Goal: Task Accomplishment & Management: Use online tool/utility

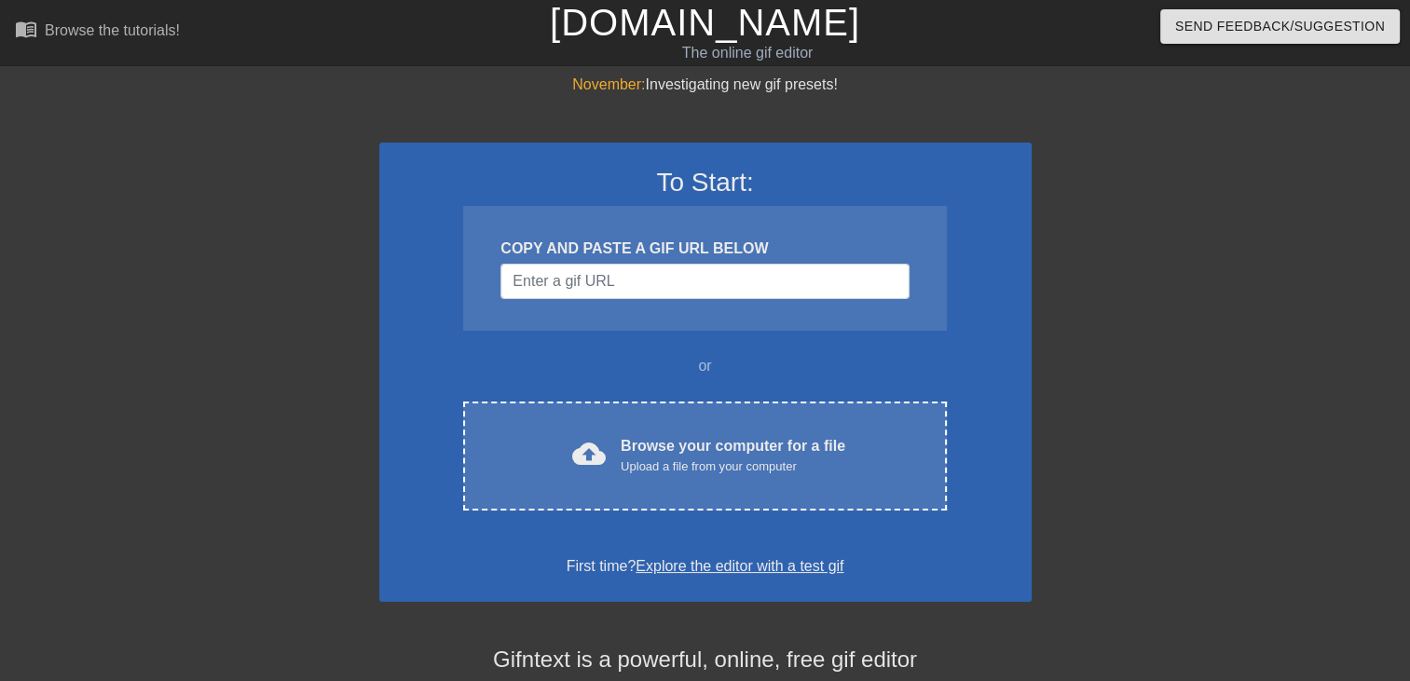
click at [626, 510] on div "To Start: COPY AND PASTE A GIF URL BELOW or cloud_upload Browse your computer f…" at bounding box center [705, 372] width 652 height 459
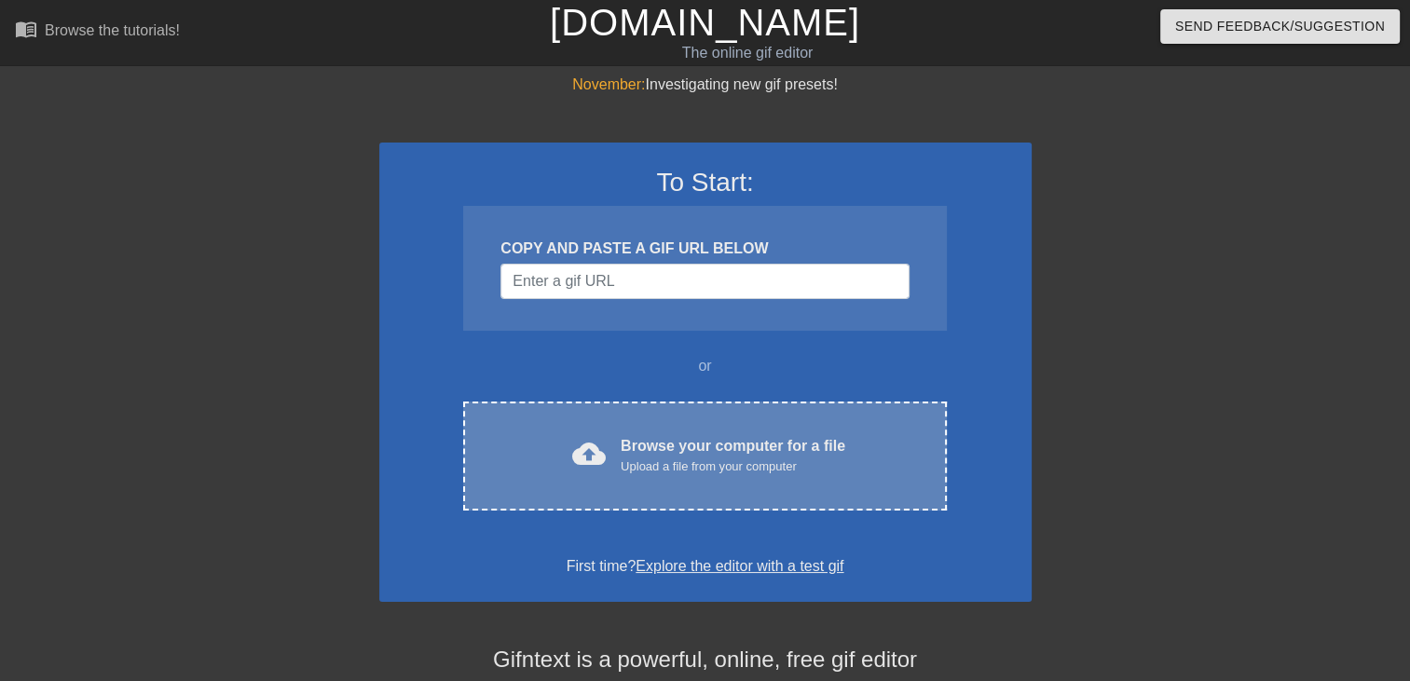
click at [696, 422] on div "cloud_upload Browse your computer for a file Upload a file from your computer C…" at bounding box center [704, 456] width 483 height 109
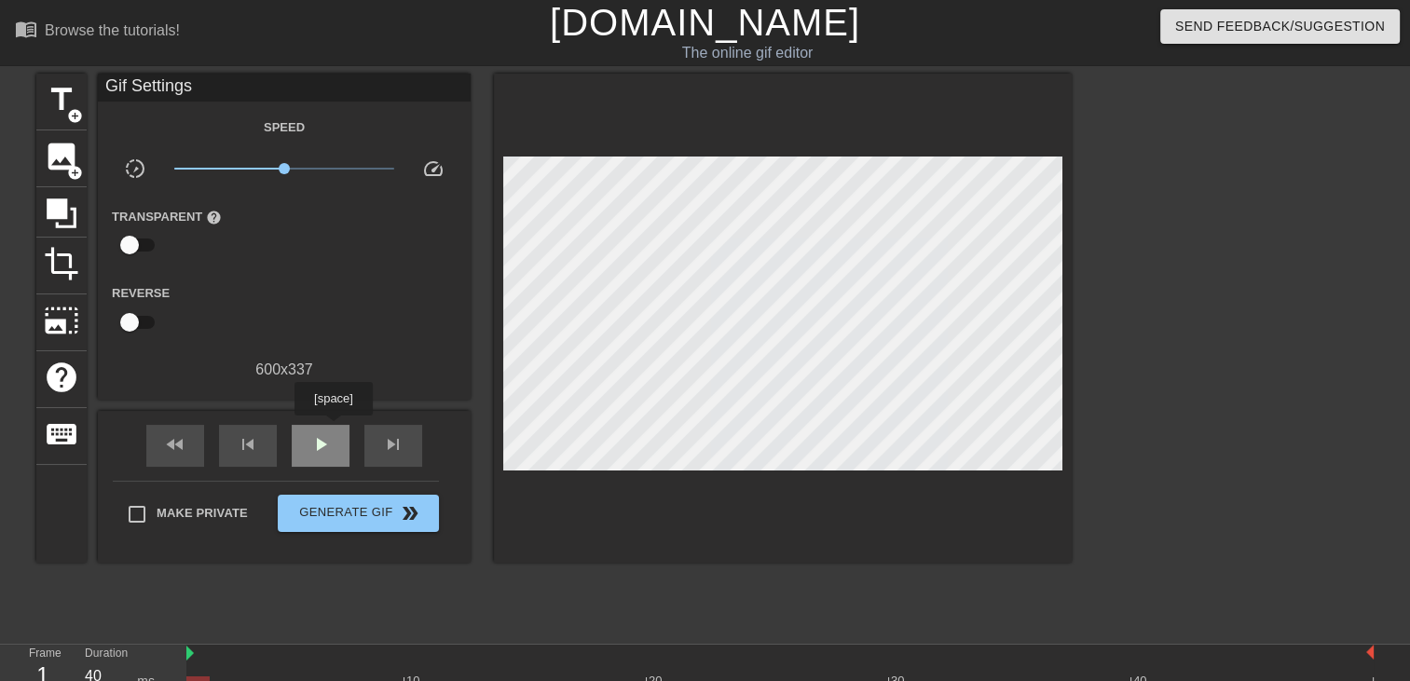
click at [333, 427] on div "play_arrow" at bounding box center [321, 446] width 58 height 42
click at [75, 117] on span "add_circle" at bounding box center [75, 116] width 16 height 16
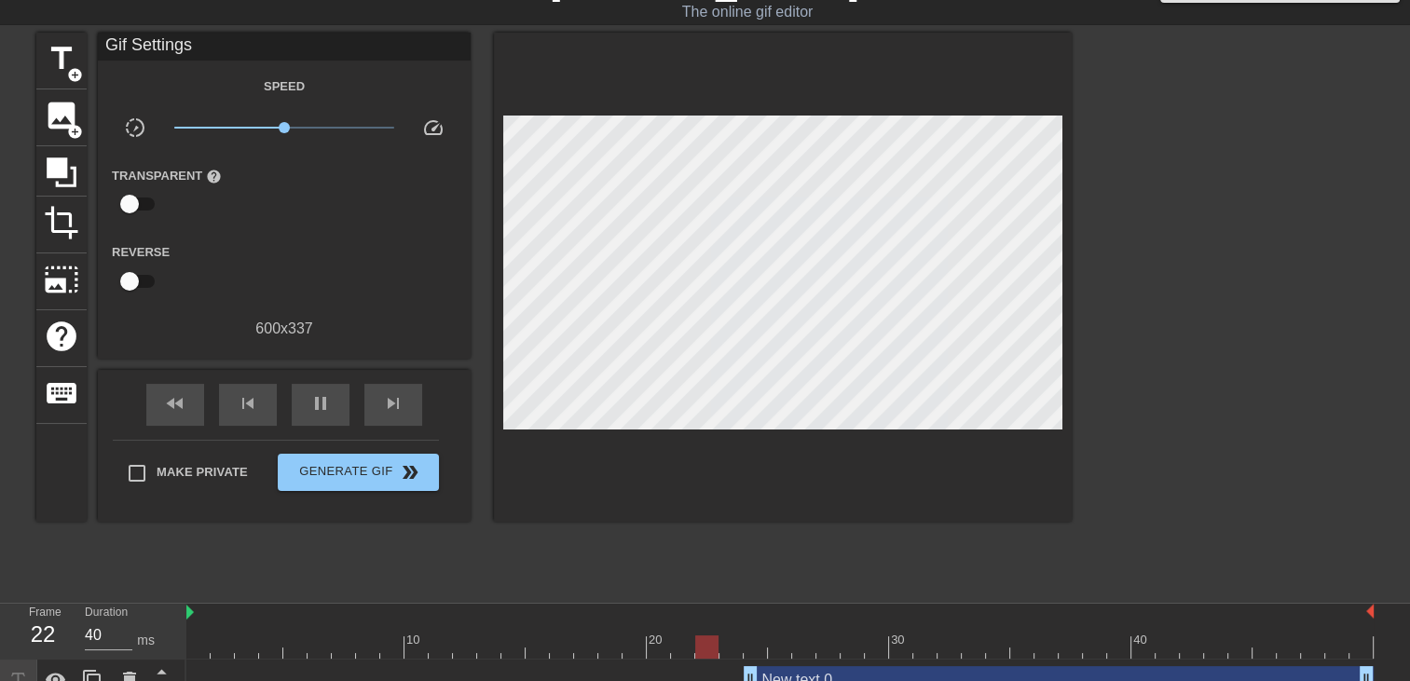
scroll to position [64, 0]
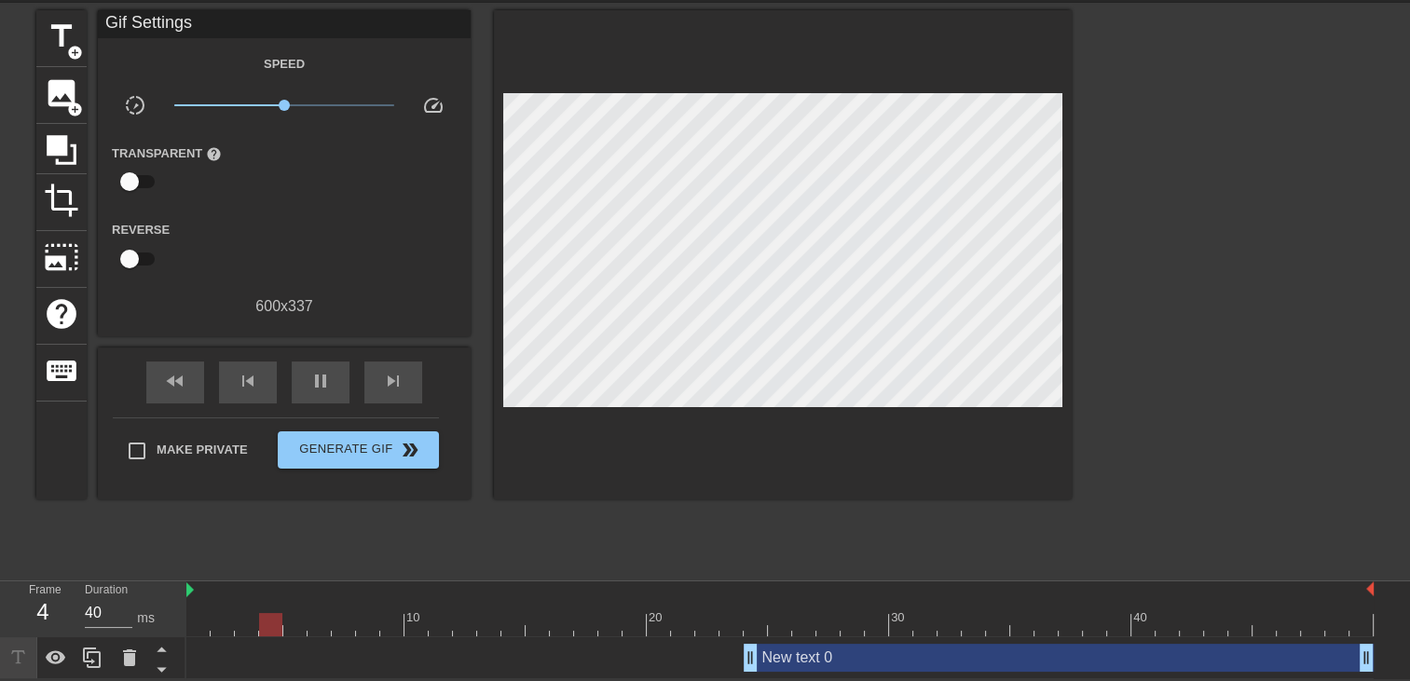
drag, startPoint x: 752, startPoint y: 662, endPoint x: -4, endPoint y: 682, distance: 755.9
click at [0, 679] on html "menu_book Browse the tutorials! [DOMAIN_NAME] The online gif editor Send Feedba…" at bounding box center [705, 308] width 1410 height 743
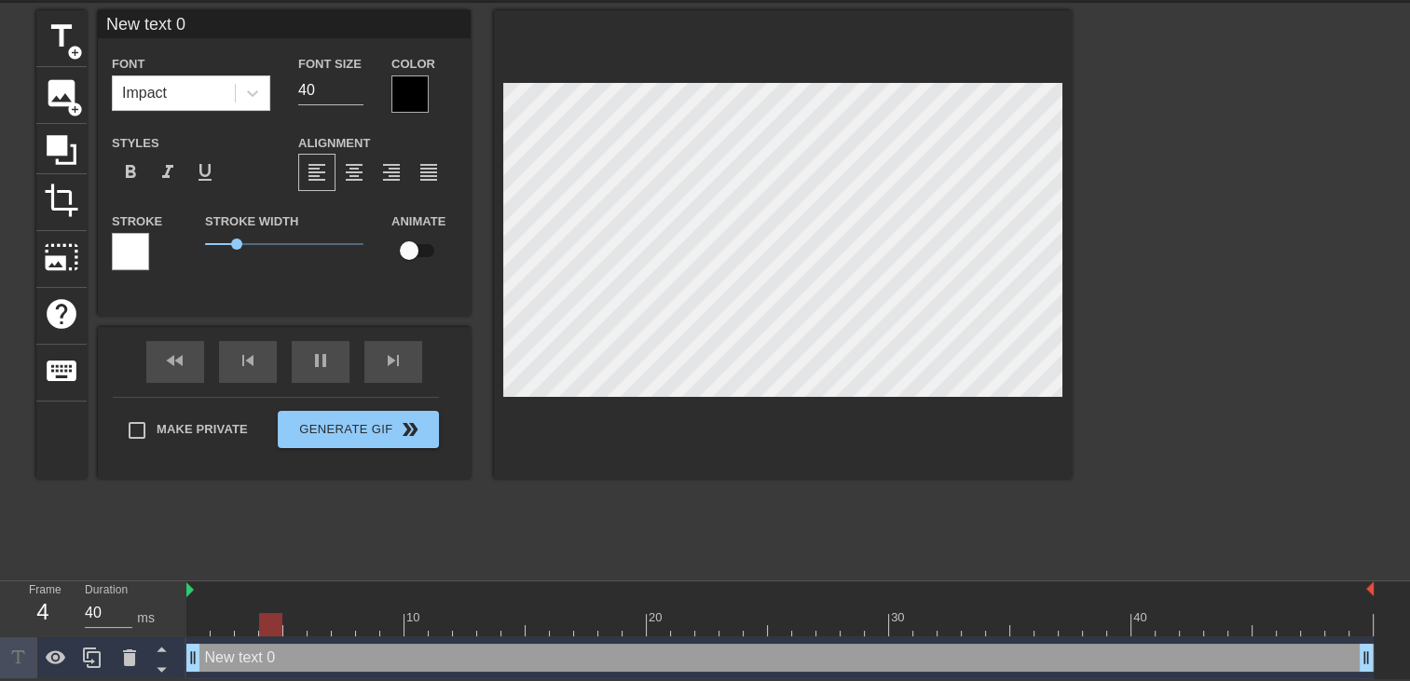
scroll to position [2, 2]
type input "New text"
type textarea "New text"
type input "New text"
type textarea "New text"
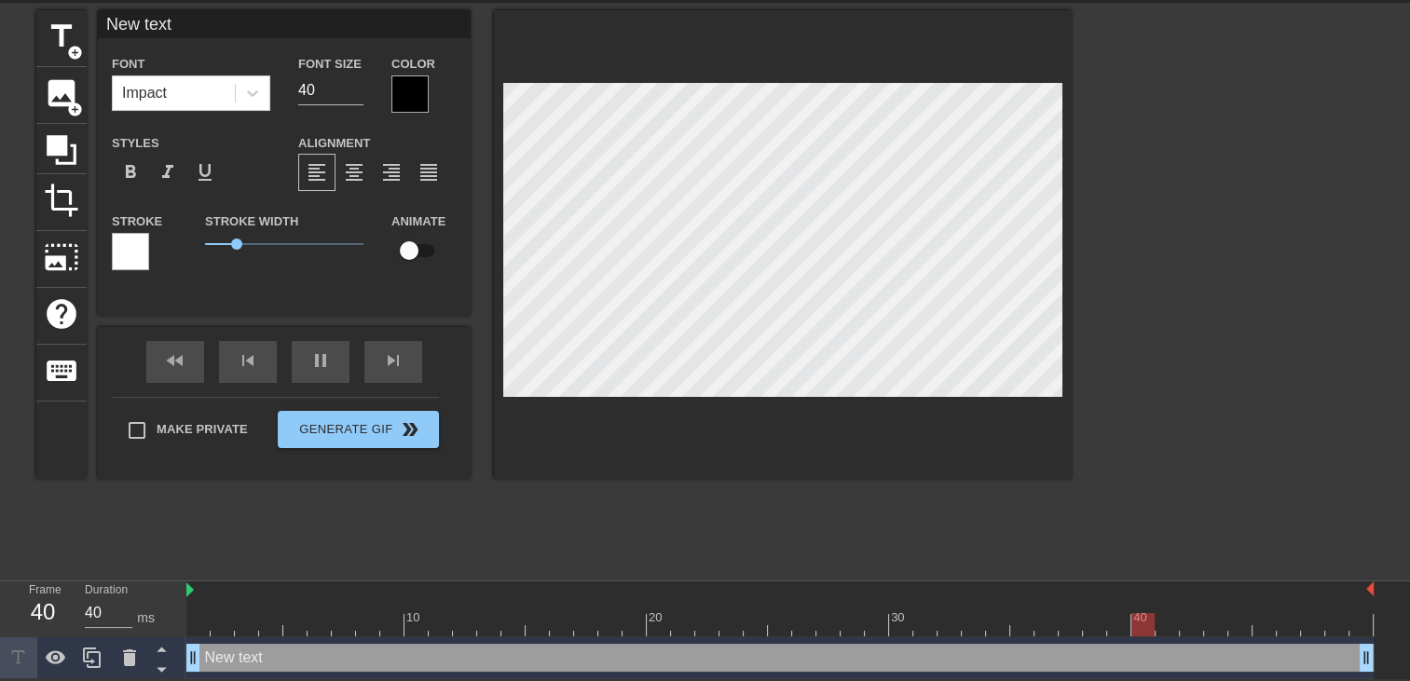
type input "New tex"
type textarea "New tex"
type input "New te"
type textarea "New te"
type input "New t"
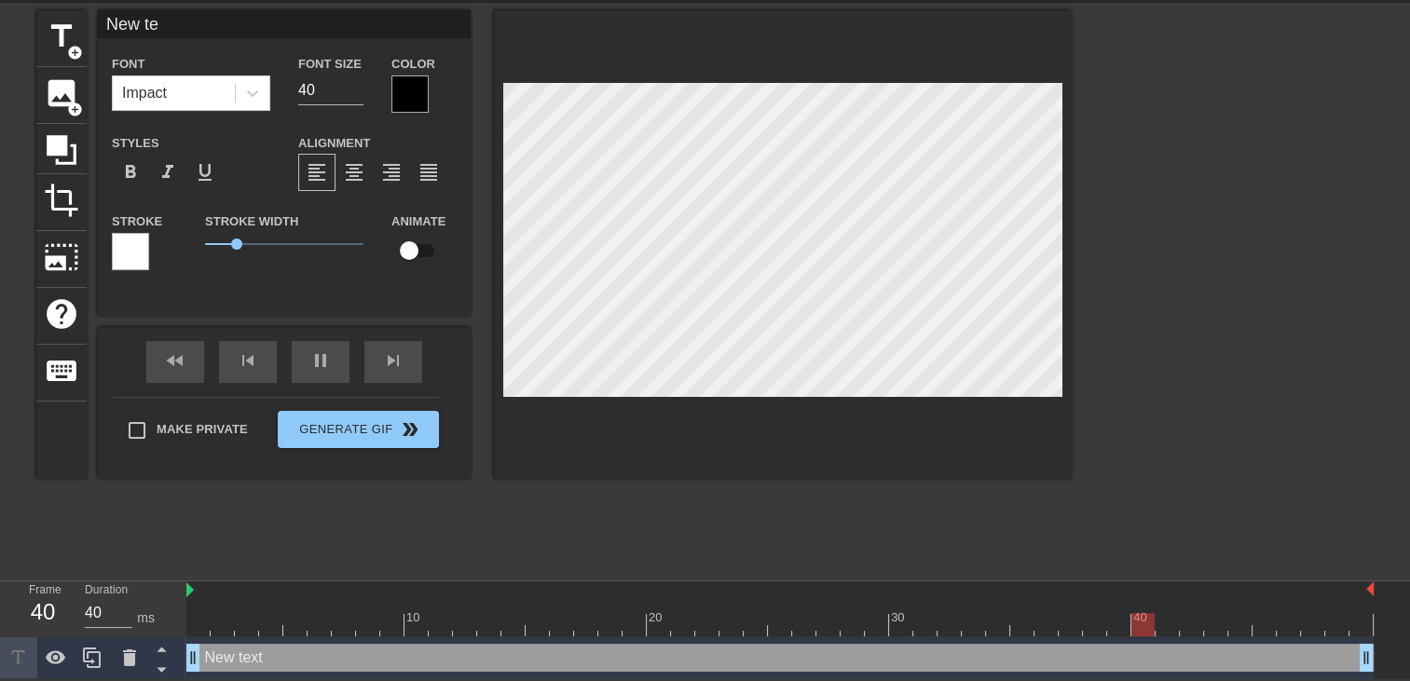
type textarea "New t"
type input "New"
type textarea "New"
type input "New"
type textarea "New"
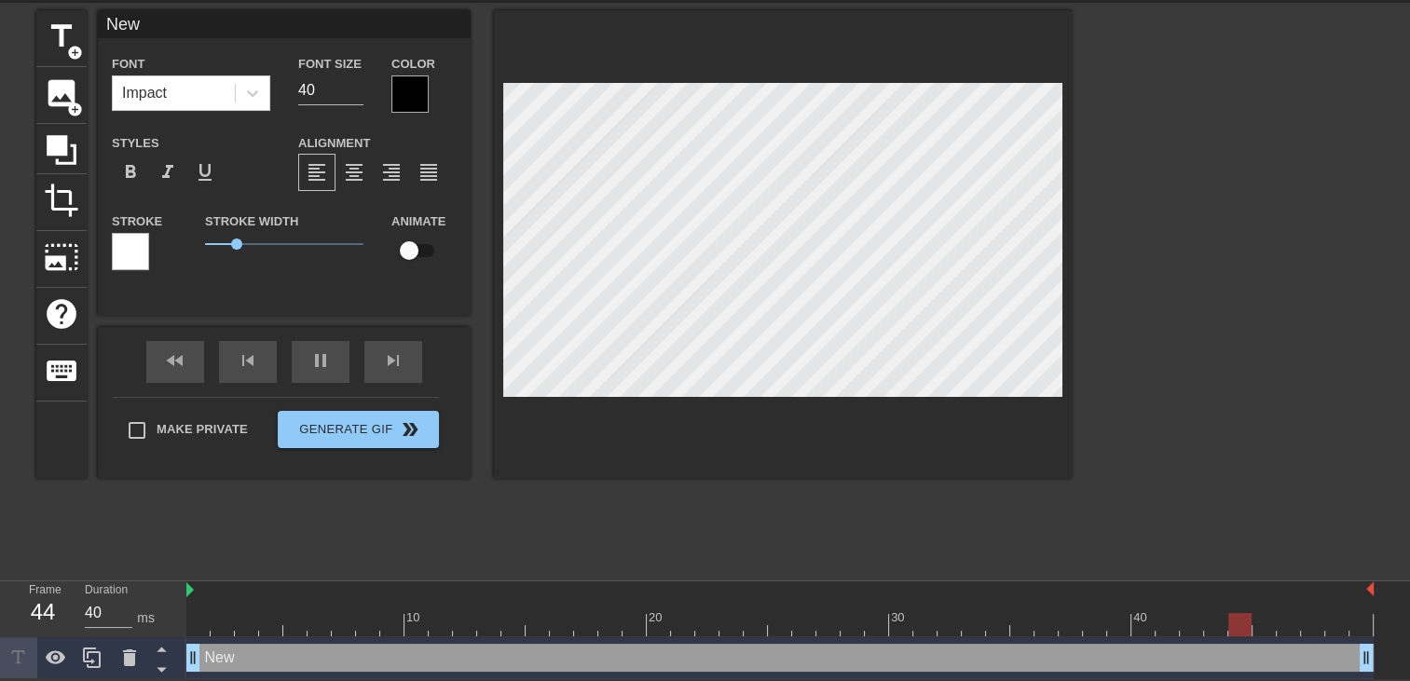
type input "Ne"
type textarea "Ne"
type input "N"
type textarea "N"
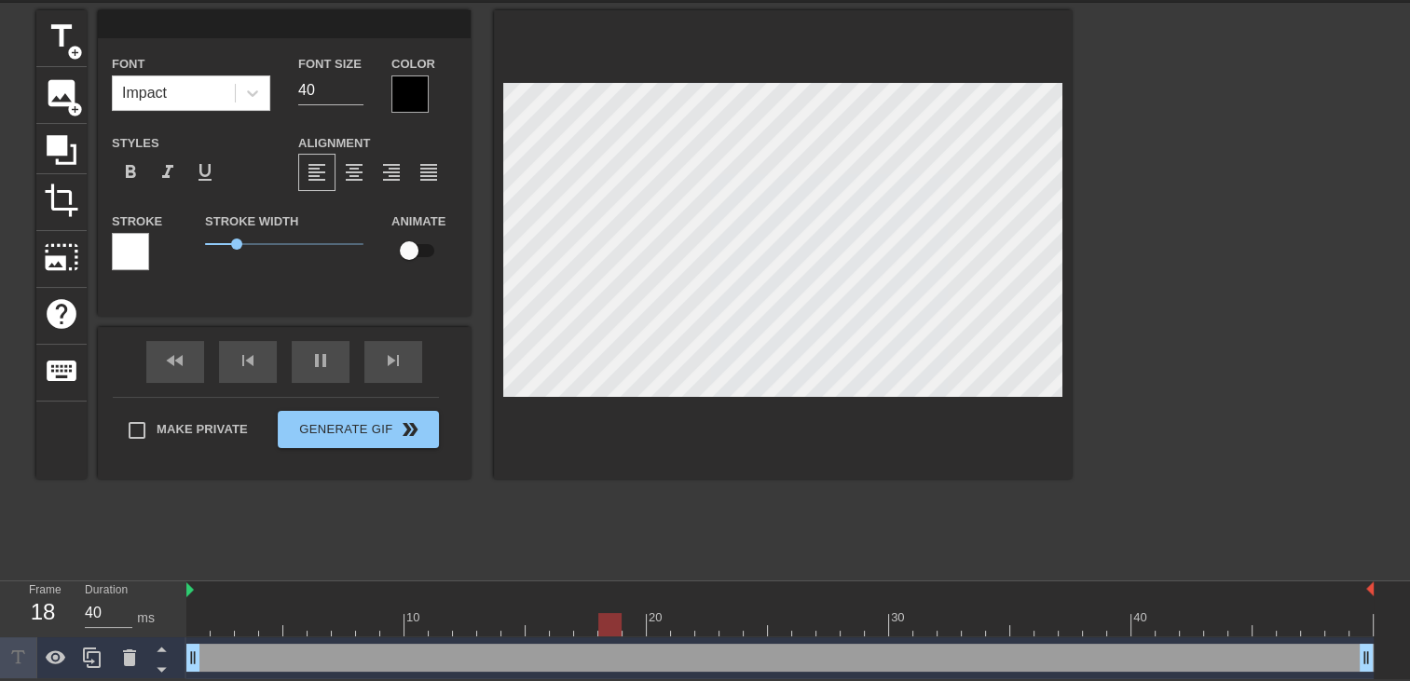
type input "T"
type textarea "T"
type input "Ta"
type textarea "Ta"
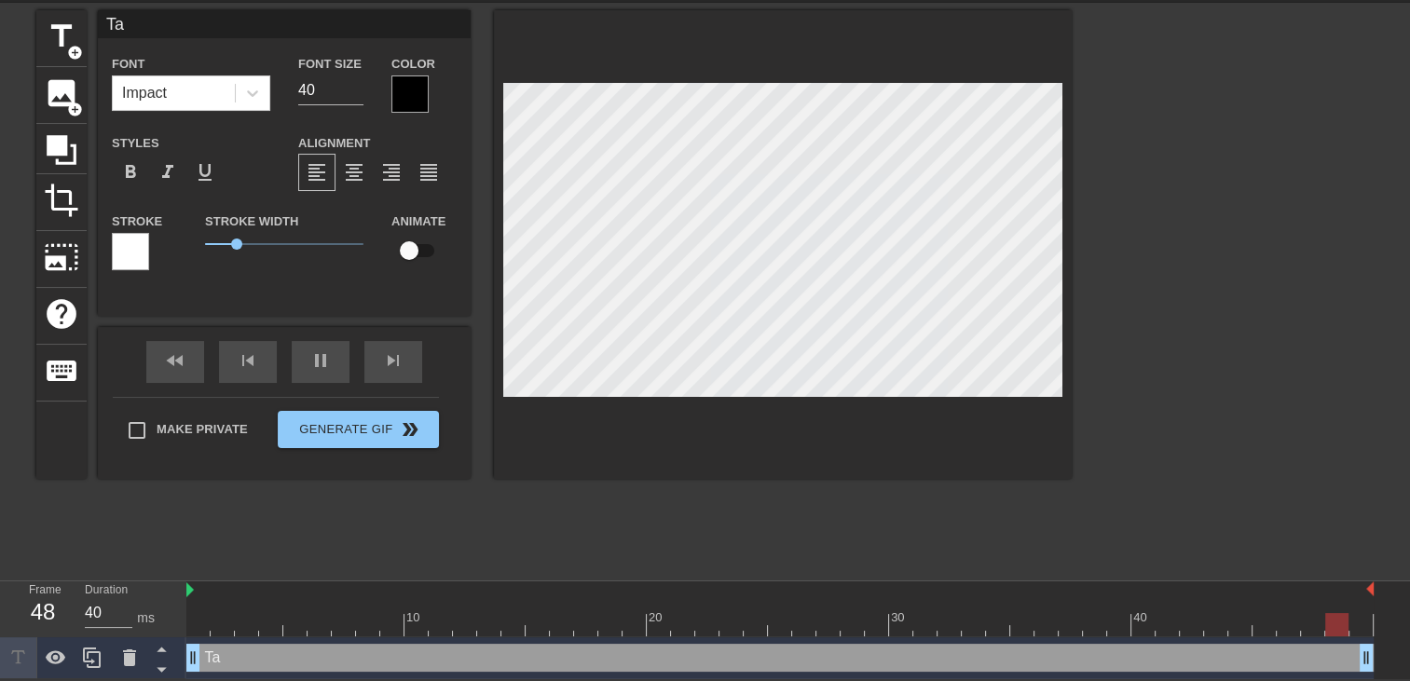
type input "Ta"
type textarea "Ta"
type input "Ta d"
type textarea "Ta d"
type input "Ta do"
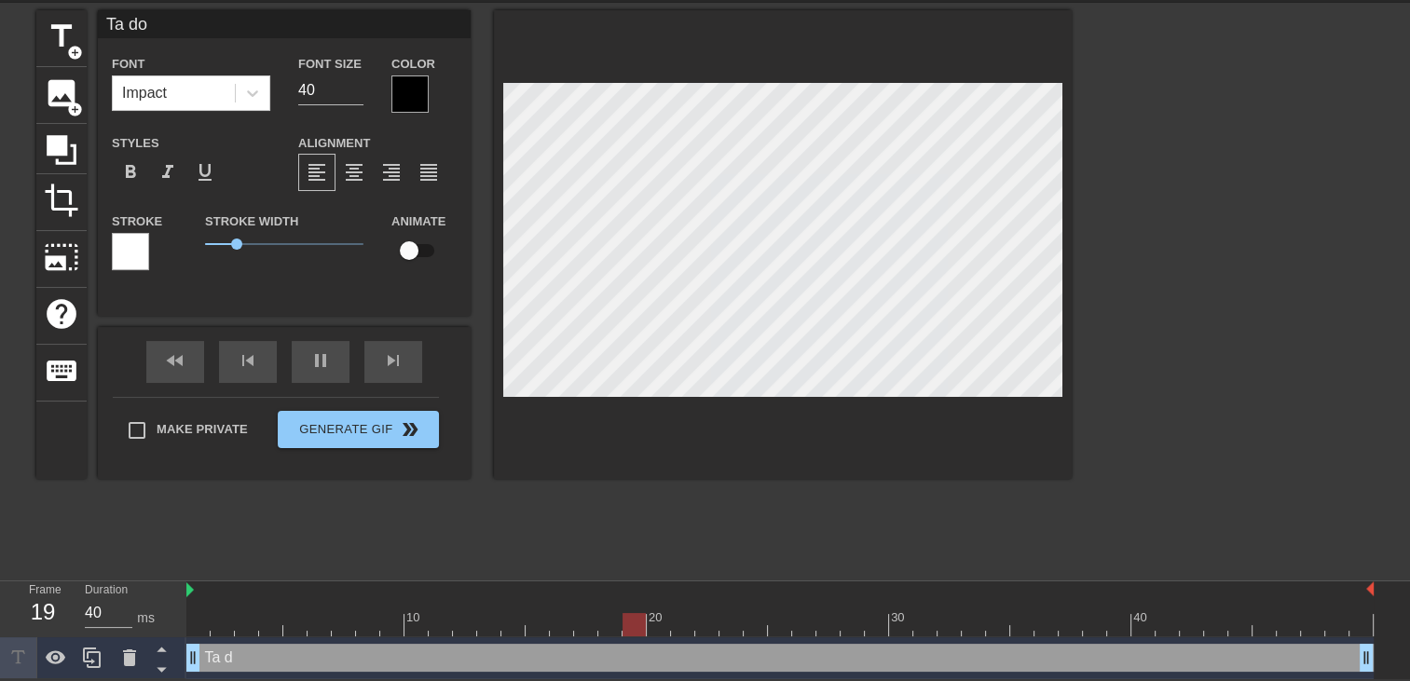
type textarea "Ta do"
type input "Ta doe"
type textarea "Ta doe"
type input "Ta doeu"
type textarea "Ta doeu"
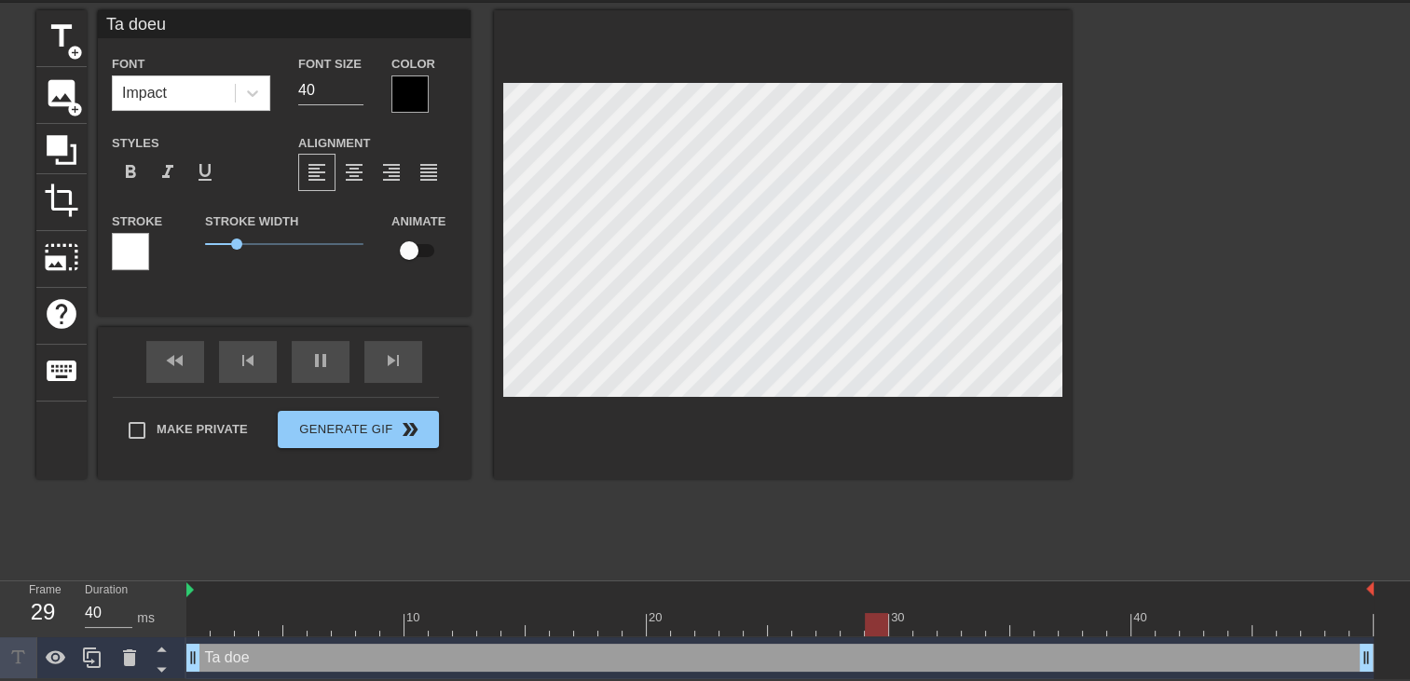
scroll to position [2, 4]
type input "Ta doeur"
type textarea "Ta doeur"
type input "Ta doeur"
type textarea "Ta doeur"
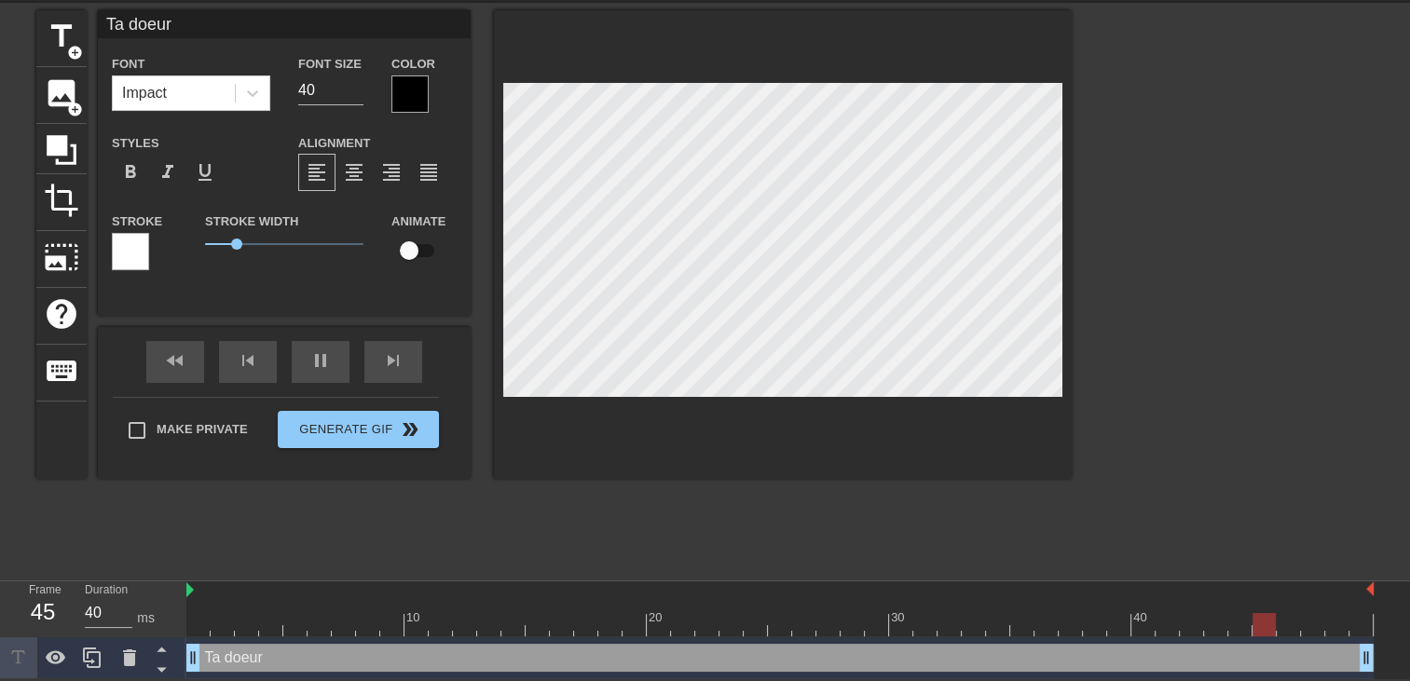
type input "Ta doeur"
type textarea "Ta doeur"
type input "Ta doeu"
type textarea "Ta doeu"
type input "Ta doe"
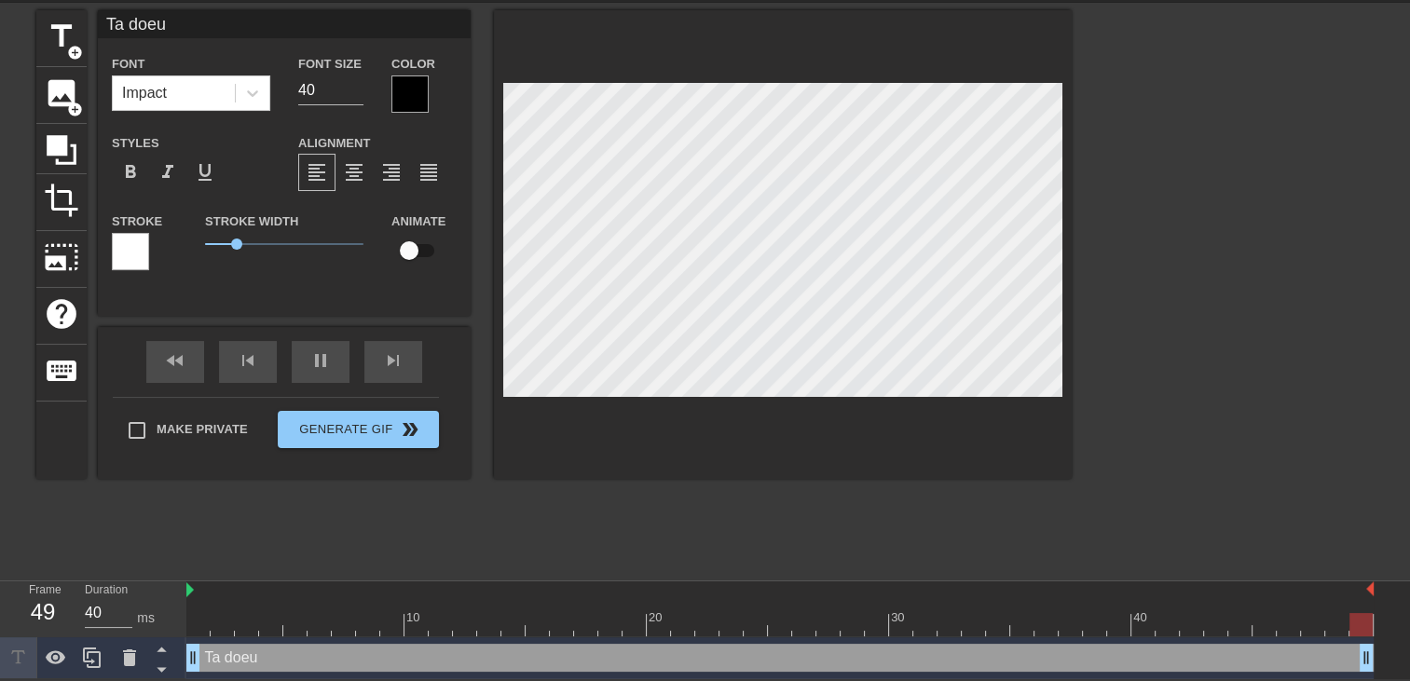
type textarea "Ta doe"
type input "Ta do"
type textarea "Ta do"
type input "Ta d"
type textarea "Ta d"
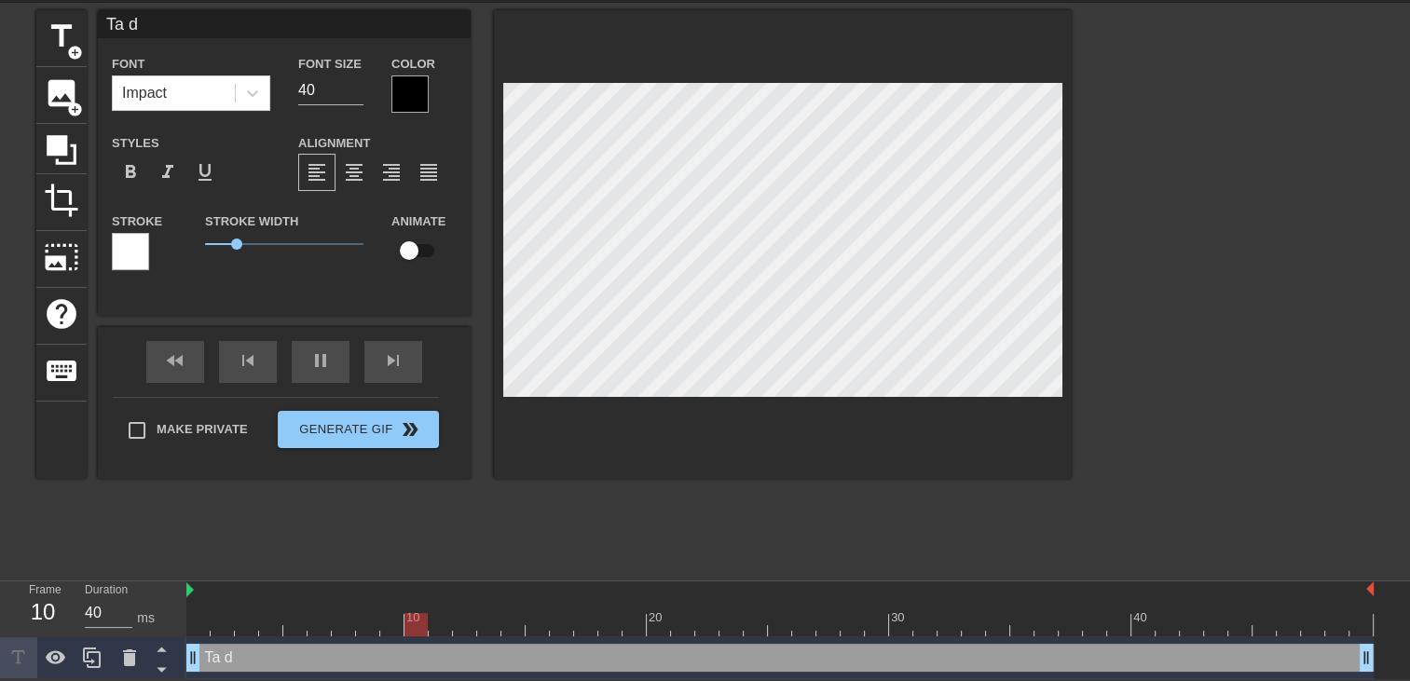
type input "Ta"
type textarea "Ta"
type input "Ta s"
type textarea "Ta s"
type input "Ta so"
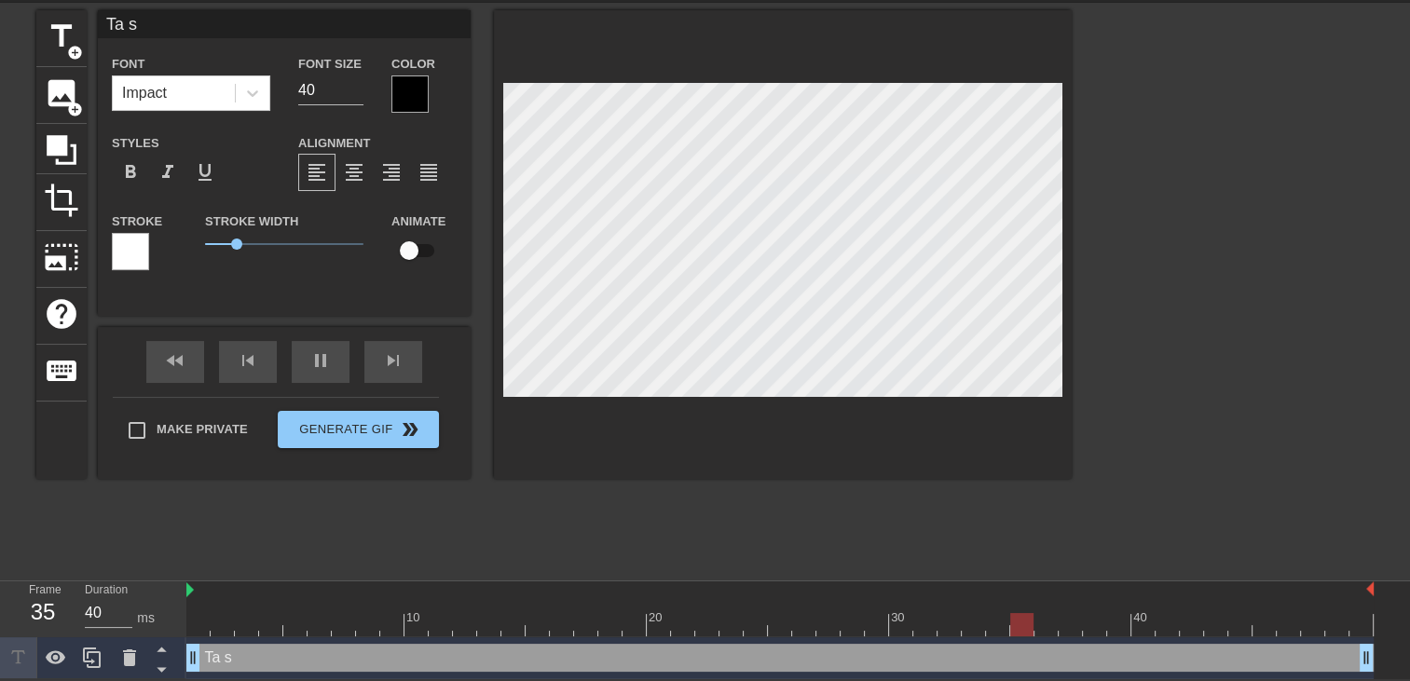
type textarea "Ta so"
type input "Ta soe"
type textarea "Ta soe"
type input "Ta soeu"
type textarea "Ta soeu"
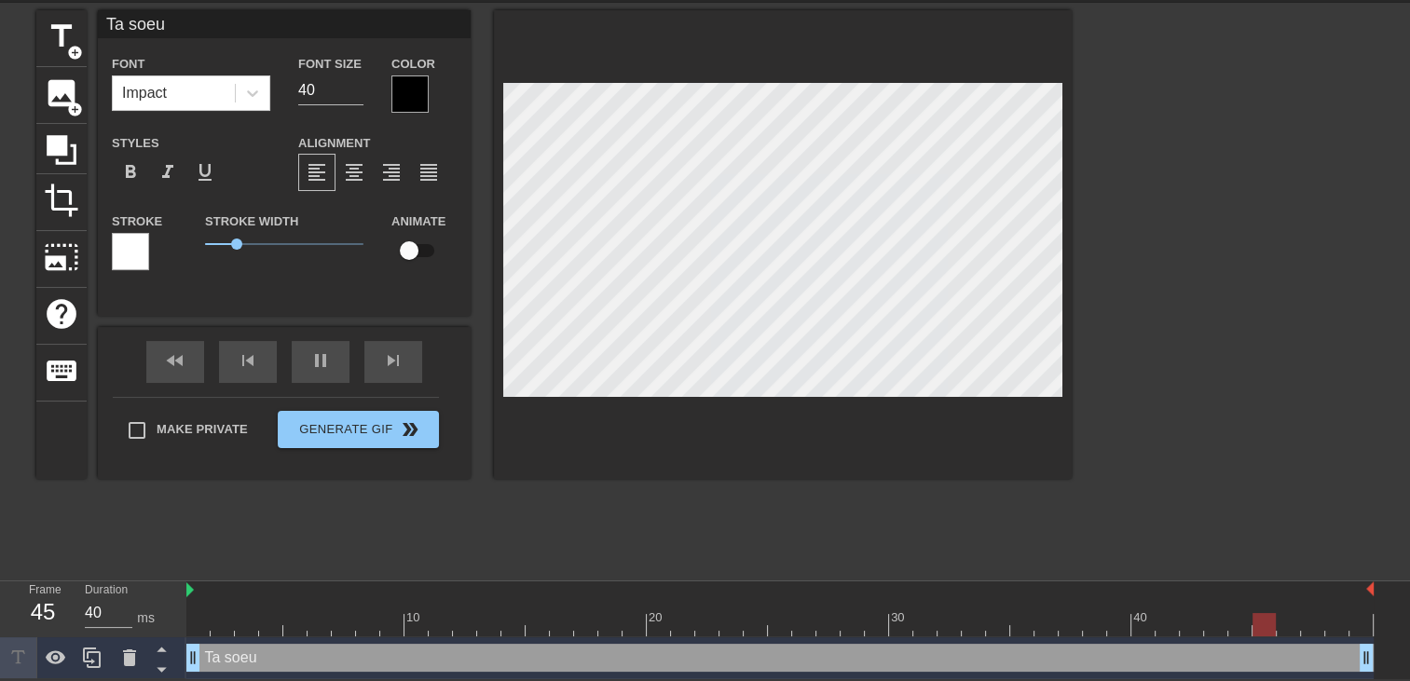
type input "Ta soeur"
type textarea "Ta soeur"
type input "Ta soeur"
type textarea "Ta soeur"
type input "Ta soeur r"
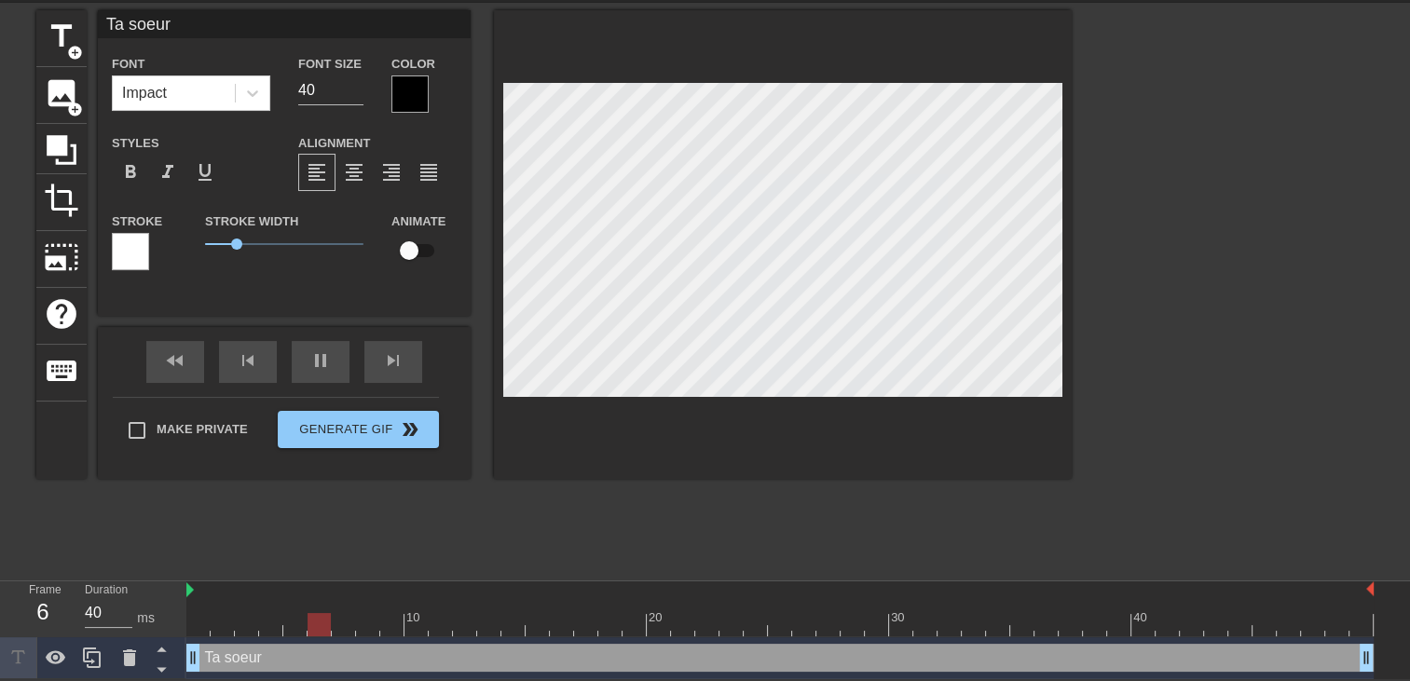
type textarea "Ta soeur r"
type input "Ta soeur ra"
type textarea "Ta soeur ra"
type input "Ta soeur rac"
type textarea "Ta soeur rac"
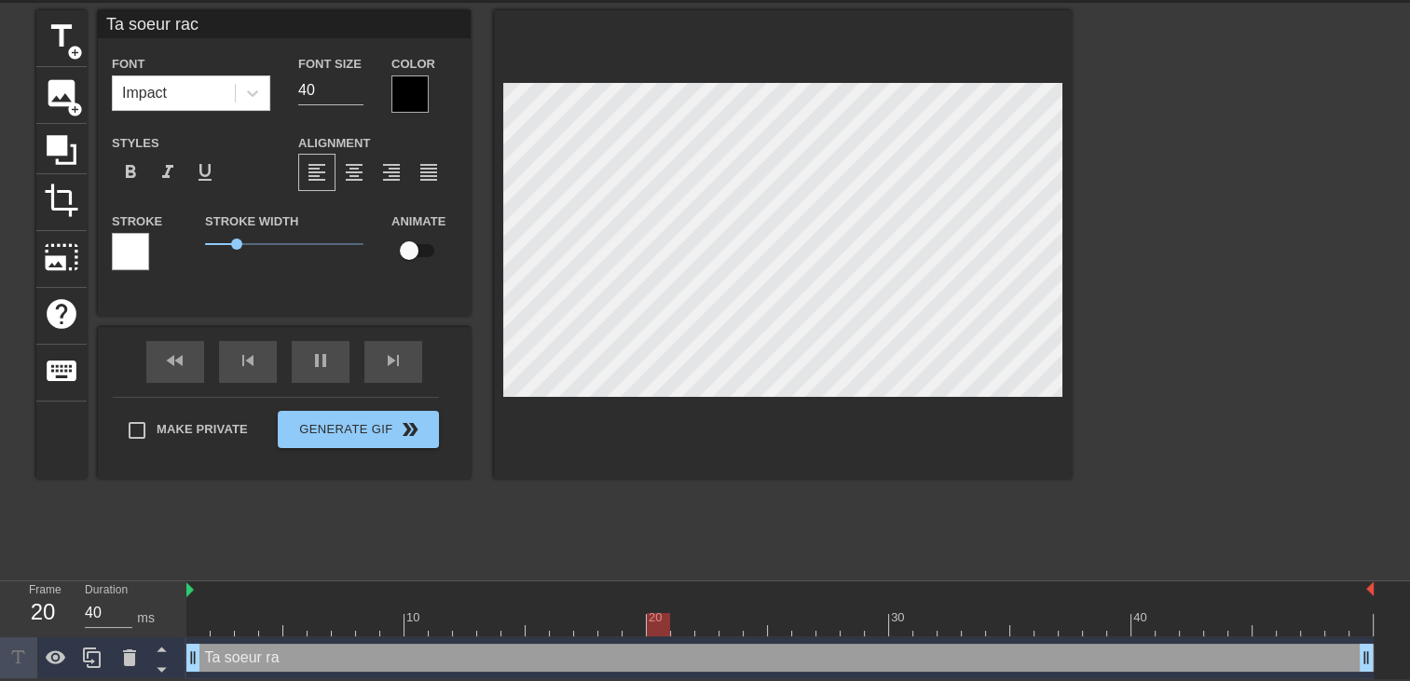
type input "Ta soeur raco"
type textarea "Ta soeur raco"
type input "Ta soeur racon"
type textarea "Ta soeur racon"
type input "Ta soeur racont"
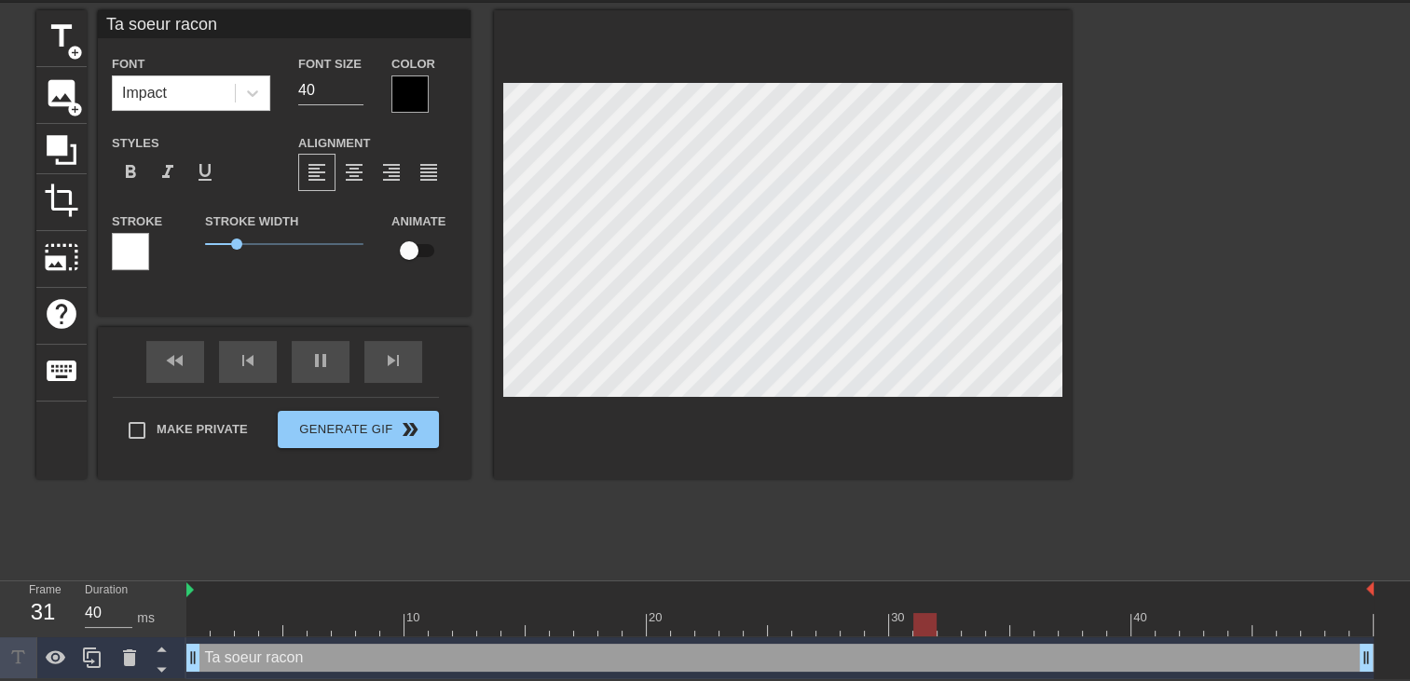
type textarea "Ta soeur racont"
type input "Ta soeur raconte"
type textarea "Ta soeur raconte"
type input "Ta soeur raconte"
type textarea "Ta soeur raconte"
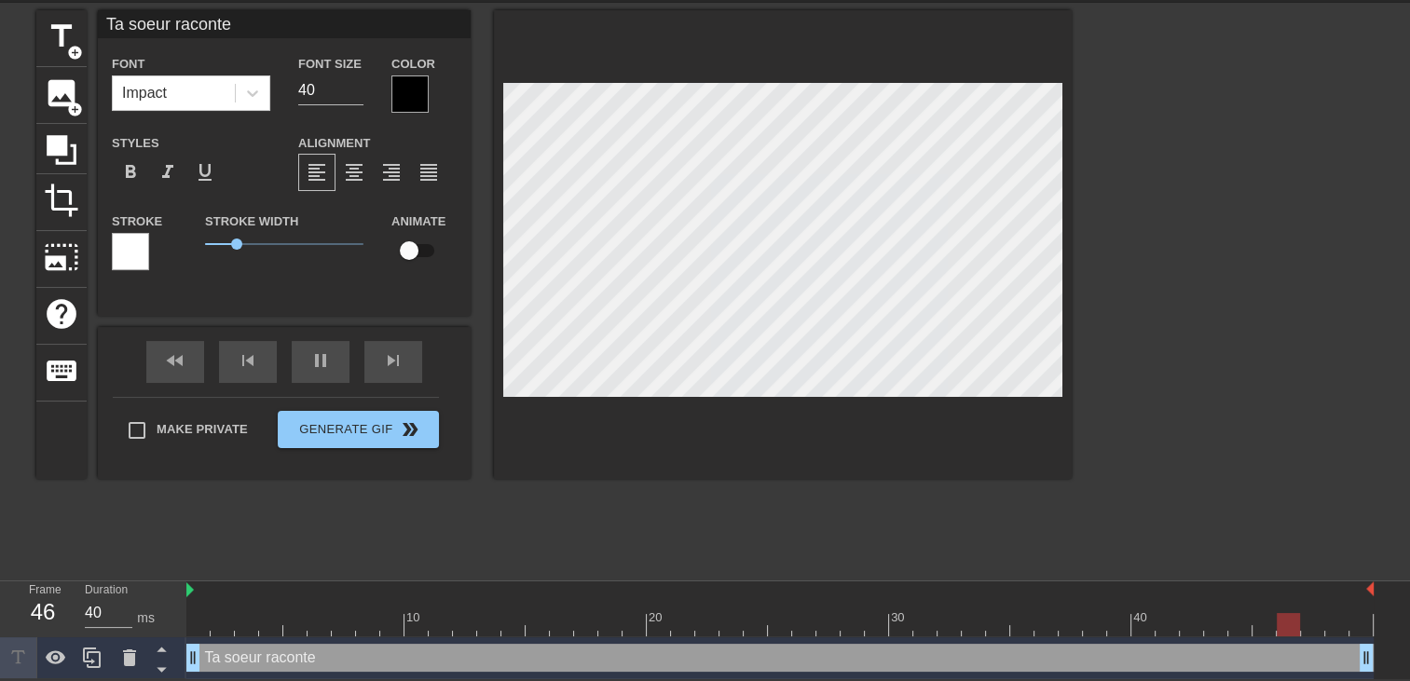
type input "Ta soeur raconte a"
type textarea "Ta soeur raconte a"
type input "Ta soeur raconte a"
type textarea "Ta soeur raconte a"
type input "Ta soeur raconte a t"
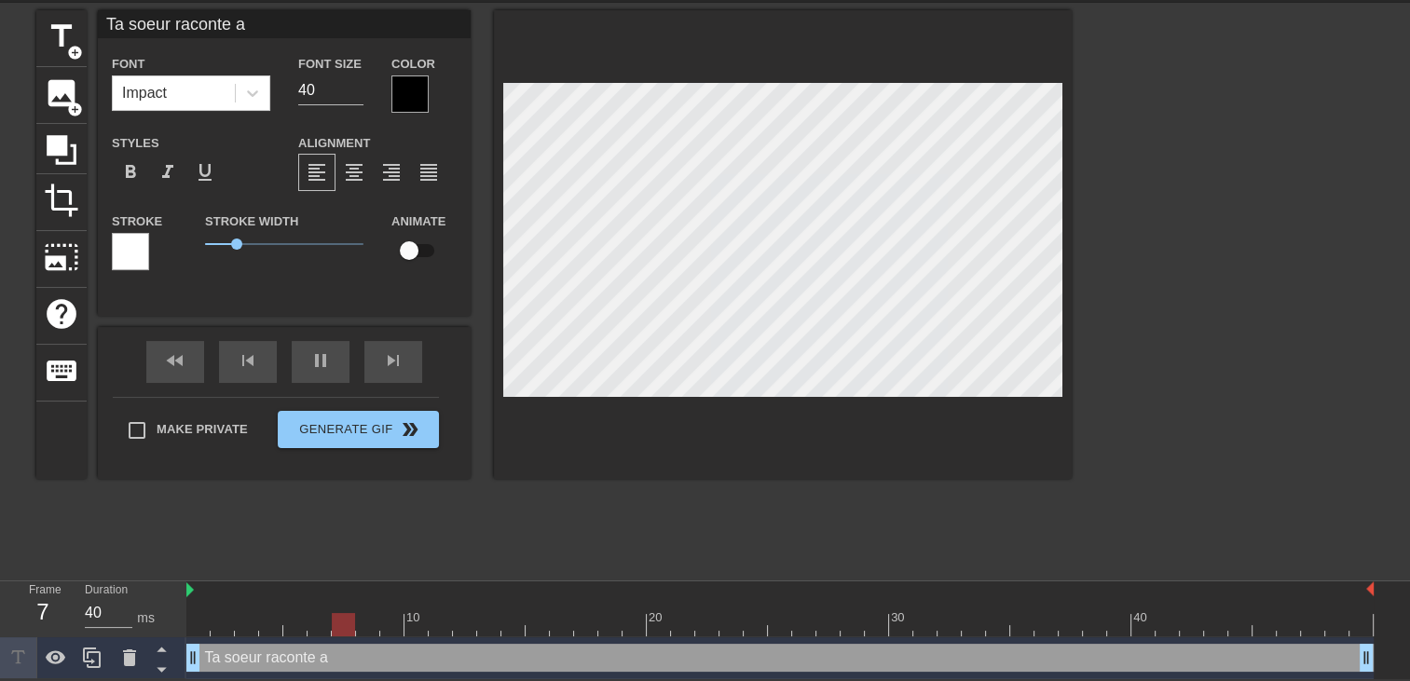
type textarea "Ta soeur raconte a t"
type input "Ta soeur raconte a to"
type textarea "Ta soeur raconte a to"
type input "Ta soeur raconte a tou"
type textarea "Ta soeur raconte a tou"
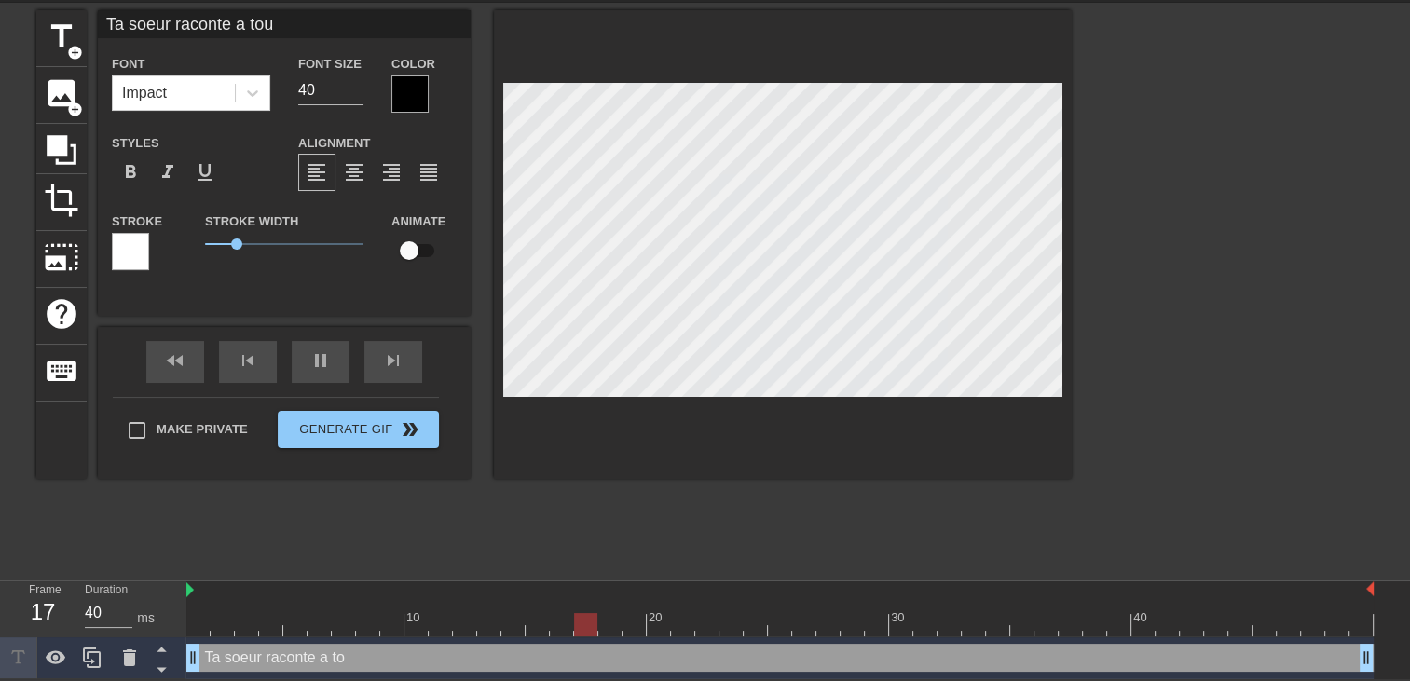
type input "Ta soeur raconte a tout"
type textarea "Ta soeur raconte a tout"
type input "Ta soeur raconte a toute"
type textarea "Ta soeur raconte a toute"
type input "Ta soeur raconte a toute"
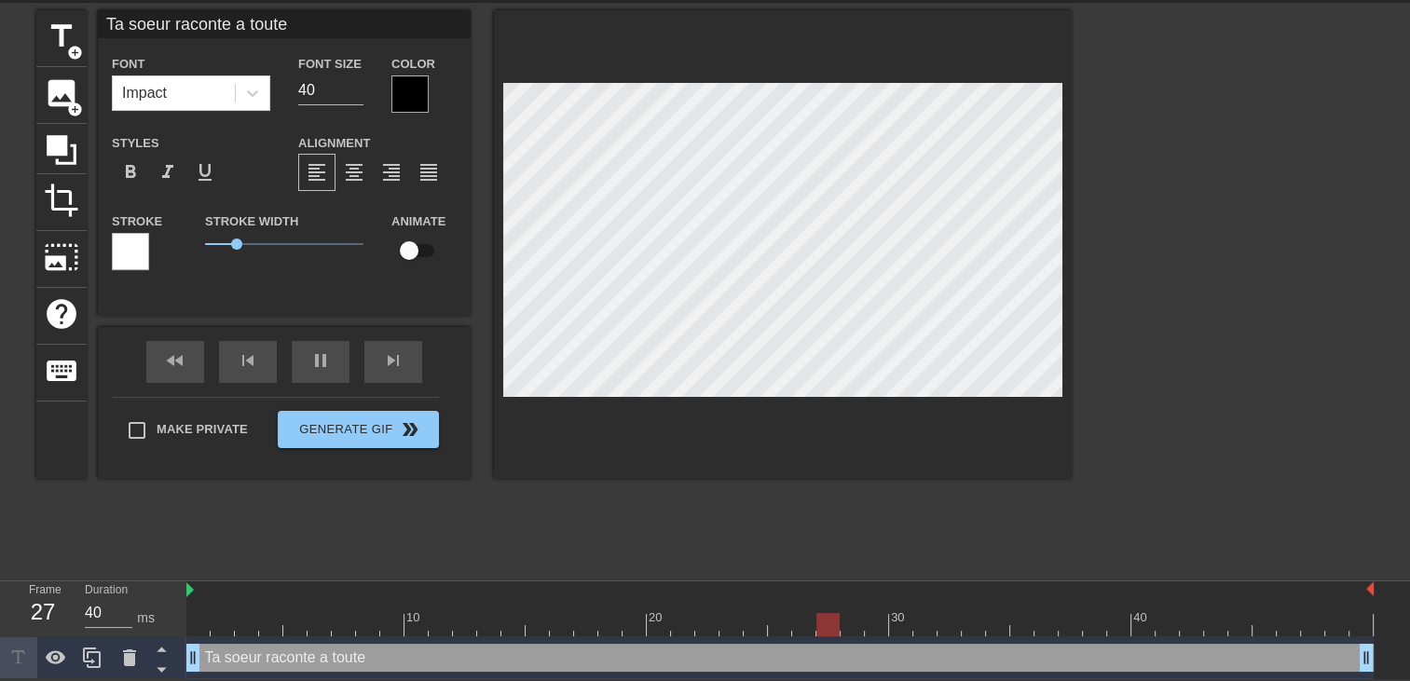
type textarea "Ta soeur raconte a toute"
type input "Ta soeur raconte a toutes"
type textarea "Ta soeur raconte a toute s"
type input "Ta soeur raconte a toutese"
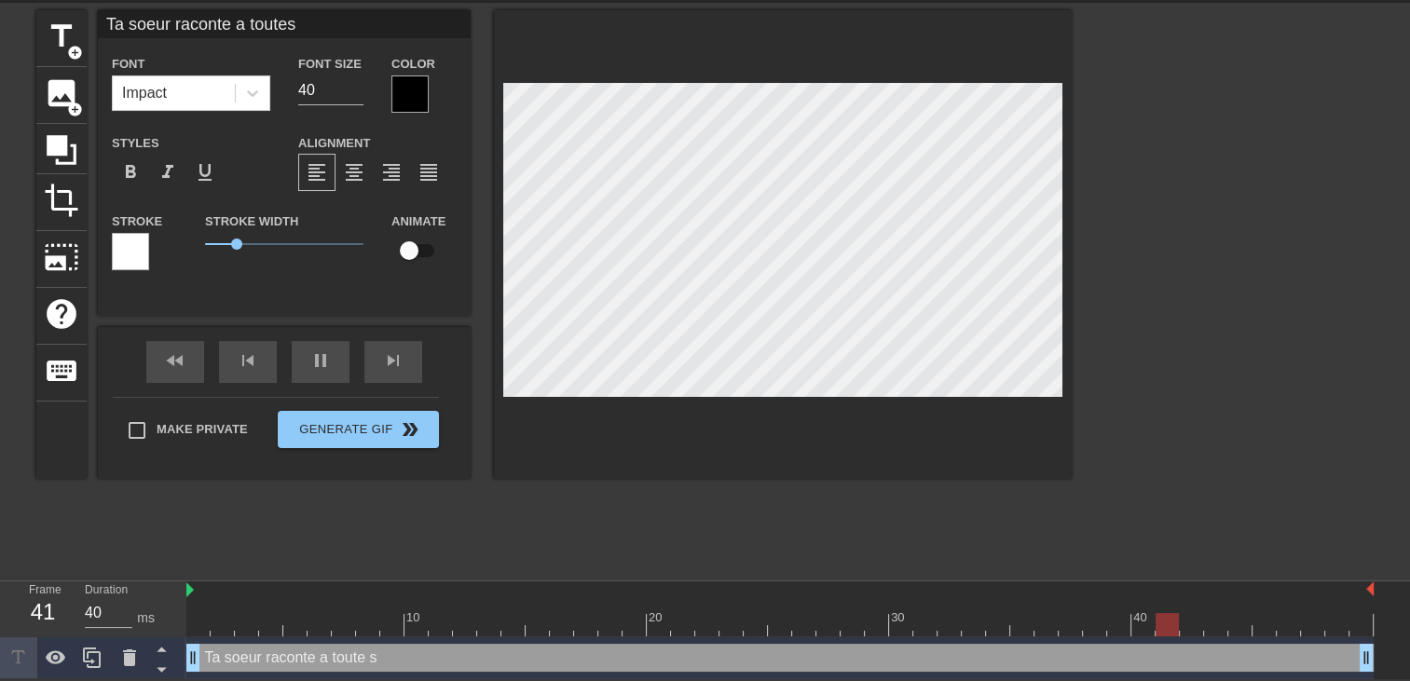
type textarea "Ta soeur raconte a toute se"
type input "Ta soeur raconte a touteses"
type textarea "Ta soeur raconte a toute ses"
type input "Ta soeur raconte a touteses"
type textarea "Ta soeur raconte a toute ses"
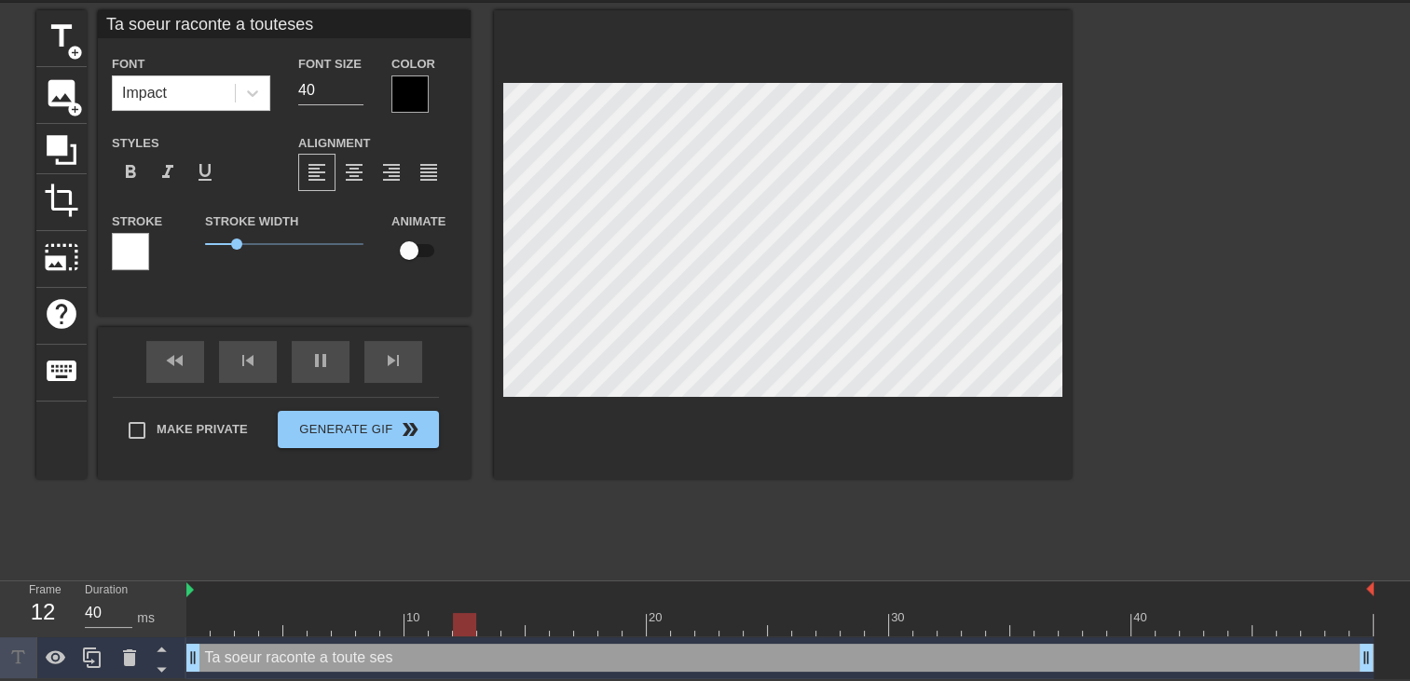
type input "Ta soeur raconte a touteses c"
type textarea "Ta soeur raconte a toute ses c"
type input "Ta soeur raconte a touteses co"
type textarea "Ta soeur raconte a toute ses co"
type input "Ta soeur raconte a touteses cop"
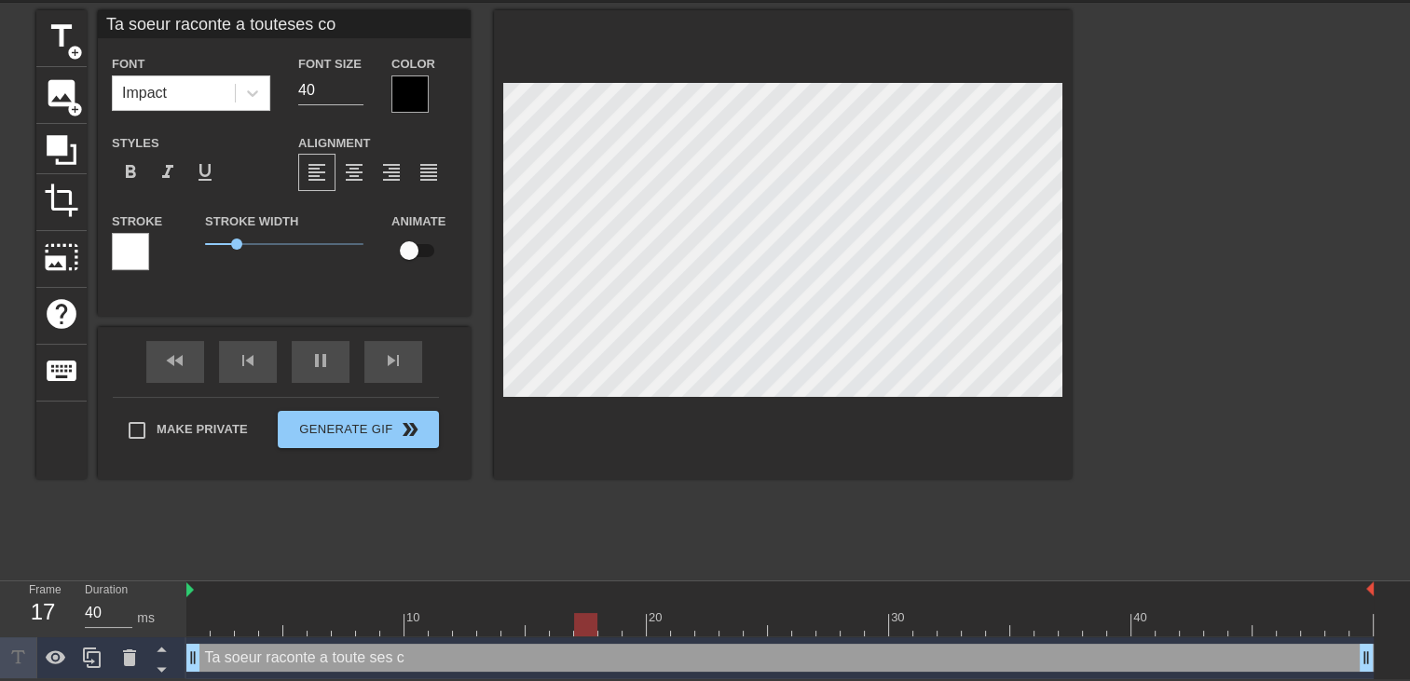
type textarea "Ta soeur raconte a toute ses cop"
type input "Ta soeur raconte a touteses copi"
type textarea "Ta soeur raconte a toute ses copi"
type input "Ta soeur raconte a touteses copin"
type textarea "Ta soeur raconte a toute ses copin"
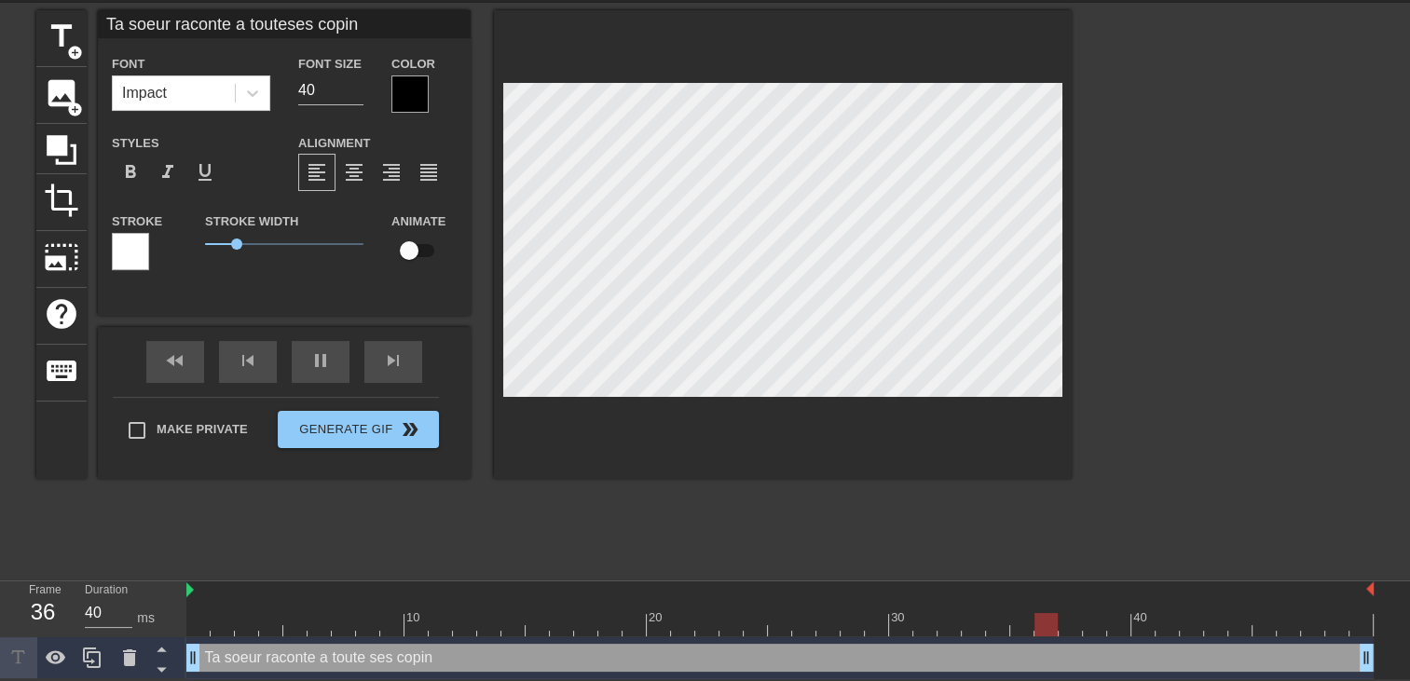
type input "Ta soeur raconte a touteses copine"
type textarea "Ta soeur raconte a toute ses copine"
type input "Ta soeur raconte a touteses copines"
type textarea "Ta soeur raconte a toute ses copines"
type input "Ta soeur raconte a touteses copines"
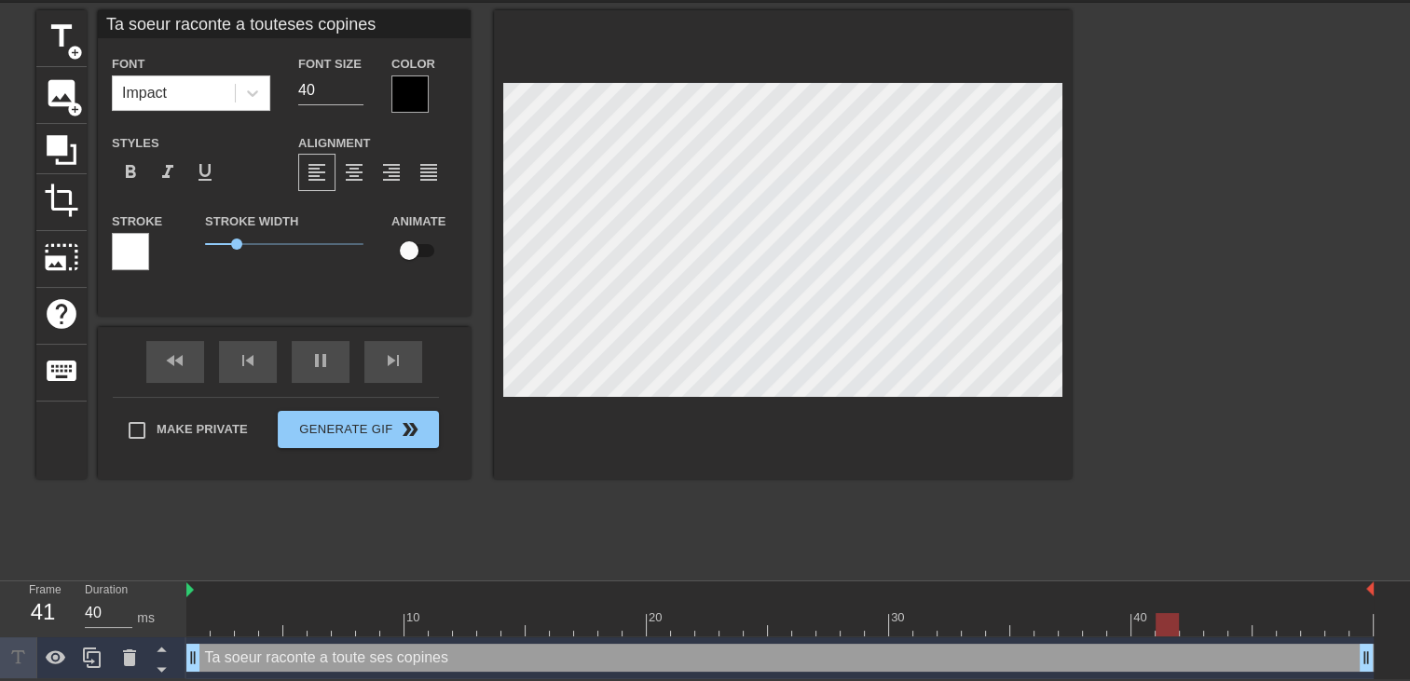
type textarea "Ta soeur raconte a toute ses copines"
type input "Ta soeur raconte a touteses copines q"
type textarea "Ta soeur raconte a toute ses copines q"
type input "Ta soeur raconte a touteses copines qu"
type textarea "Ta soeur raconte a toute ses copines qu"
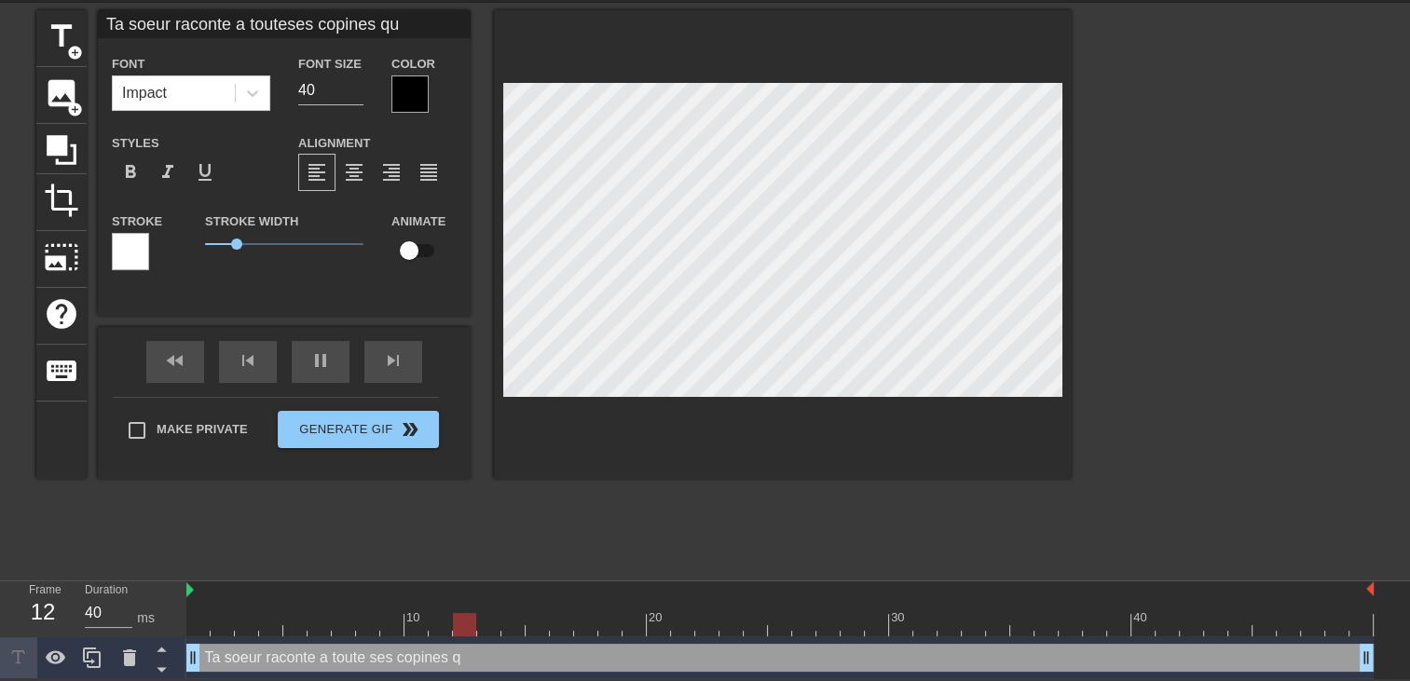
type input "Ta soeur raconte a touteses copines que"
type textarea "Ta soeur raconte a toute ses copines que"
type input "Ta soeur raconte a touteses copines que"
type textarea "Ta soeur raconte a toute ses copines que"
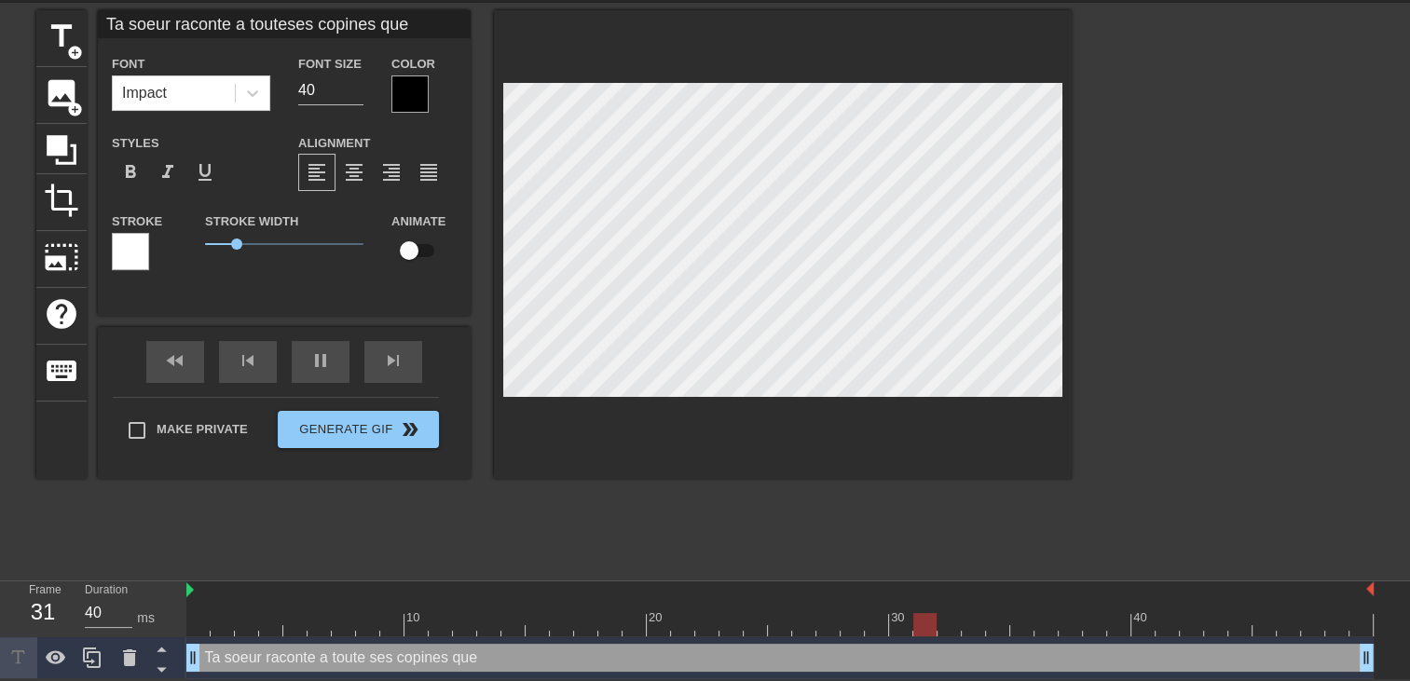
type input "Ta soeur raconte a touteses copines quet"
type textarea "Ta soeur raconte a toute ses copines que t"
type input "Ta soeur raconte a touteses copines quetu"
type textarea "Ta soeur raconte a toute ses copines que tu"
type input "Ta soeur raconte a touteses copines quetu"
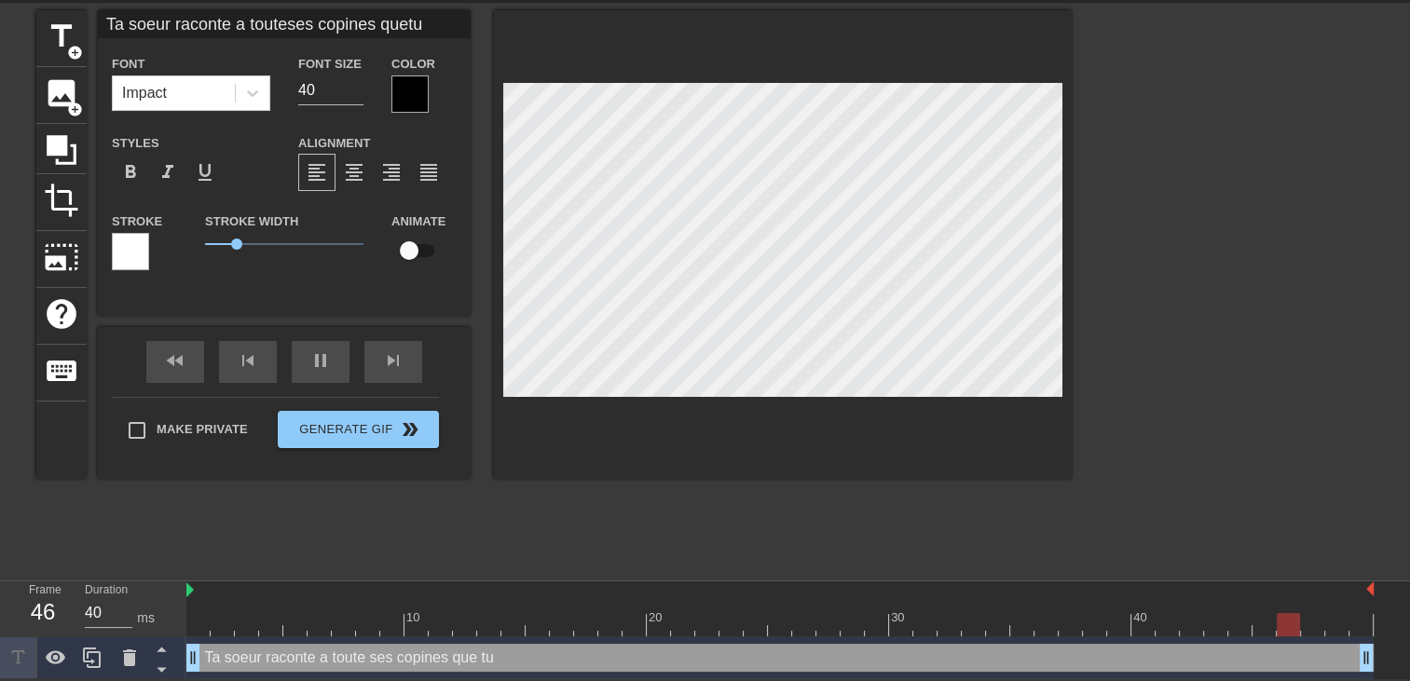
type textarea "Ta soeur raconte a toute ses copines que tu"
type input "Ta soeur raconte a touteses copines quetu a"
type textarea "Ta soeur raconte a toute ses copines que tu a"
type input "Ta soeur raconte a touteses copines quetu au"
type textarea "Ta soeur raconte a toute ses copines que tu au"
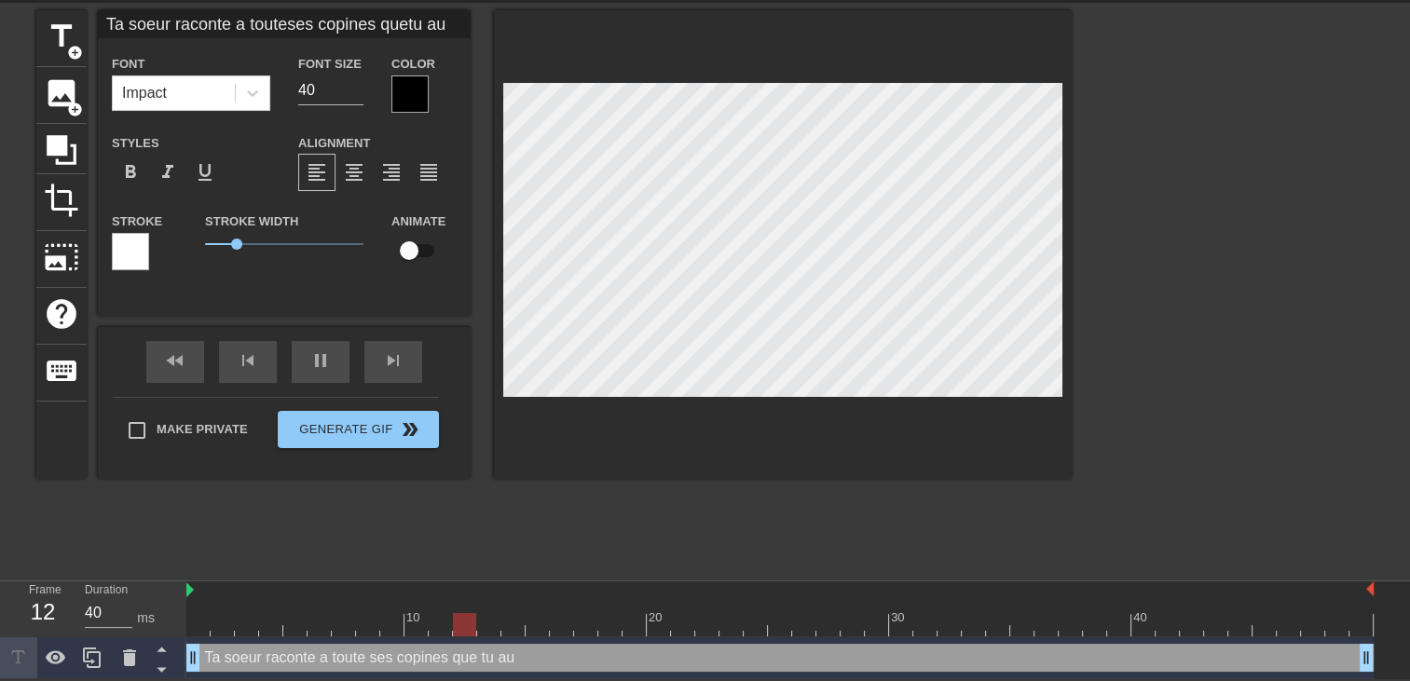
scroll to position [4, 2]
type input "Ta soeur raconte a touteses copines quetu a"
type textarea "Ta soeur raconte a toute ses copines que tu a"
type input "Ta soeur raconte a touteses copines quetu a"
type textarea "Ta soeur raconte a toute ses copines que tu a"
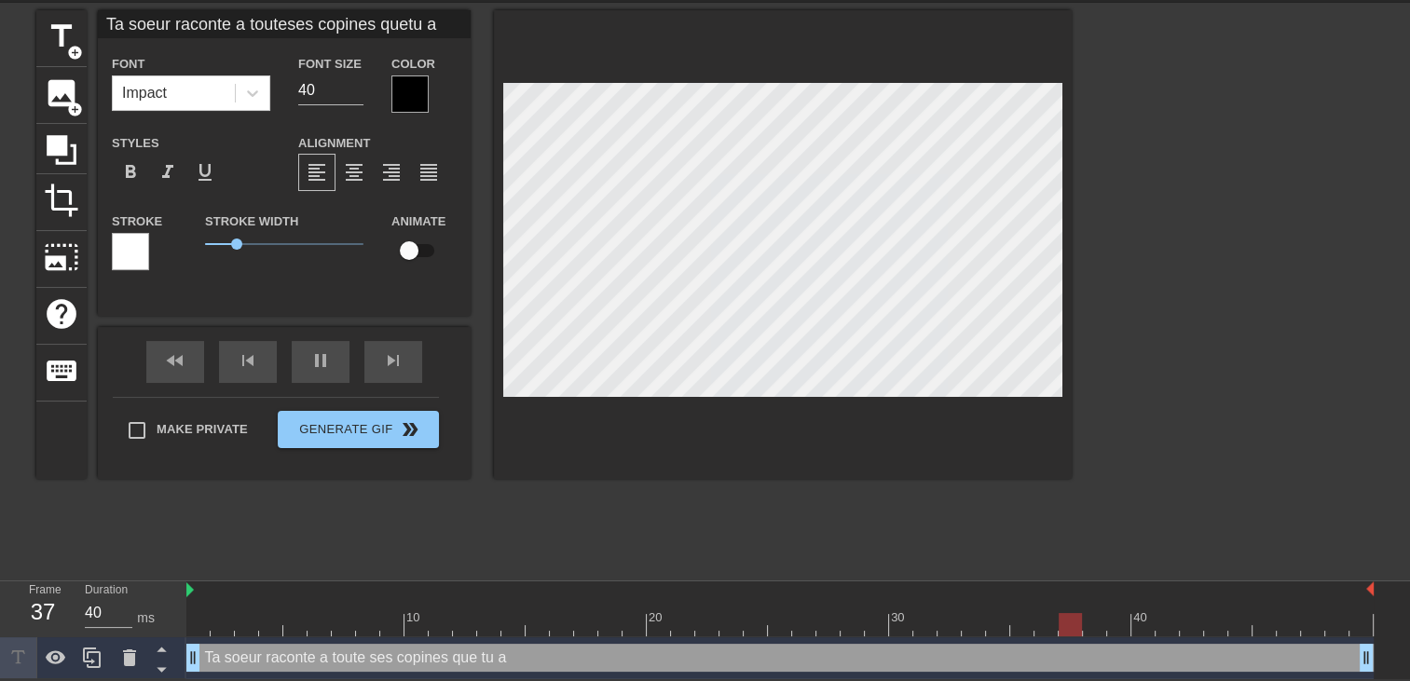
type input "Ta soeur raconte a touteses copines quetu a u"
type textarea "Ta soeur raconte a toute ses copines que tu a u"
type input "Ta soeur raconte a touteses copines quetu a un"
type textarea "Ta soeur raconte a toute ses copines que tu a un"
type input "Ta soeur raconte a touteses copines quetu a un"
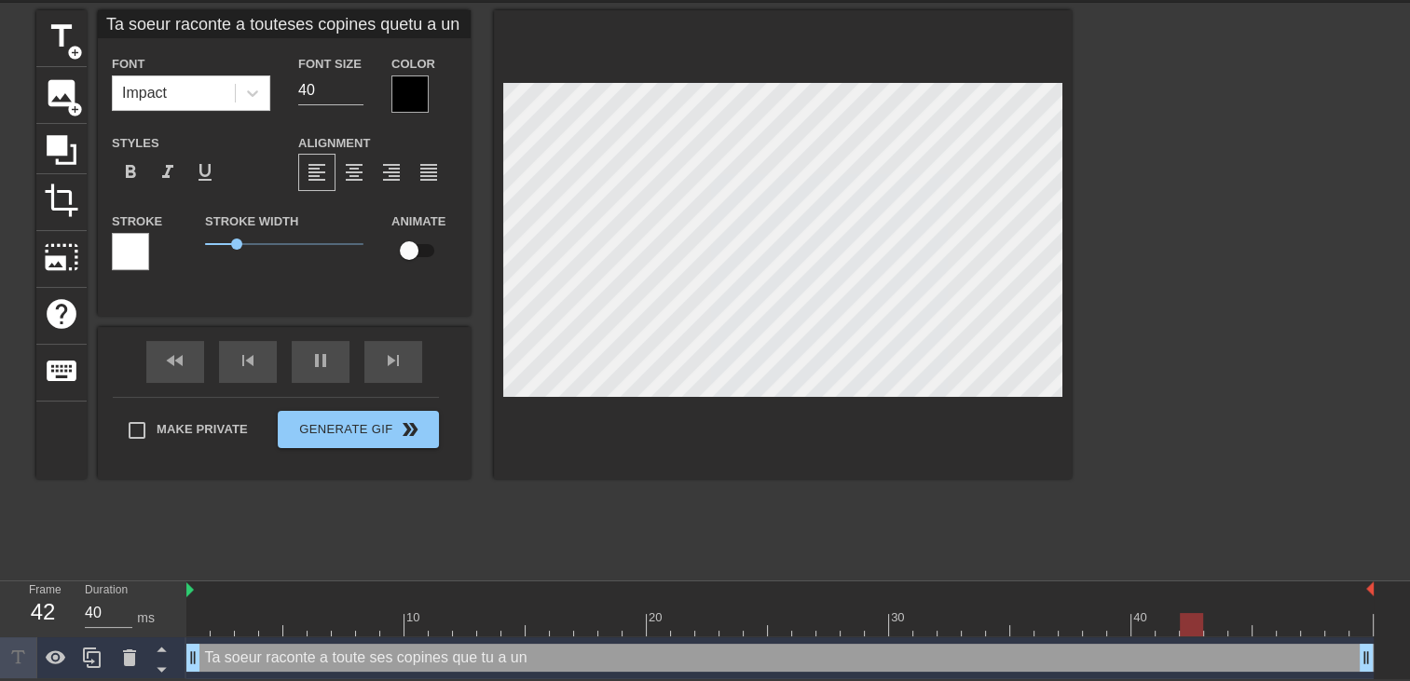
type textarea "Ta soeur raconte a toute ses copines que tu a un"
type input "Ta soeur raconte a touteses copines quetu a un g"
type textarea "Ta soeur raconte a toute ses copines que tu a un g"
type input "Ta soeur raconte a touteses copines quetu a un gr"
type textarea "Ta soeur raconte a toute ses copines que tu a un gr"
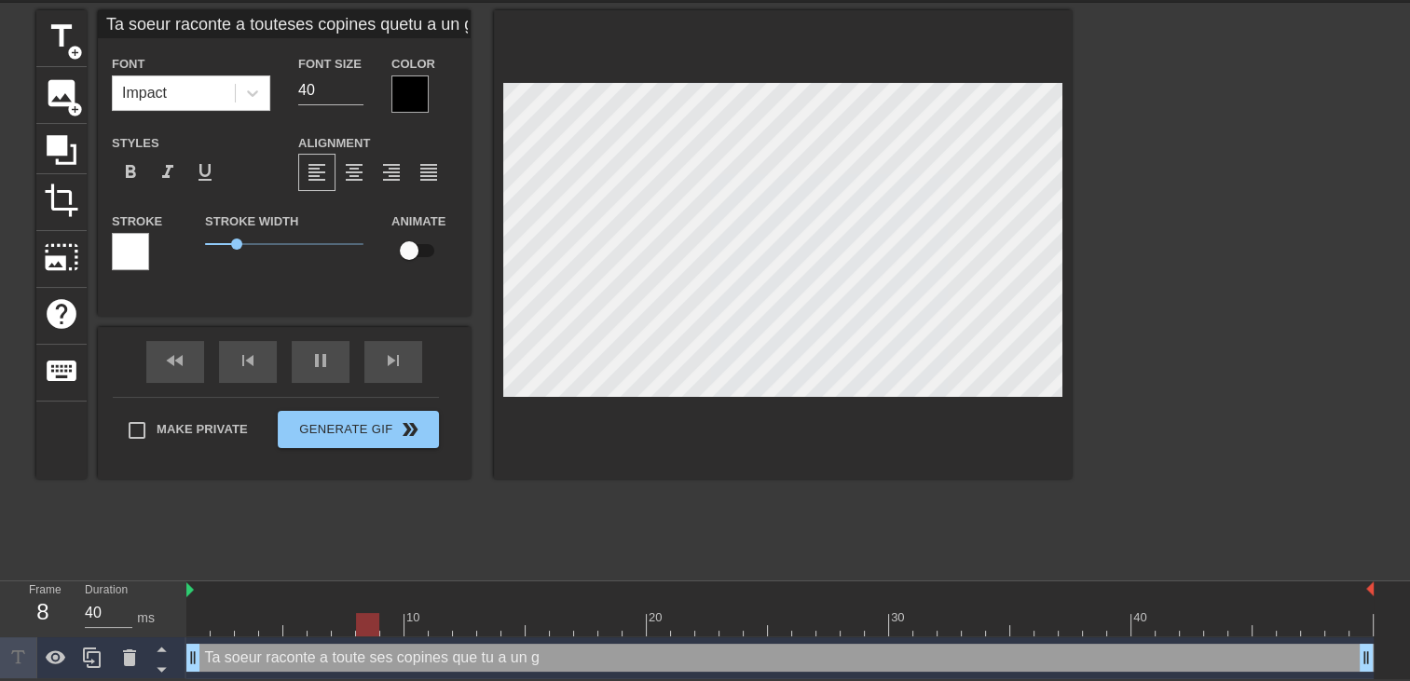
type input "Ta soeur raconte a touteses copines quetu a un gro"
type textarea "Ta soeur raconte a toute ses copines que tu a un gro"
type input "Ta soeur raconte a touteses copines quetu a un gros"
type textarea "Ta soeur raconte a toute ses copines que tu a un gros"
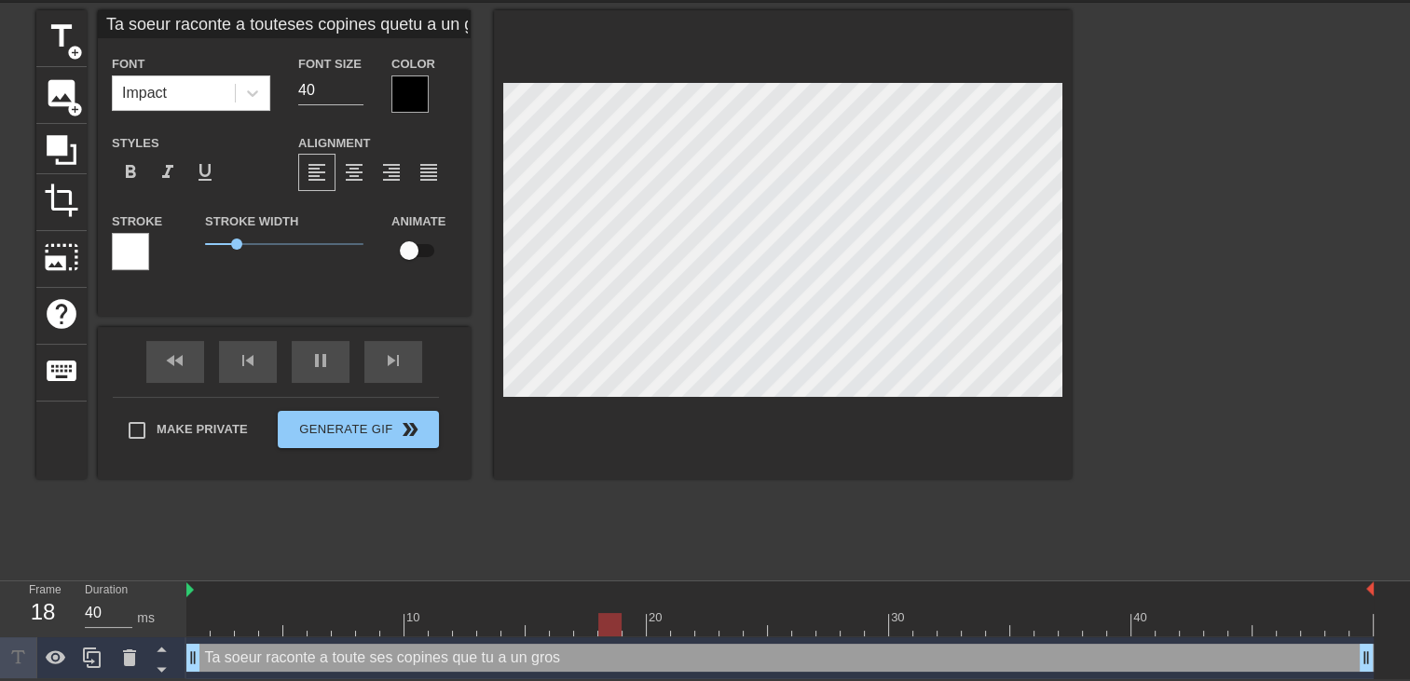
type input "Ta soeur raconte a touteses copines quetu a un gros"
type textarea "Ta soeur raconte a toute ses copines que tu a un gros"
type input "Ta soeur raconte a touteses copines quetu a un gros s"
type textarea "Ta soeur raconte a toute ses copines que tu a un gros s"
type input "Ta soeur raconte a touteses copines quetu a un gros sq"
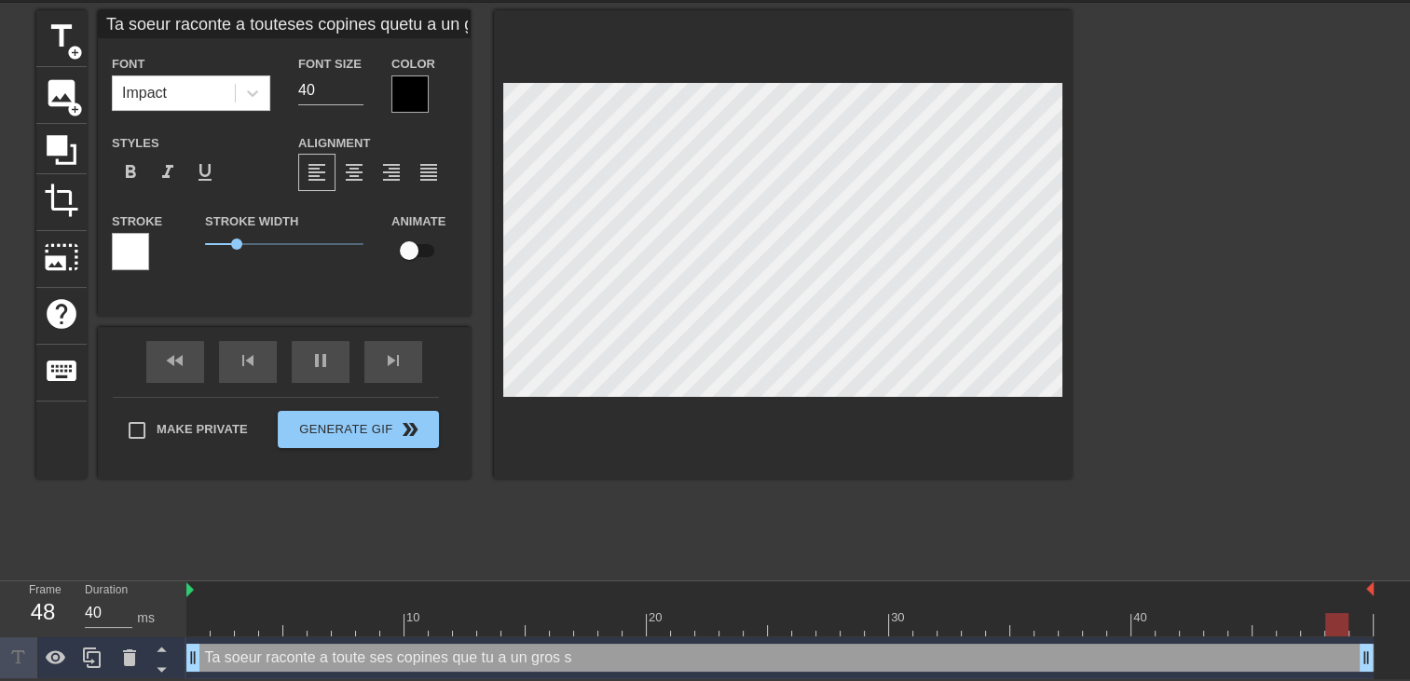
type textarea "Ta soeur raconte a toute ses copines que tu a un gros sq"
type input "Ta soeur raconte a touteses copines quetu a un gros s"
type textarea "Ta soeur raconte a toute ses copines que tu a un gros s"
type input "Ta soeur raconte a touteses copines quetu a un gros sg"
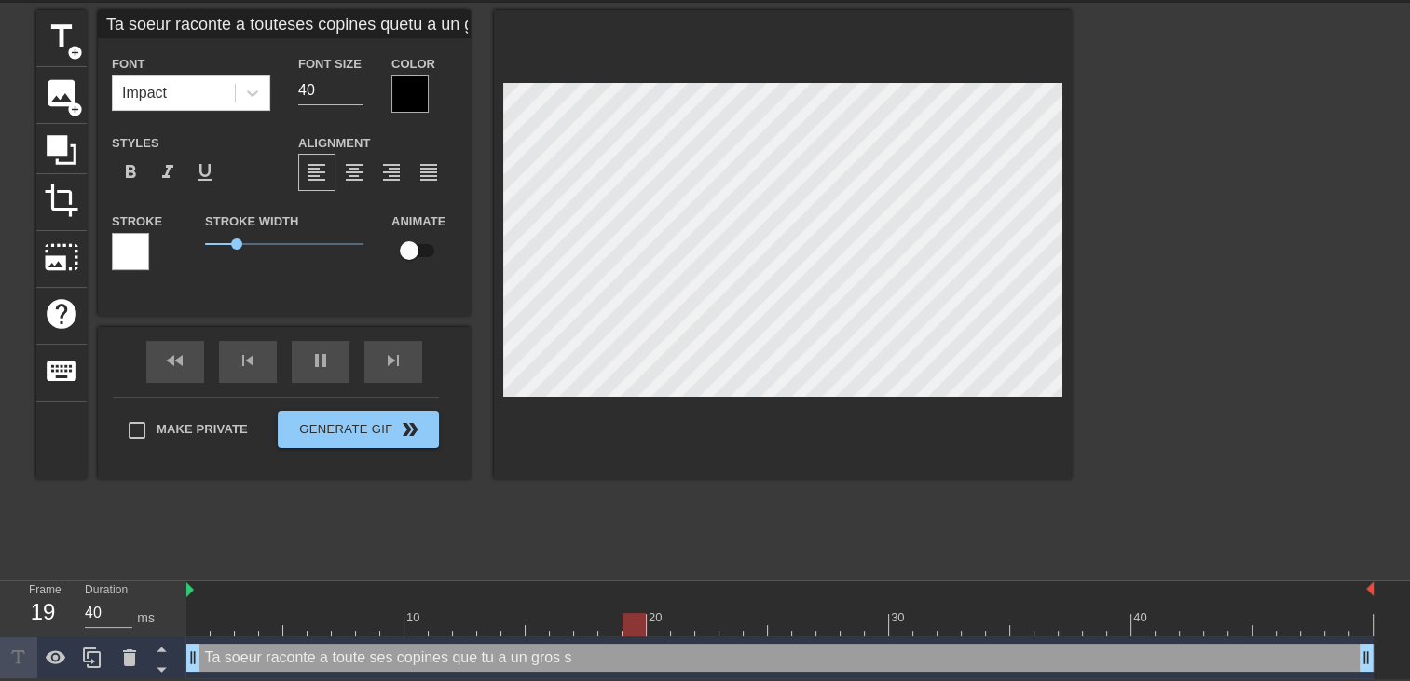
type textarea "Ta soeur raconte a toute ses copines que tu a un gros sg"
type input "Ta soeur raconte a touteses copines quetu a un gros sgu"
type textarea "Ta soeur raconte a toute ses copines que tu a un gros sgu"
type input "Ta soeur raconte a touteses copines quetu a un gros sgue"
type textarea "Ta soeur raconte a toute ses copines que tu a un gros sgue"
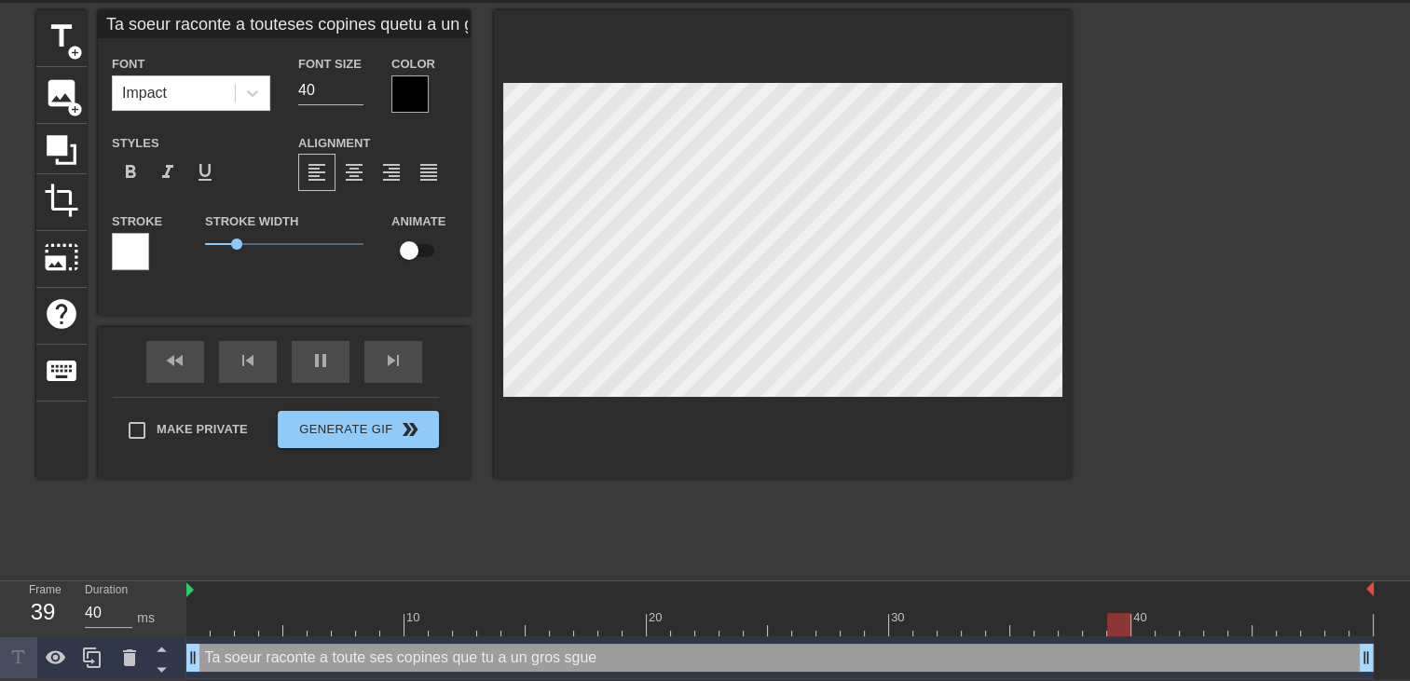
type input "Ta soeur raconte a touteses copines quetu a un gros sgueg"
type textarea "Ta soeur raconte a toute ses copines que tu a un gros sgueg"
type input "Ta soeur raconte a touteses copines quetu a un gros sgueg"
type textarea "Ta soeur raconte a toute ses copines que tu a un gros sgueg"
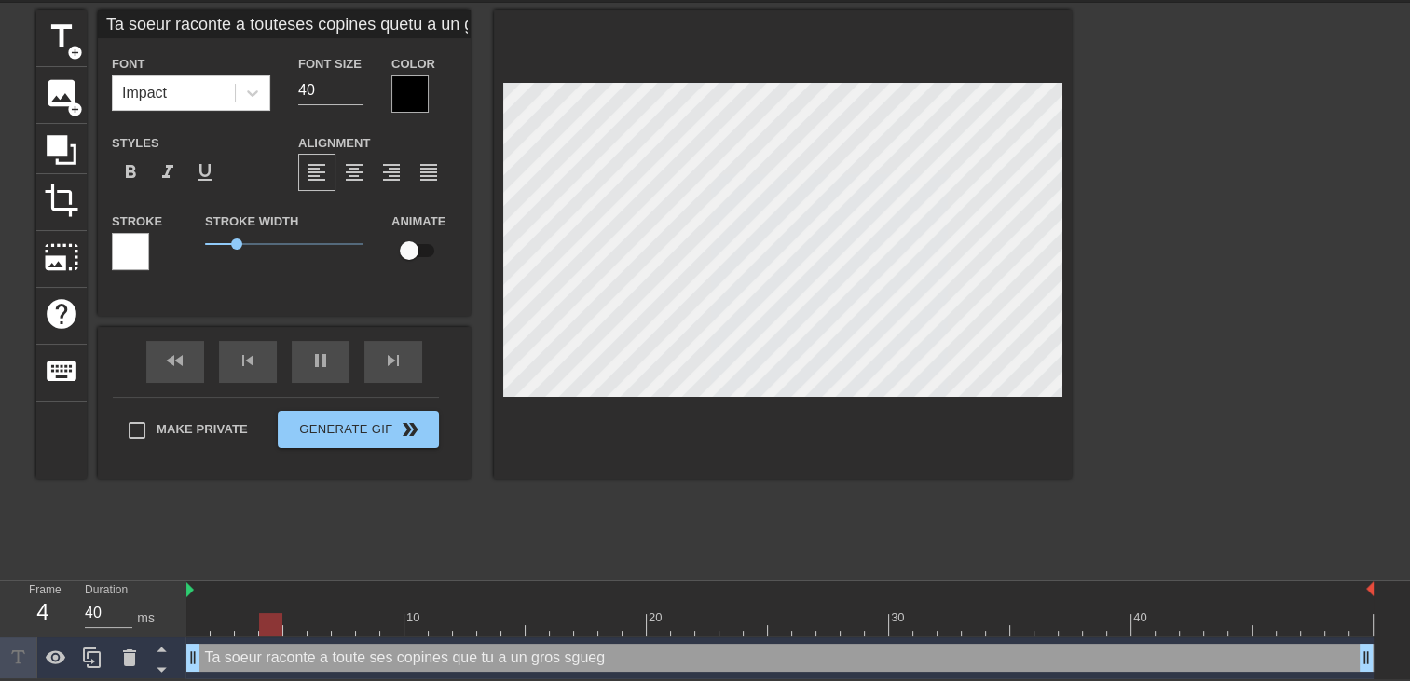
scroll to position [6, 1]
type input "Ta soeur raconte a touteses copines quetu a un gros sguege"
type textarea "Ta soeur raconte a toute ses copines que tu a un gros sgueg e"
type input "Ta soeur raconte a touteses copines quetu a un gros sguegel"
type textarea "Ta soeur raconte a toute ses copines que tu a un gros sgueg el"
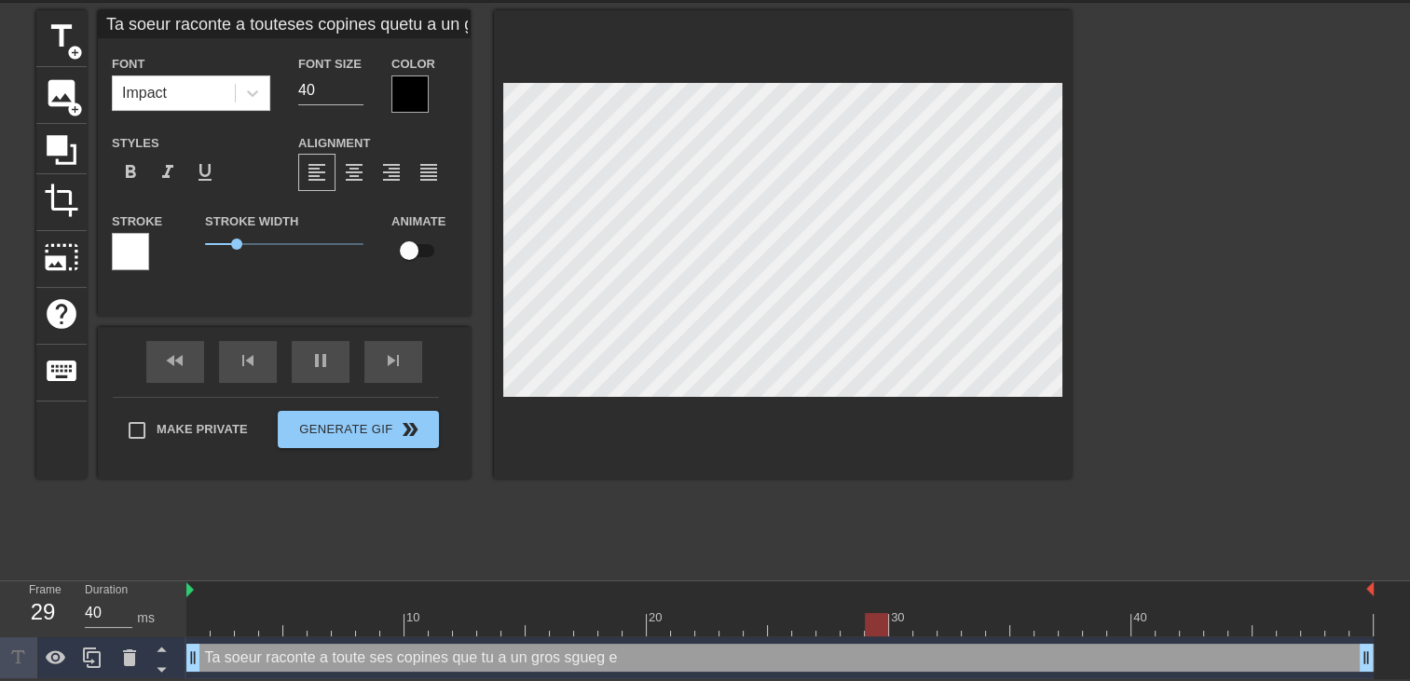
type input "Ta soeur raconte a touteses copines quetu a un gros sguegell"
type textarea "Ta soeur raconte a toute ses copines que tu a un gros sgueg ell"
type input "Ta soeur raconte a touteses copines quetu a un gros sguegelle"
type textarea "Ta soeur raconte a toute ses copines que tu a un gros sgueg elle"
type input "Ta soeur raconte a touteses copines quetu a un gros sguegelles"
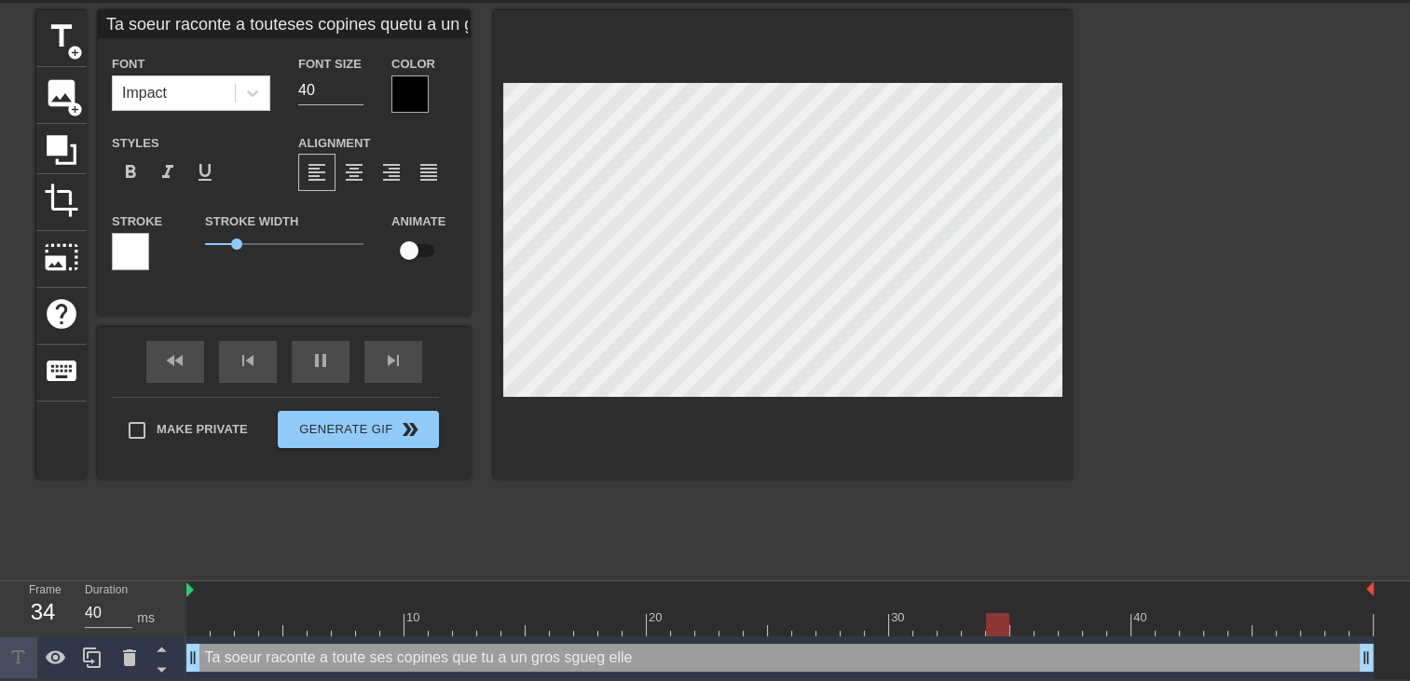
type textarea "Ta soeur raconte a toute ses copines que tu a un gros sgueg elles"
type input "Ta soeur raconte a touteses copines quetu a un gros sguegelles"
type textarea "Ta soeur raconte a toute ses copines que tu a un gros sgueg elles"
type input "Ta soeur raconte a touteses copines quetu a un gros sguegelles v"
type textarea "Ta soeur raconte a toute ses copines que tu a un gros sgueg elles v"
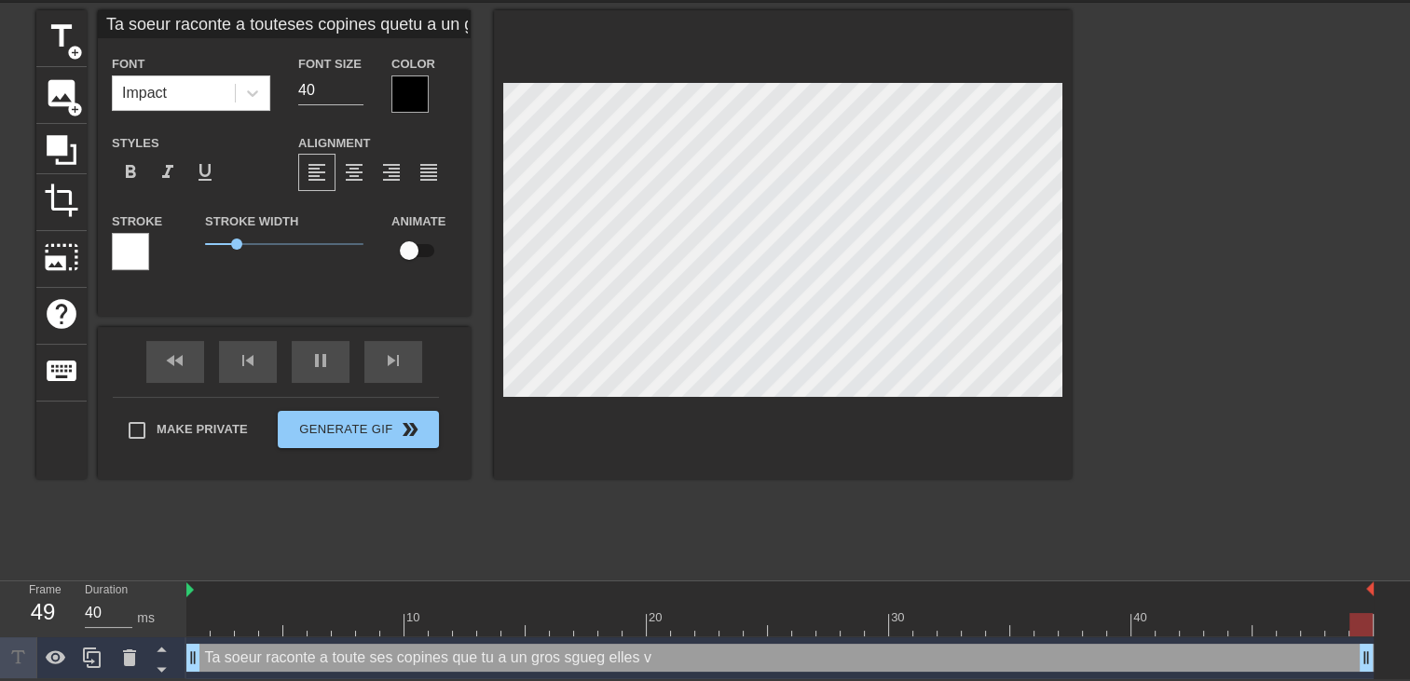
type input "Ta soeur raconte a touteses copines quetu a un gros sguegelles ve"
type textarea "Ta soeur raconte a toute ses copines que tu a un gros sgueg elles ve"
type input "Ta soeur raconte a touteses copines quetu a un gros sguegelles veu"
type textarea "Ta soeur raconte a toute ses copines que tu a un gros sgueg elles veu"
type input "Ta soeur raconte a touteses copines quetu a un gros sguegelles veul"
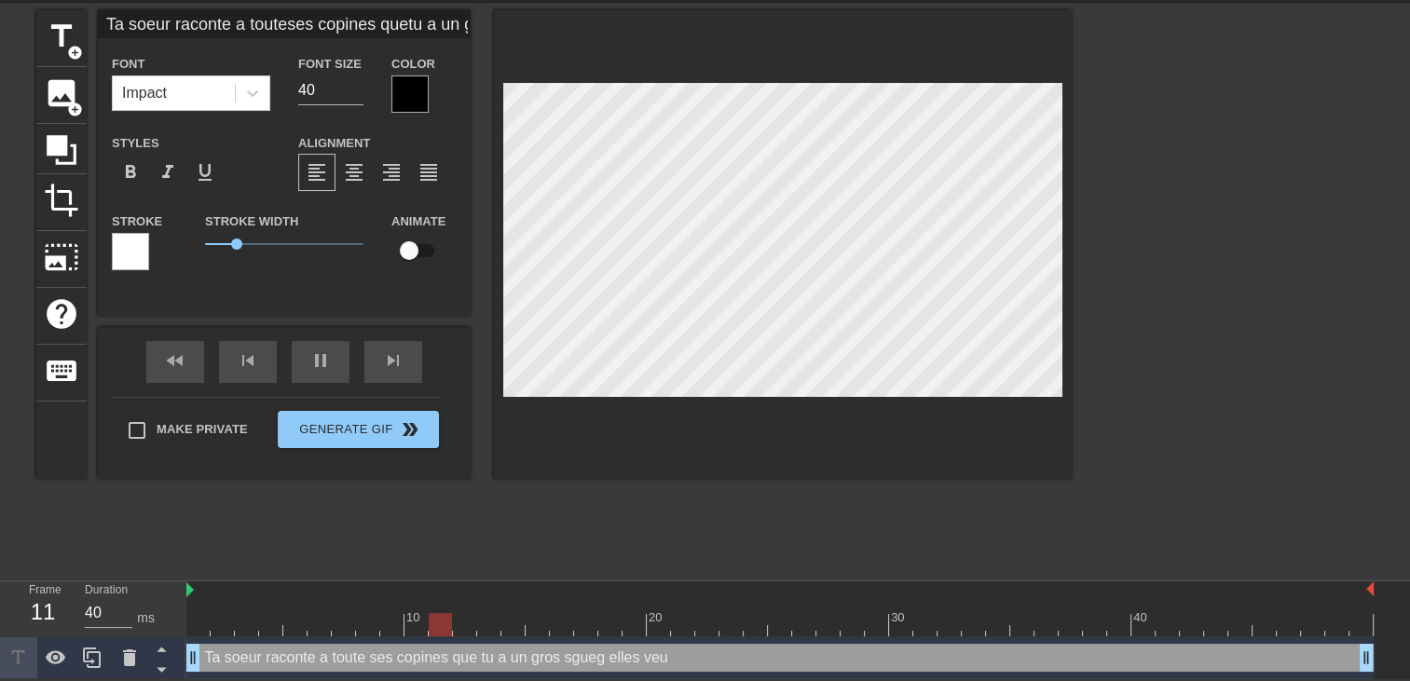
type textarea "Ta soeur raconte a toute ses copines que tu a un gros sgueg elles veul"
type input "Ta soeur raconte a touteses copines quetu a un gros sguegelles veule"
type textarea "Ta soeur raconte a toute ses copines que tu a un gros sgueg elles veule"
type input "Ta soeur raconte a touteses copines quetu a un gros sguegelles veules"
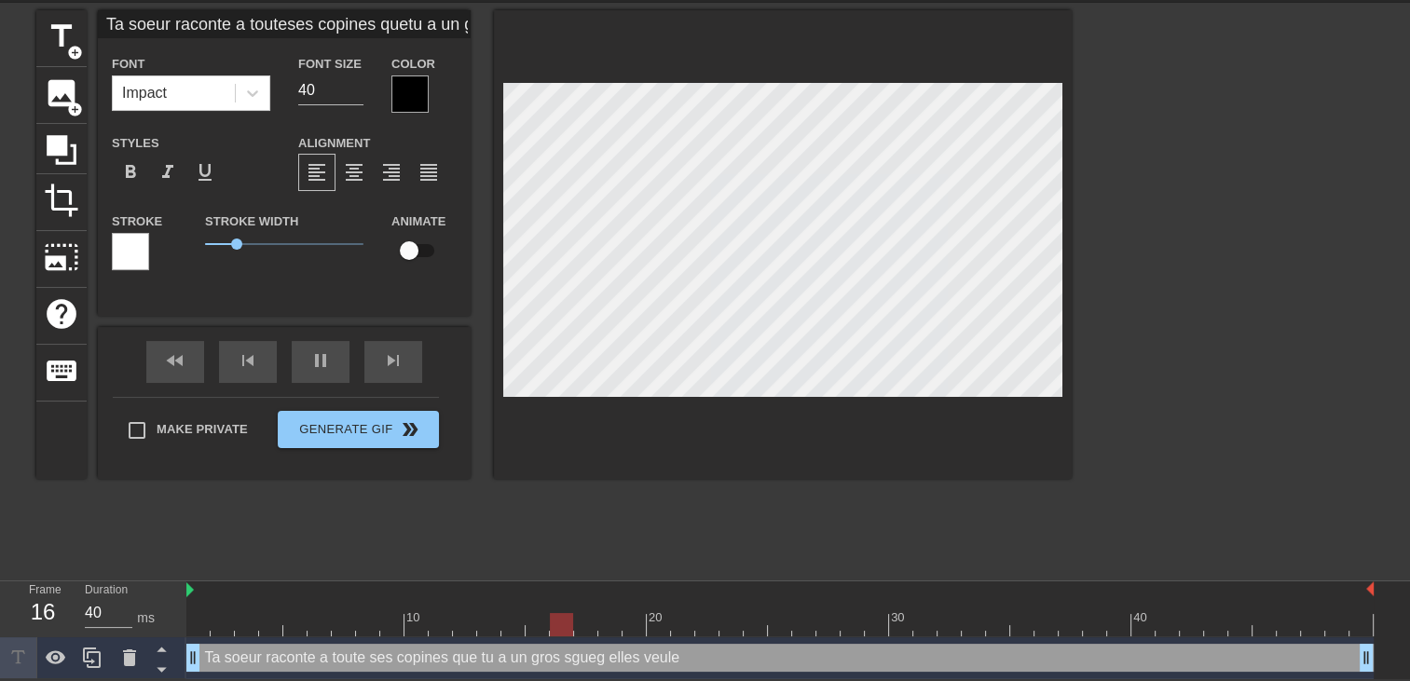
type textarea "Ta soeur raconte a toute ses copines que tu a un gros sgueg elles veules"
type input "Ta soeur raconte a touteses copines quetu a un gros sguegelles veule"
type textarea "Ta soeur raconte a toute ses copines que tu a un gros sgueg elles veule"
type input "Ta soeur raconte a touteses copines quetu a un gros sguegelles veulen"
type textarea "Ta soeur raconte a toute ses copines que tu a un gros sgueg elles veulent"
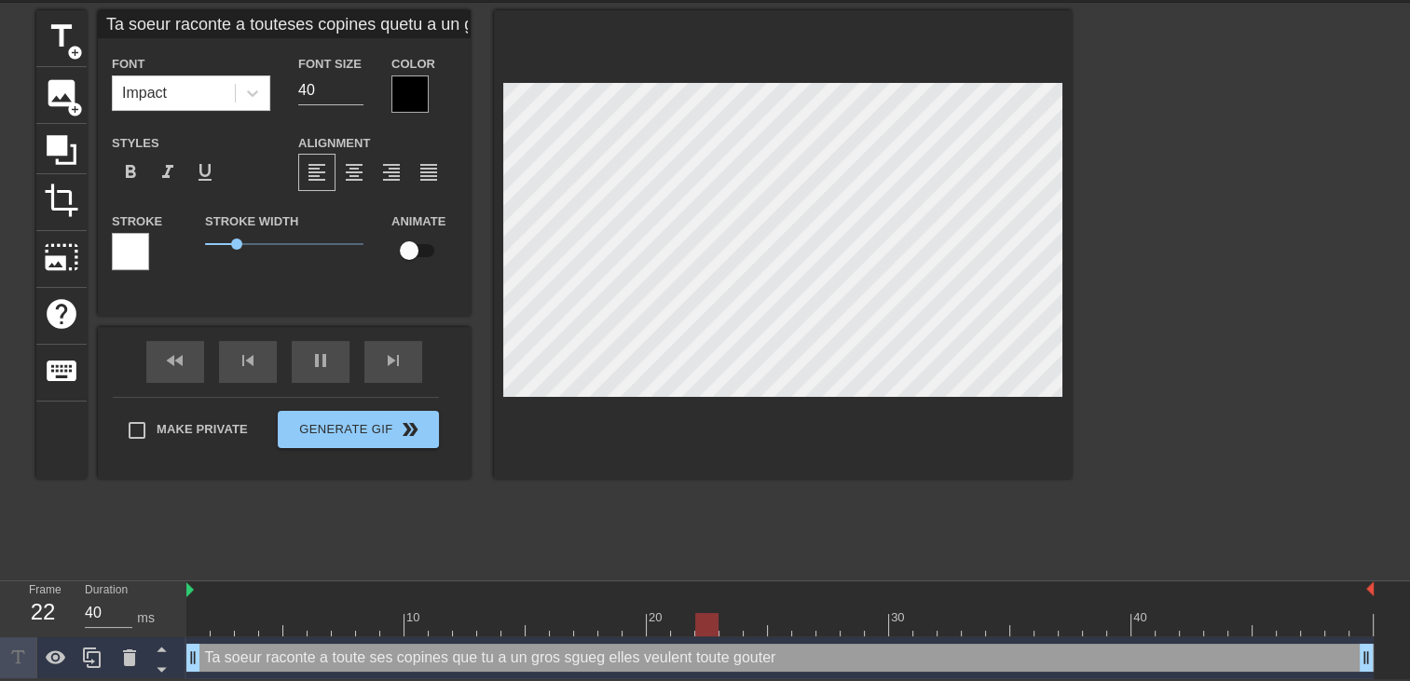
scroll to position [7, 11]
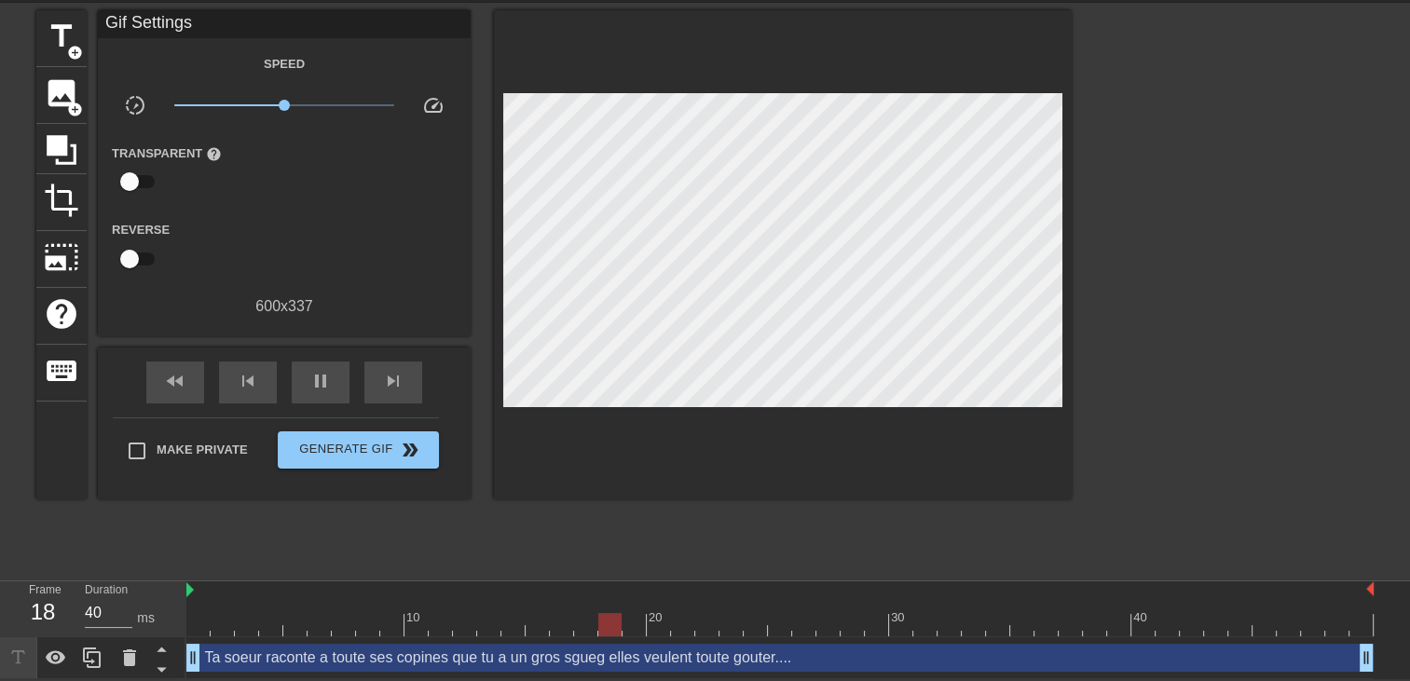
click at [833, 413] on div at bounding box center [783, 254] width 578 height 489
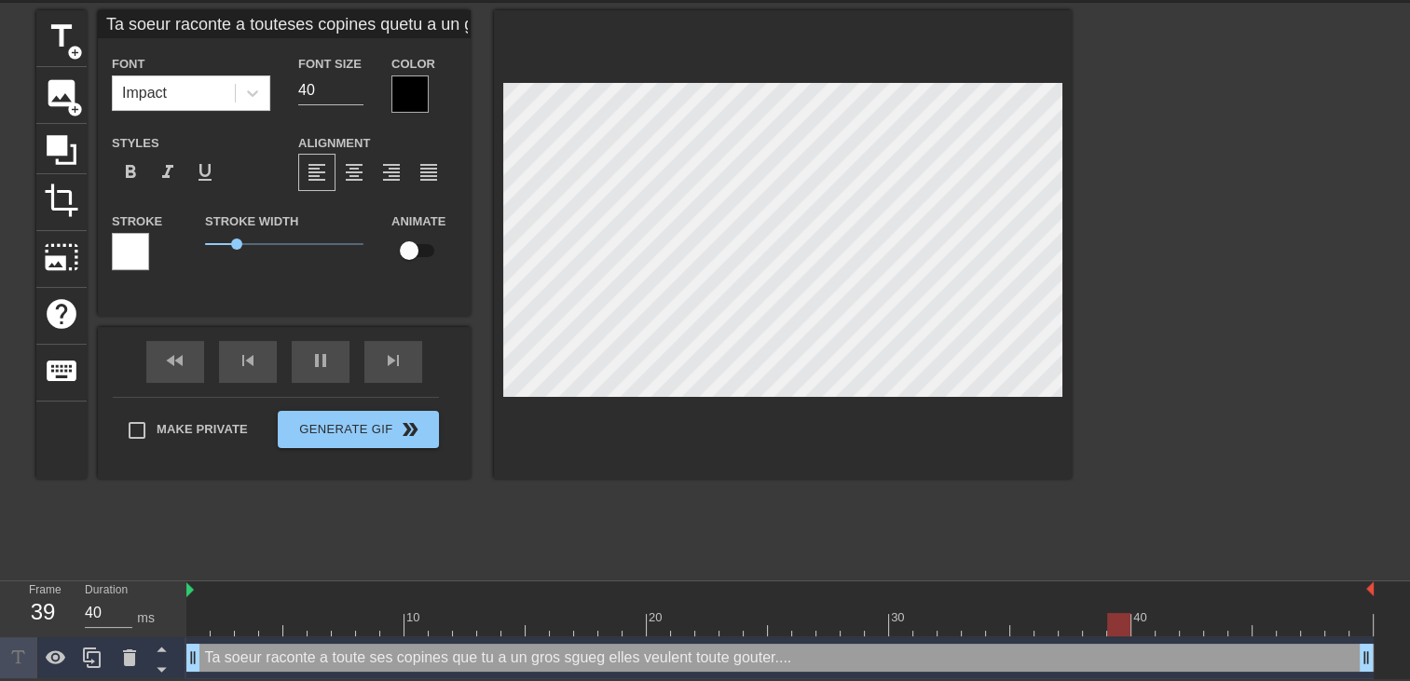
click at [406, 93] on div at bounding box center [409, 93] width 37 height 37
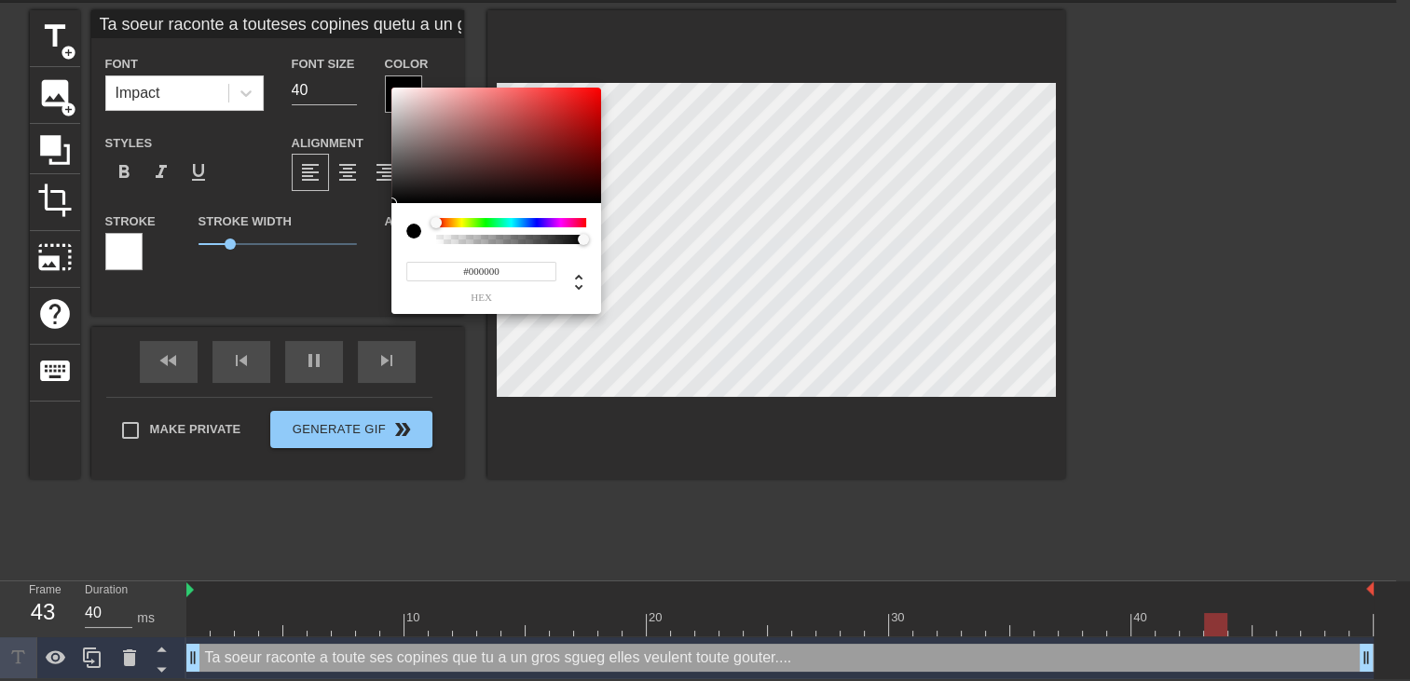
scroll to position [50, 0]
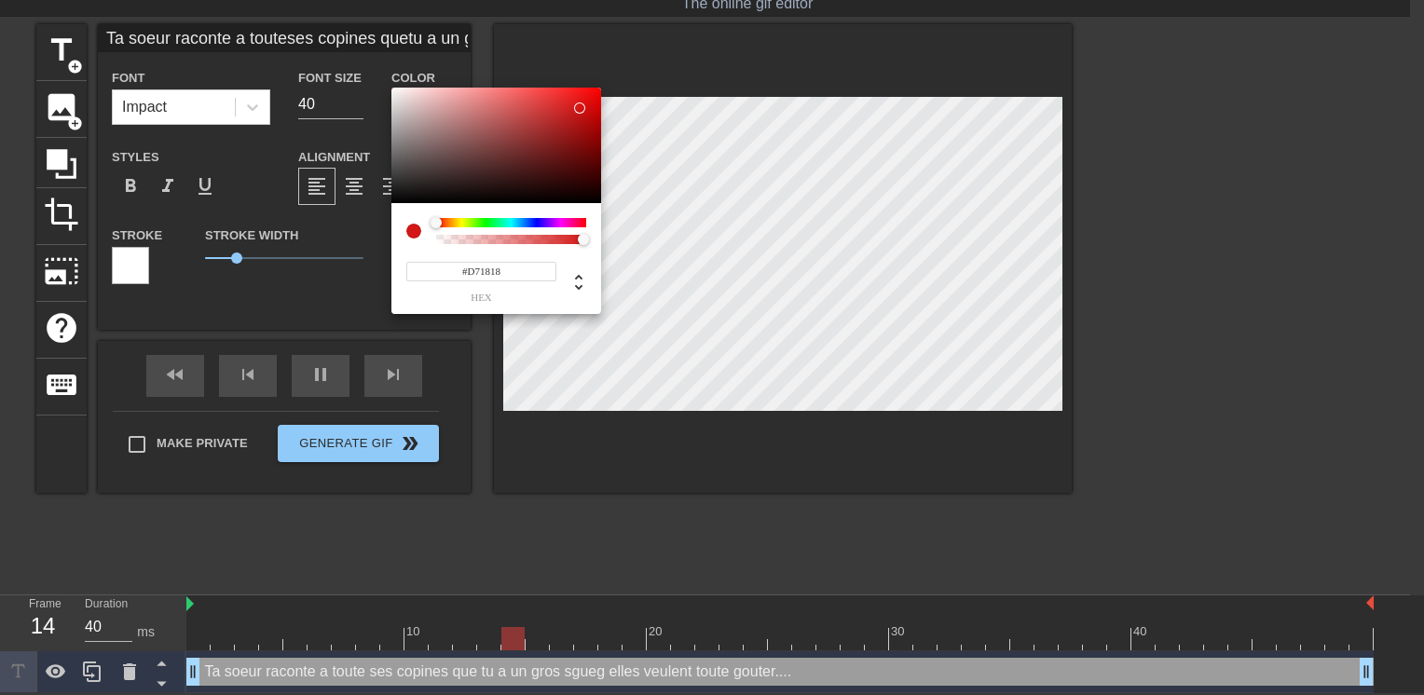
click at [578, 106] on div at bounding box center [496, 146] width 210 height 116
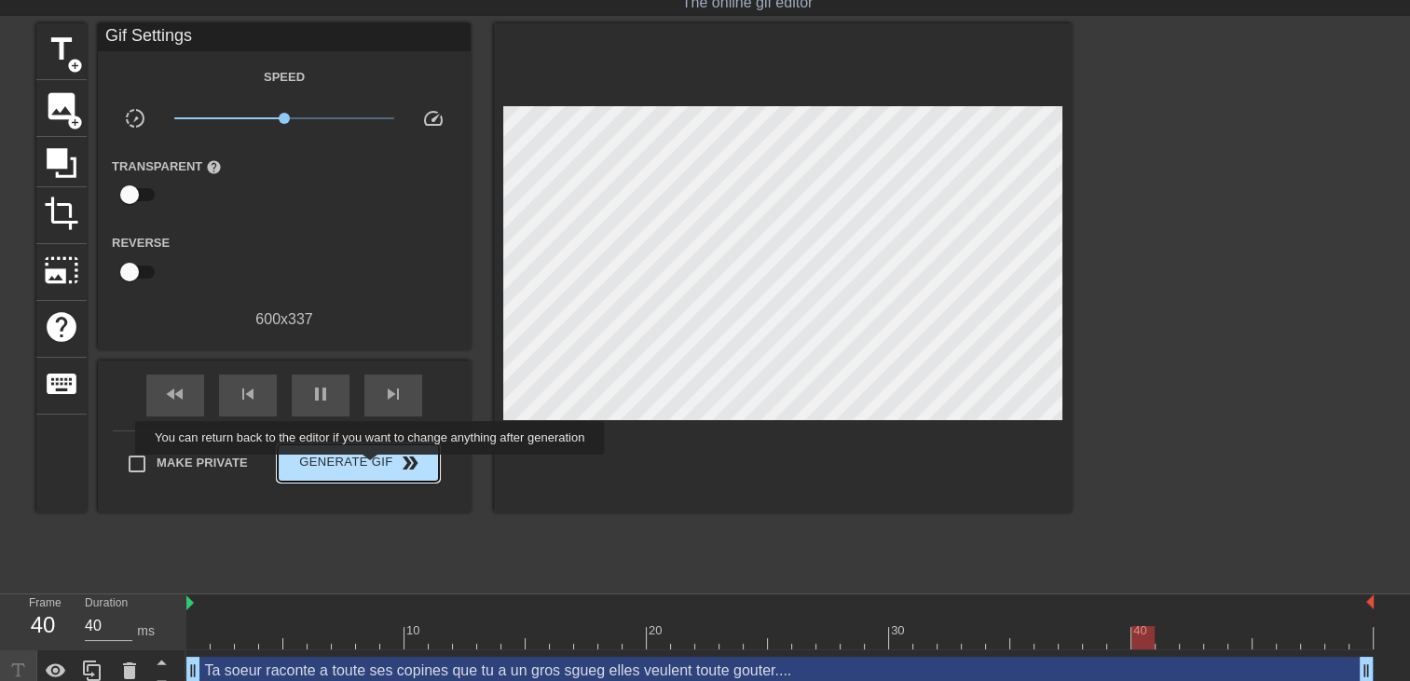
click at [373, 461] on span "Generate Gif double_arrow" at bounding box center [358, 463] width 146 height 22
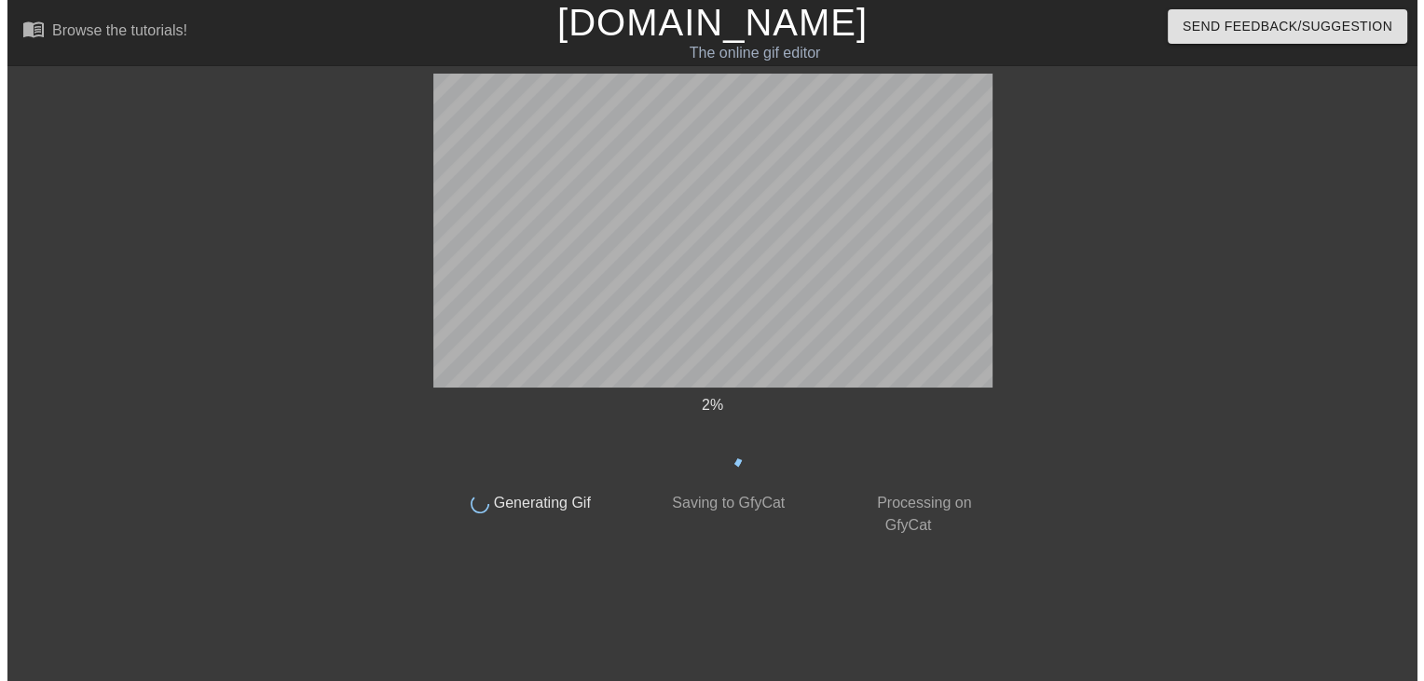
scroll to position [0, 0]
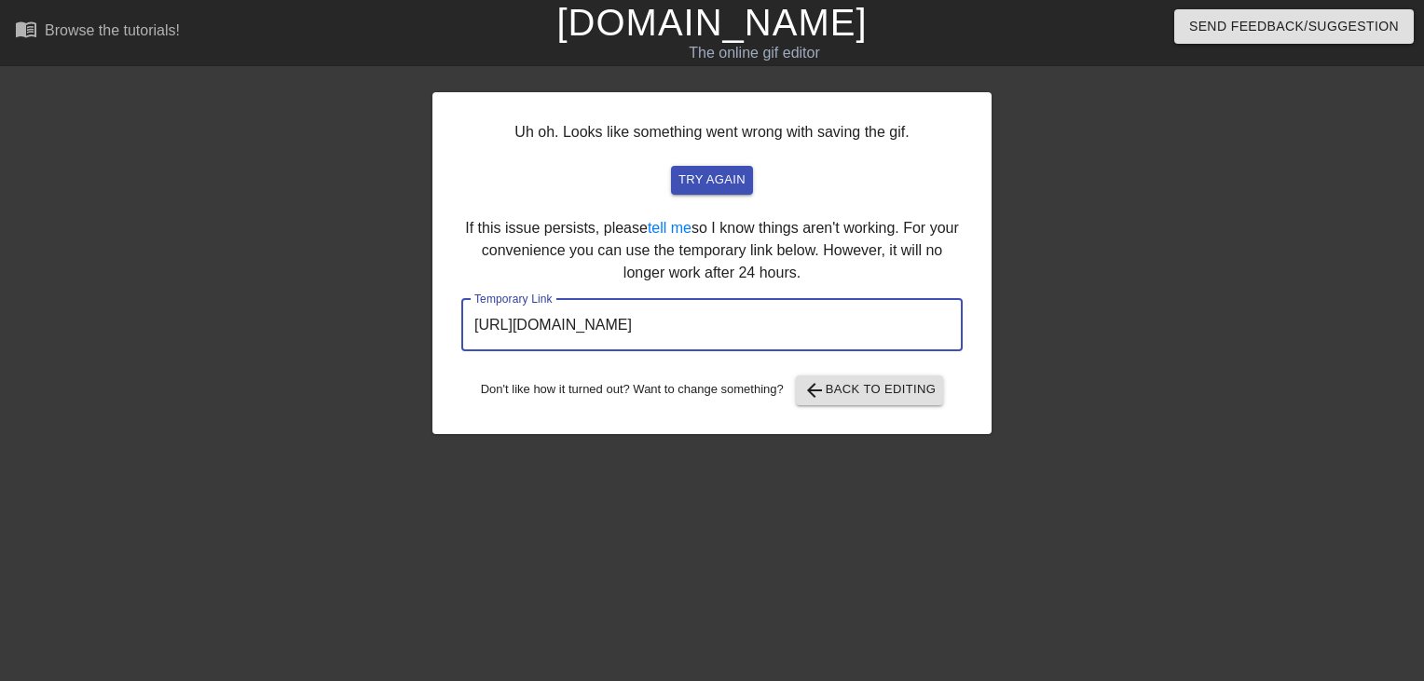
drag, startPoint x: 921, startPoint y: 333, endPoint x: -4, endPoint y: 182, distance: 937.4
click at [0, 182] on html "menu_book Browse the tutorials! Gifntext.com The online gif editor Send Feedbac…" at bounding box center [712, 320] width 1424 height 641
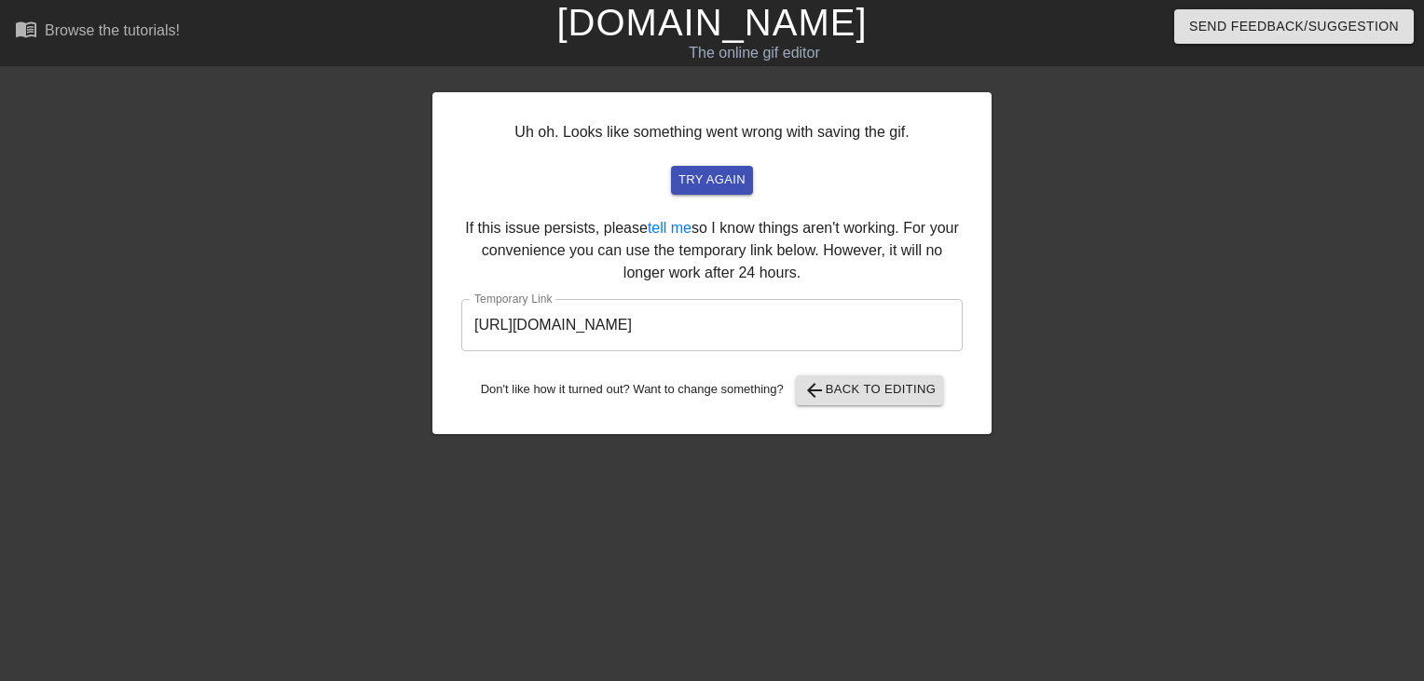
click at [774, 29] on link "[DOMAIN_NAME]" at bounding box center [711, 22] width 310 height 41
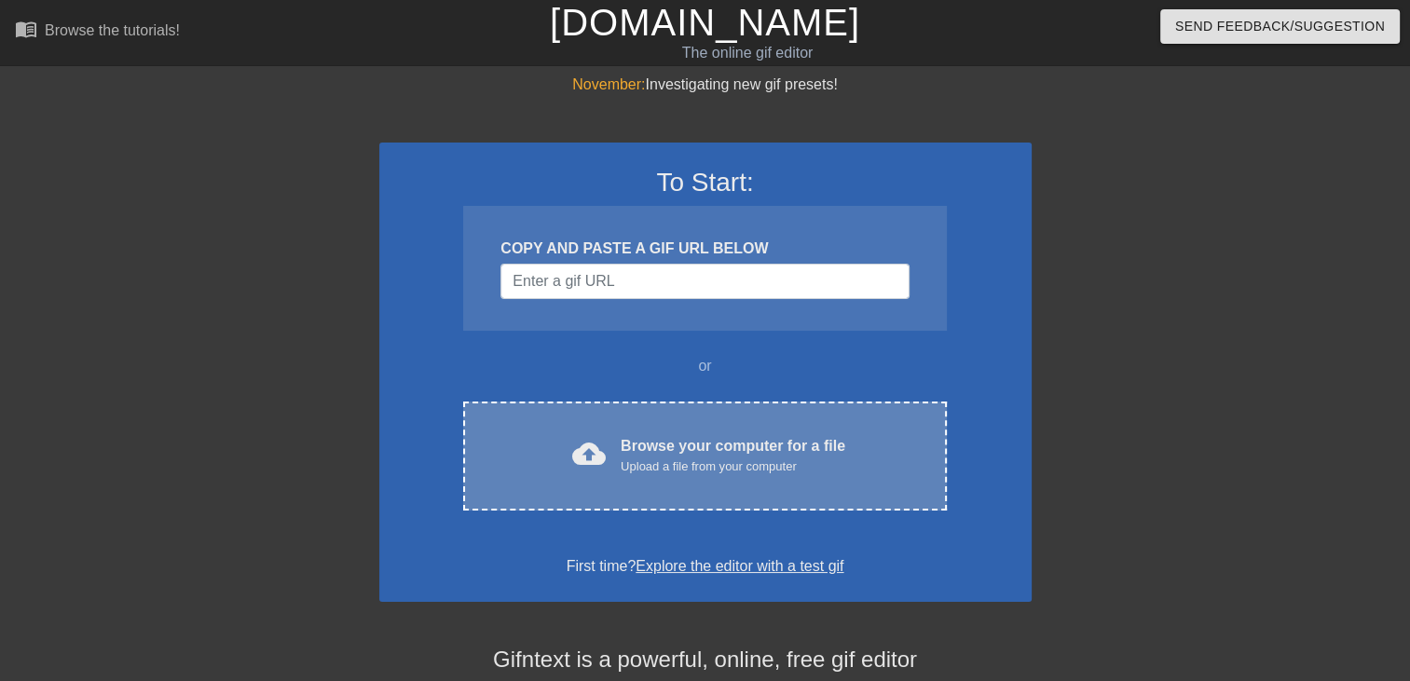
click at [714, 471] on div "Upload a file from your computer" at bounding box center [733, 466] width 225 height 19
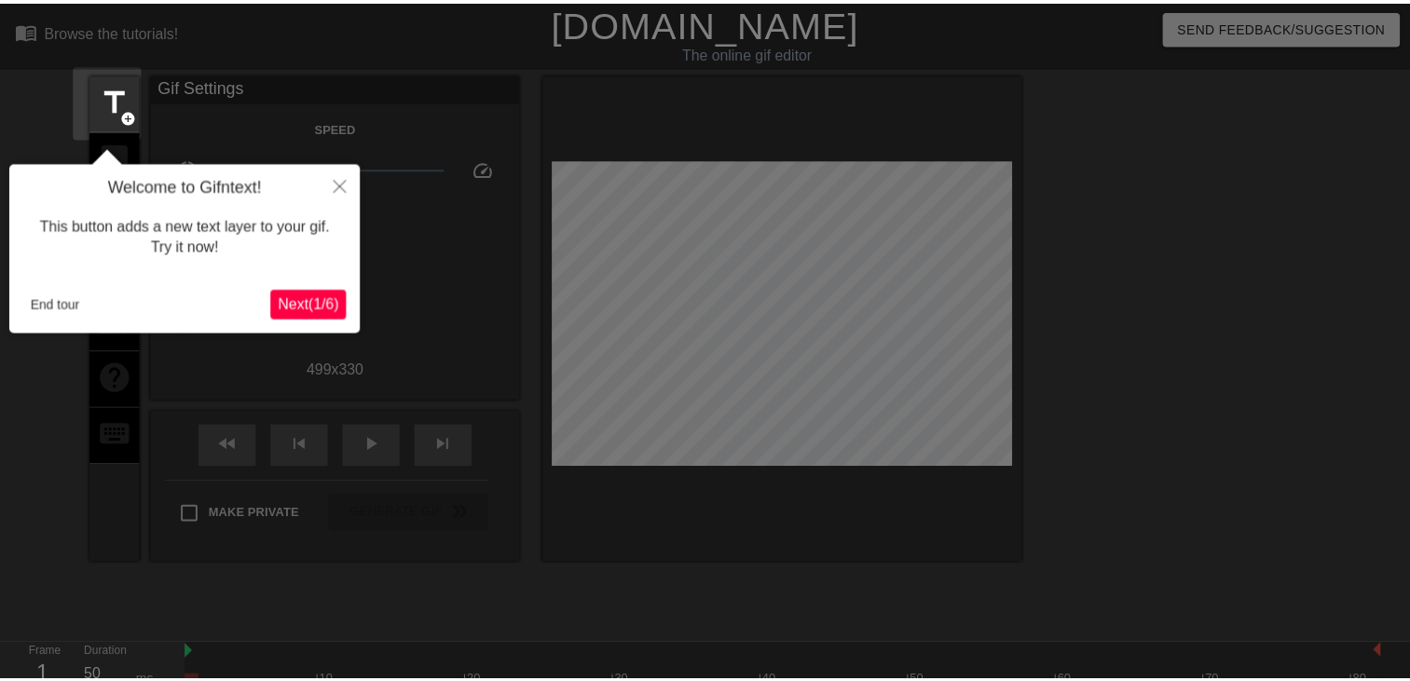
scroll to position [45, 0]
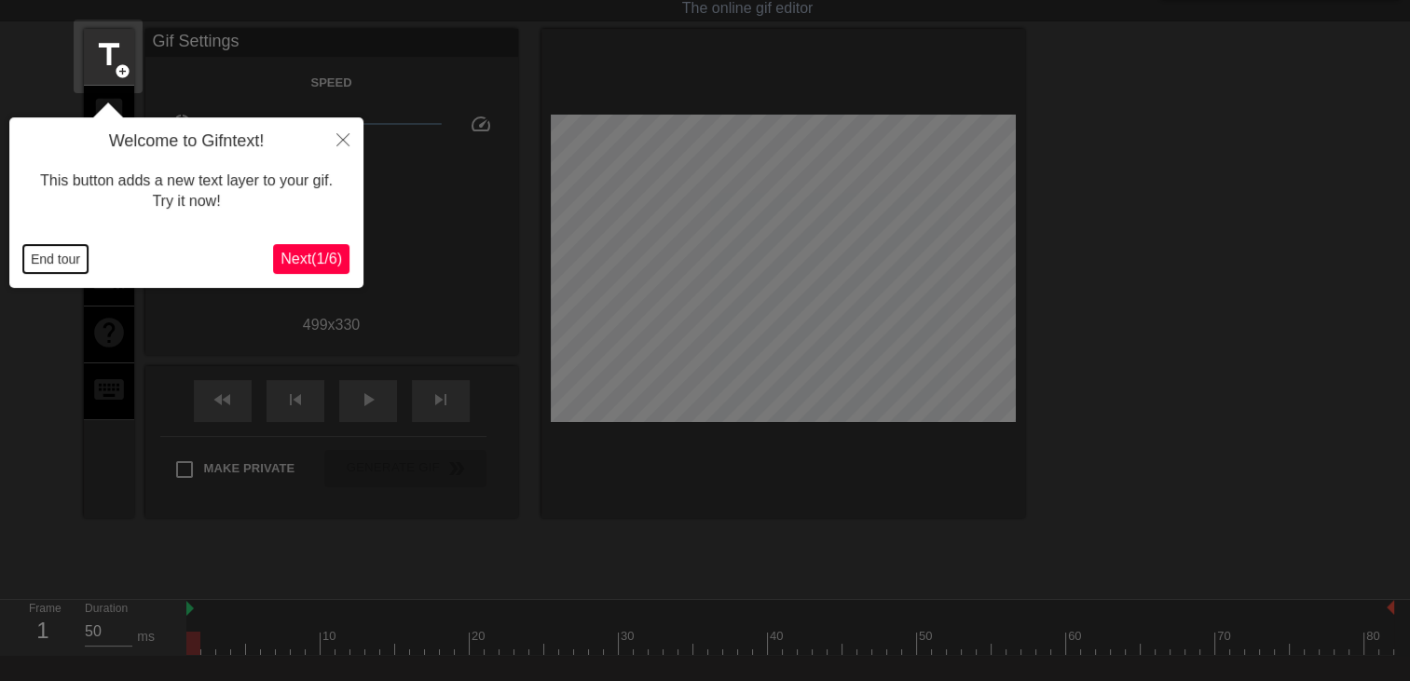
click at [27, 253] on button "End tour" at bounding box center [55, 259] width 64 height 28
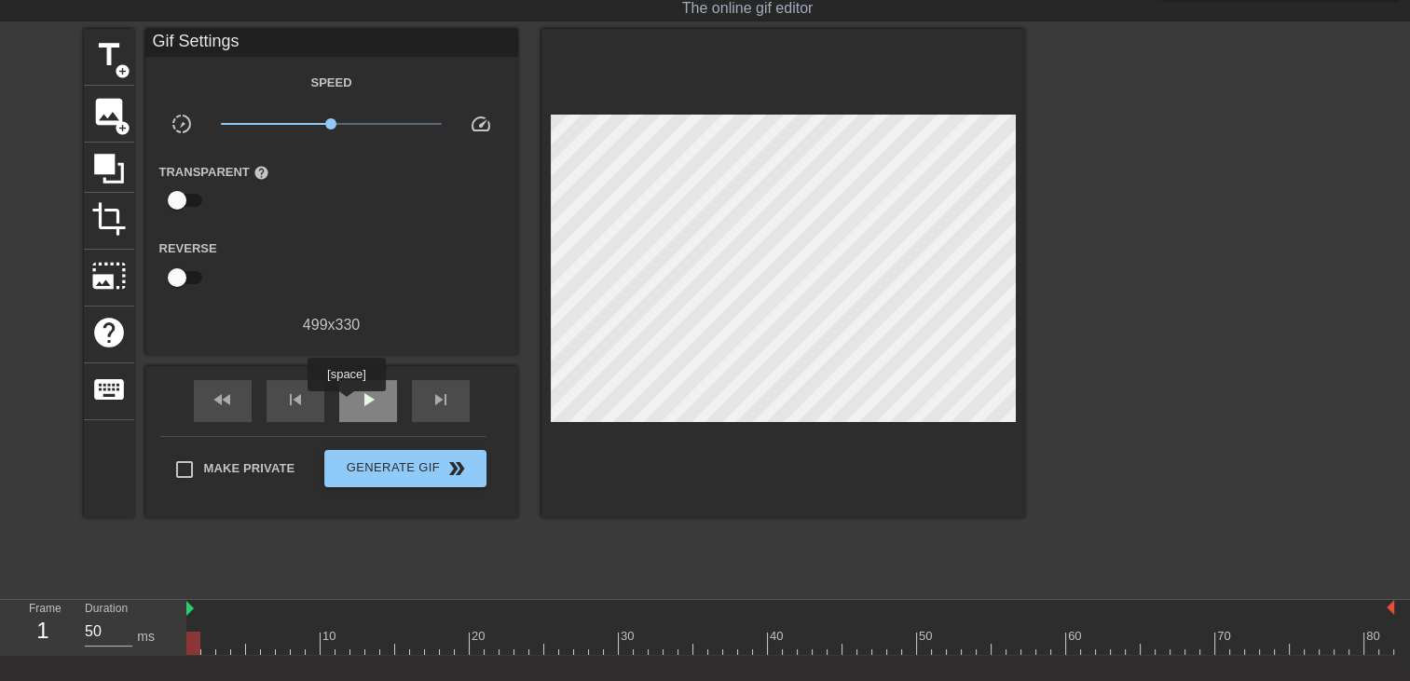
click at [346, 404] on div "play_arrow" at bounding box center [368, 401] width 58 height 42
click at [121, 65] on span "add_circle" at bounding box center [123, 71] width 16 height 16
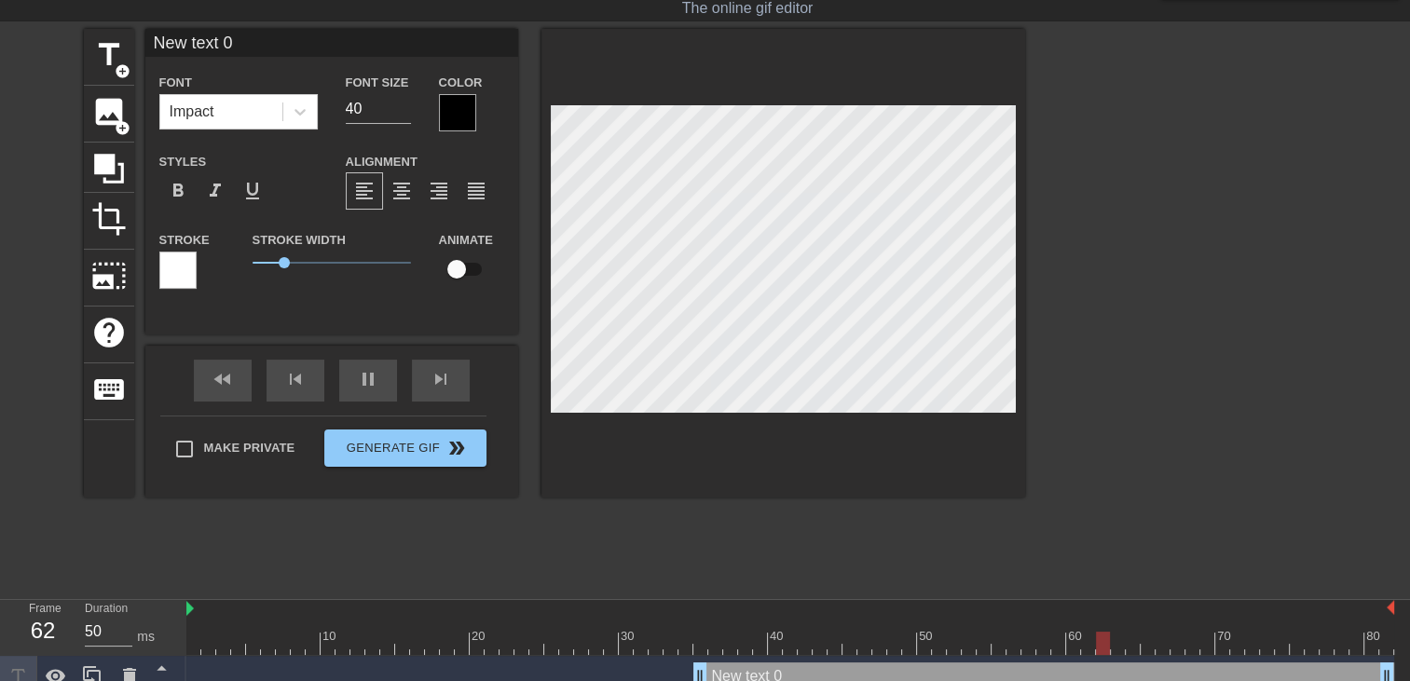
scroll to position [2, 5]
type input "New text"
type textarea "New text"
type input "New text"
type textarea "New text"
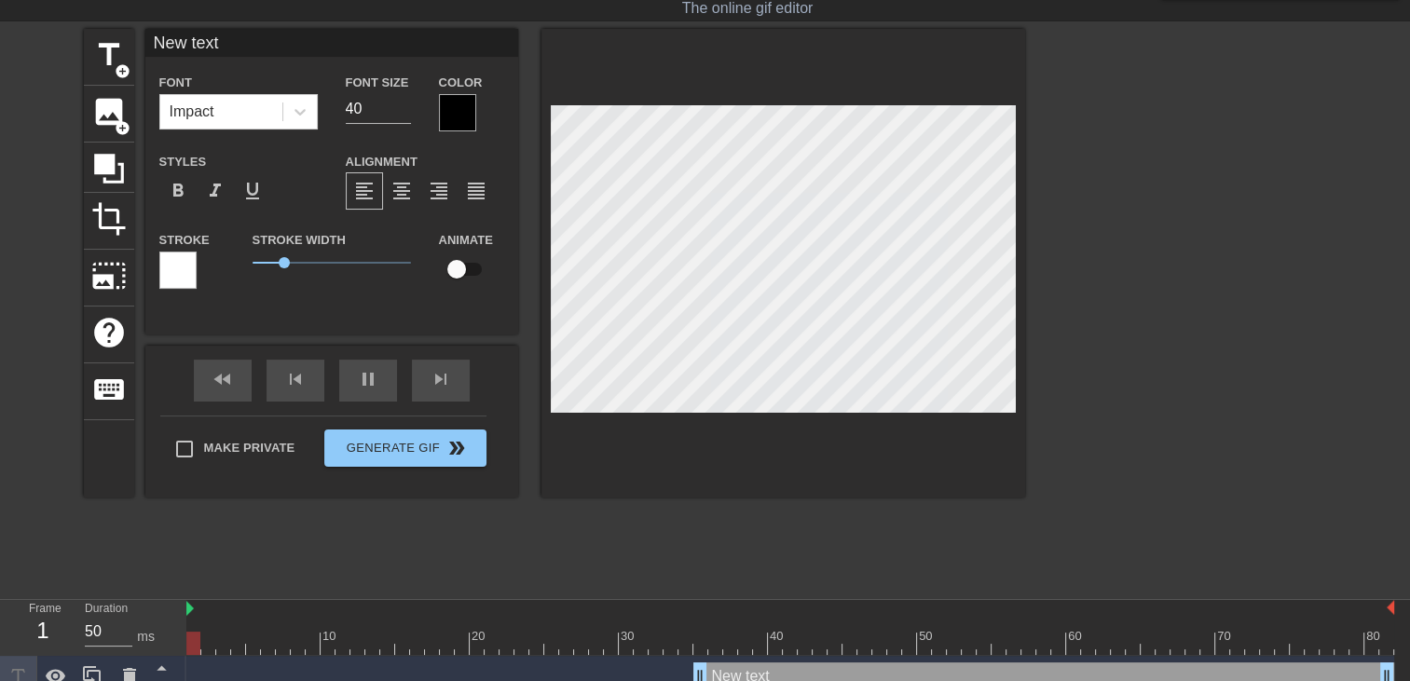
type input "New tex"
type textarea "New tex"
type input "New te"
type textarea "New te"
type input "New t"
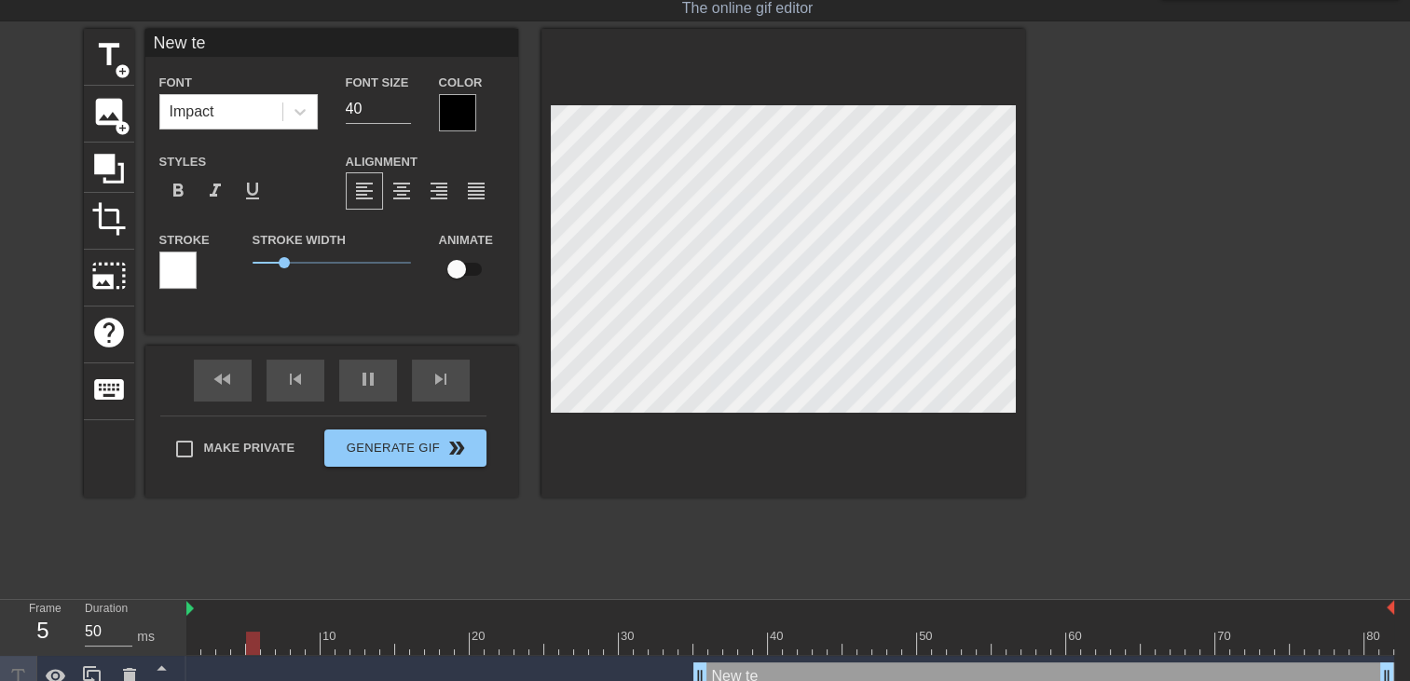
type textarea "New t"
type input "New"
type textarea "New"
type input "New"
type textarea "New"
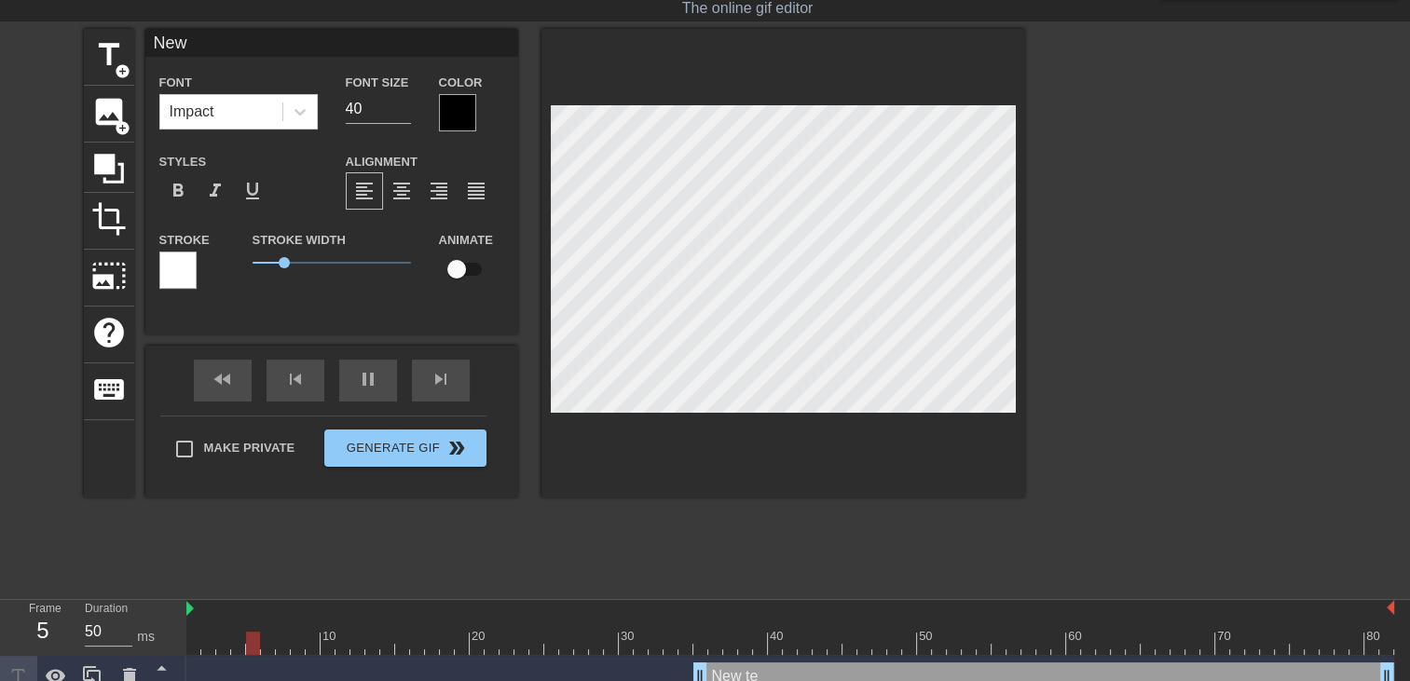
type input "Ne"
type textarea "Ne"
type input "N"
type textarea "N"
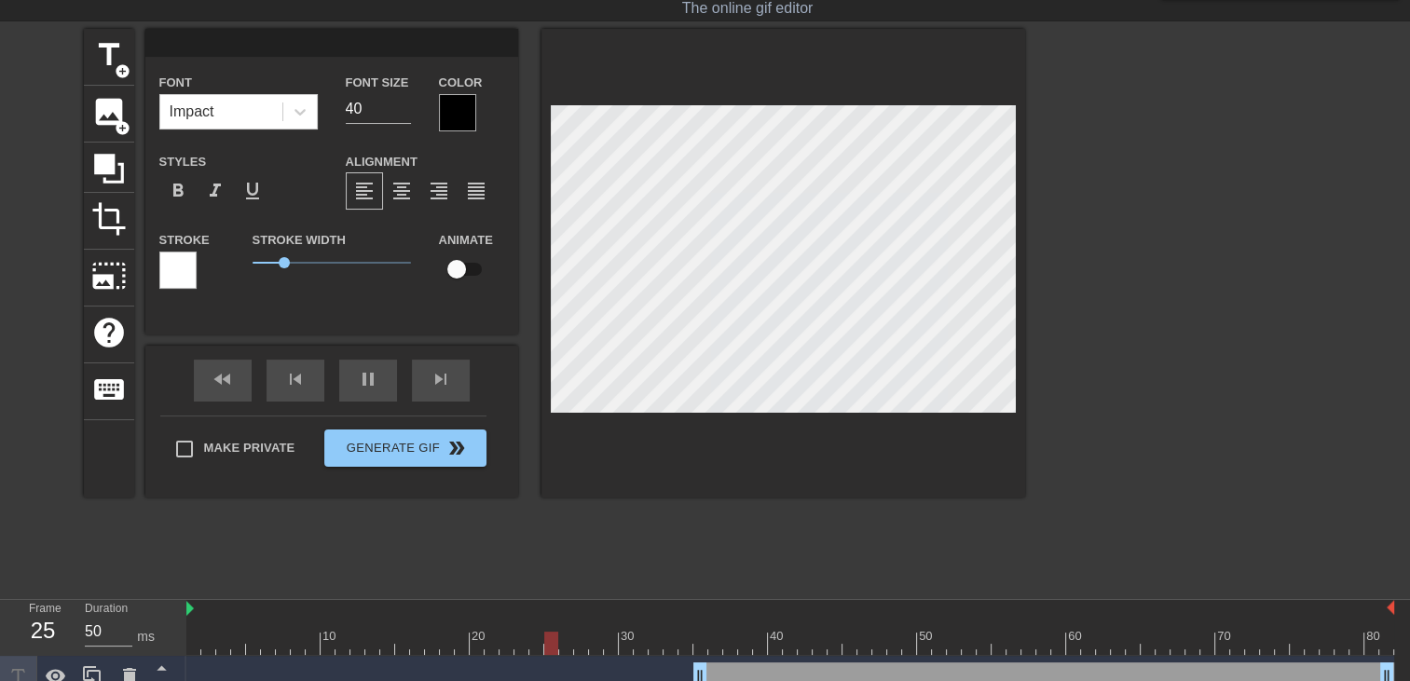
type input "A"
type textarea "A"
type input "AL"
type textarea "AL"
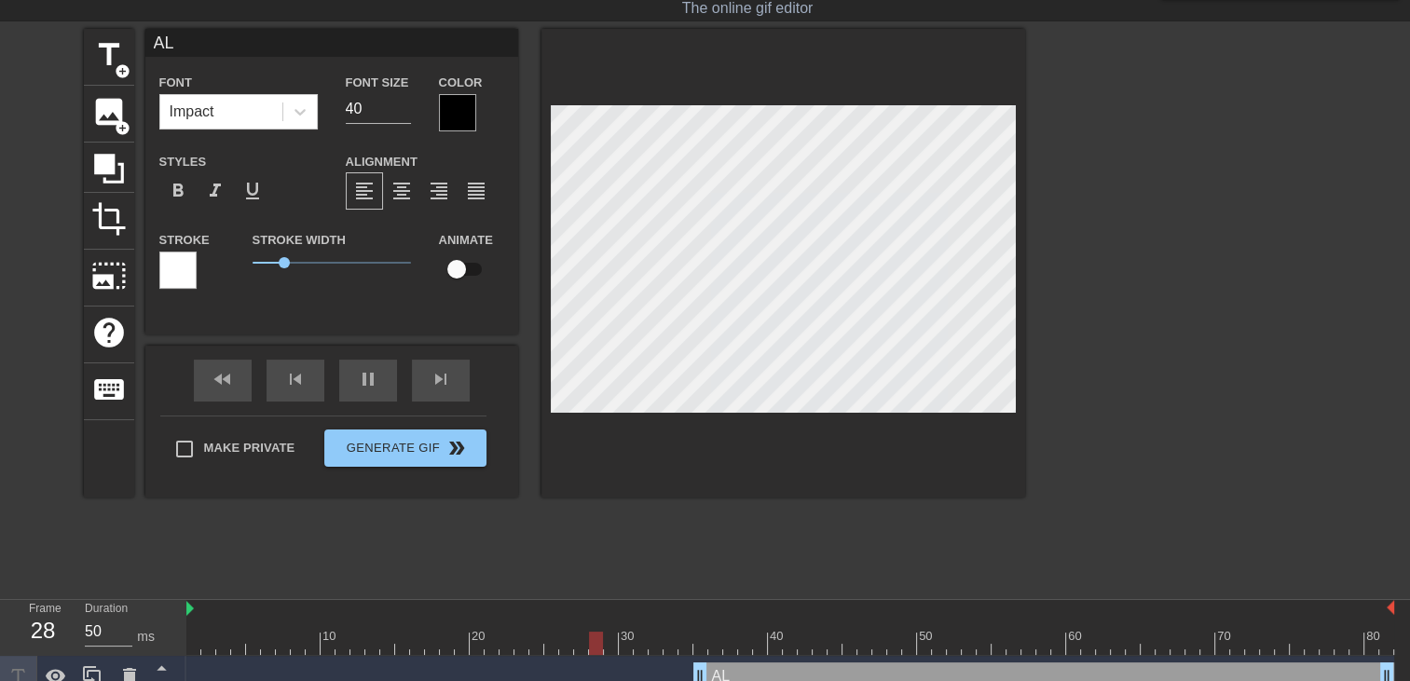
type input "ALO"
type textarea "ALO"
type input "AL"
type textarea "AL"
type input "A"
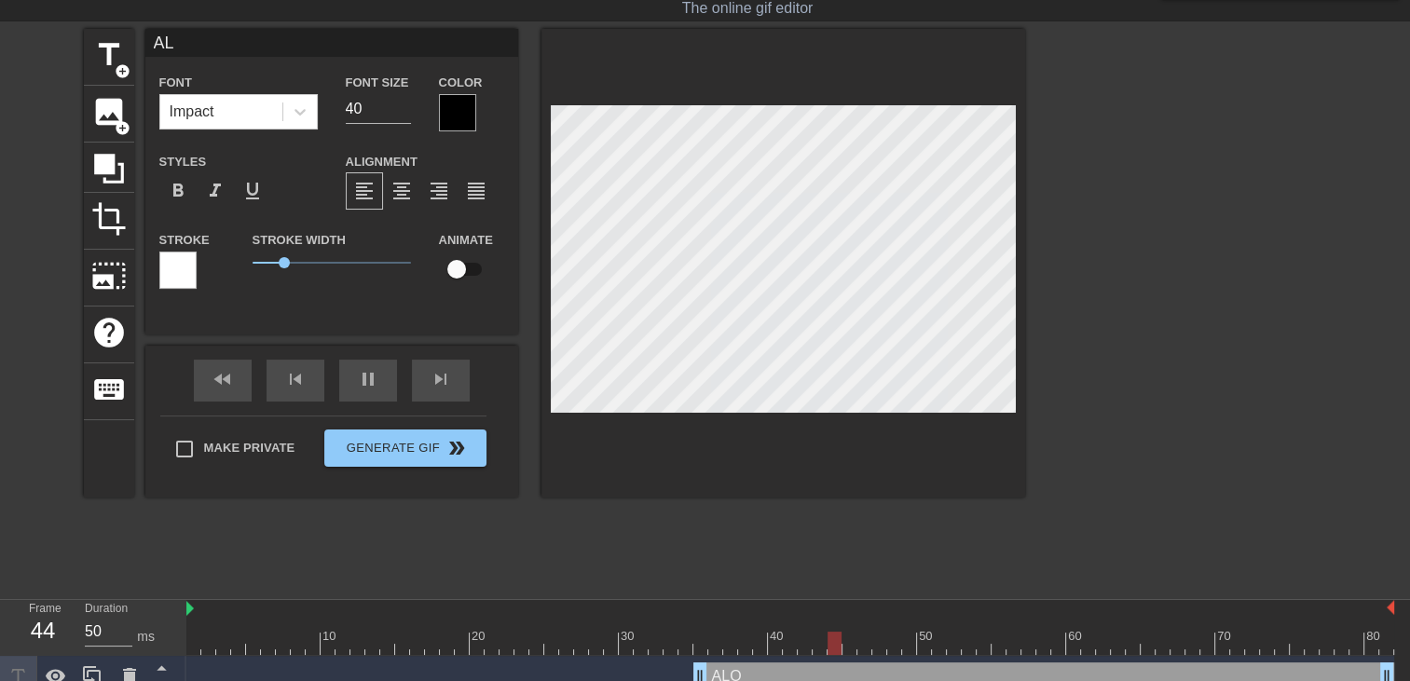
type textarea "A"
type input "Al"
type textarea "Al"
type input "Alo"
type textarea "Alo"
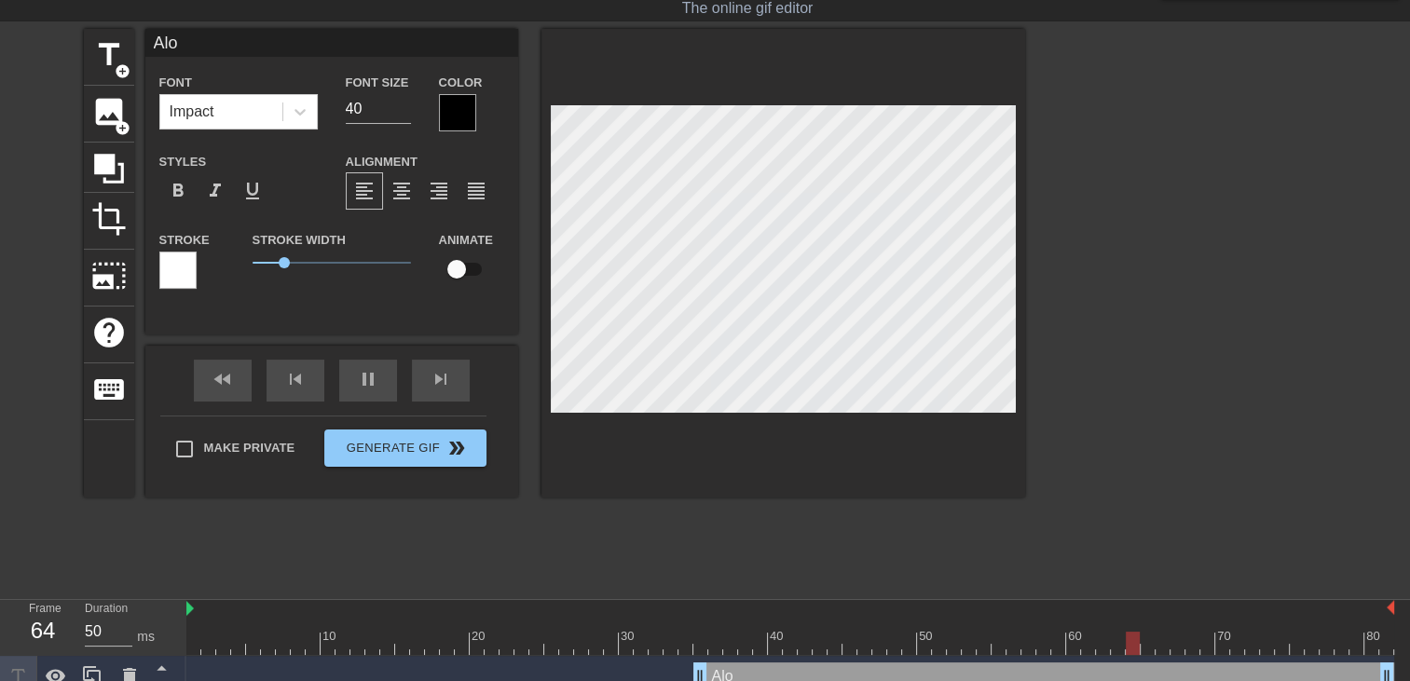
type input "Alor"
type textarea "Alor"
type input "Alors"
type textarea "Alors"
type input "Alors"
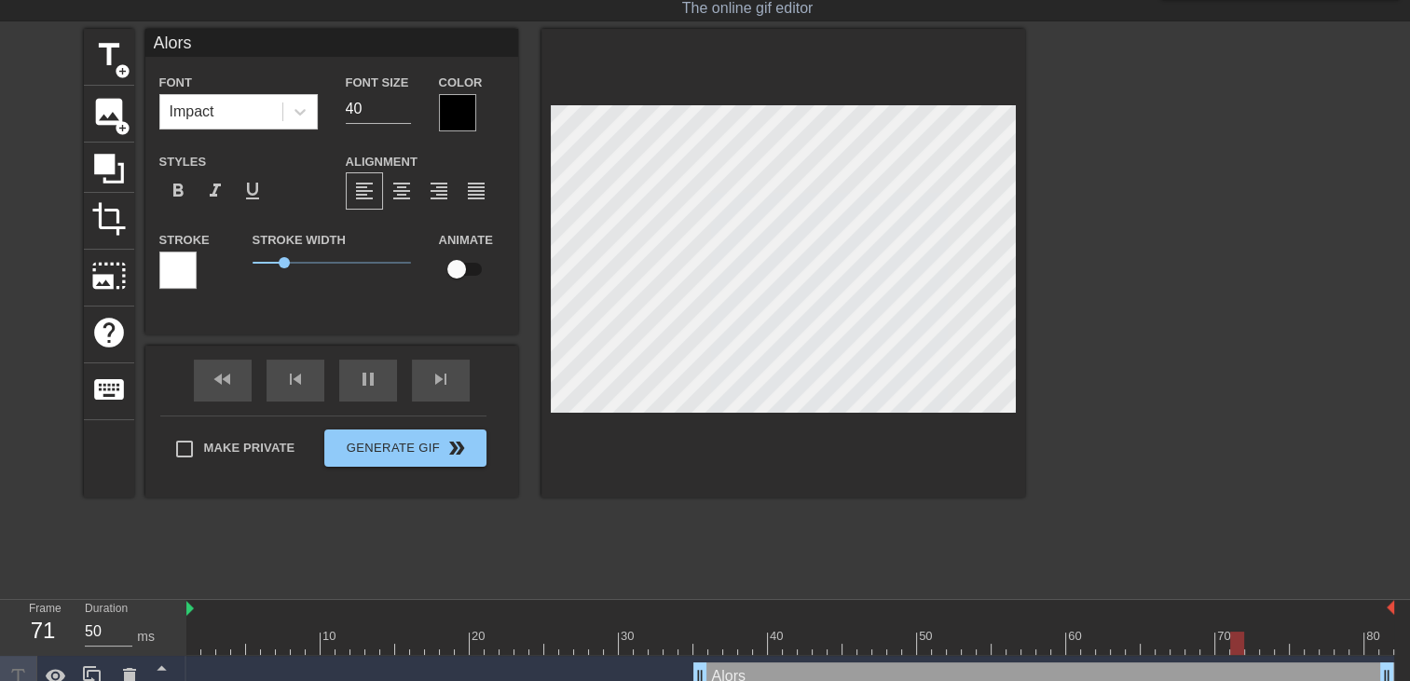
type textarea "Alors"
type input "Alors m"
type textarea "Alors m"
type input "Alors"
type textarea "Alors"
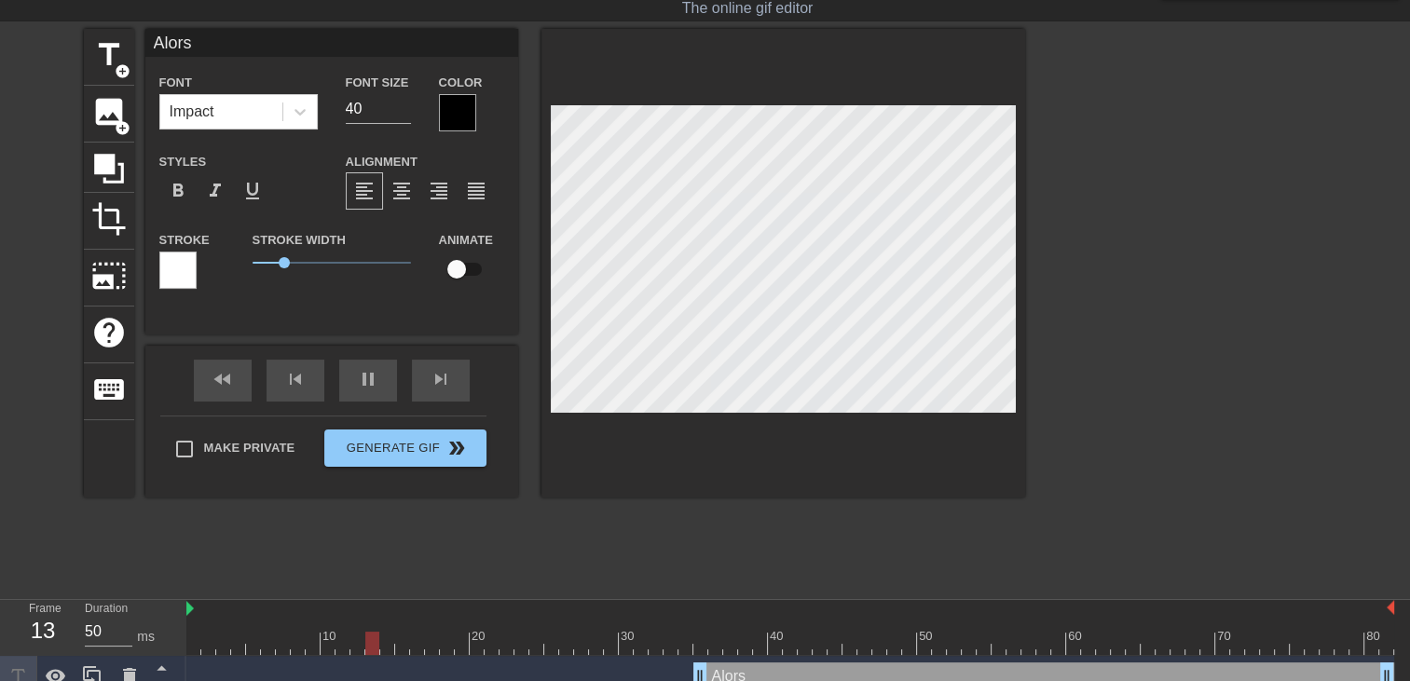
type input "Alors M"
type textarea "Alors M"
type input "Alors"
type textarea "Alors"
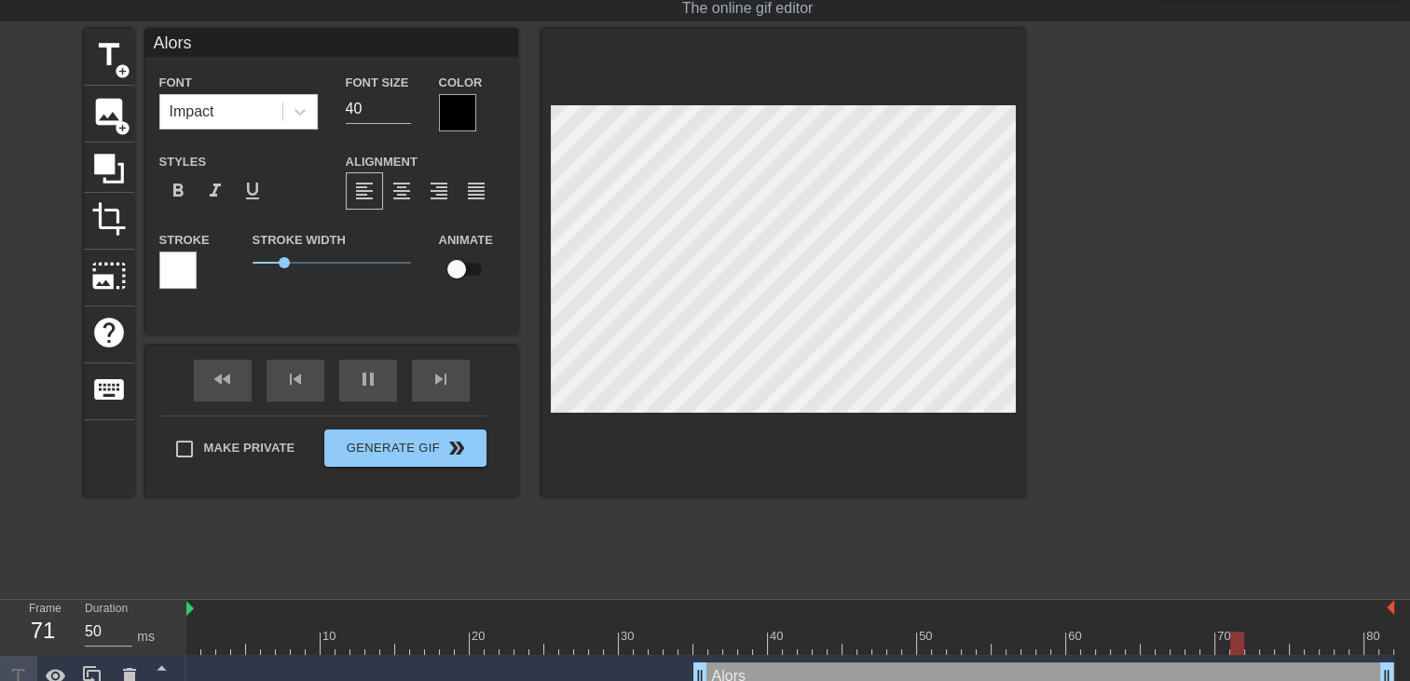
type input "Alors P"
type textarea "Alors P"
type input "Alors PA"
type textarea "Alors PA"
type input "Alors PAR"
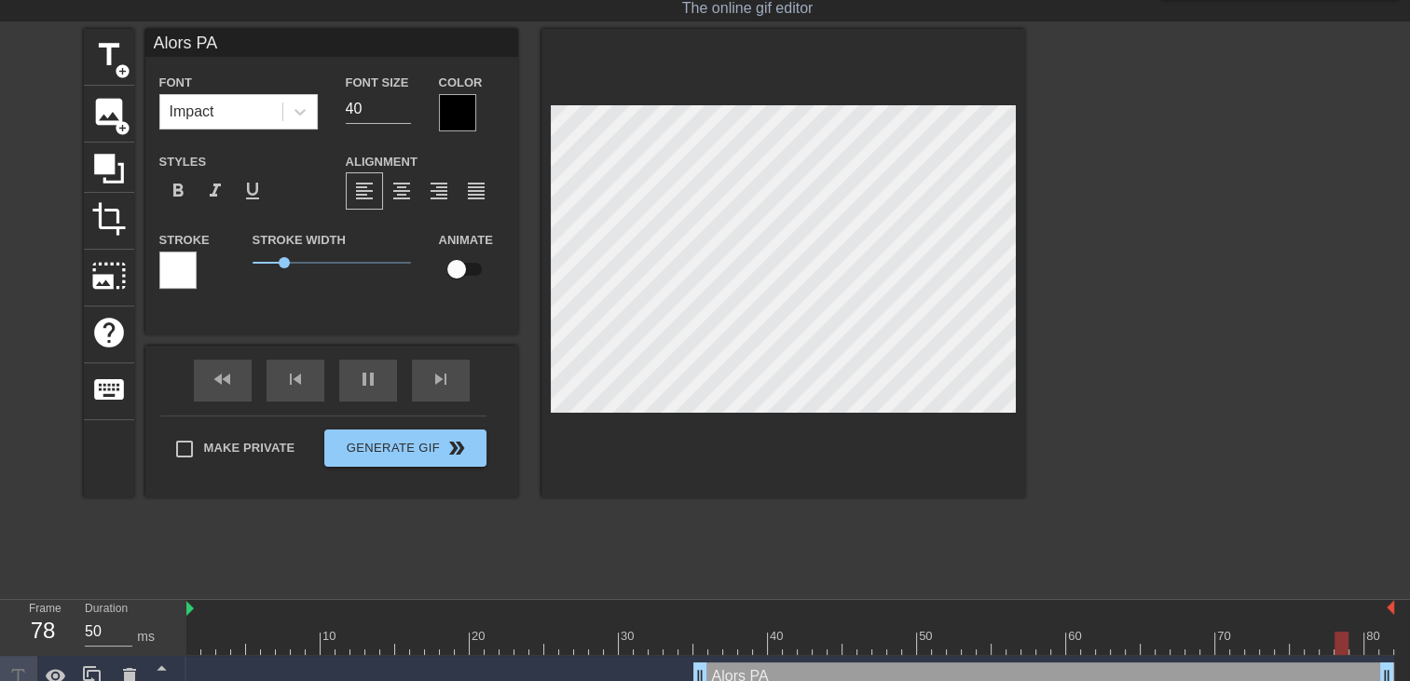
type textarea "Alors PAR"
type input "Alors PA"
type textarea "Alors PA"
type input "Alors PAT"
type textarea "Alors PAT"
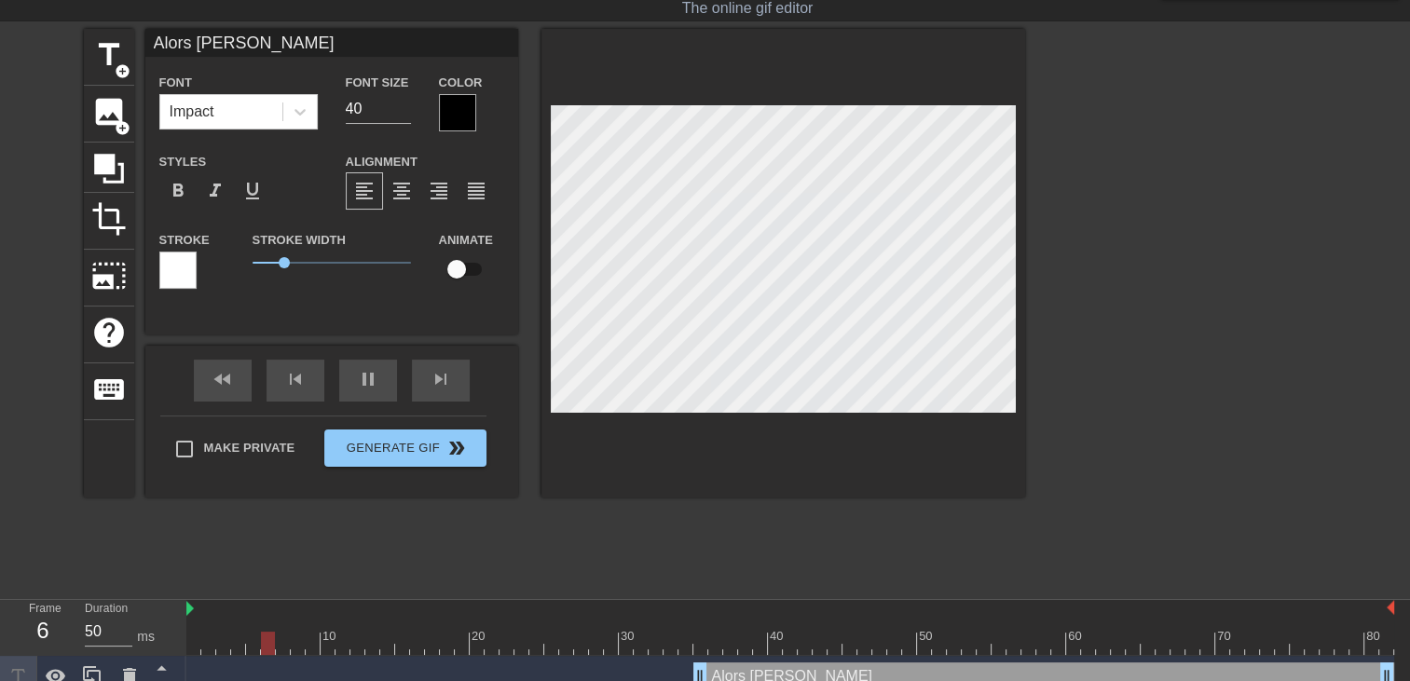
type input "Alors PATR"
type textarea "Alors PATR"
type input "Alors PATRO"
type textarea "Alors PATRO"
type input "Alors PATRON"
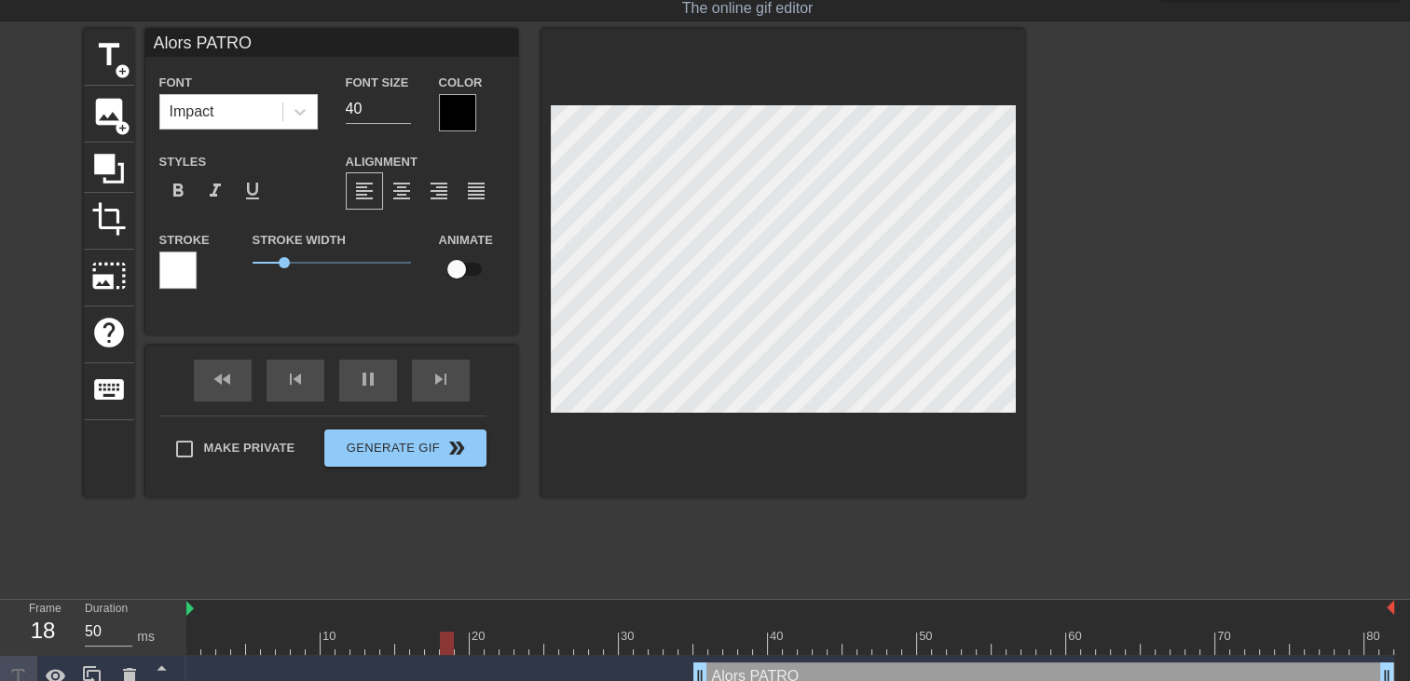
type textarea "Alors PATRON"
type input "Alors PATRON"
type textarea "Alors PATRON"
type input "Alors PATRON"
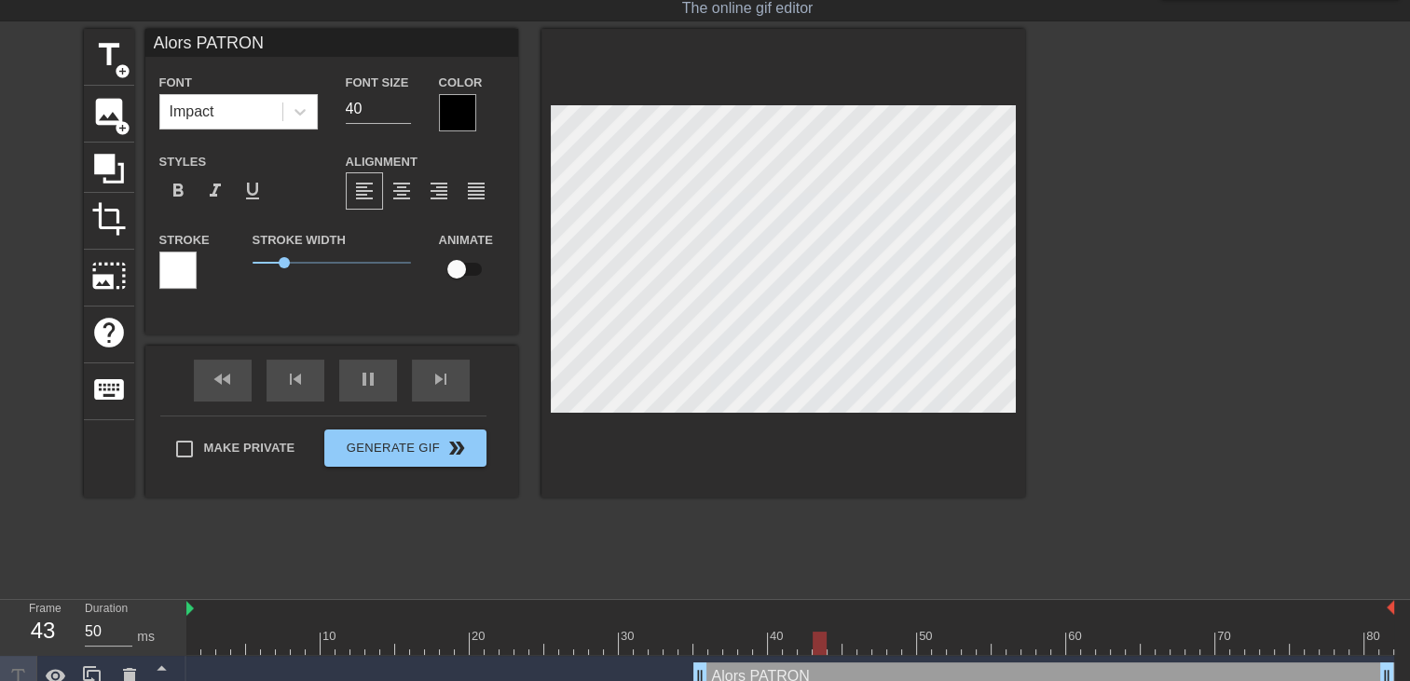
type textarea "Alors PATRON"
type input "Alors PATRON"
type textarea "Alors PATRON"
type input "Alors PATRON ,"
type textarea "Alors PATRON ,"
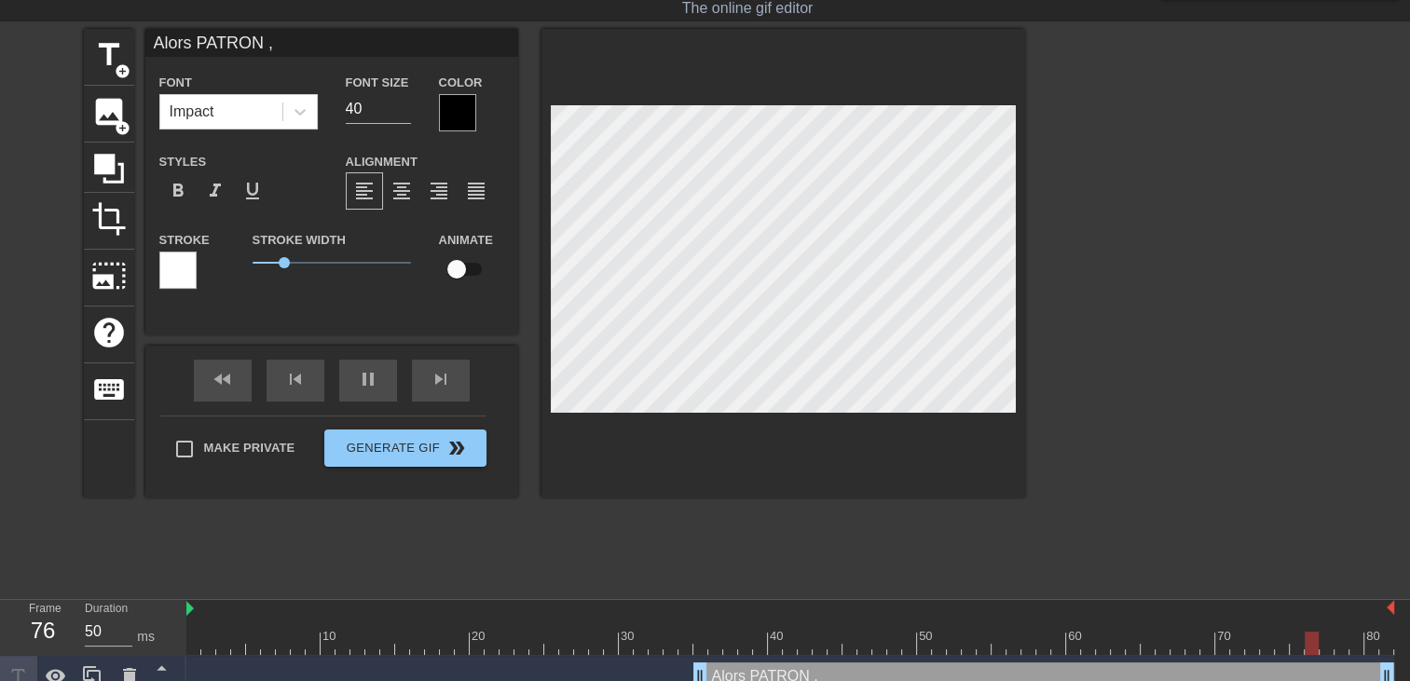
scroll to position [2, 7]
type input "Alors PATRON ,,"
type textarea "Alors PATRON ,,"
type input "Alors PATRON ,,,"
type textarea "Alors PATRON ,,,"
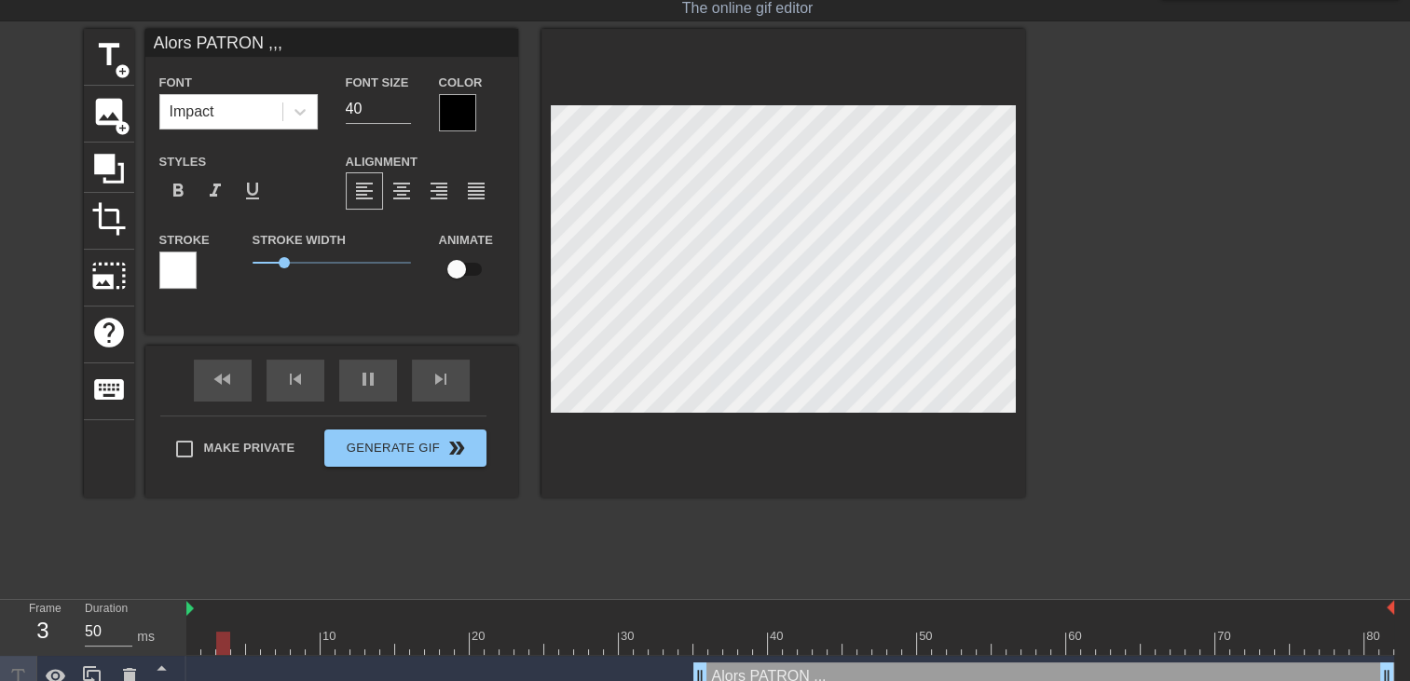
type input "Alors PATRON ,,"
type textarea "Alors PATRON ,,"
type input "Alors PATRON ,"
type textarea "Alors PATRON ,"
type input "Alors PATRON"
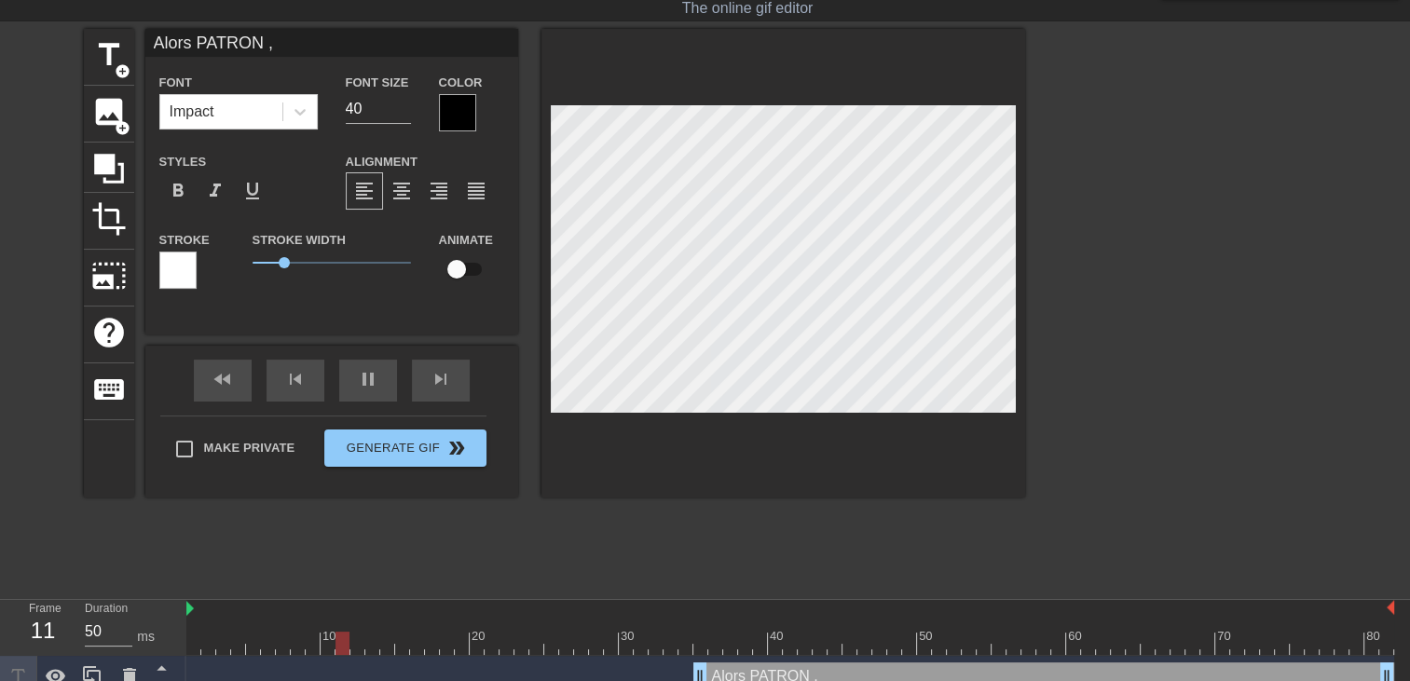
type textarea "Alors PATRON"
type input "Alors PATRON"
type textarea "Alors PATRON"
type input "Alors PATRON V"
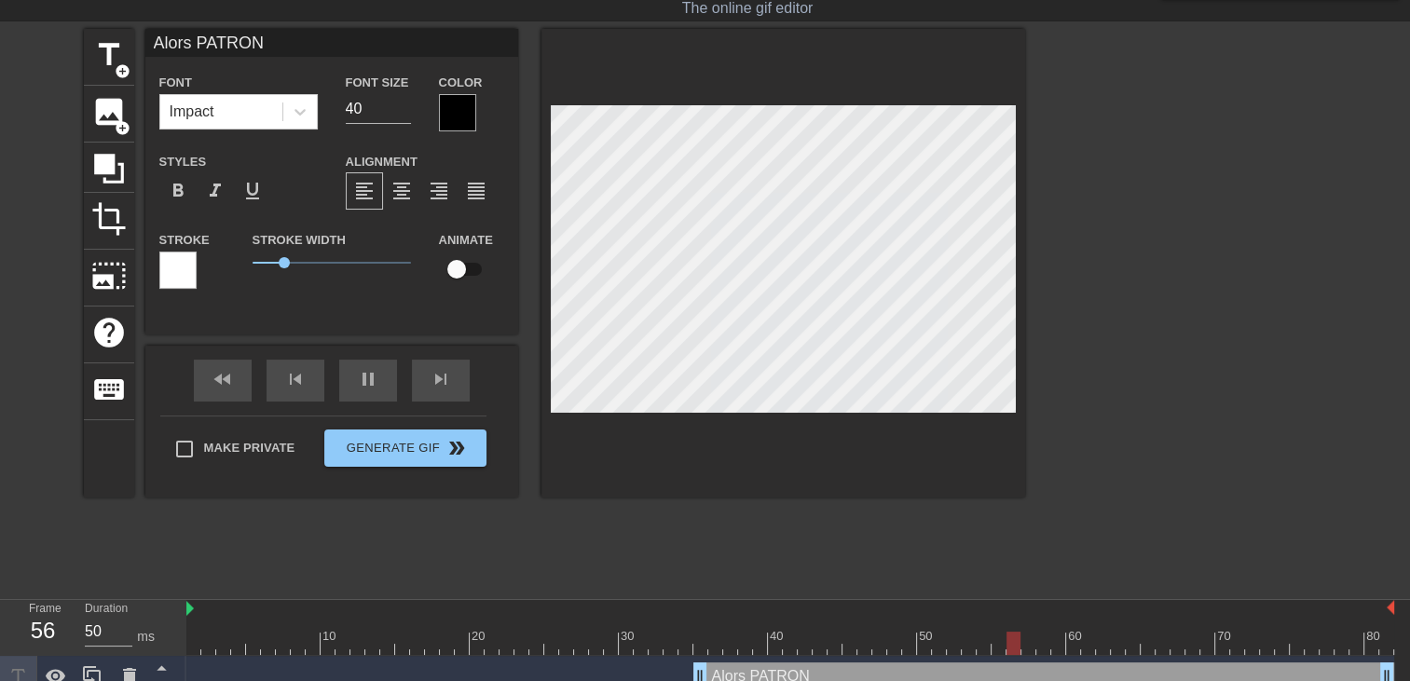
type textarea "Alors PATRON V"
type input "Alors PATRON VO"
type textarea "Alors PATRON VO"
type input "Alors PATRON VOU"
type textarea "Alors PATRON VOU"
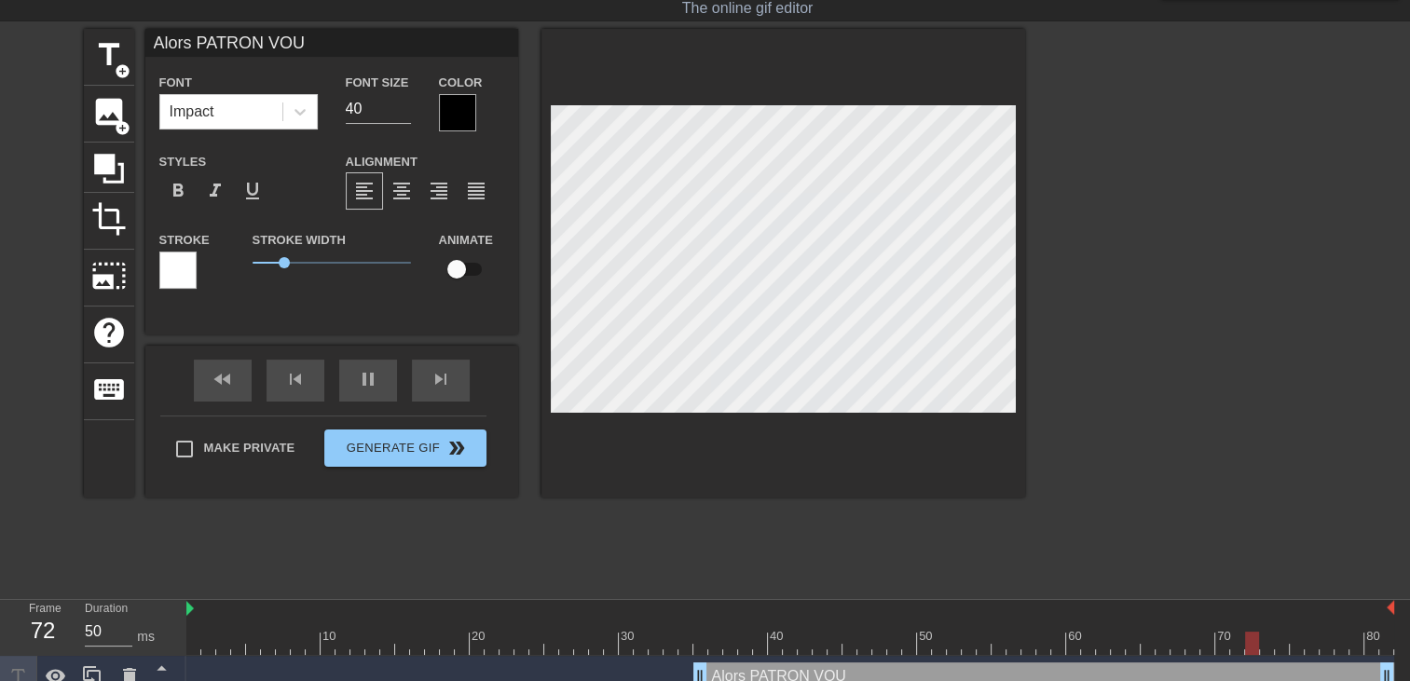
type input "Alors PATRON VOUS"
type textarea "Alors PATRON VOUS"
type input "Alors PATRON VOUS"
type textarea "Alors PATRON VOUS"
type input "Alors PATRON VOUS V"
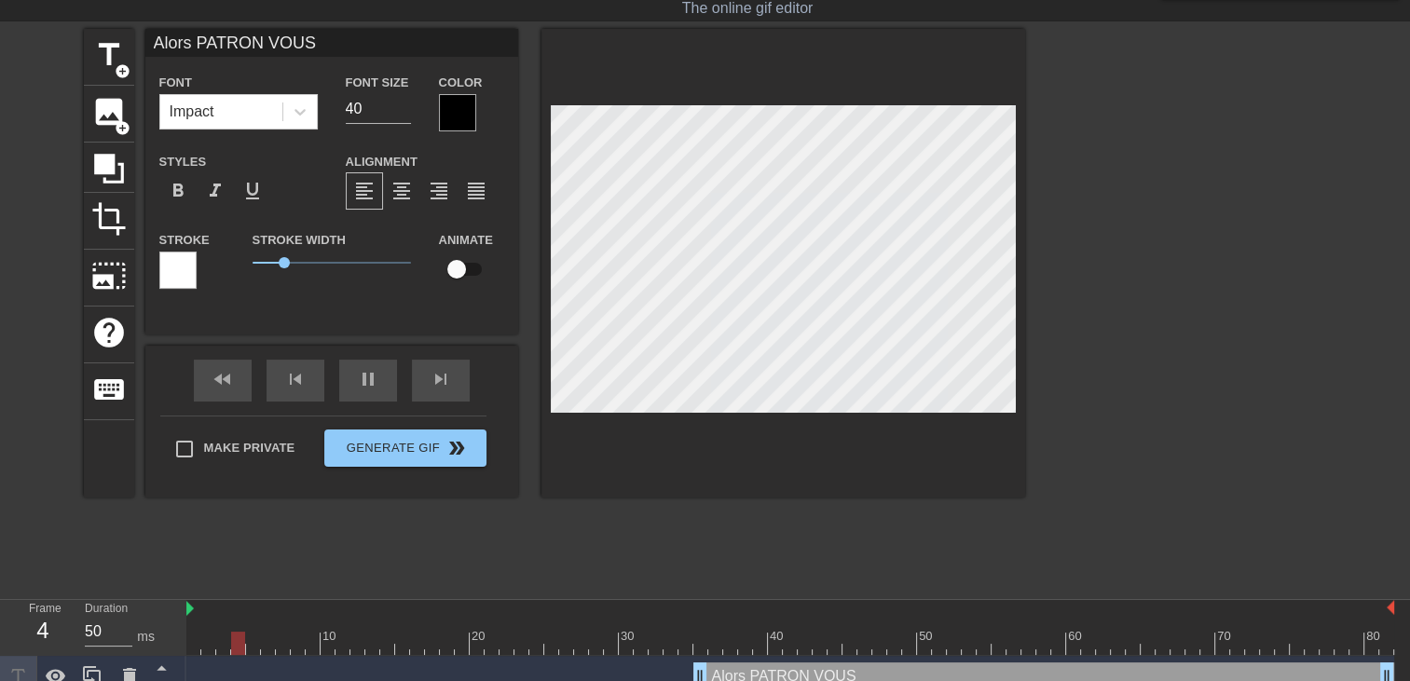
type textarea "Alors PATRON VOUS V"
type input "Alors PATRON VOUS VO"
type textarea "Alors PATRON VOUS VO"
type input "Alors PATRON VOUS VOU"
type textarea "Alors PATRON VOUS VOU"
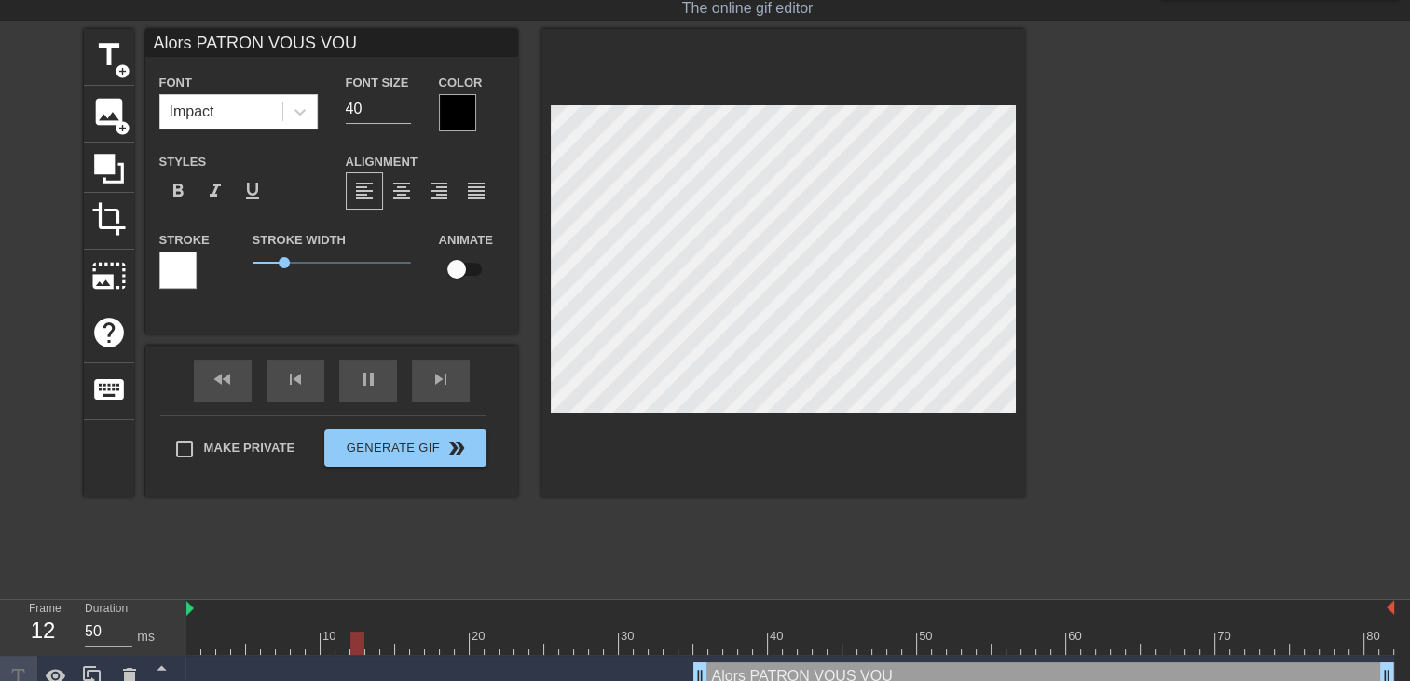
type input "Alors PATRON VOUS VOUL"
type textarea "Alors PATRON VOUS VOUL"
type input "Alors PATRON VOUS VOULI"
type textarea "Alors PATRON VOUS VOULI"
type input "Alors PATRON VOUS VOULIE"
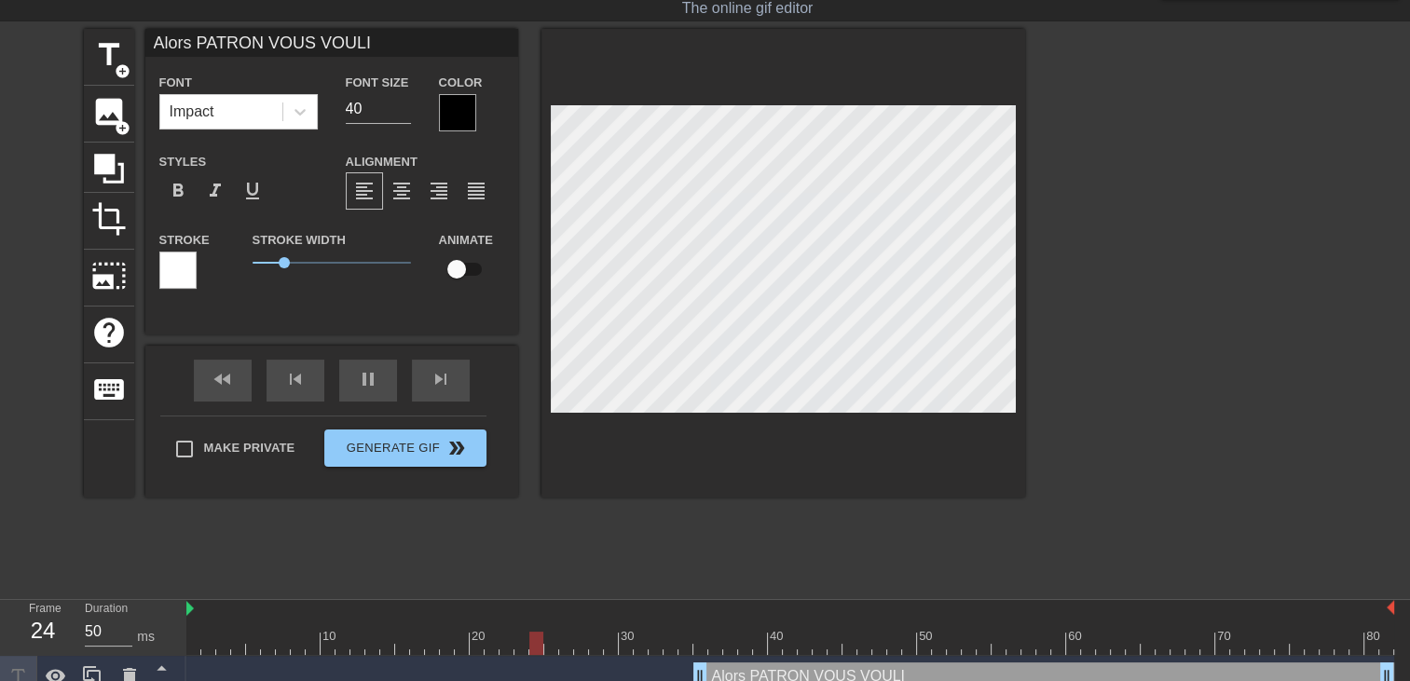
type textarea "Alors PATRON VOUS VOULIE"
type input "Alors PATRON VOUS VOULIEZ"
type textarea "Alors PATRON VOUS VOULIEZ"
type input "Alors PATRON VOUS VOULIEZ"
type textarea "Alors PATRON VOUS VOULIEZ"
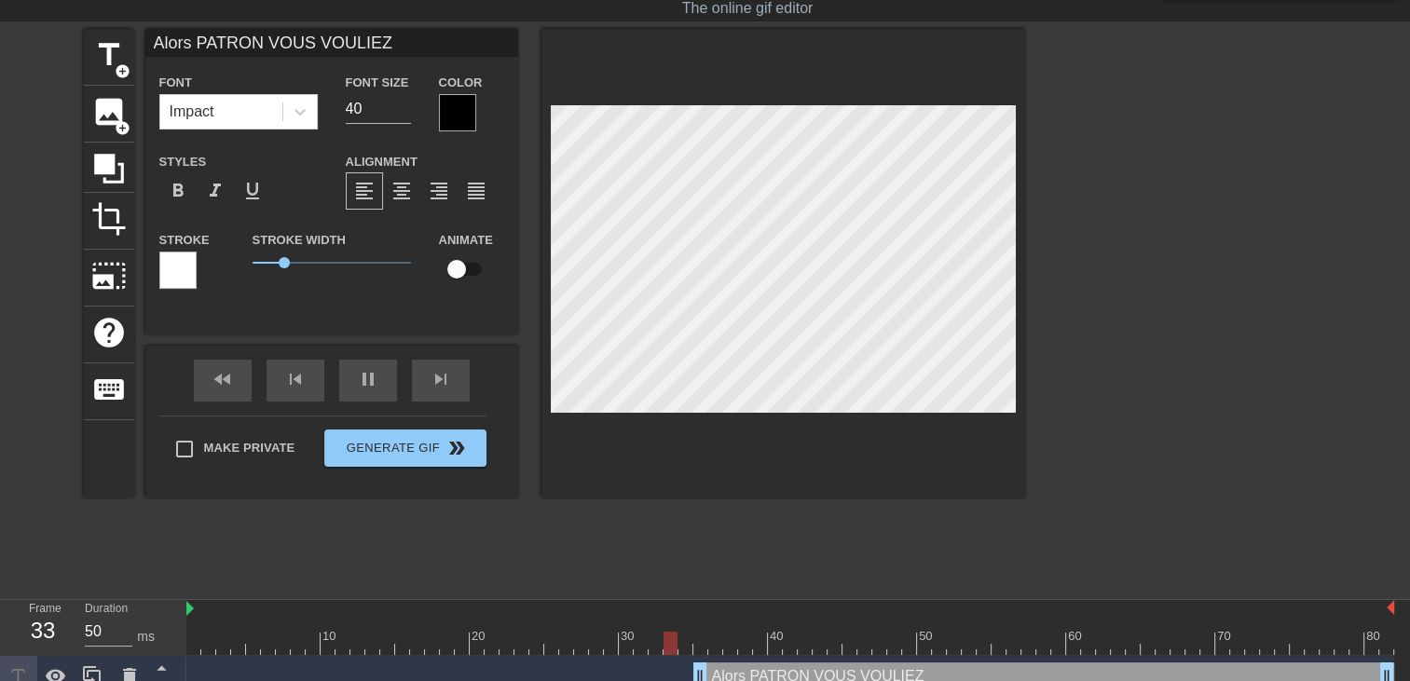
type input "Alors PATRON VOUS VOULIEZ M"
type textarea "Alors PATRON VOUS VOULIEZ M"
type input "Alors PATRON VOUS VOULIEZ ME"
type textarea "Alors PATRON VOUS VOULIEZ ME"
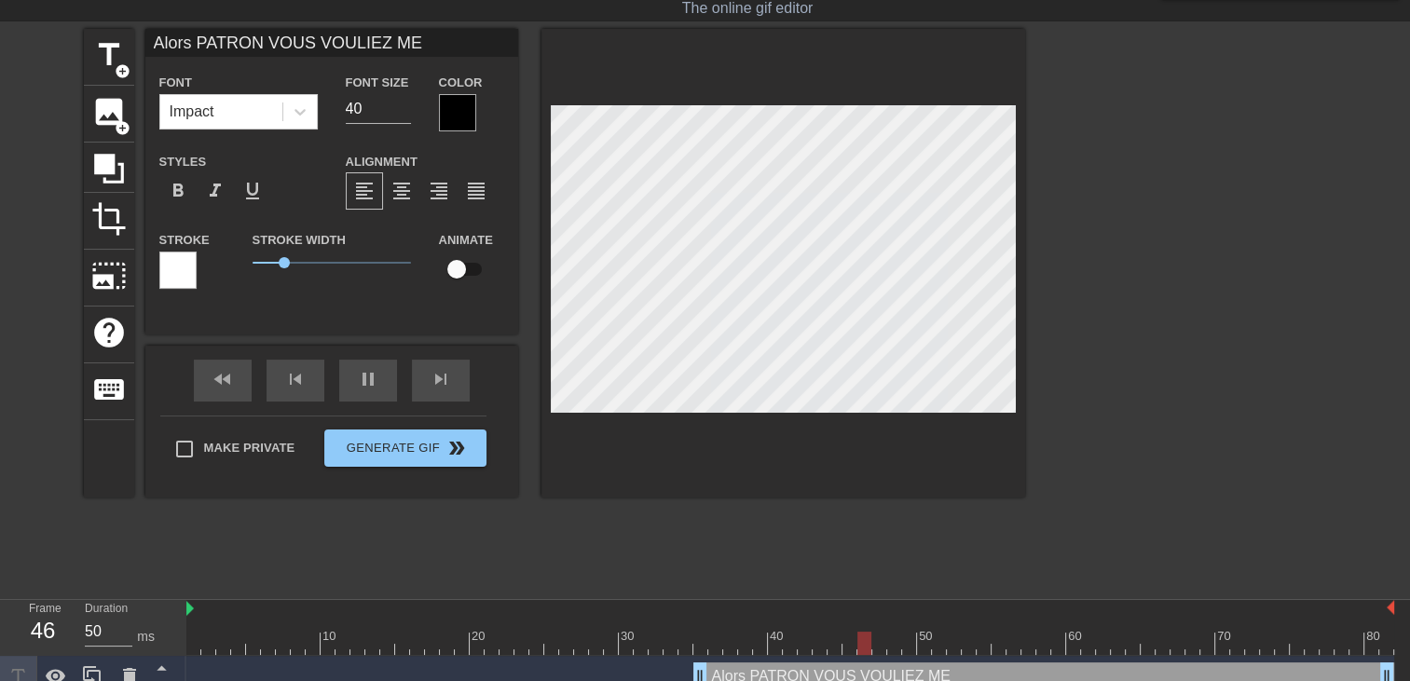
type input "Alors PATRON VOUS VOULIEZ M"
type textarea "Alors PATRON VOUS VOULIEZ M"
type input "Alors PATRON VOUS VOULIEZ"
type textarea "Alors PATRON VOUS VOULIEZ"
type input "Alors PATRON VOUS VOULIEZ"
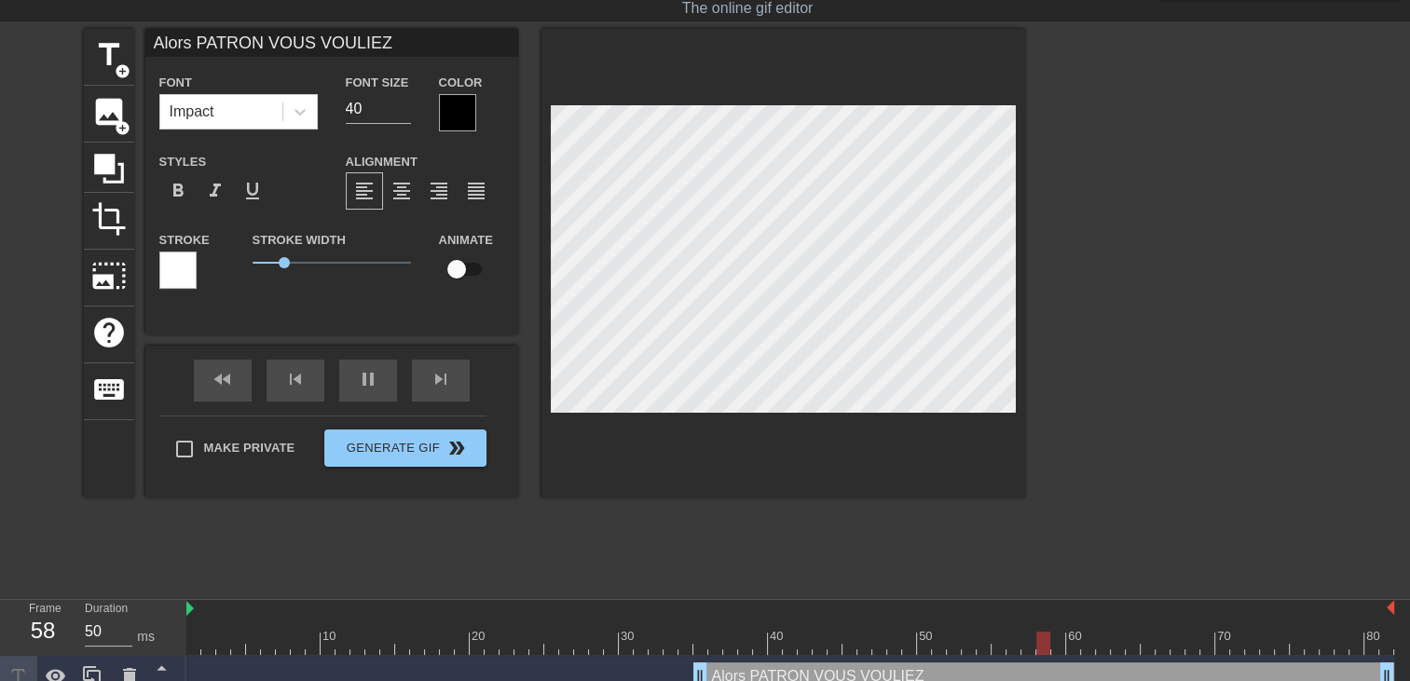
type textarea "Alors PATRON VOUS VOULIEZ"
type input "Alors PATRON VOUS VOULIE"
type textarea "Alors PATRON VOUS VOULIE"
type input "Alors PATRON VOUS VOULI"
type textarea "Alors PATRON VOUS VOULI"
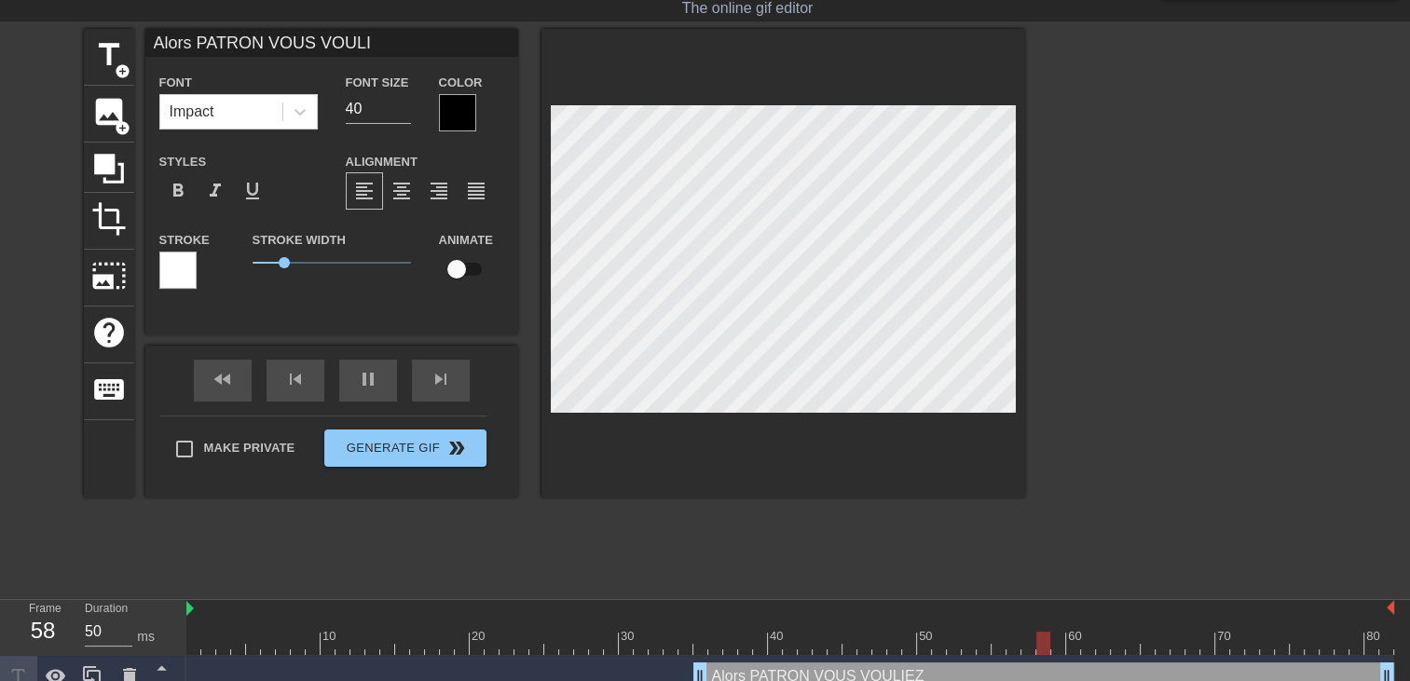
type input "Alors PATRON VOUS VOUL"
type textarea "Alors PATRON VOUS VOU"
type input "Alors PATRON VOUS VO"
type textarea "Alors PATRON VOUS VO"
type input "Alors PATRON VOUS V"
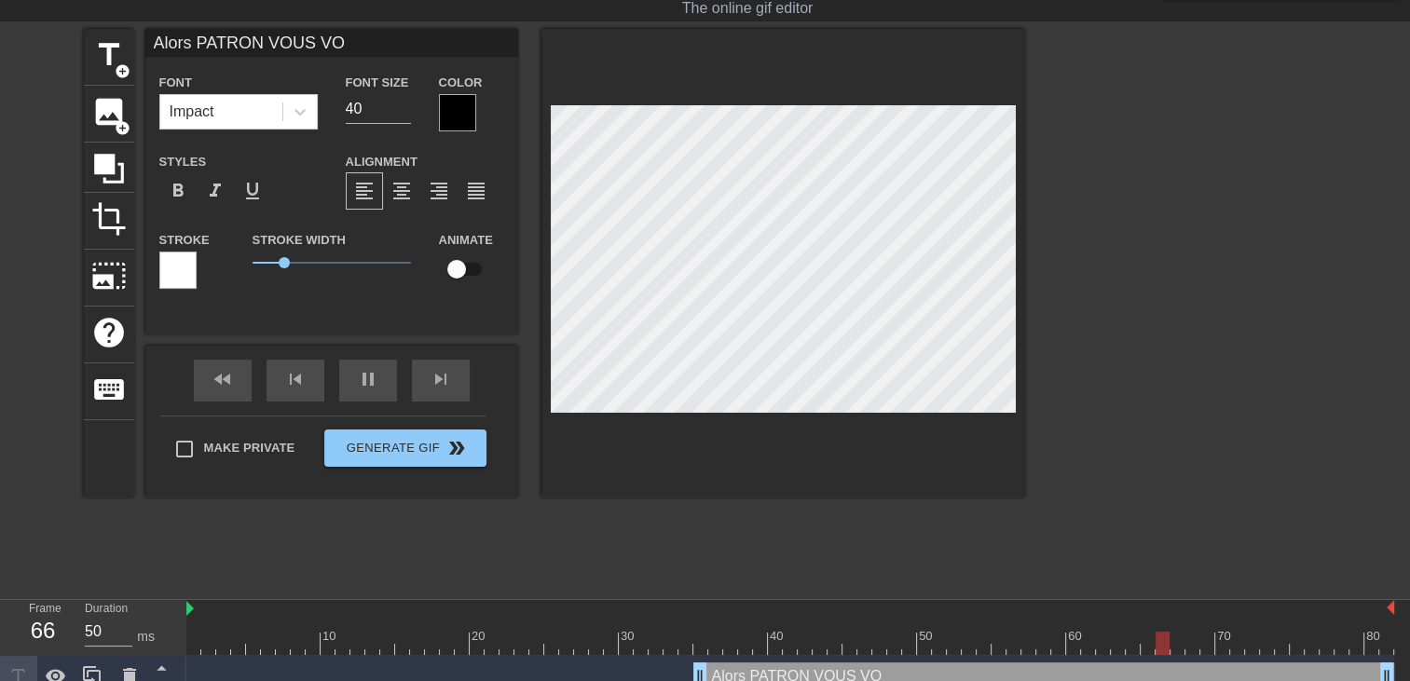
type textarea "Alors PATRON VOUS V"
type input "Alors PATRON VOUS"
type textarea "Alors PATRON VOUS"
type input "Alors PATRON VOUS"
type textarea "Alors PATRON VOUS"
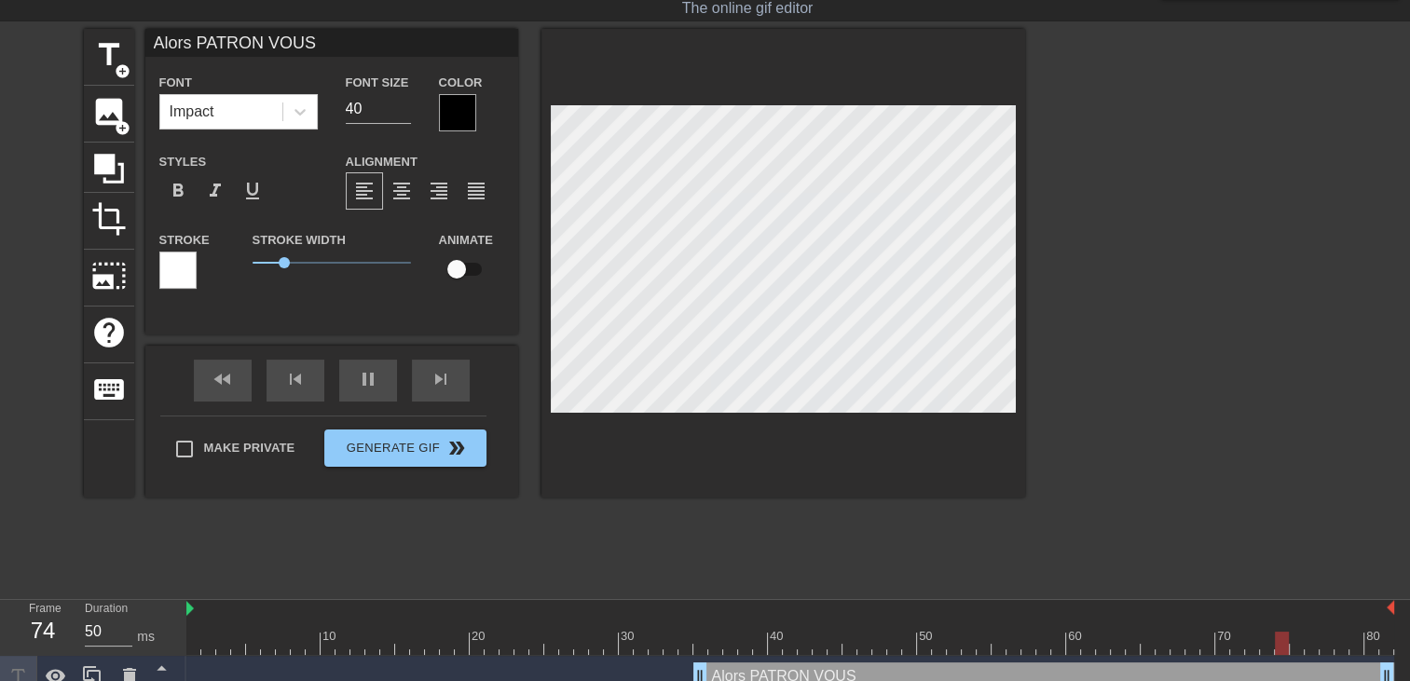
type input "Alors PATRON VOU"
type textarea "Alors PATRON VOU"
type input "Alors PATRON VO"
type textarea "Alors PATRON VO"
type input "Alors PATRON V"
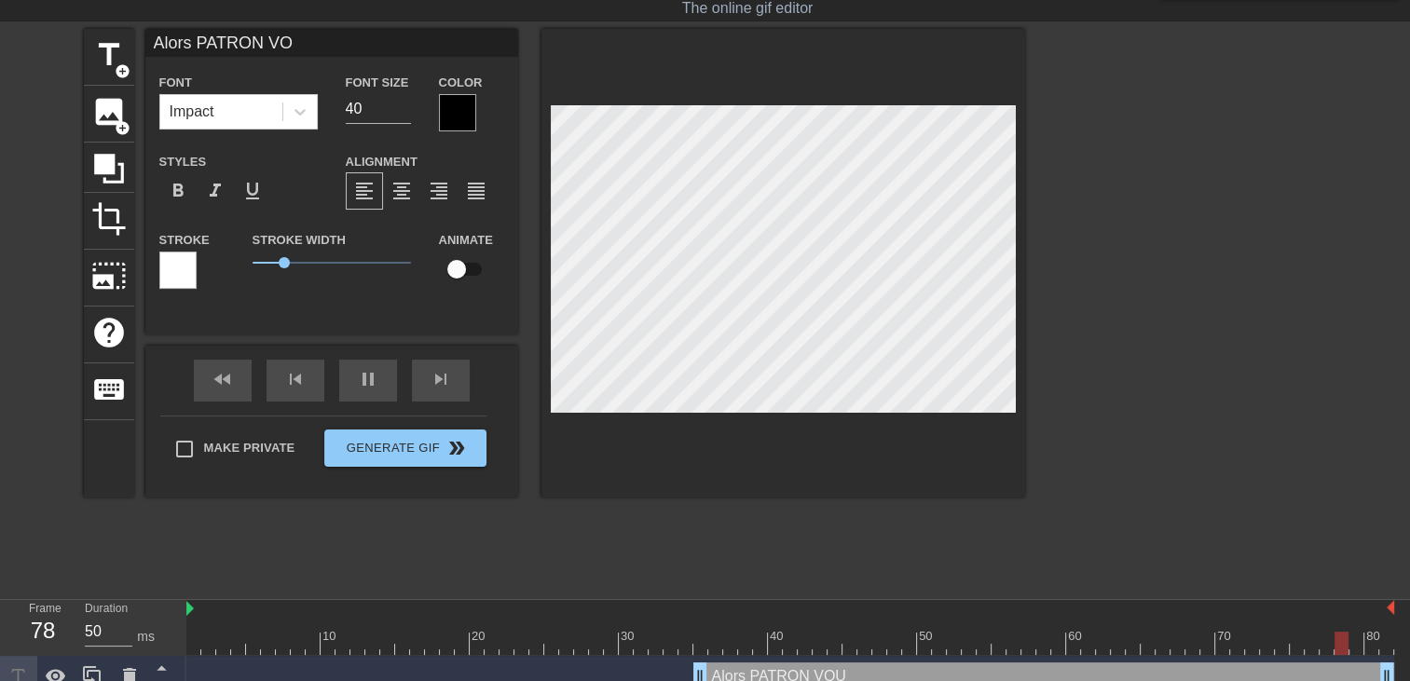
type textarea "Alors PATRON V"
type input "Alors PATRON Vo"
type textarea "Alors PATRON Vo"
type input "Alors PATRON Vou"
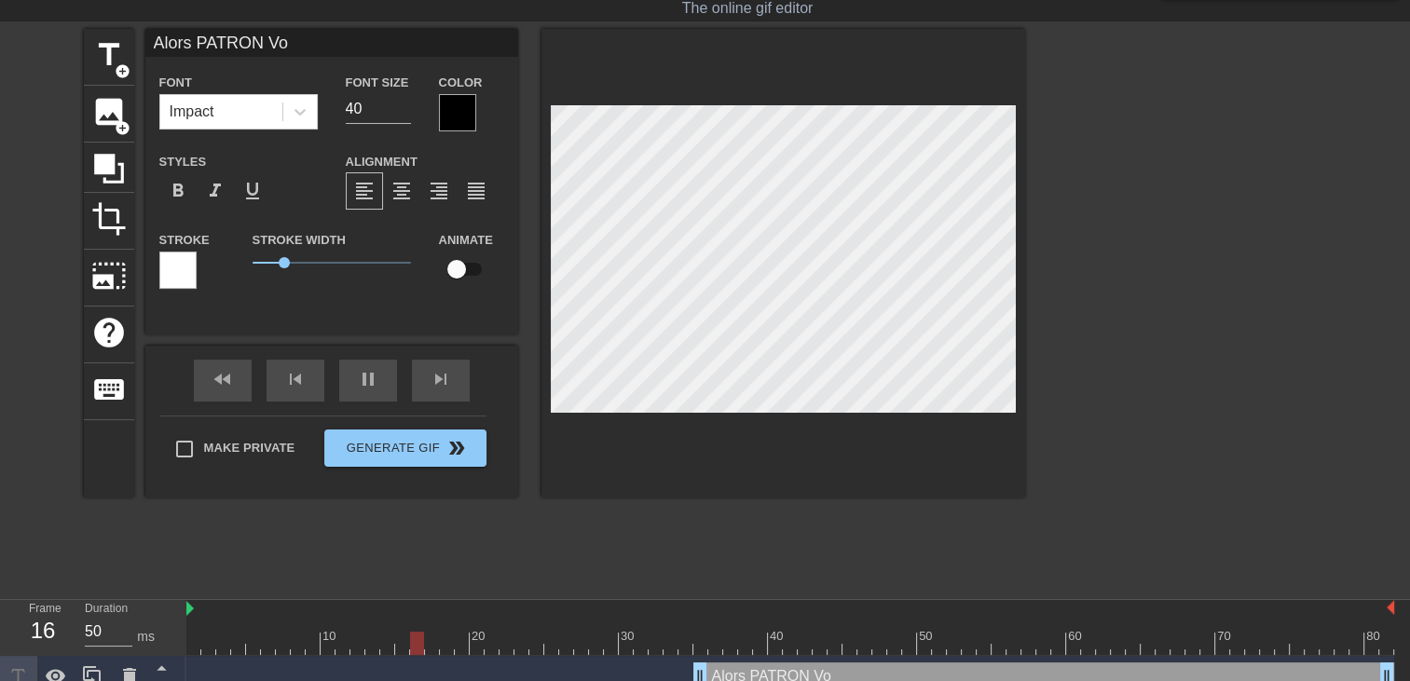
type textarea "Alors PATRON Vou"
type input "Alors PATRON Vous"
type textarea "Alors PATRON Vous"
type input "Alors PATRON Vous"
type textarea "Alors PATRON Vous"
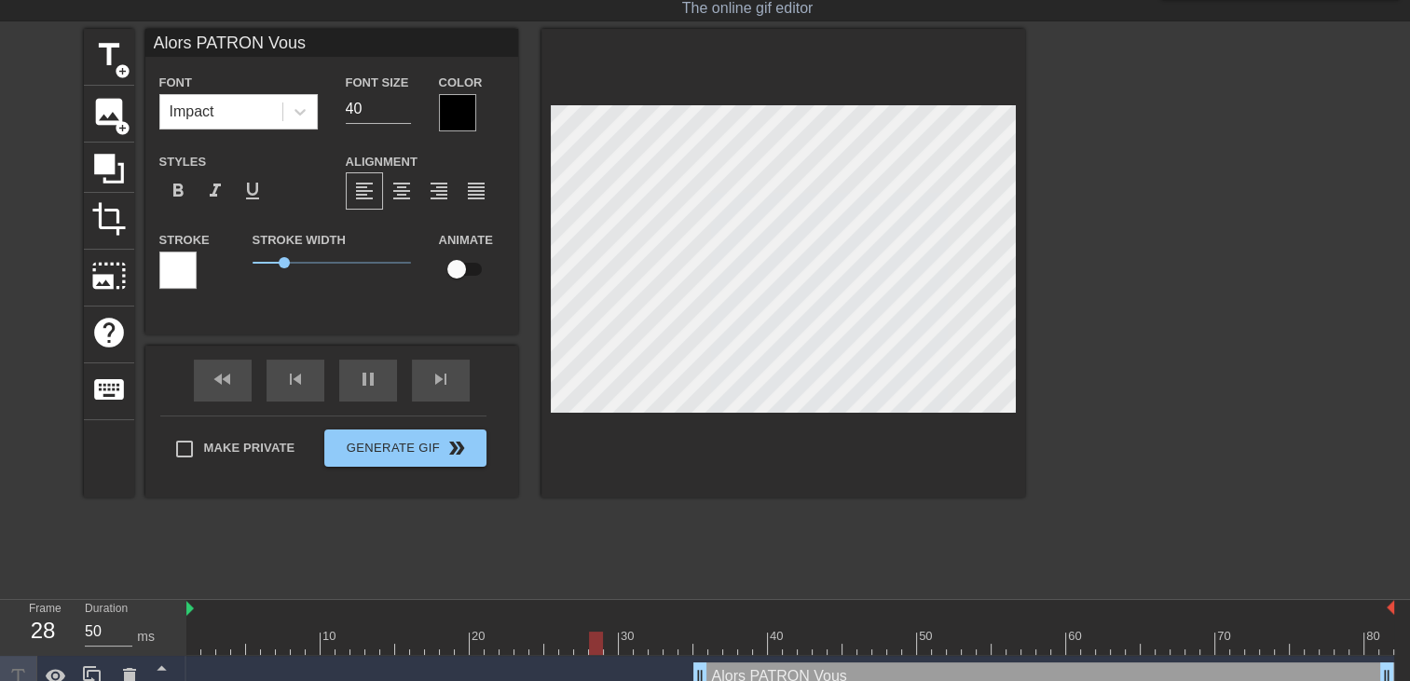
type input "Alors PATRON Vous e"
type textarea "Alors PATRON Vous e"
type input "Alors PATRON Vous et"
type textarea "Alors PATRON Vous et"
type input "Alors PATRON Vous ete"
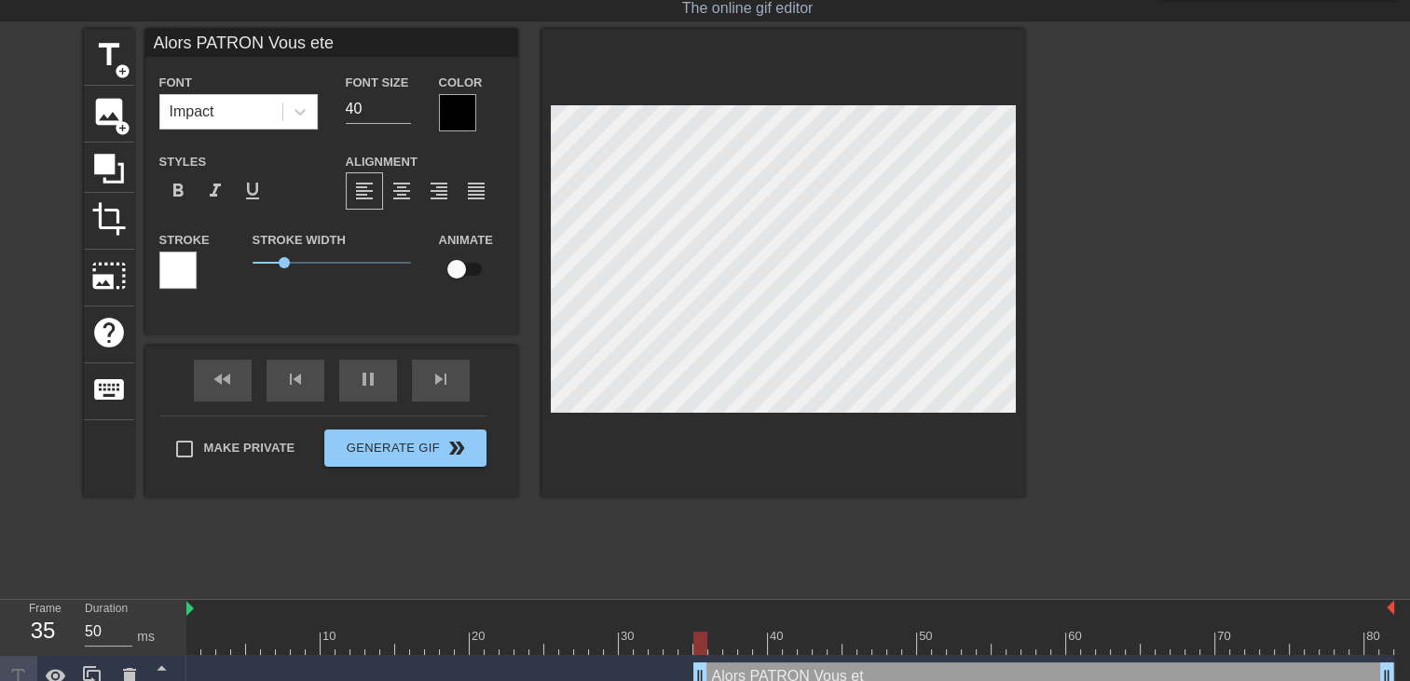
type textarea "Alors PATRON Vous ete"
type input "Alors PATRON Vous etes"
type textarea "Alors PATRON Vous etes"
type input "Alors PATRON Vous etes"
type textarea "Alors PATRON Vous etes"
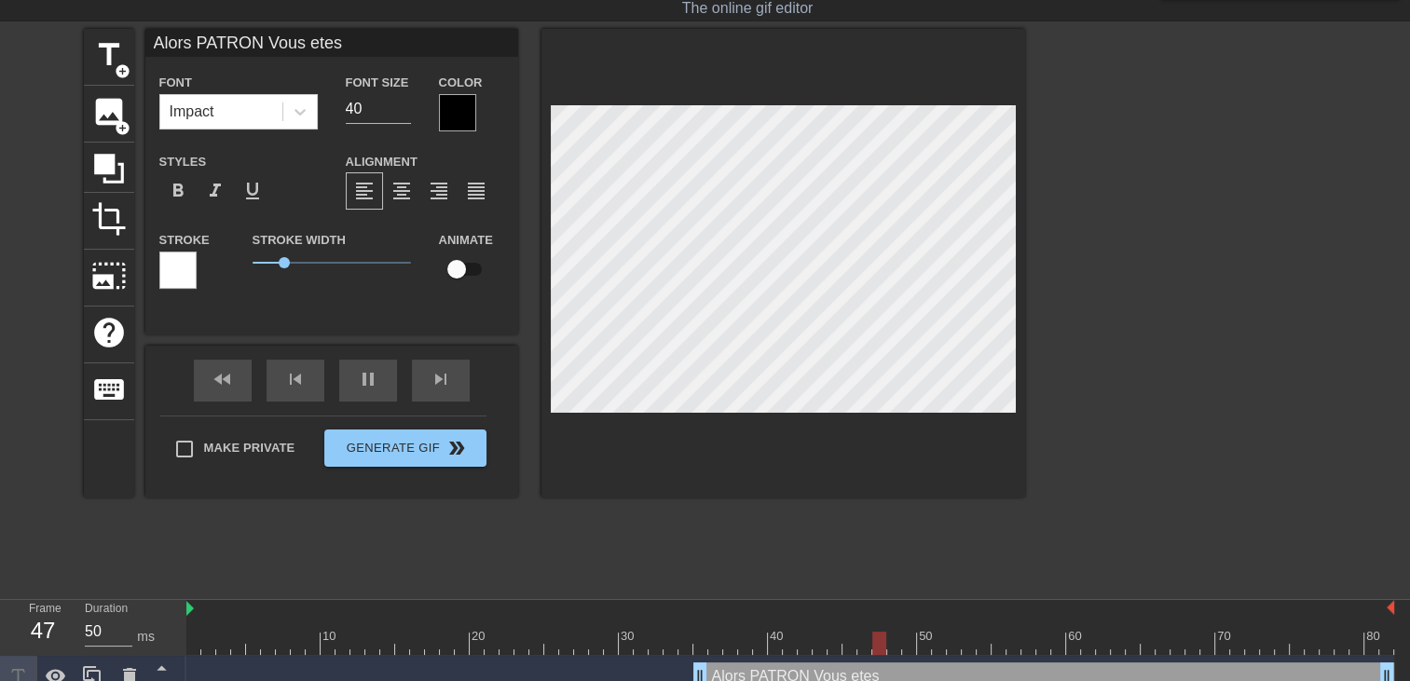
type input "Alors PATRON Vous etes v"
type textarea "Alors PATRON Vous etes v"
type input "Alors PATRON Vous etes ve"
type textarea "Alors PATRON Vous etes ve"
type input "Alors PATRON Vous etes ven"
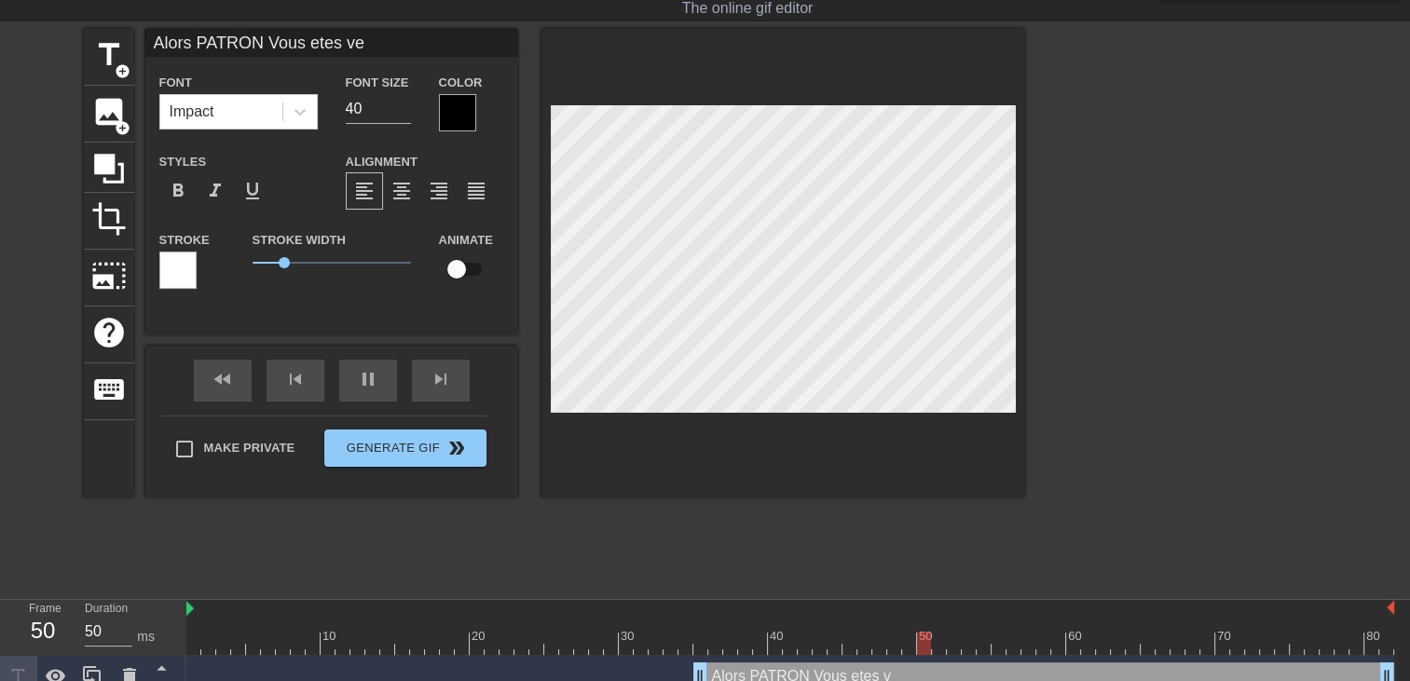
type textarea "Alors PATRON Vous etes ven"
type input "Alors PATRON Vous etes venu"
type textarea "Alors PATRON Vous etes venu"
type input "Alors PATRON Vous etes venus"
type textarea "Alors PATRON Vous etes venus"
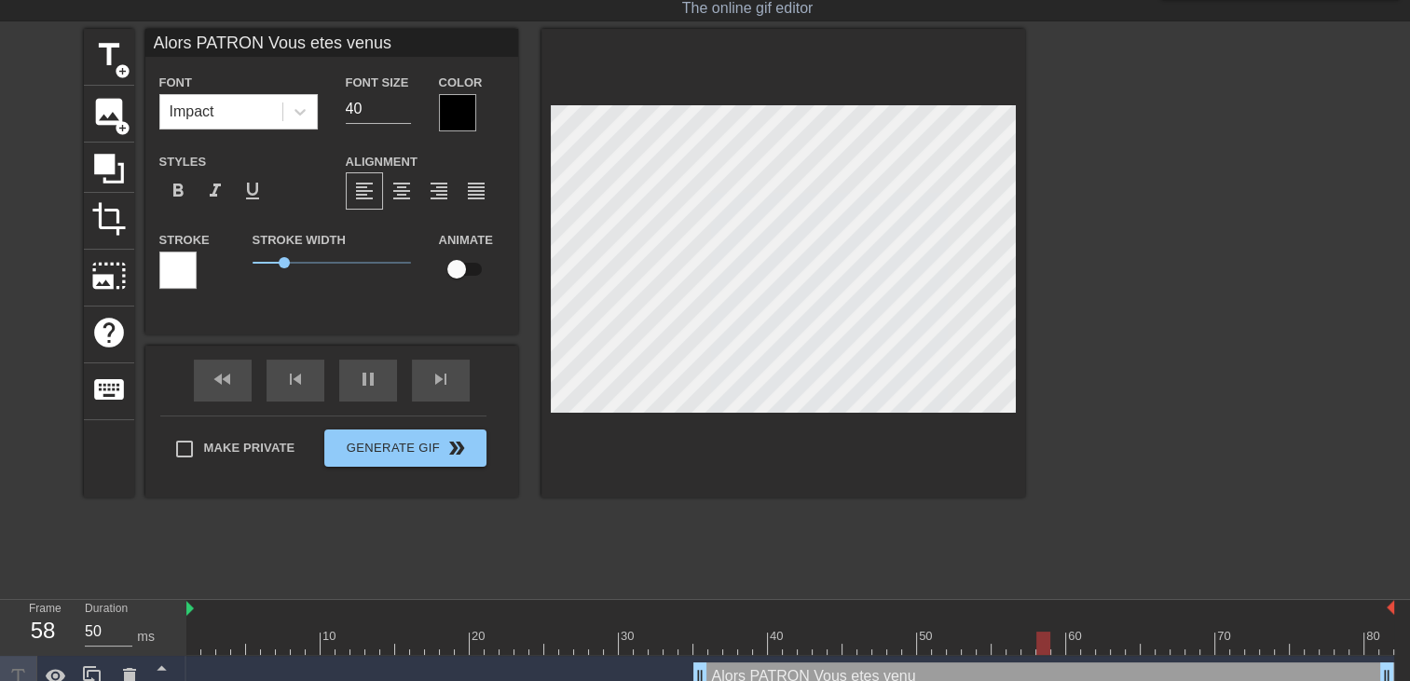
type input "Alors PATRON Vous etes venus"
type textarea "Alors PATRON Vous etes venus"
type input "Alors PATRON Vous etes venus"
type textarea "Alors PATRON Vous etes venus"
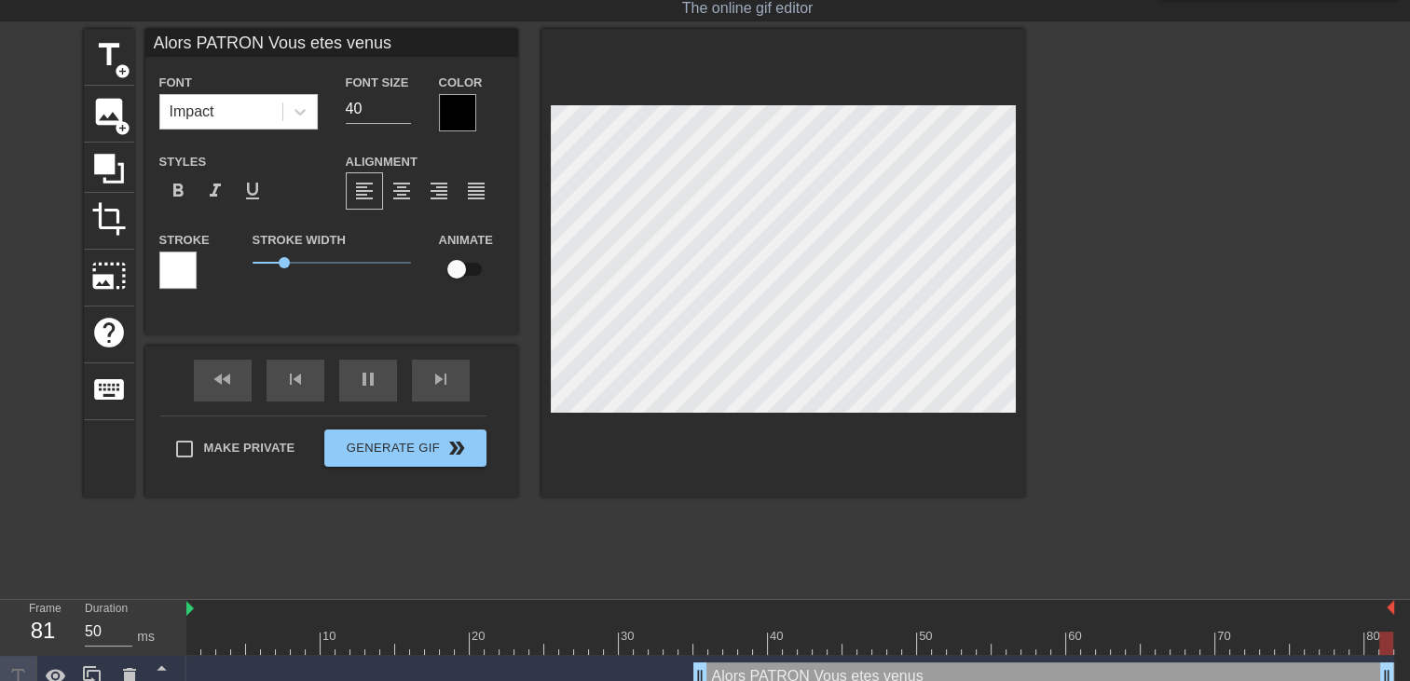
type input "Alors PATRON Vous etes venus c"
type textarea "Alors PATRON Vous etes venus c"
type input "Alors PATRON Vous etes venus ch"
type textarea "Alors PATRON Vous etes venus ch"
type input "Alors PATRON Vous etes venus che"
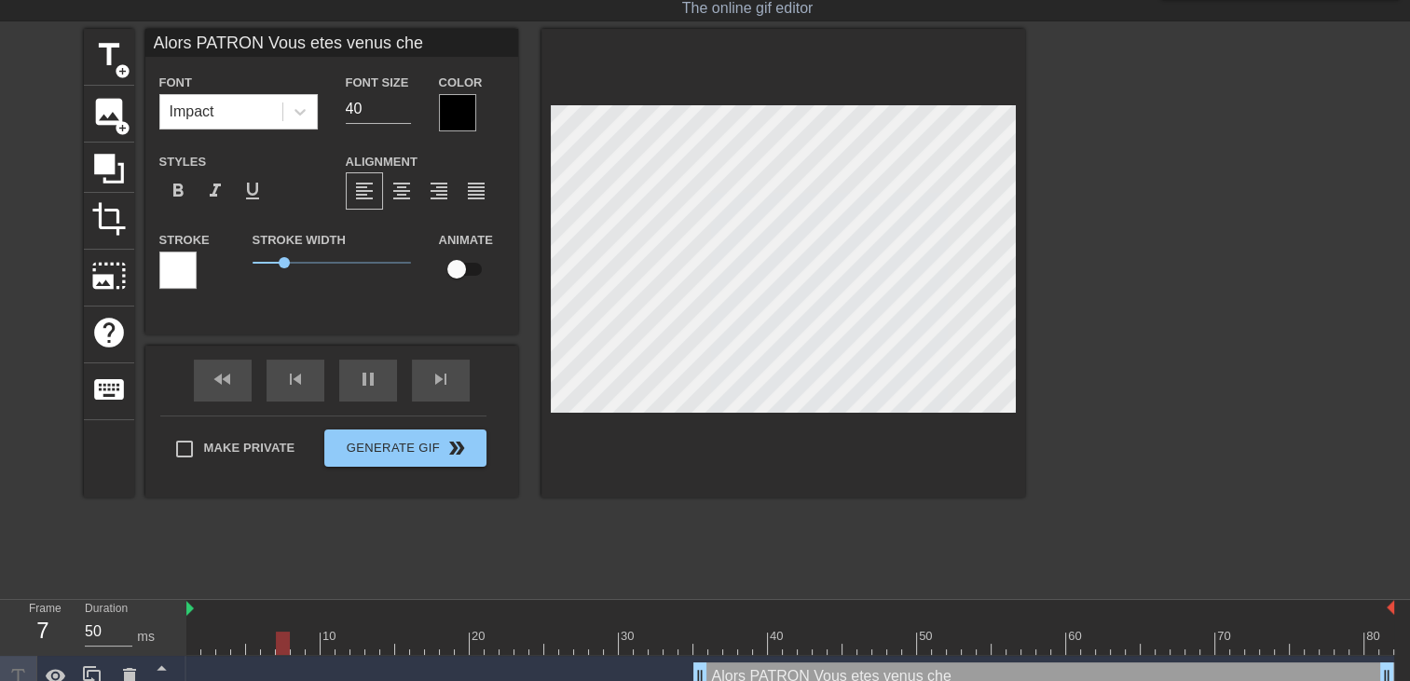
type textarea "Alors PATRON Vous etes venus che"
type input "Alors PATRON Vous etes venus chez"
type textarea "Alors PATRON Vous etes venus chez"
type input "Alors PATRON Vous etes venus chez"
type textarea "Alors PATRON Vous etes venus chez"
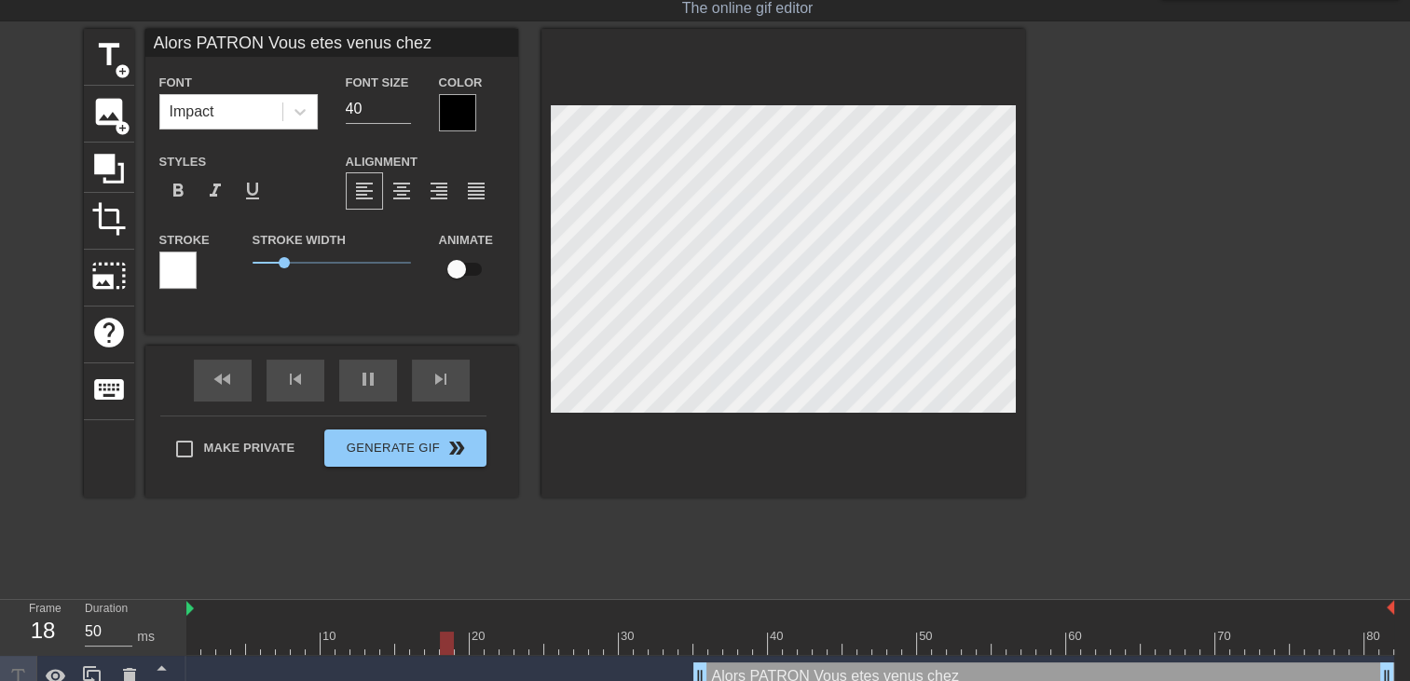
type input "Alors PATRON Vous etes venus chez m"
type textarea "Alors PATRON Vous etes venus chez m"
type input "Alors PATRON Vous etes venus chez mo"
type textarea "Alors PATRON Vous etes venus chez mo"
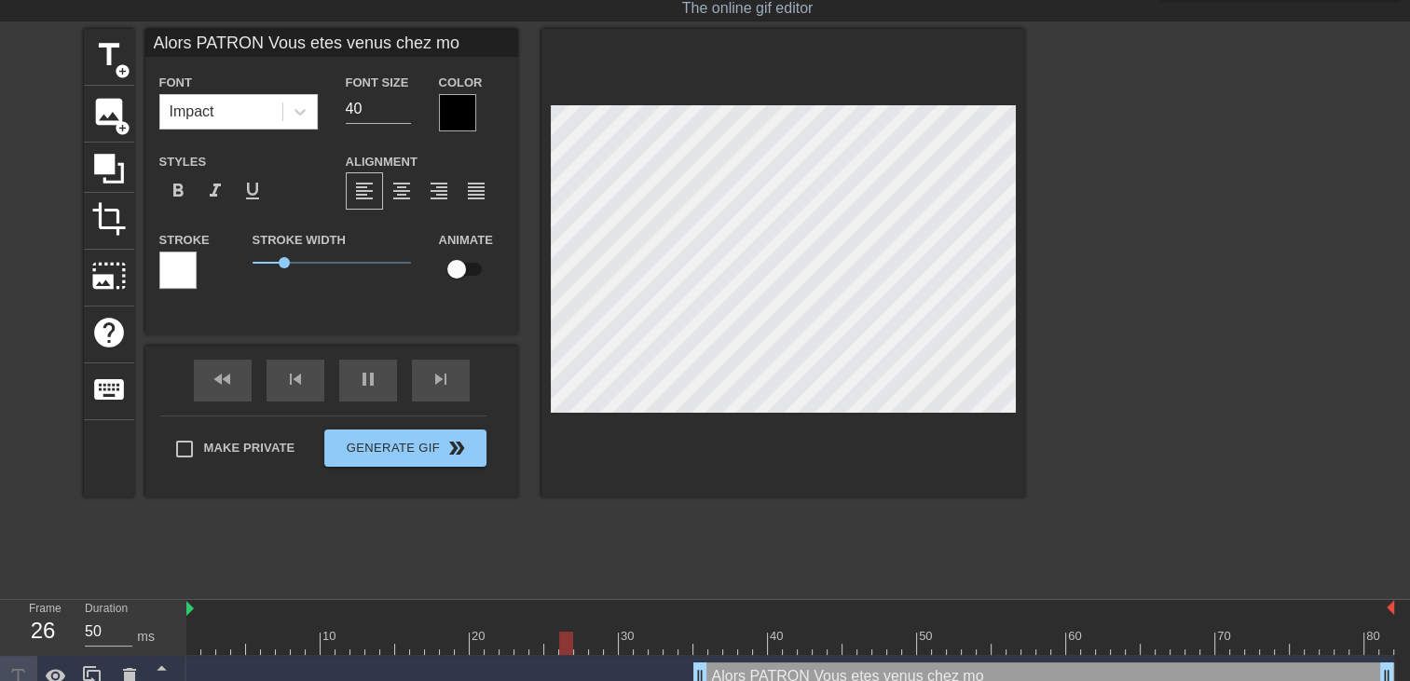
type input "Alors PATRON Vous etes venus chez moi"
type textarea "Alors PATRON Vous etes venus chez moi"
type input "Alors PATRON Vous etes venus chez moi"
type textarea "Alors PATRON Vous etes venus chez moi"
type input "Alors PATRON Vous etes venus chez moi p"
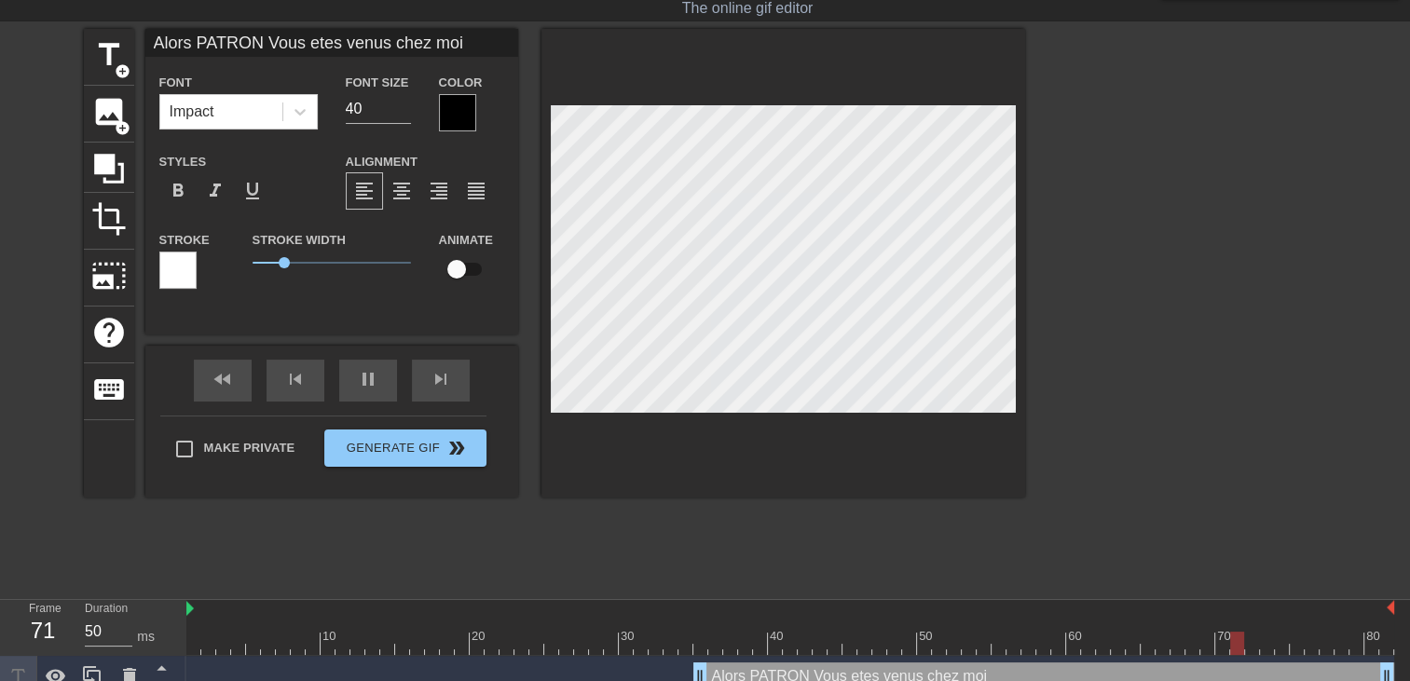
type textarea "Alors PATRON Vous etes venus chez moi p"
type input "Alors PATRON Vous etes venus chez moi po"
type textarea "Alors PATRON Vous etes venus chez moi po"
type input "Alors PATRON Vous etes venus chez moi pou"
type textarea "Alors PATRON Vous etes venus chez moi pou"
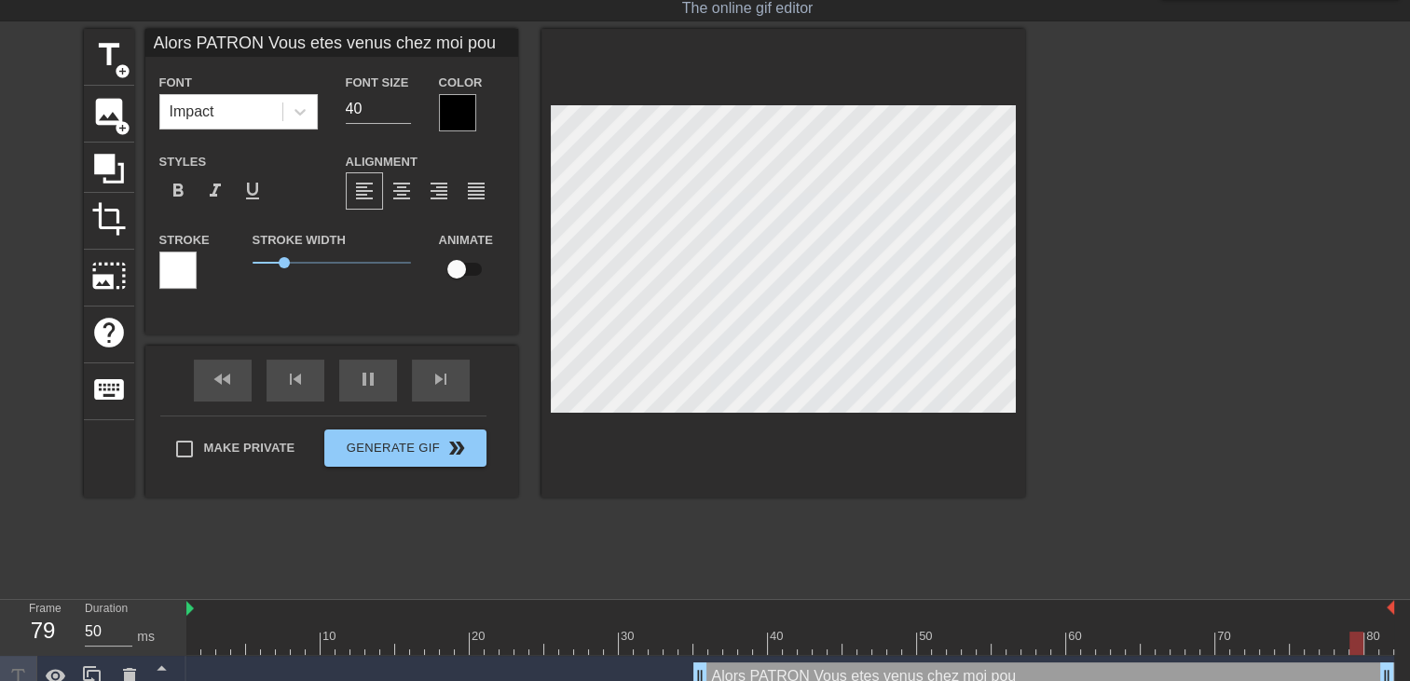
type input "Alors PATRON Vous etes venus chez moi pour"
type textarea "Alors PATRON Vous etes venus chez moi pour"
type input "Alors PATRON Vous etes venus chez moi pour"
type textarea "Alors PATRON Vous etes venus chez moi pour"
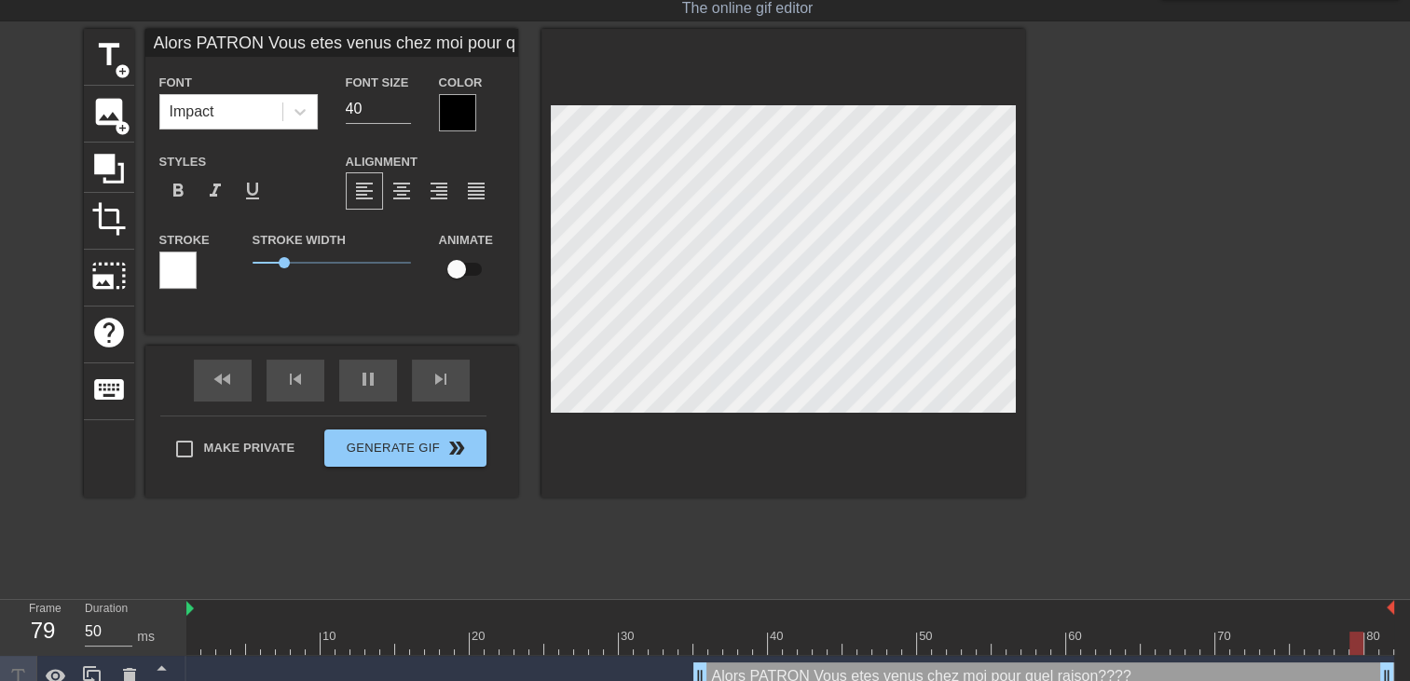
click at [982, 494] on div at bounding box center [783, 263] width 484 height 469
click at [431, 189] on span "format_align_right" at bounding box center [439, 191] width 22 height 22
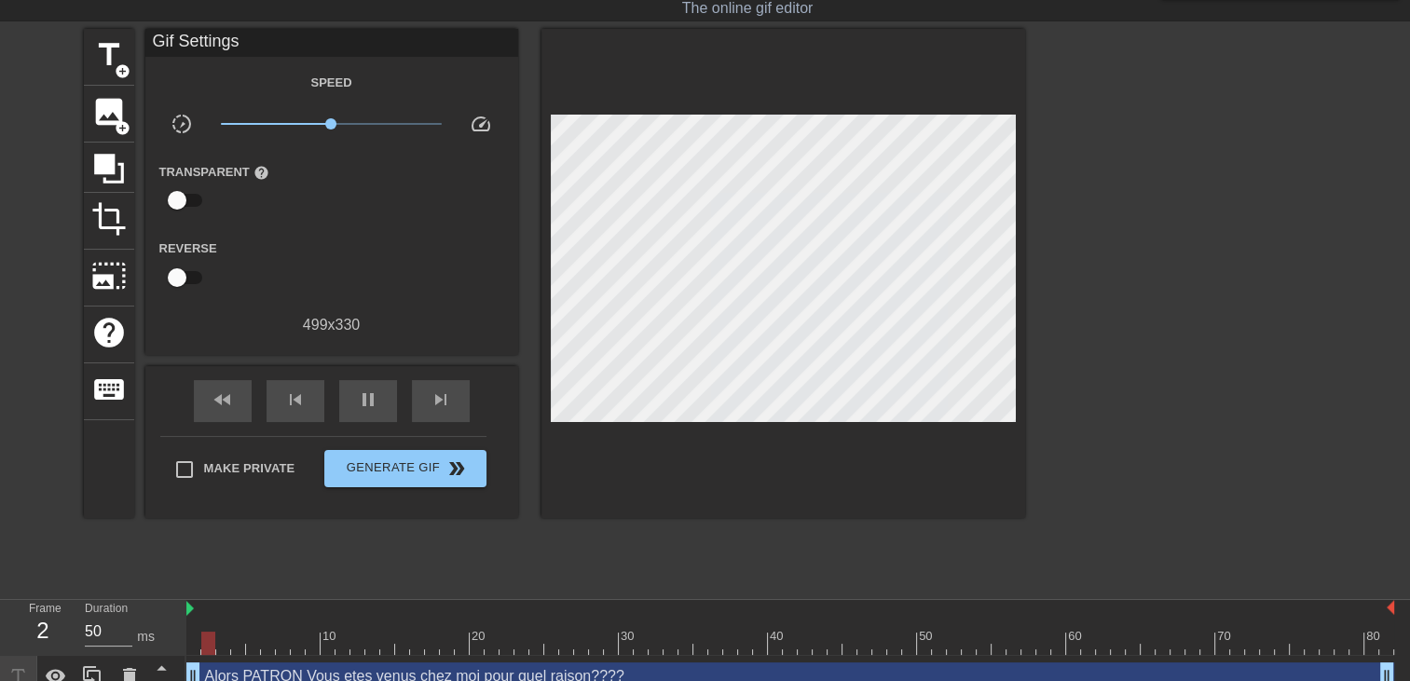
drag, startPoint x: 34, startPoint y: 598, endPoint x: 0, endPoint y: 594, distance: 34.7
click at [0, 598] on html "menu_book Browse the tutorials! Gifntext.com The online gif editor Send Feedbac…" at bounding box center [705, 326] width 1410 height 743
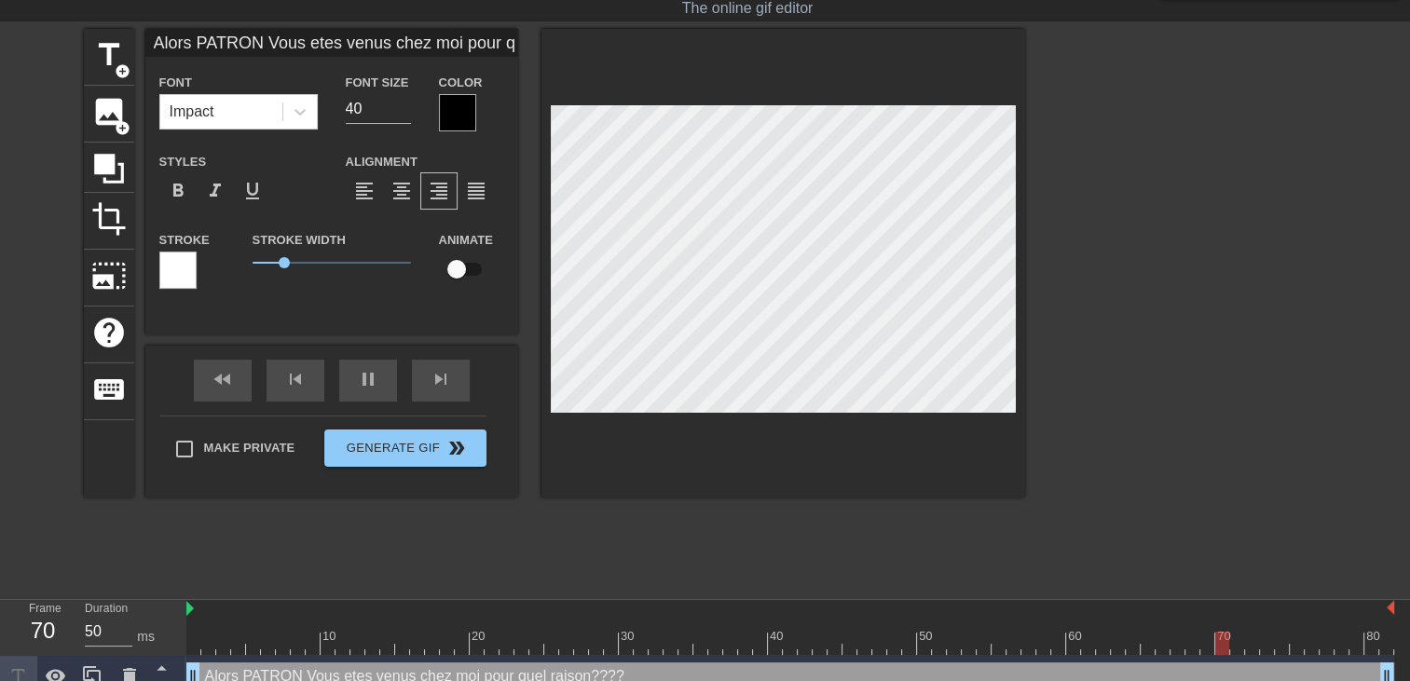
click at [455, 116] on div at bounding box center [457, 112] width 37 height 37
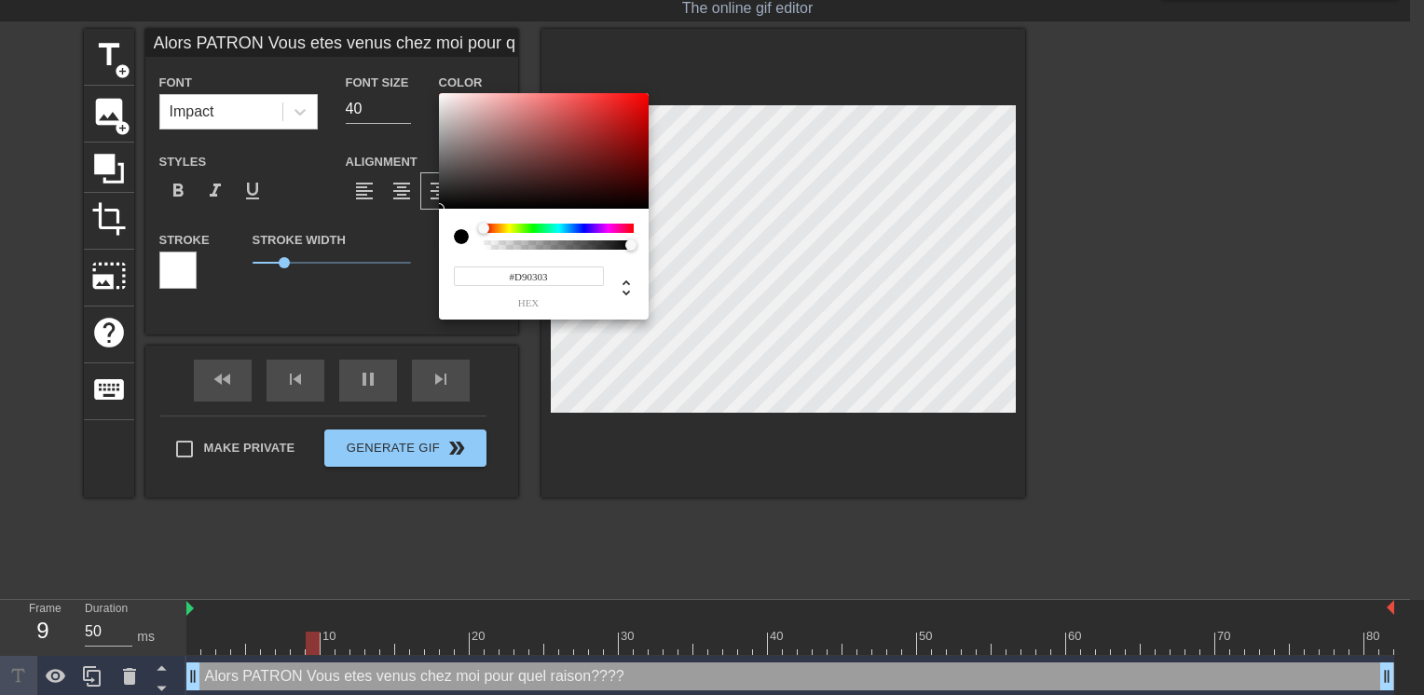
click at [645, 110] on div at bounding box center [544, 151] width 210 height 116
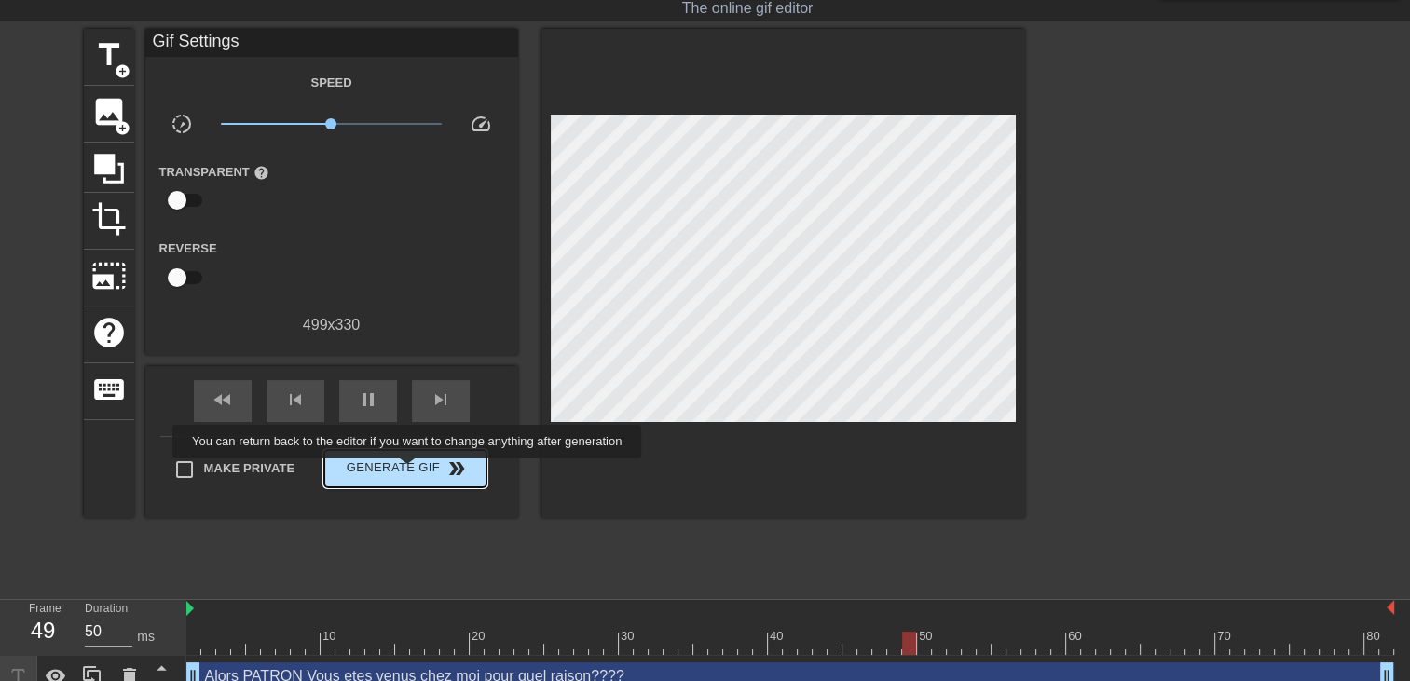
click at [404, 450] on button "Generate Gif double_arrow" at bounding box center [404, 468] width 161 height 37
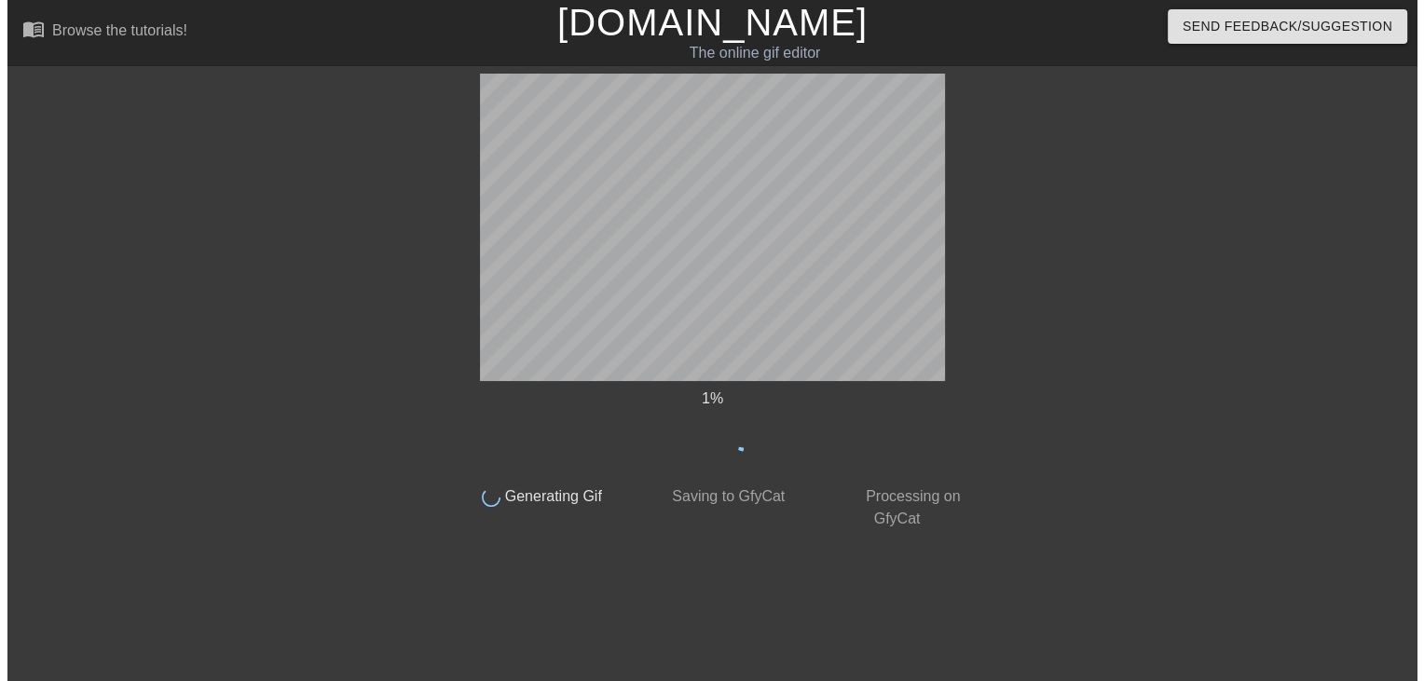
scroll to position [0, 0]
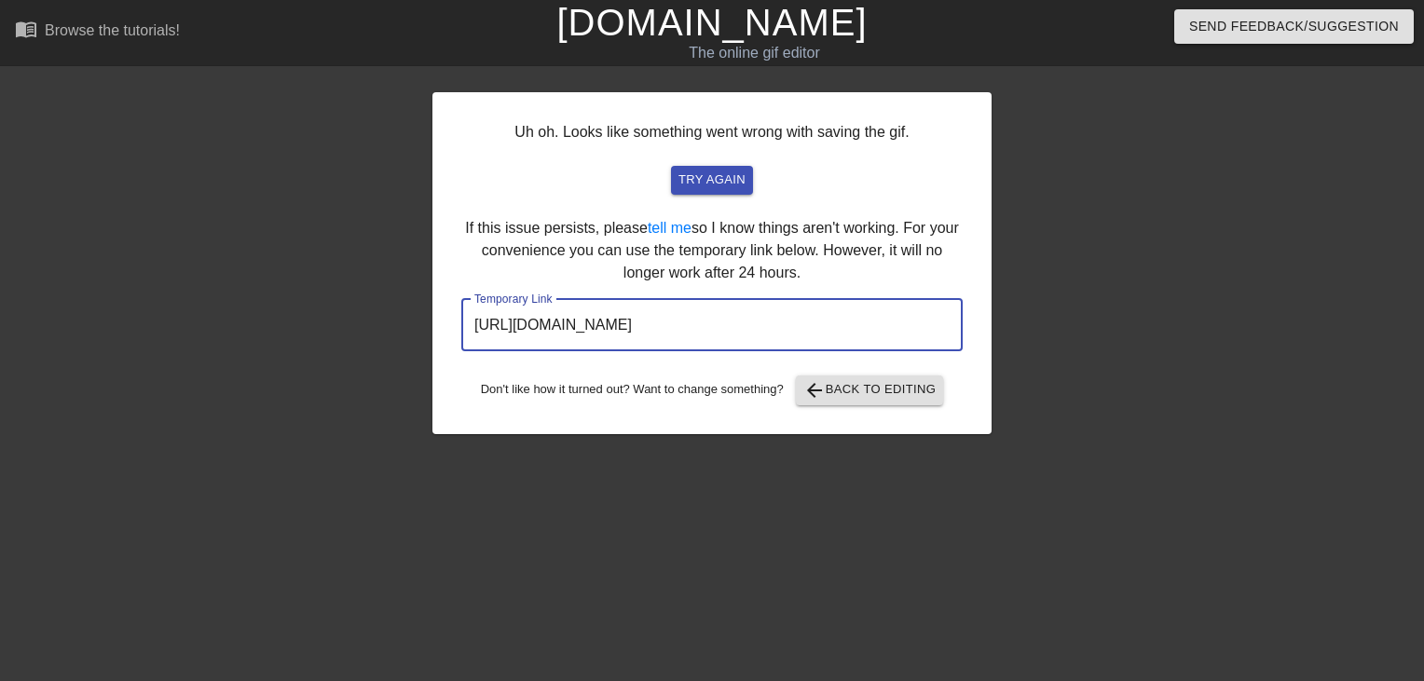
drag, startPoint x: 891, startPoint y: 325, endPoint x: 228, endPoint y: 375, distance: 664.3
click at [228, 375] on div "Uh oh. Looks like something went wrong with saving the gif. try again If this i…" at bounding box center [712, 353] width 1424 height 559
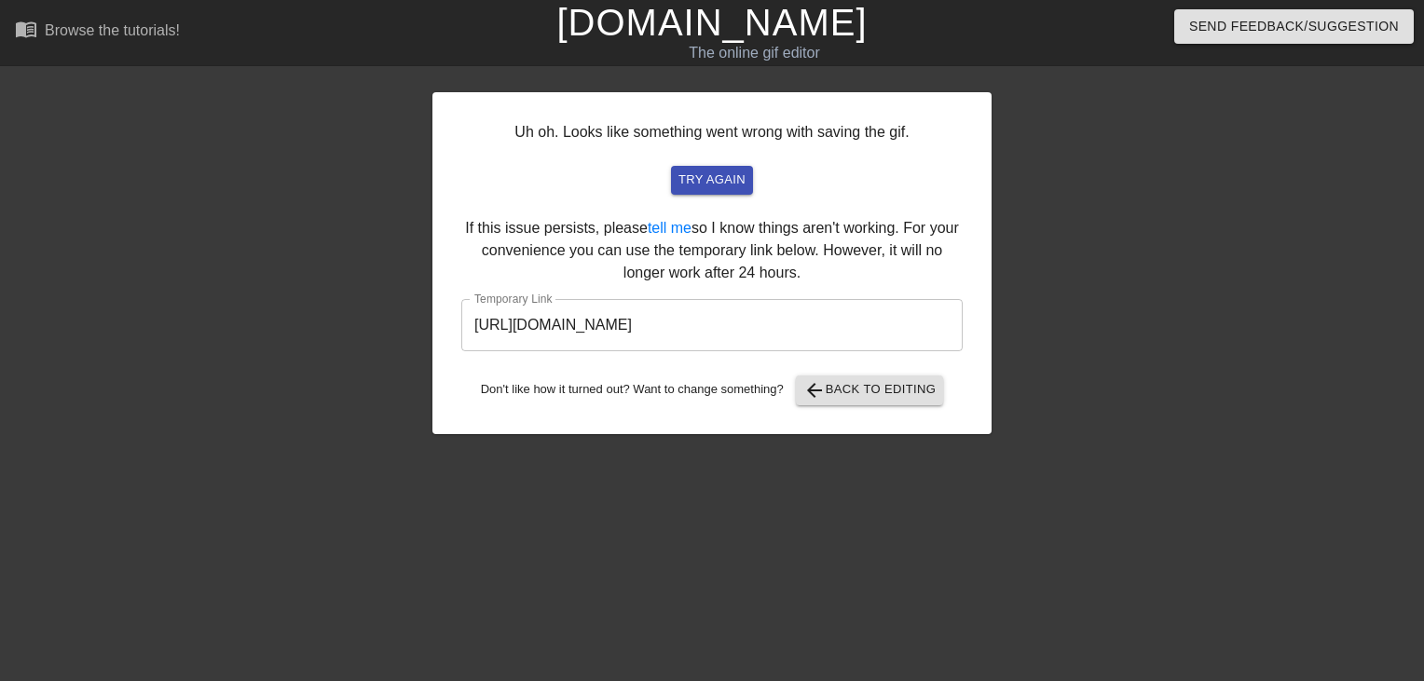
click at [752, 22] on link "[DOMAIN_NAME]" at bounding box center [711, 22] width 310 height 41
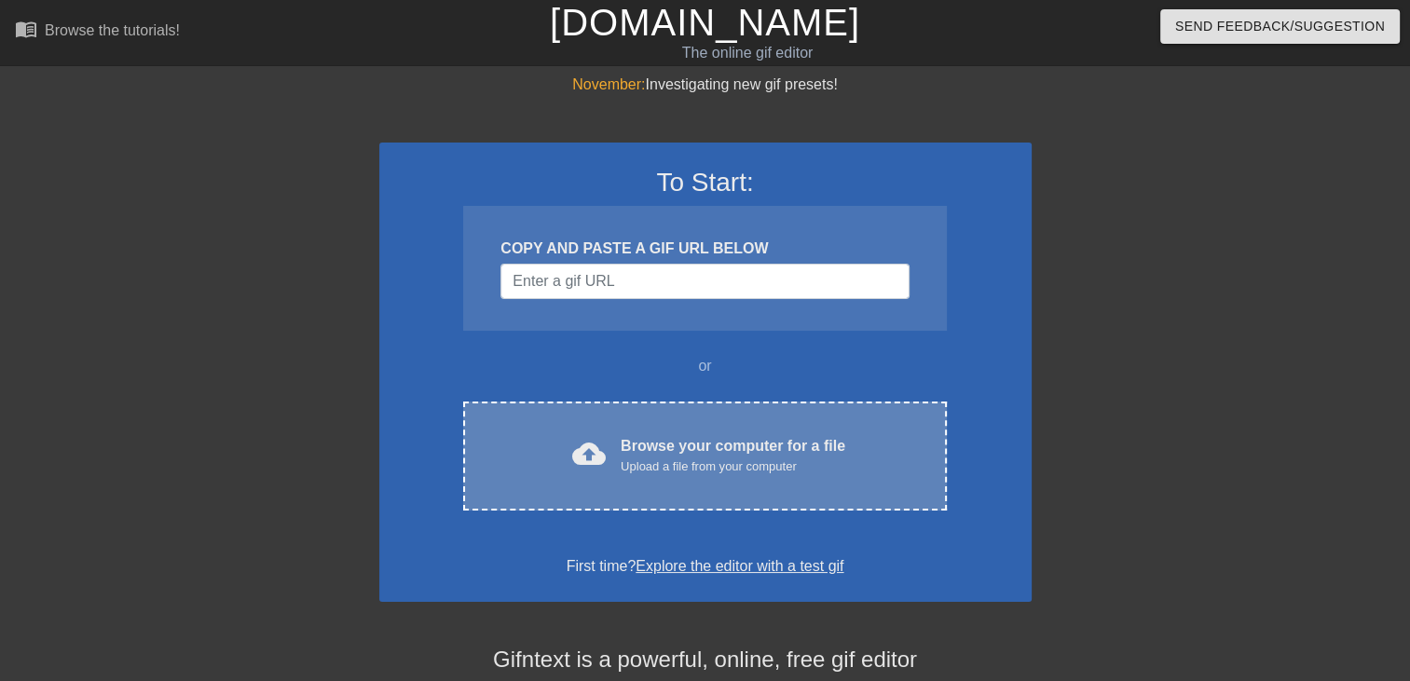
click at [769, 466] on div "Upload a file from your computer" at bounding box center [733, 466] width 225 height 19
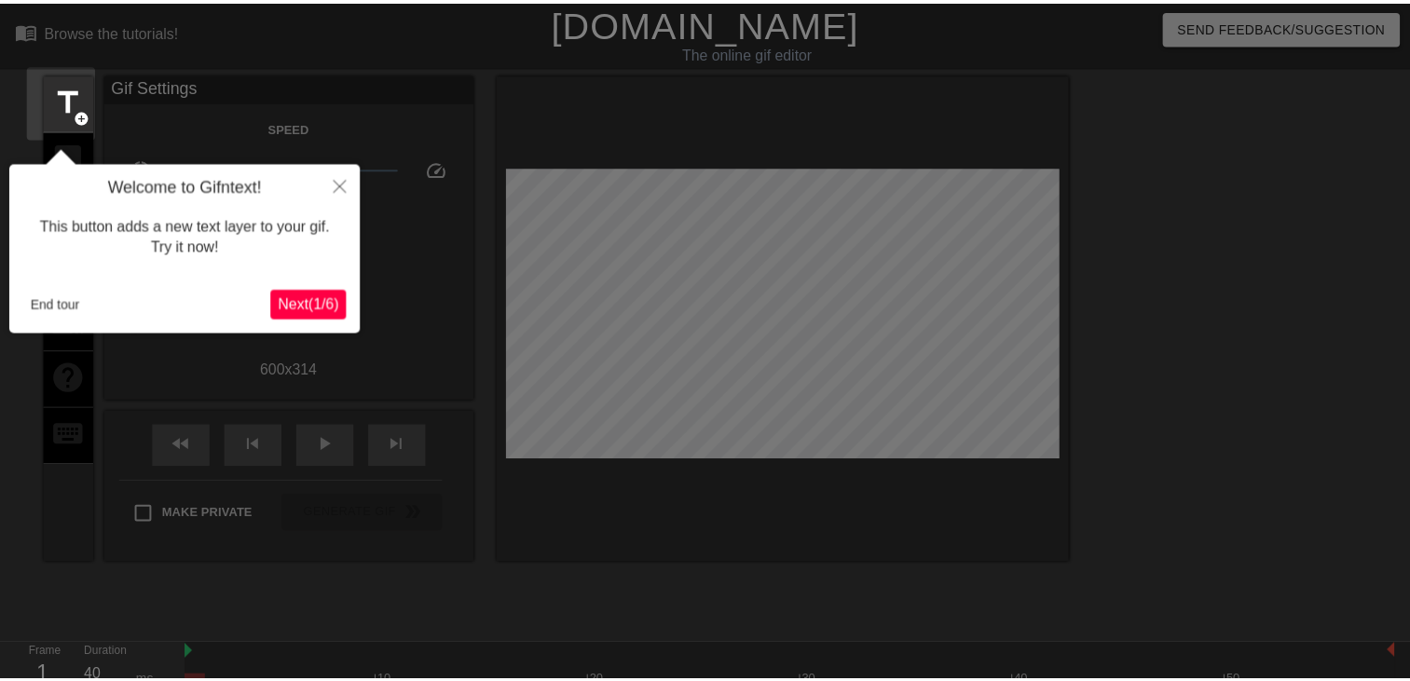
scroll to position [45, 0]
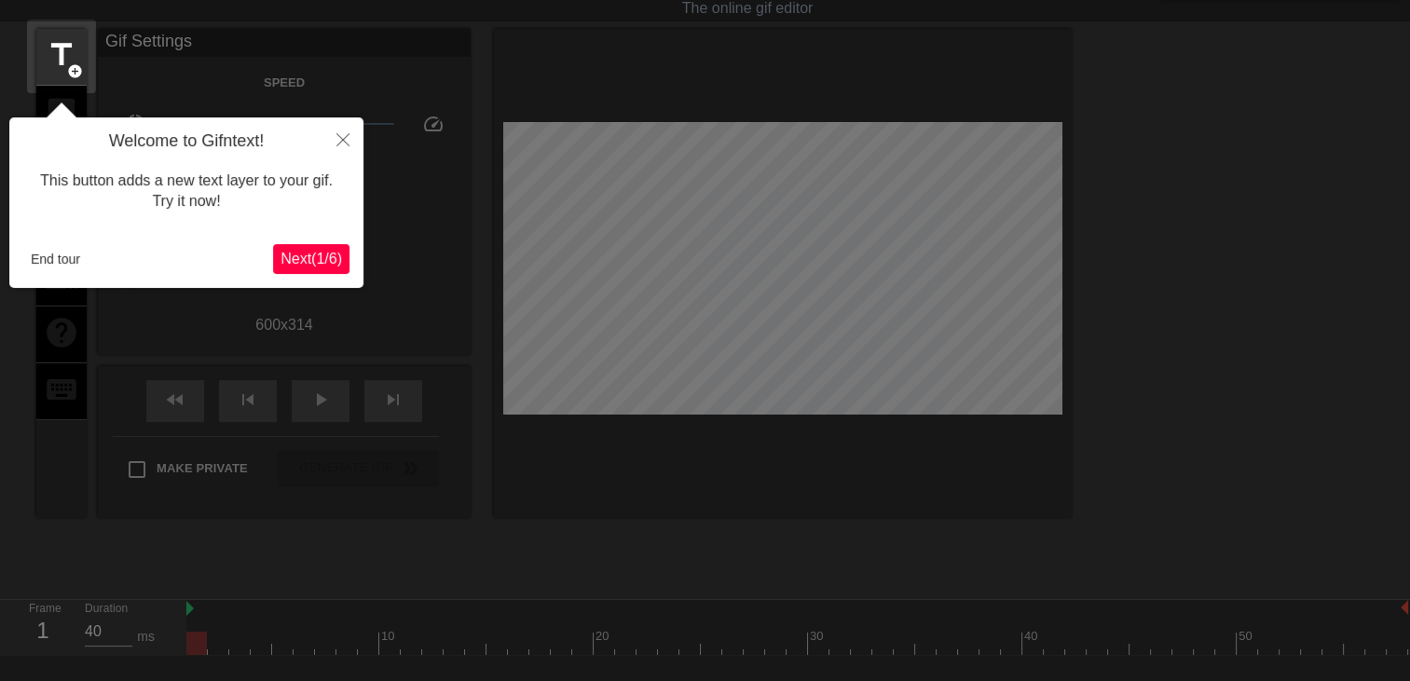
click at [45, 275] on div "Welcome to Gifntext! This button adds a new text layer to your gif. Try it now!…" at bounding box center [186, 202] width 354 height 171
click at [60, 255] on button "End tour" at bounding box center [55, 259] width 64 height 28
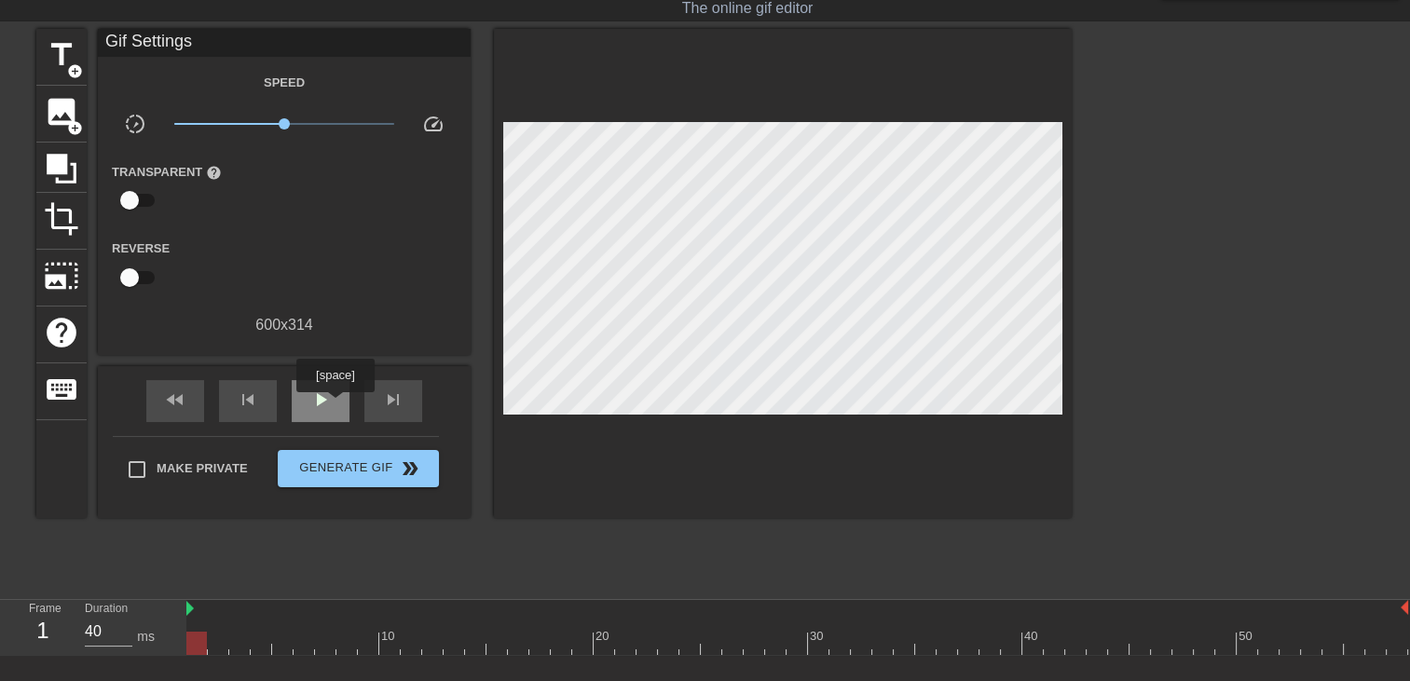
click at [334, 405] on div "play_arrow" at bounding box center [321, 401] width 58 height 42
click at [54, 56] on span "title" at bounding box center [61, 54] width 35 height 35
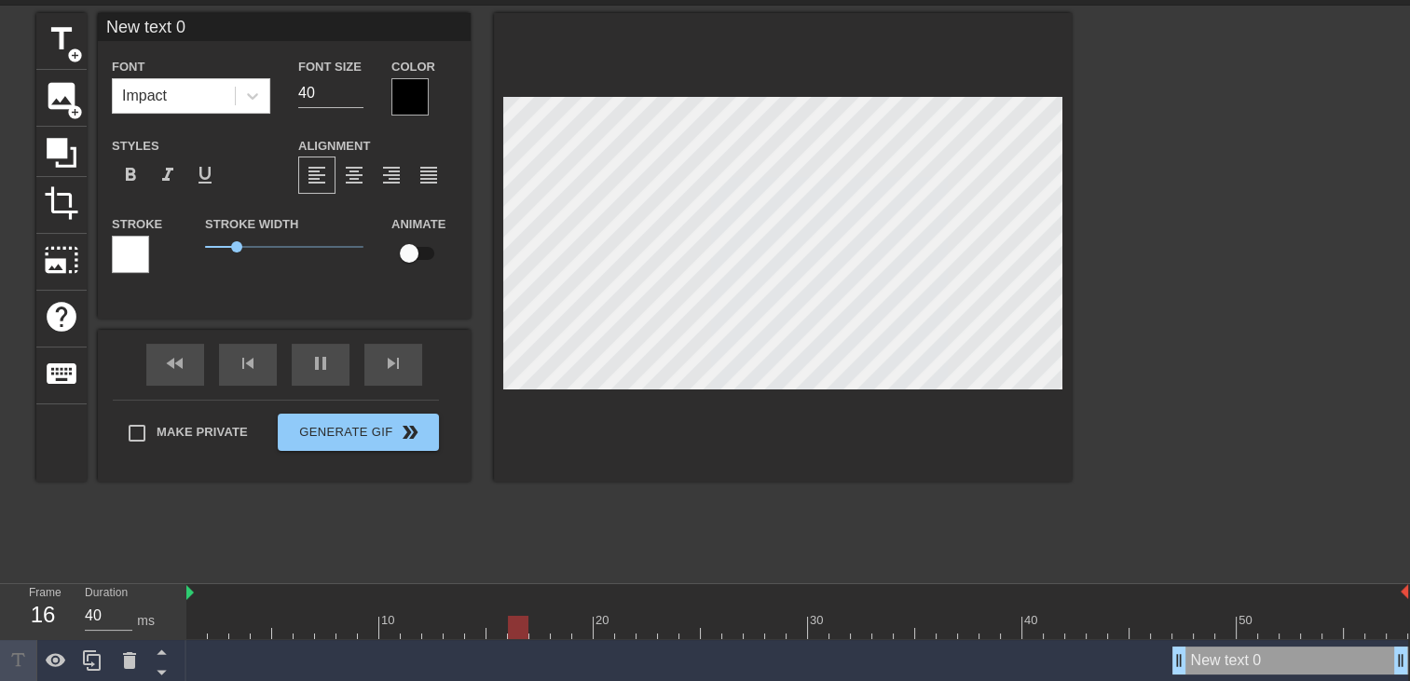
scroll to position [64, 0]
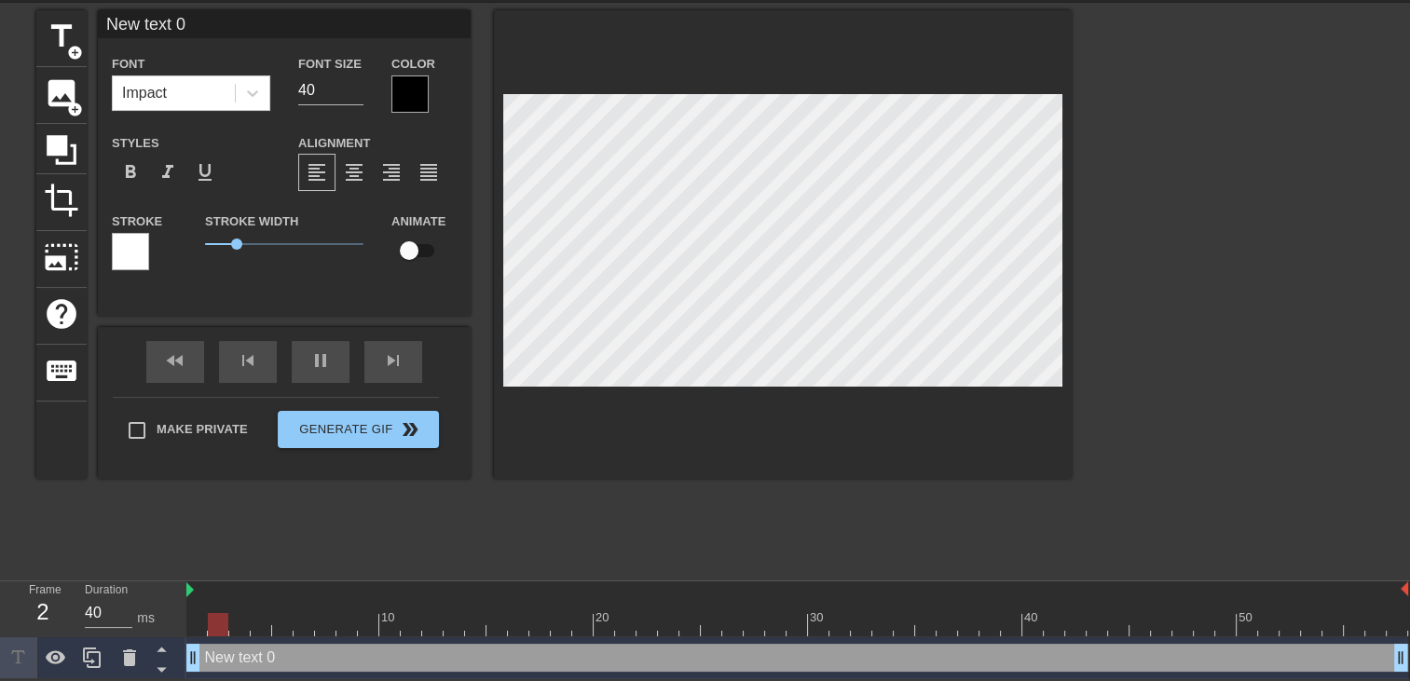
drag, startPoint x: 1179, startPoint y: 654, endPoint x: -4, endPoint y: 586, distance: 1184.3
click at [0, 586] on html "menu_book Browse the tutorials! Gifntext.com The online gif editor Send Feedbac…" at bounding box center [705, 308] width 1410 height 743
type input "New text"
type textarea "New text"
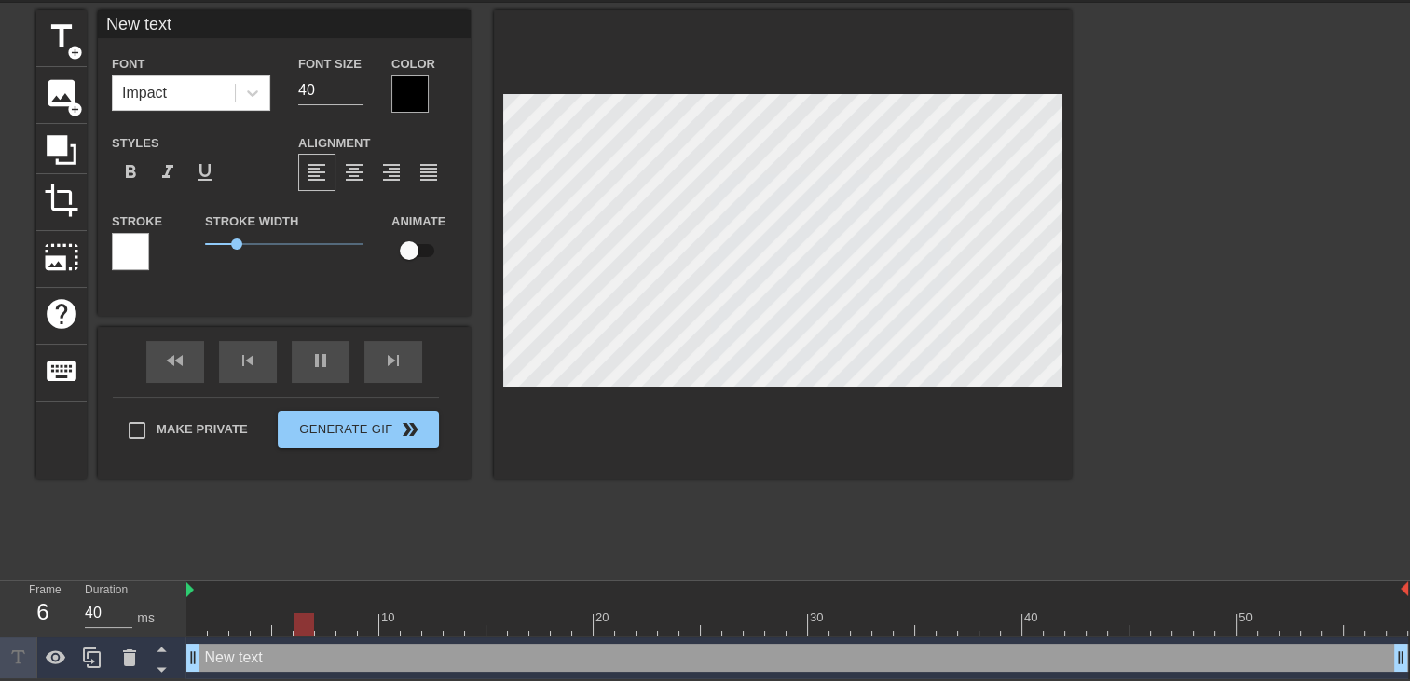
type input "New text"
type textarea "New text"
type input "New tex"
type textarea "New tex"
type input "New te"
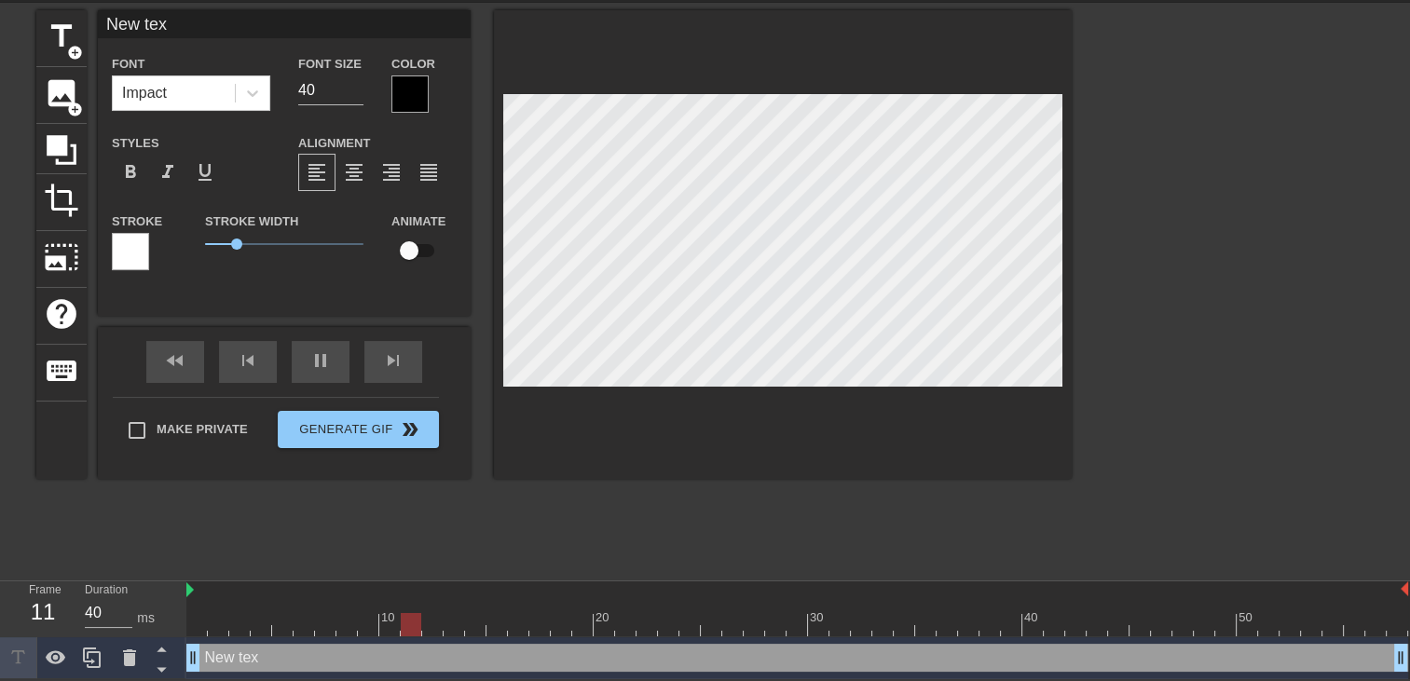
type textarea "New te"
type input "New t"
type textarea "New t"
type input "New"
type textarea "New"
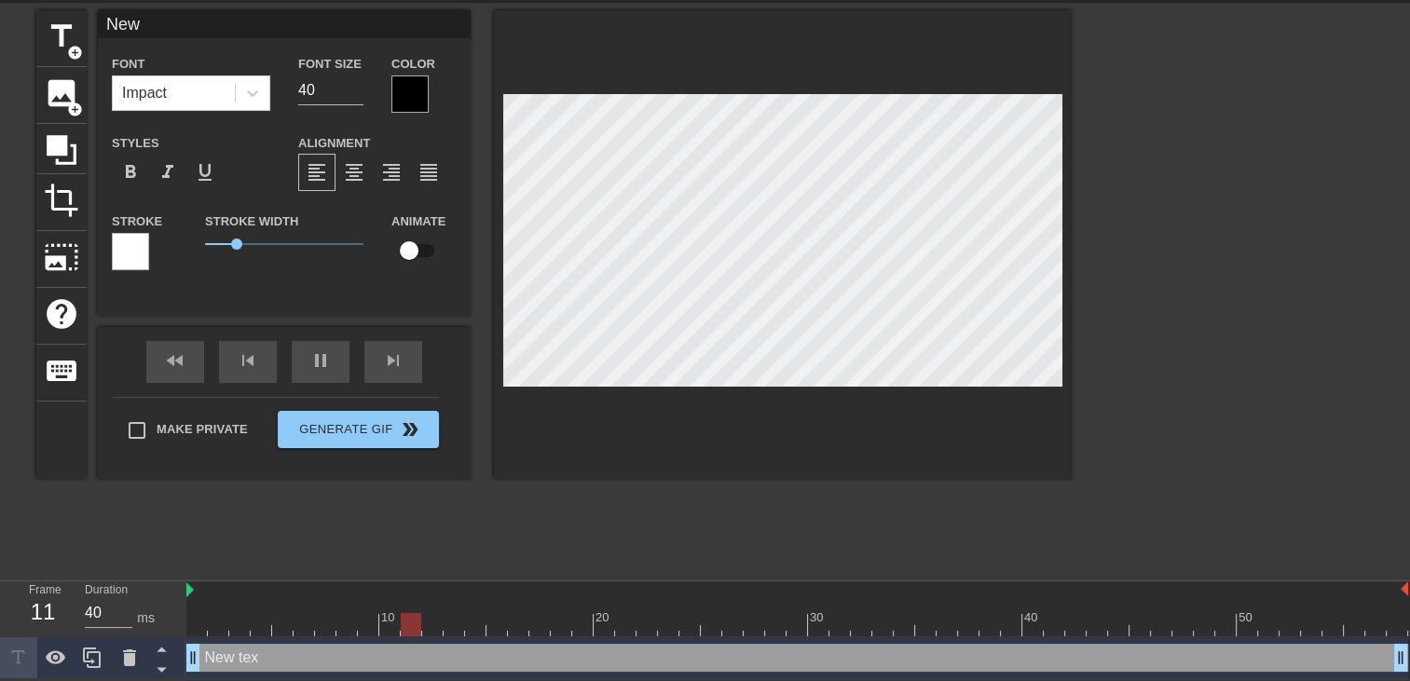
type input "New"
type textarea "New"
type input "Ne"
type textarea "Ne"
type input "N"
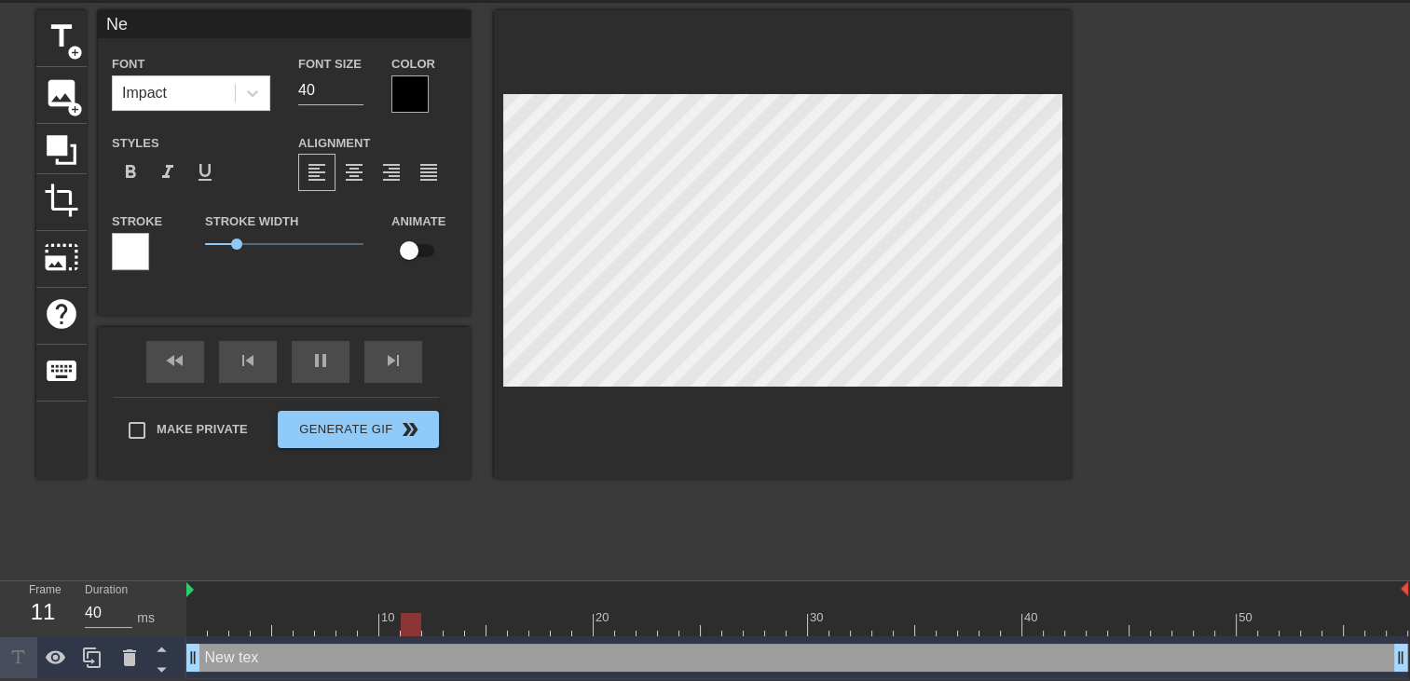
type textarea "N"
type input "m"
type textarea "m"
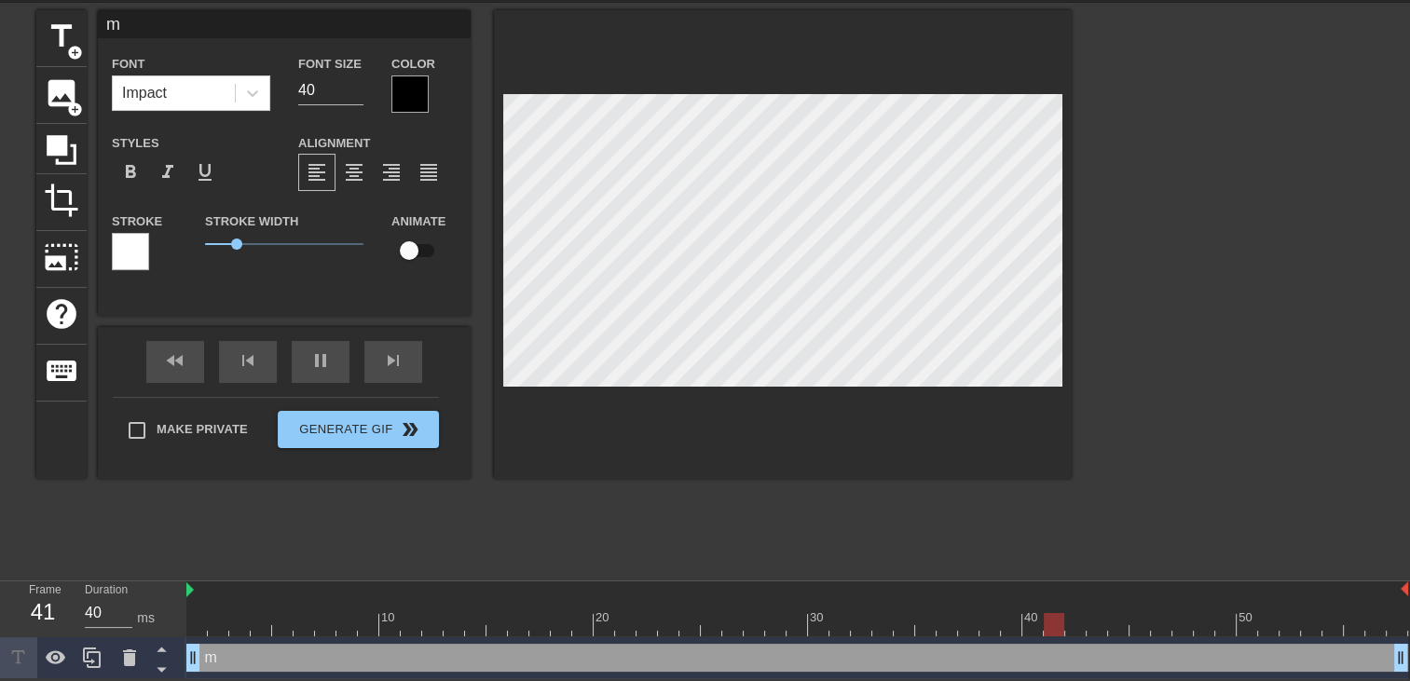
type input "mE"
type textarea "mE"
type input "m"
type textarea "m"
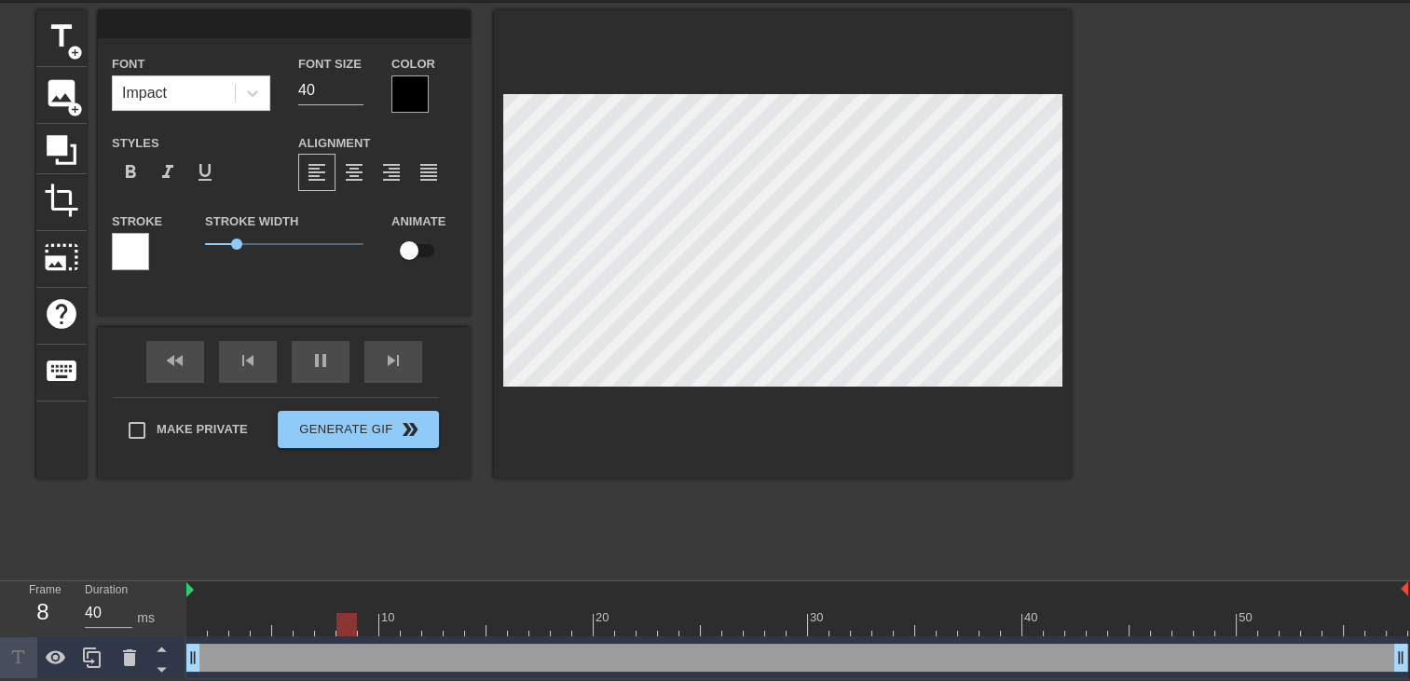
type input "m"
type textarea "m"
type input "M"
type textarea "M"
type input "Me"
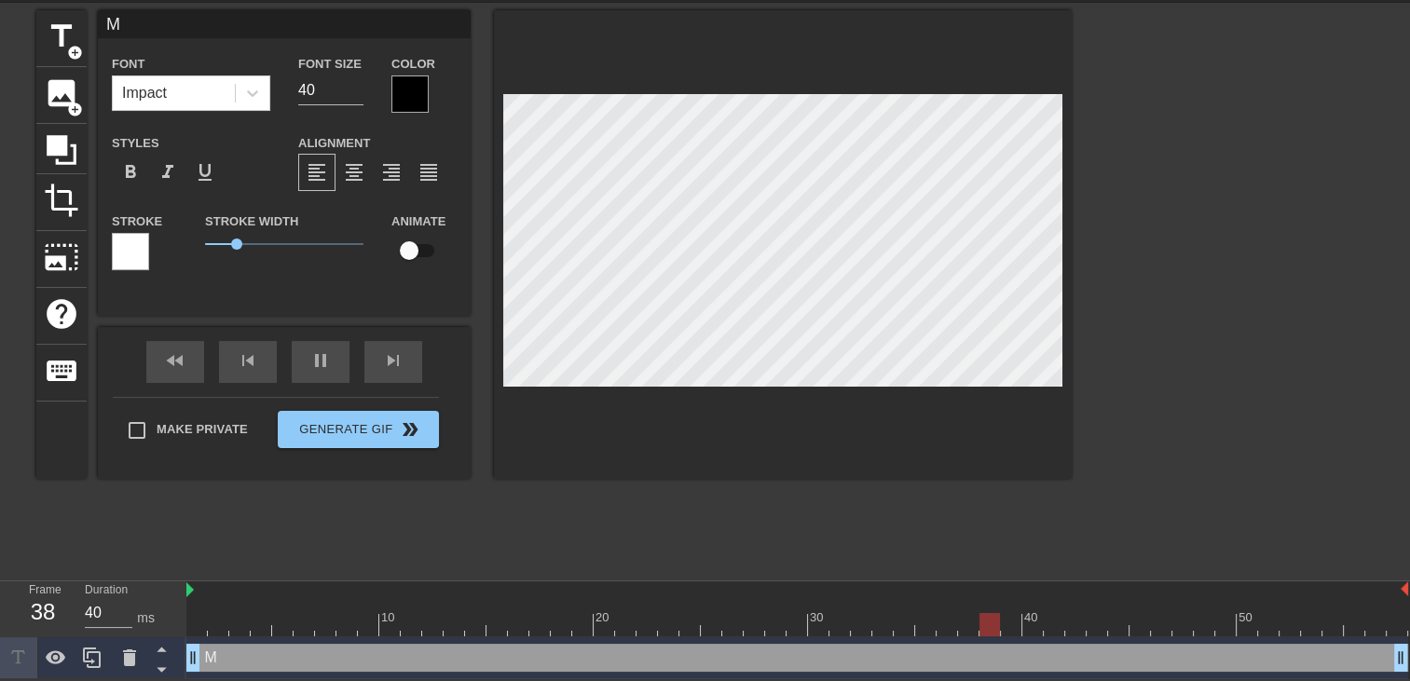
type textarea "Me"
type input "Mec"
type textarea "Mec"
type input "Mec"
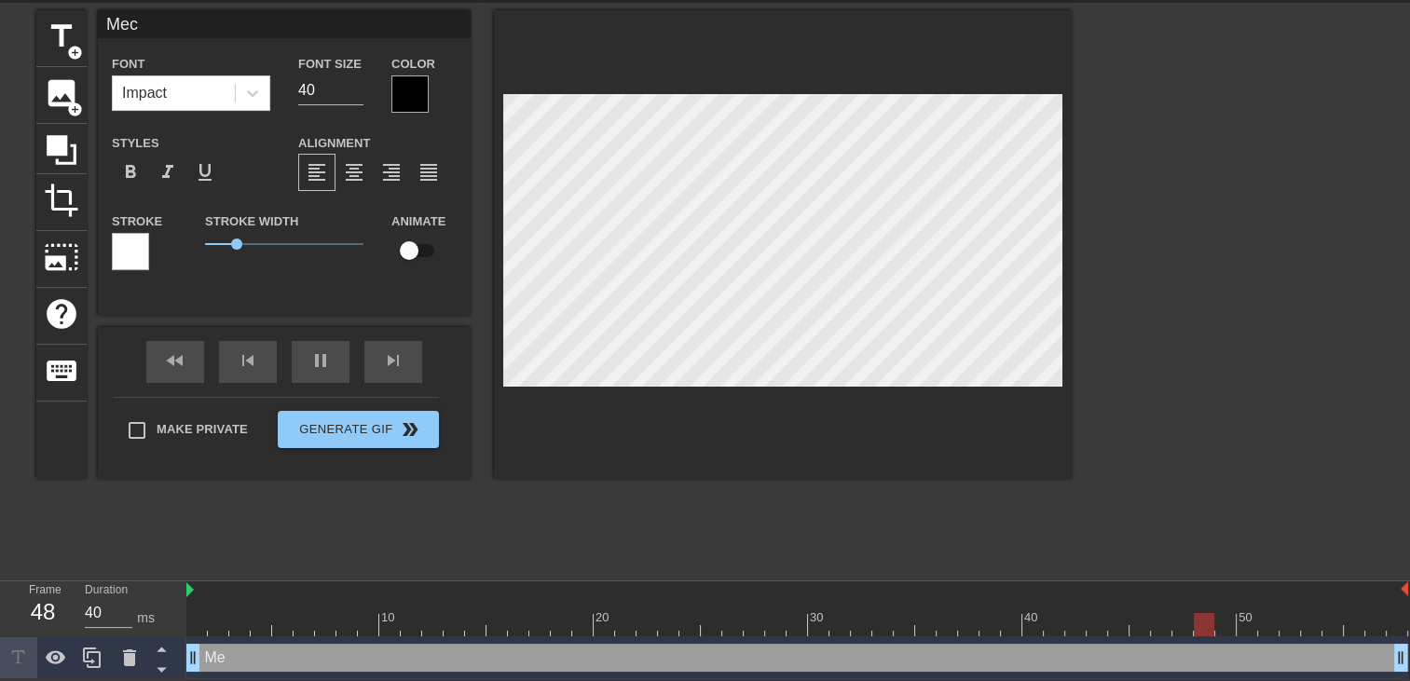
type textarea "Mec"
type input "Mec t"
type textarea "Mec t"
type input "Mec ta"
type textarea "Mec ta"
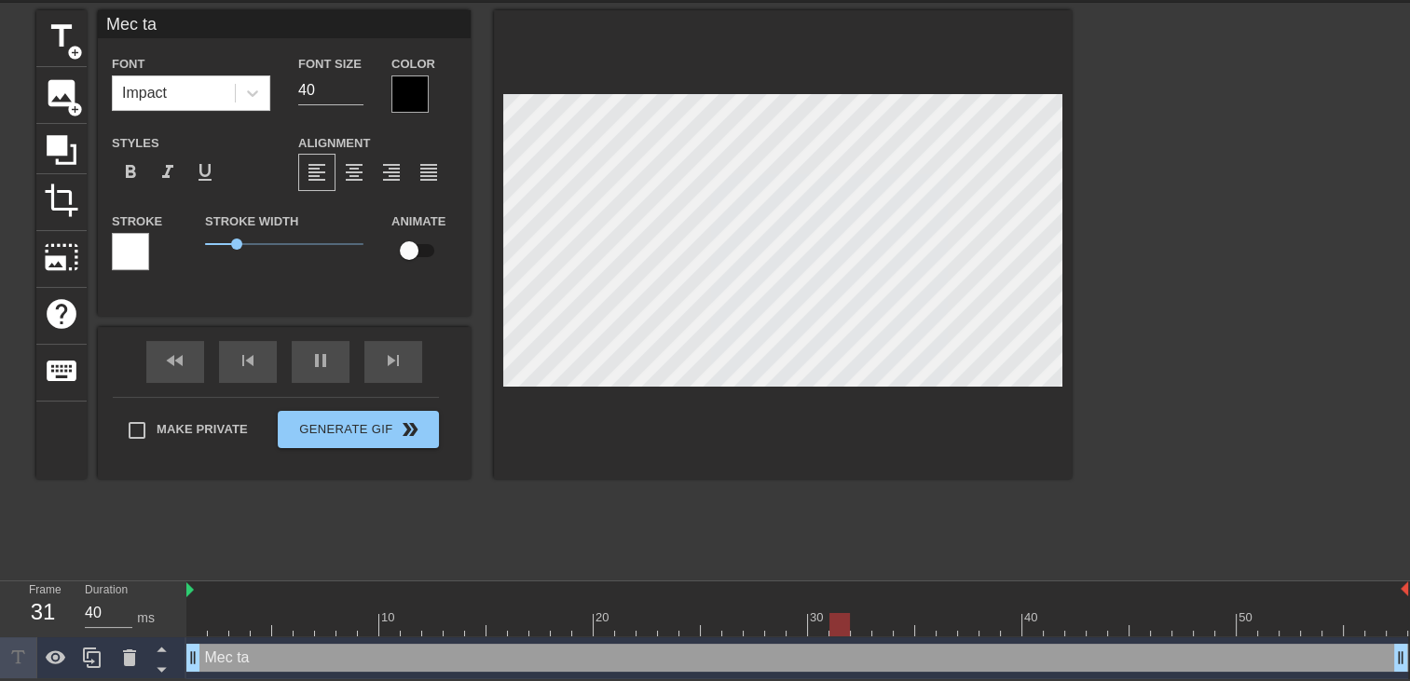
type input "Mec ta"
type textarea "Mec ta"
type input "Mec ta f"
type textarea "Mec ta f"
type input "Mec ta fi"
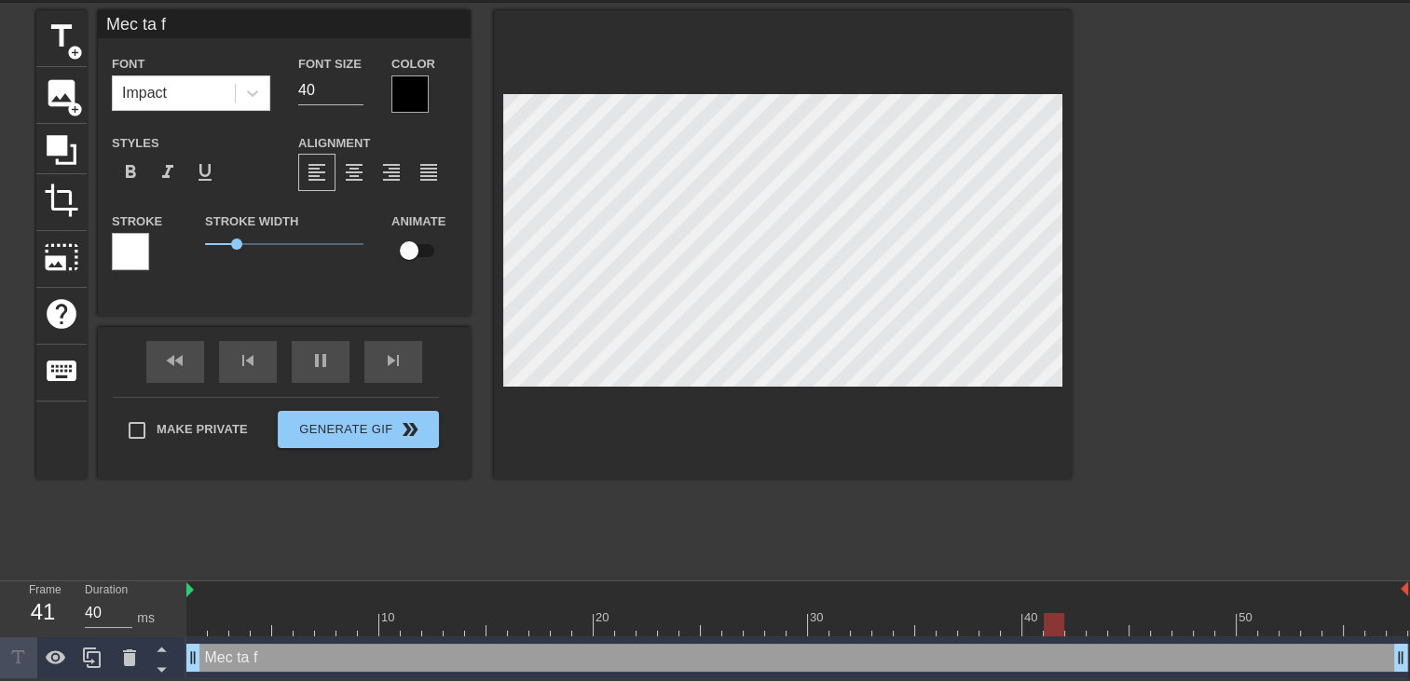
type textarea "Mec ta fi"
type input "Mec ta fil"
type textarea "Mec ta fil"
type input "Mec ta fill"
type textarea "Mec ta fill"
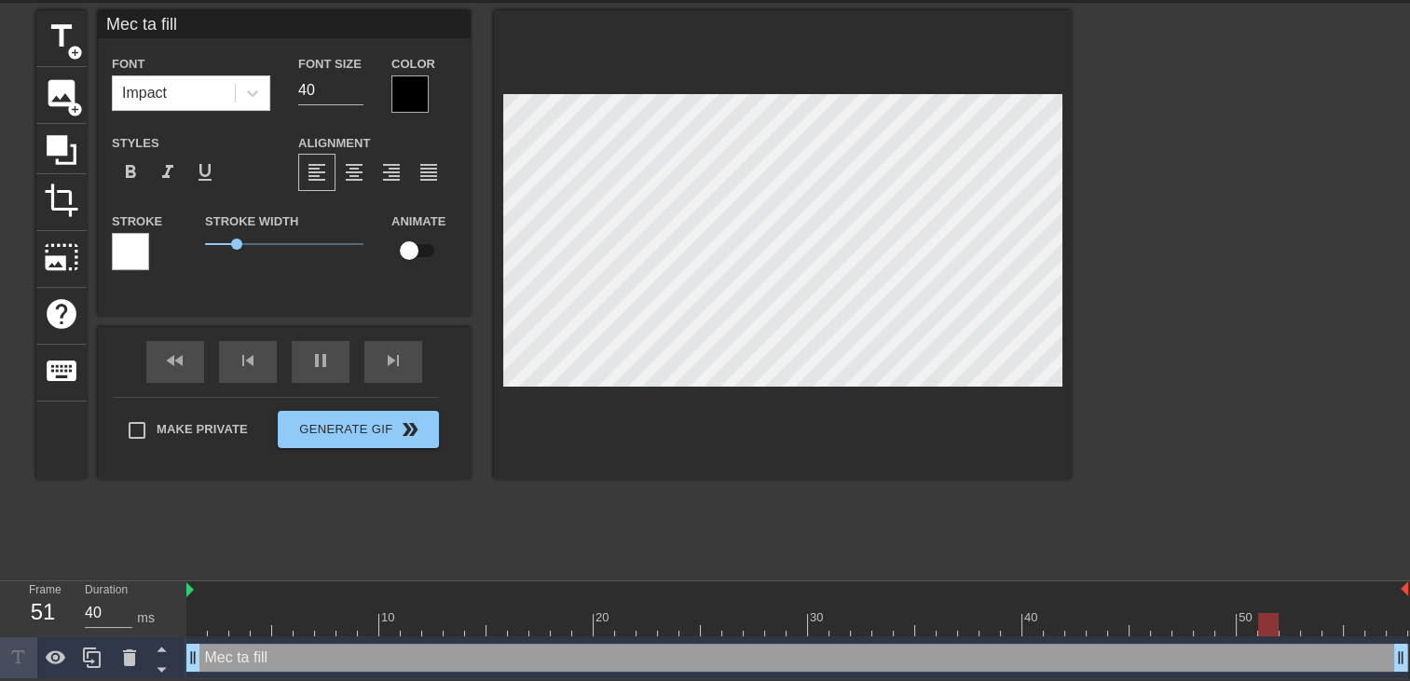
type input "Mec ta fille"
type textarea "Mec ta fille"
type input "Mec ta fille"
type textarea "Mec ta fille"
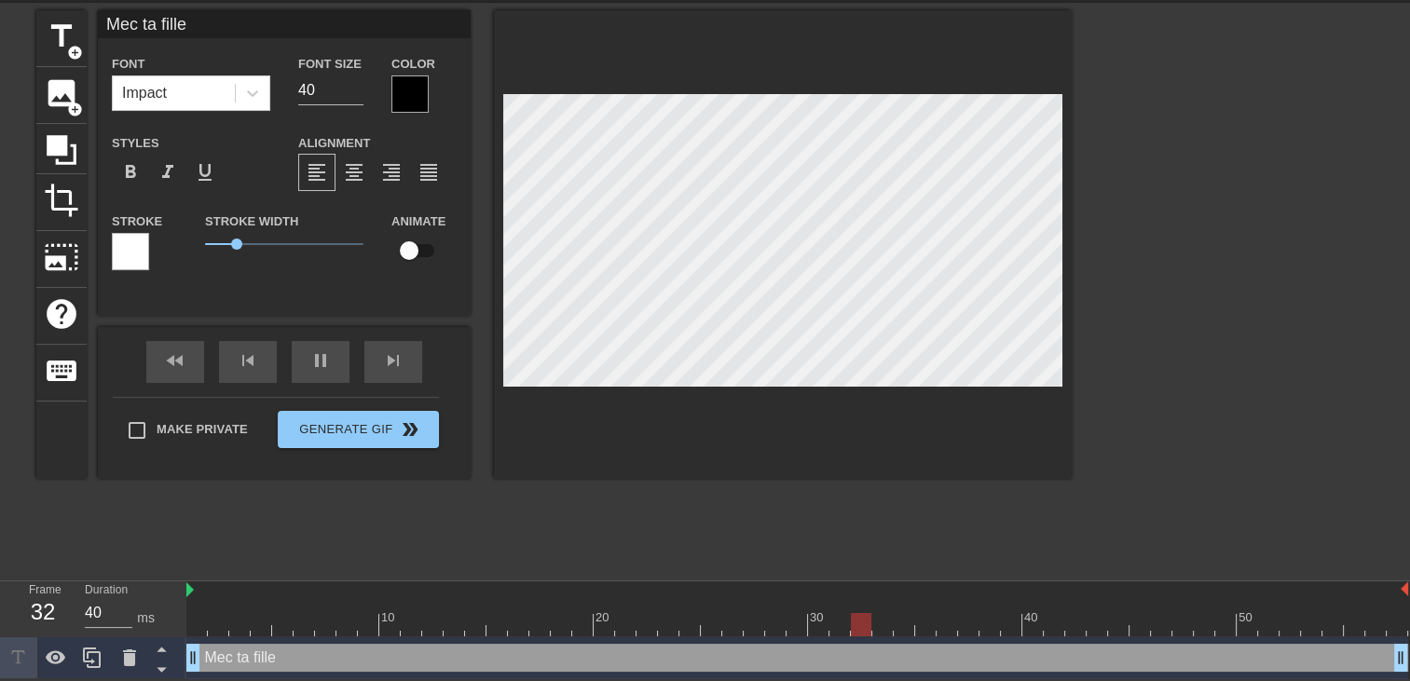
type input "Mec ta fille"
type textarea "Mec ta fille"
type input "Mec ta fill"
type textarea "Mec ta fill"
type input "Mec ta fil"
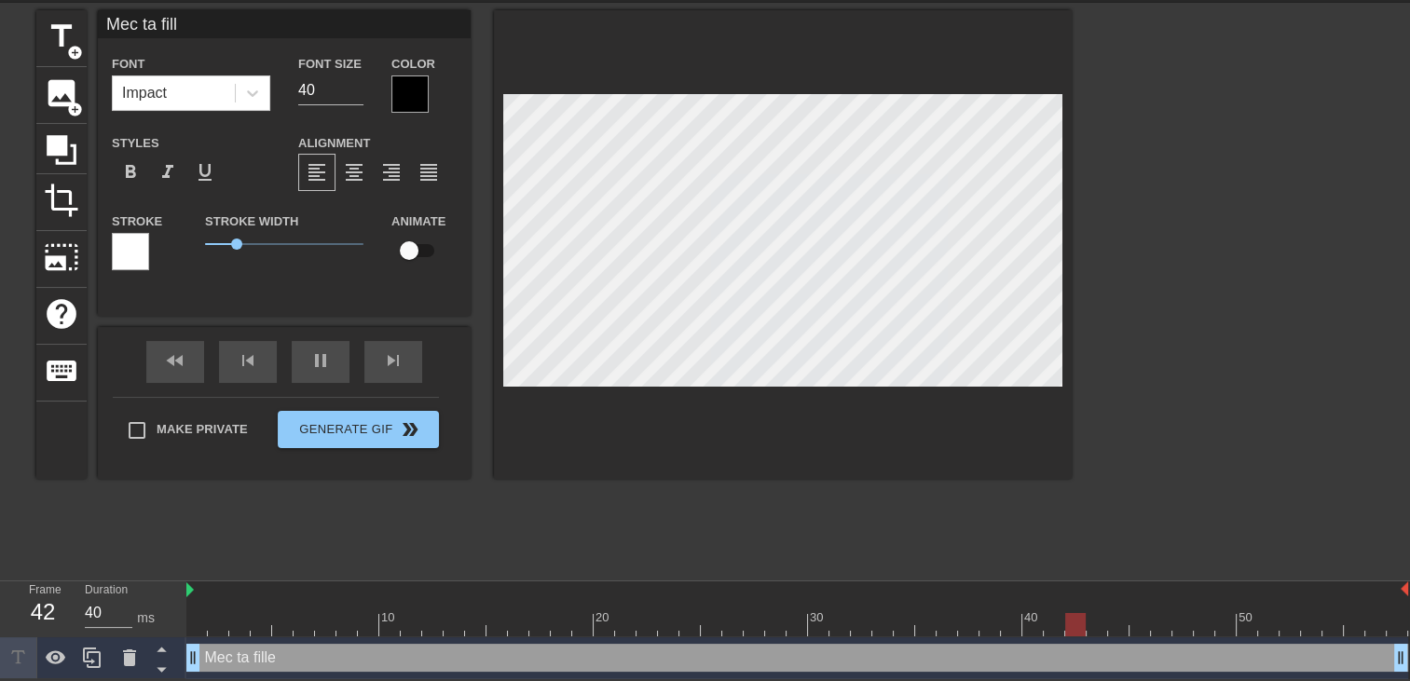
type textarea "Mec ta fil"
type input "Mec ta fi"
type textarea "Mec ta fi"
type input "Mec ta f"
type textarea "Mec ta f"
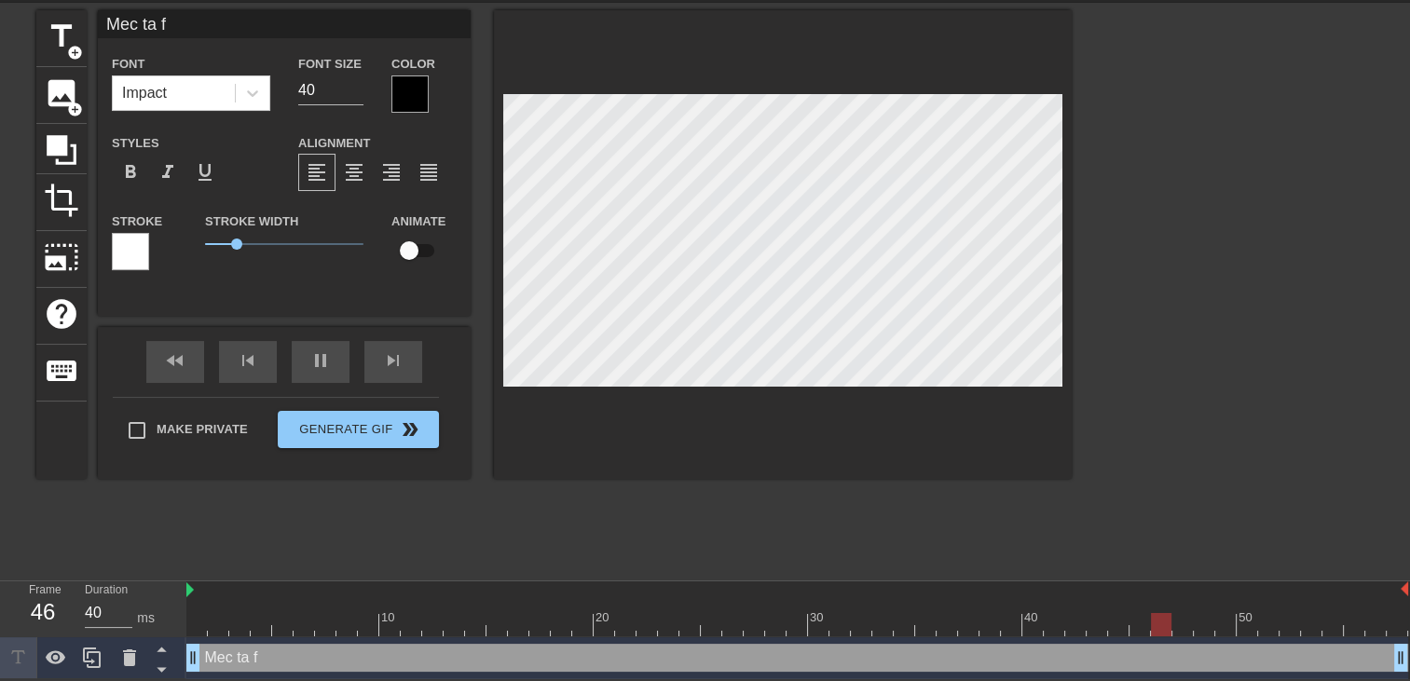
type input "Mec ta"
type textarea "Mec ta"
type input "Mec ta"
type textarea "Mec ta"
type input "Mec t"
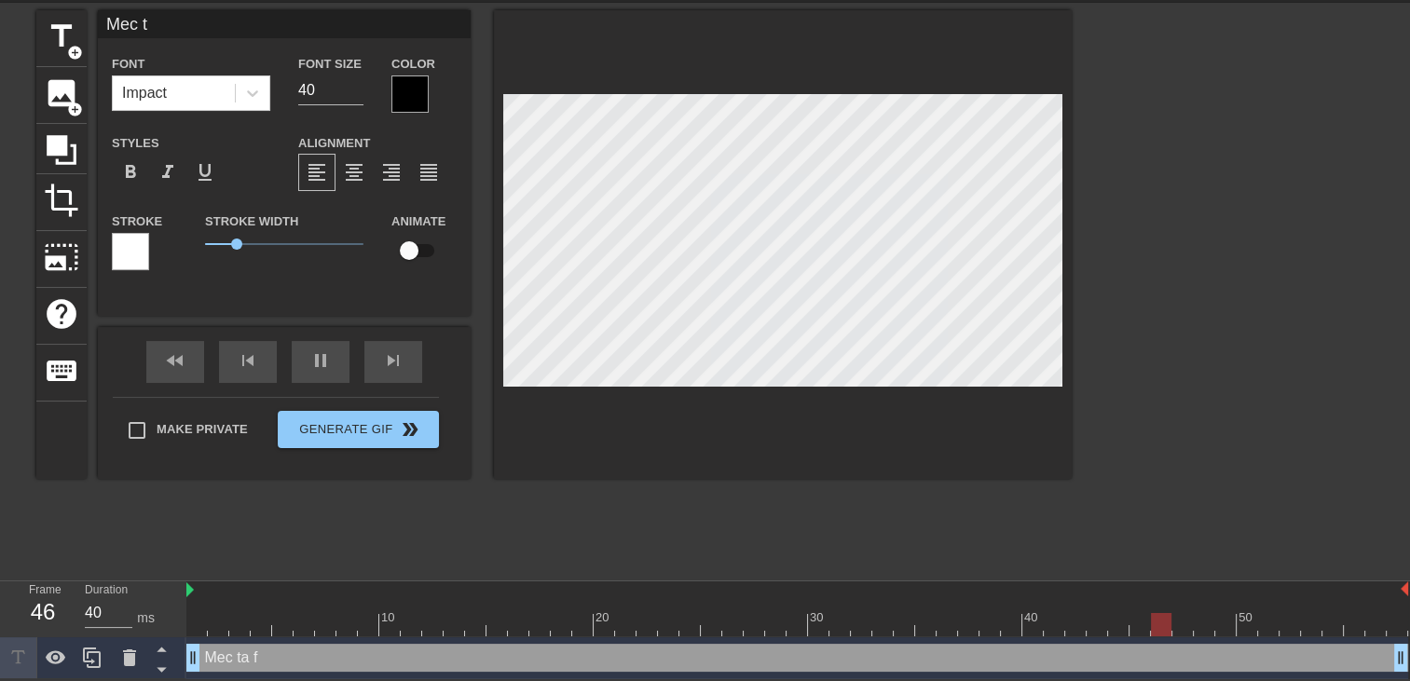
scroll to position [1, 4]
type textarea "Mec"
type input "Mec j"
type textarea "Mec j"
type input "Mec j'"
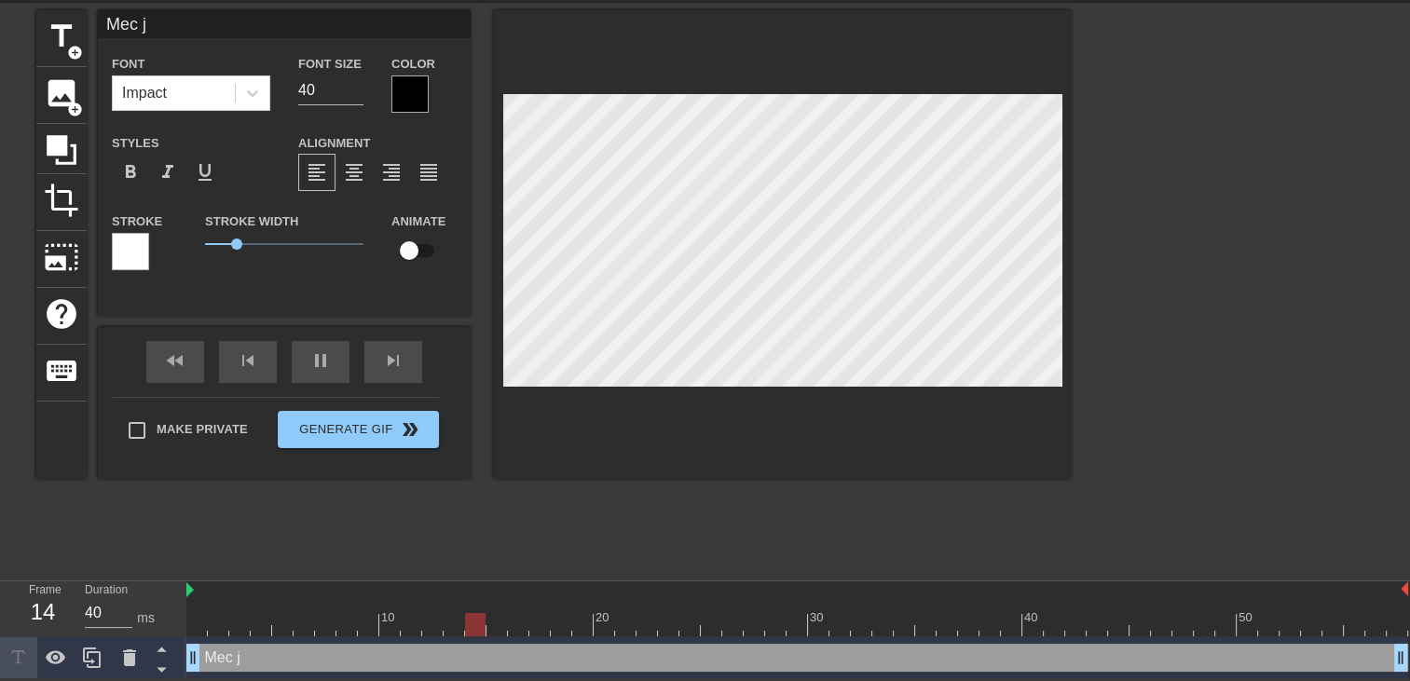
type textarea "Mec j'"
type input "Mec j'a"
type textarea "Mec j'a"
type input "Mec j'ai"
type textarea "Mec j'ai"
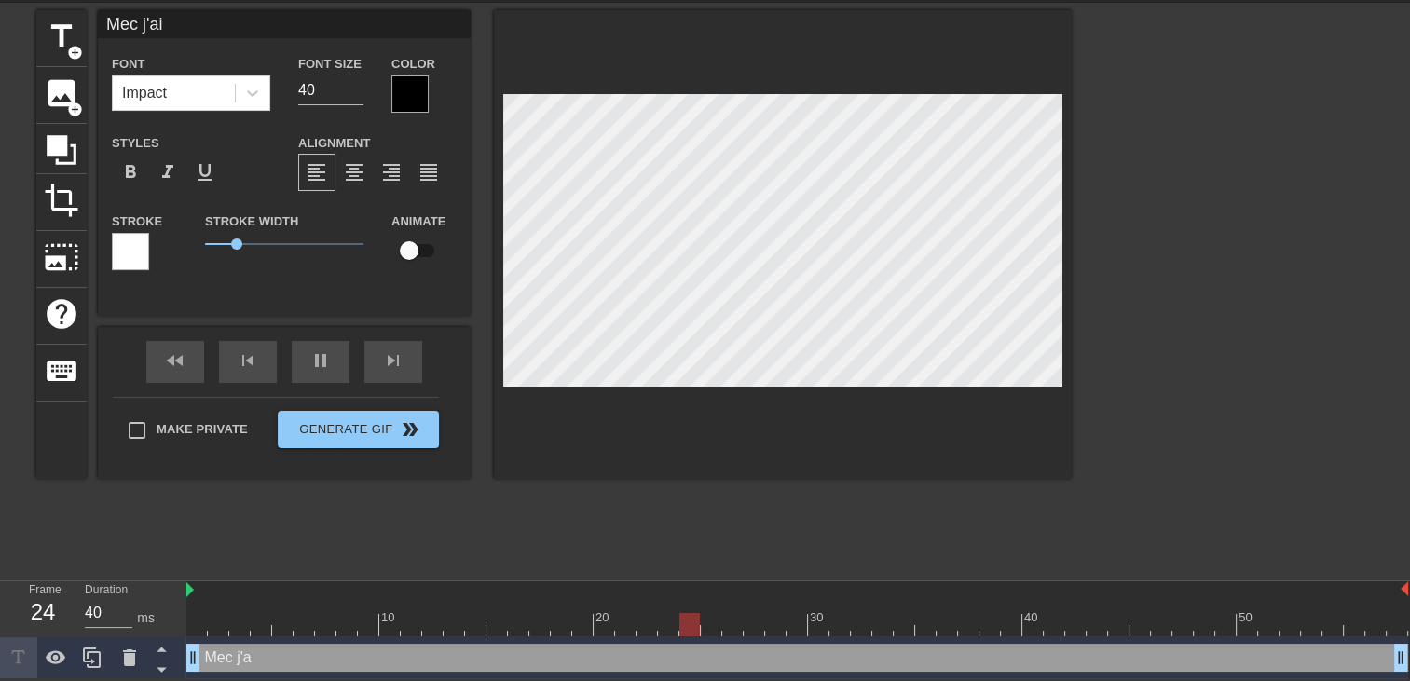
type input "Mec j'ai"
type textarea "Mec j'ai"
type input "Mec j'ai p"
type textarea "Mec j'ai p"
type input "Mec j'ai pa"
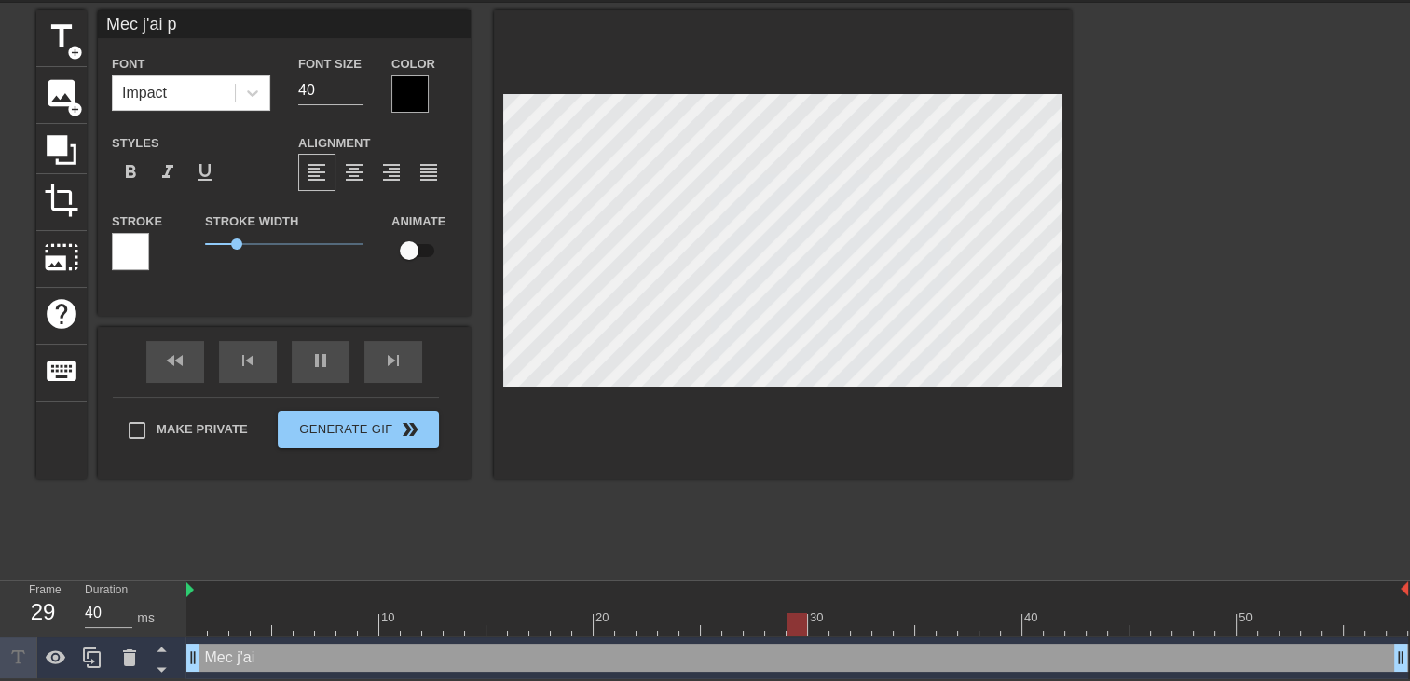
type textarea "Mec j'ai pa"
type input "Mec j'ai pas"
type textarea "Mec j'ai pas"
type input "Mec j'ai pass"
type textarea "Mec j'ai pass"
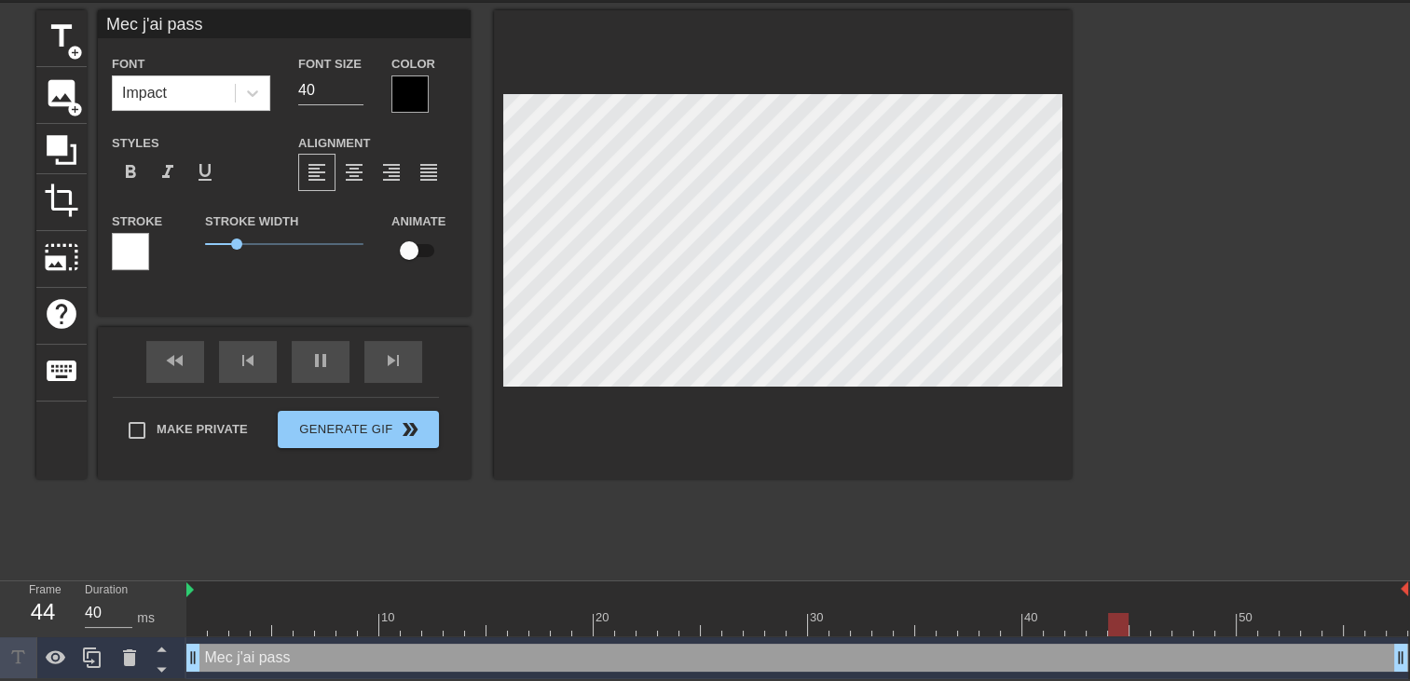
type input "Mec j'ai passe"
type textarea "Mec j'ai passe"
type input "Mec j'ai passer"
type textarea "Mec j'ai passer"
type input "Mec j'ai passer"
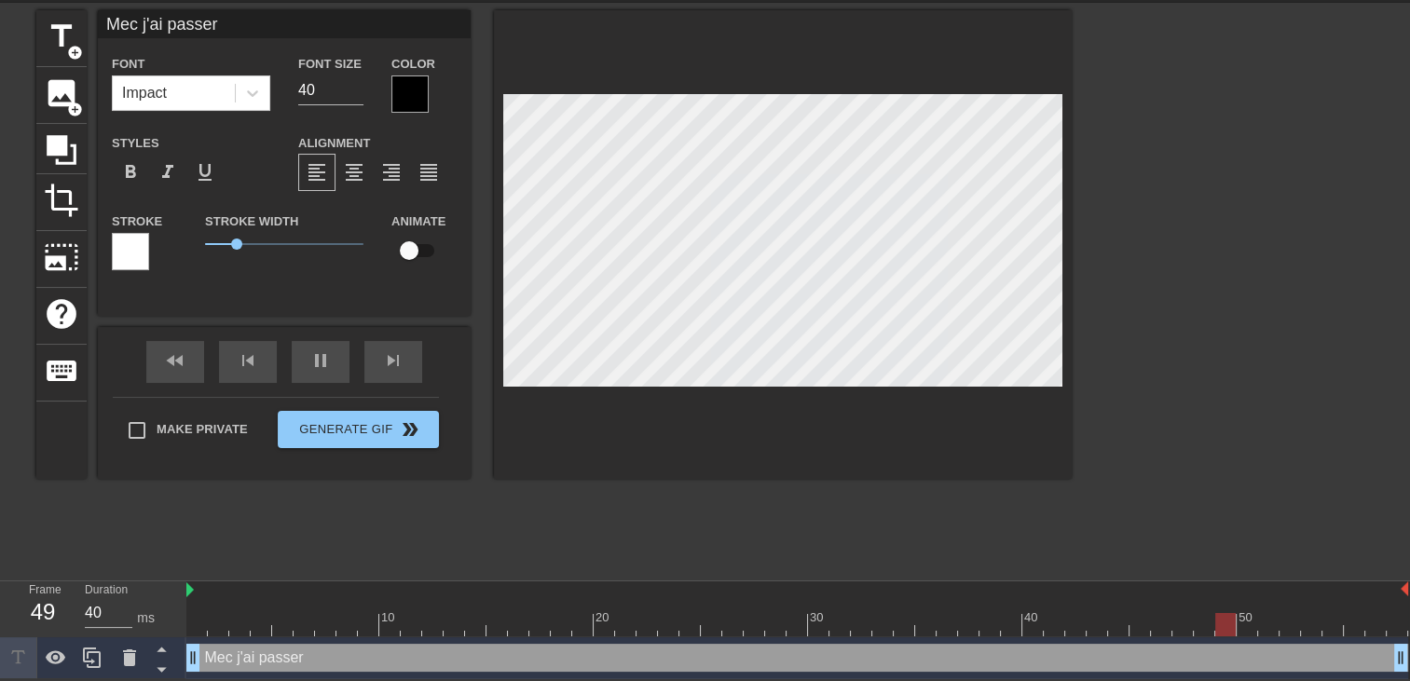
type textarea "Mec j'ai passer"
type input "Mec j'ai passer u"
type textarea "Mec j'ai passer u"
type input "Mec j'ai passer un"
type textarea "Mec j'ai passer un"
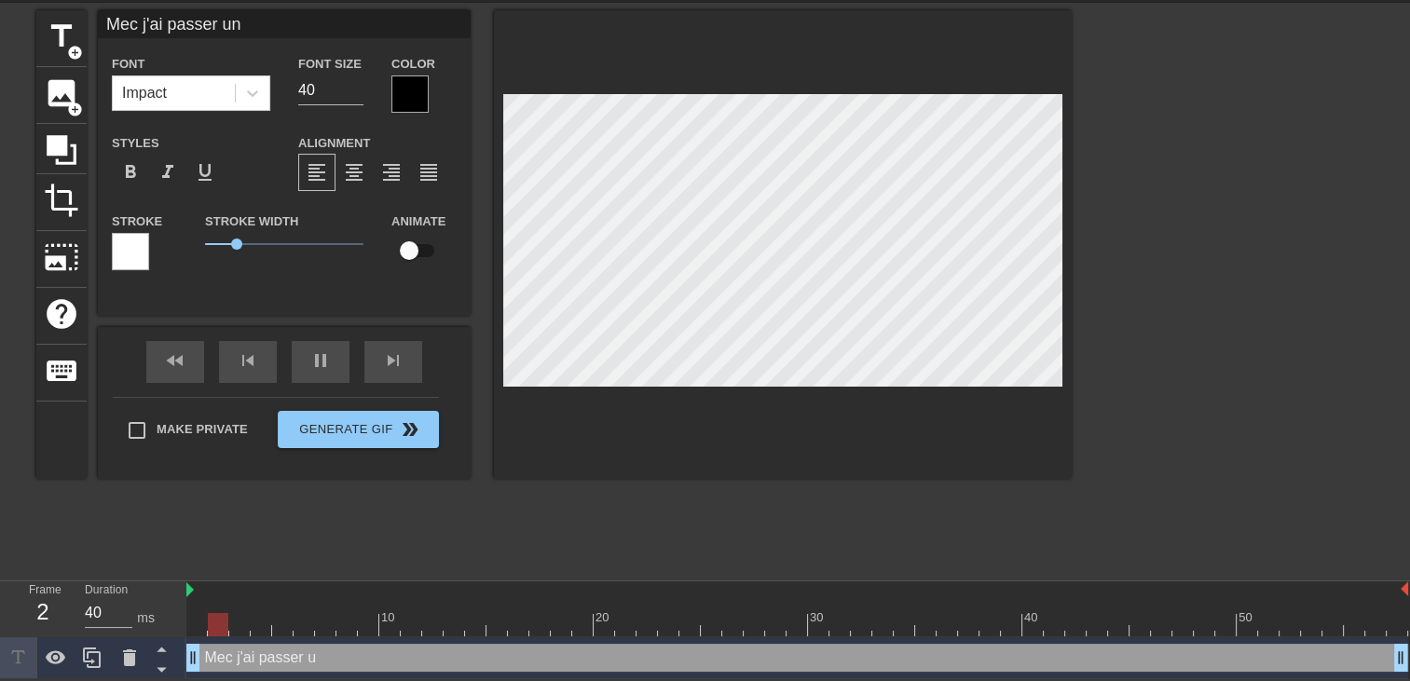
scroll to position [1, 7]
type input "Mec j'ai passer un"
type textarea "Mec j'ai passer un"
type input "Mec j'ai passer un p"
type textarea "Mec j'ai passer un p"
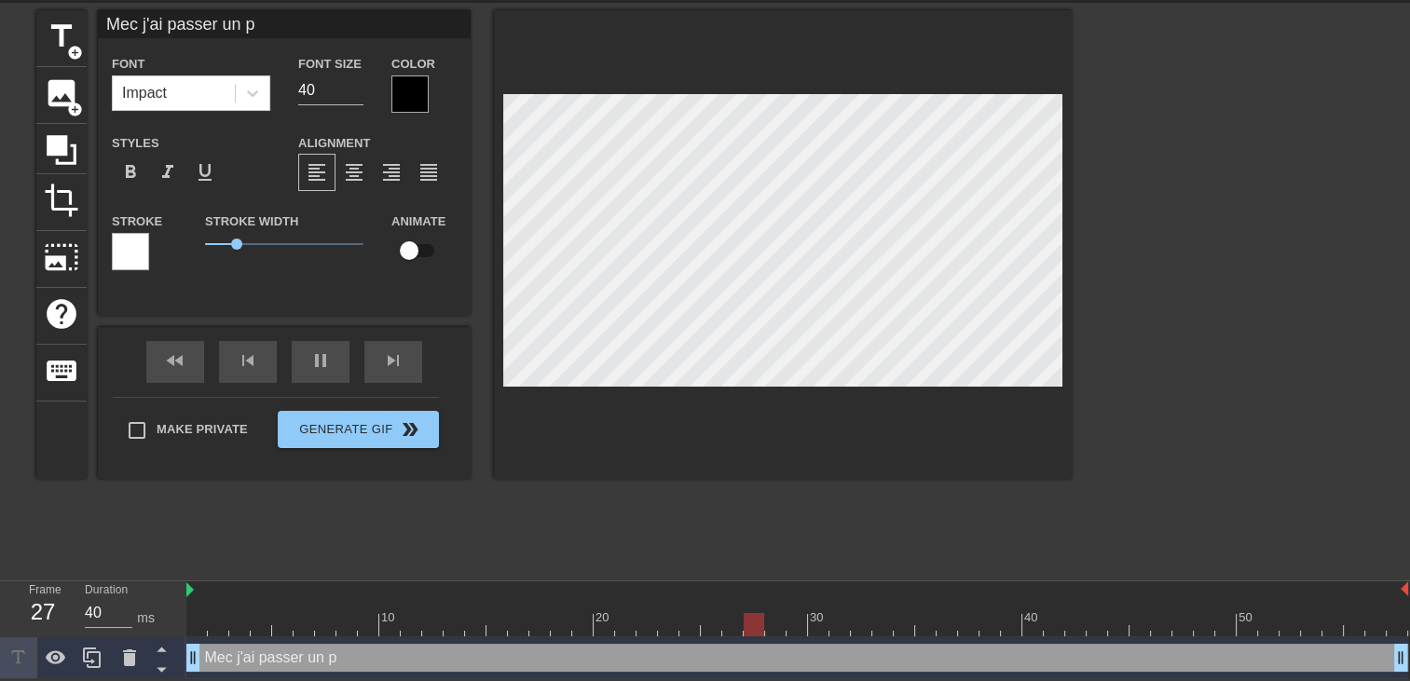
type input "Mec j'ai passer un pe"
type textarea "Mec j'ai passer un pe"
type input "Mec j'ai passer un pet"
type textarea "Mec j'ai passer un pet"
type input "Mec j'ai passer un peti"
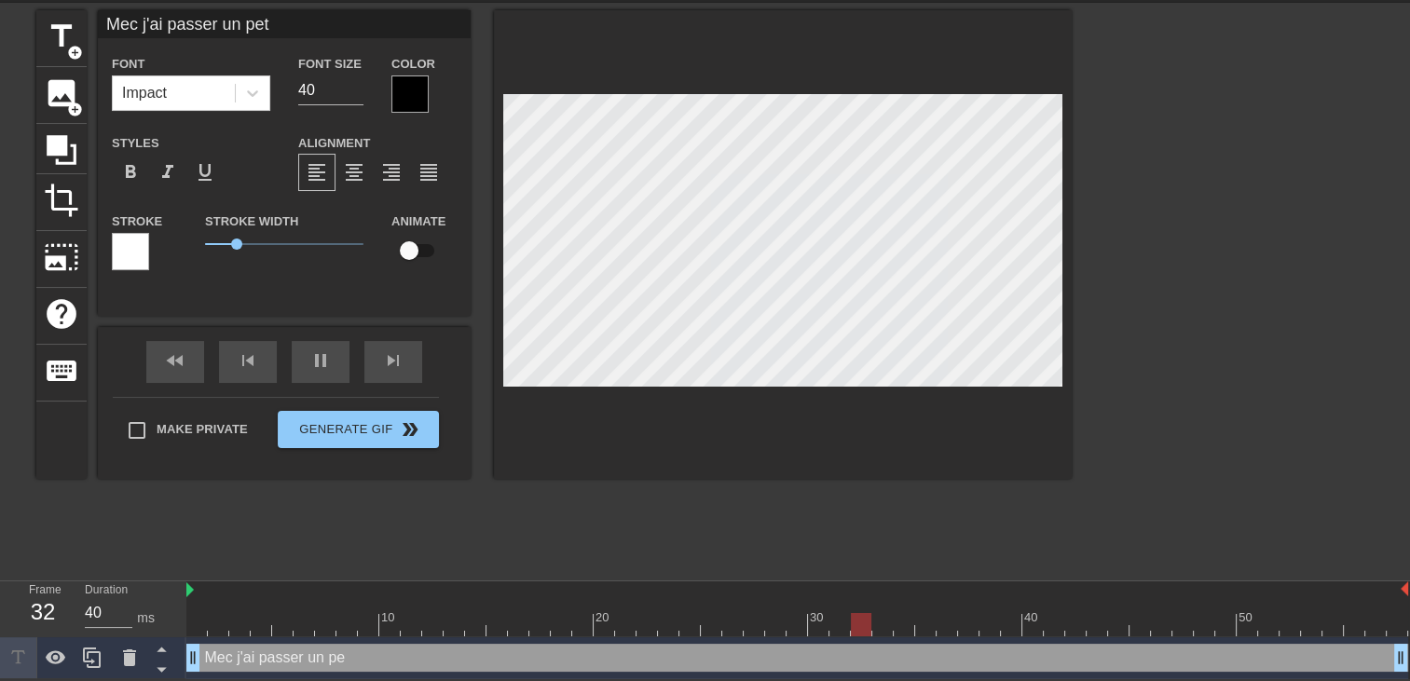
type textarea "Mec j'ai passer un peti"
type input "Mec j'ai passer un petit"
type textarea "Mec j'ai passer un petit"
type input "Mec j'ai passer un petit"
type textarea "Mec j'ai passer un petit"
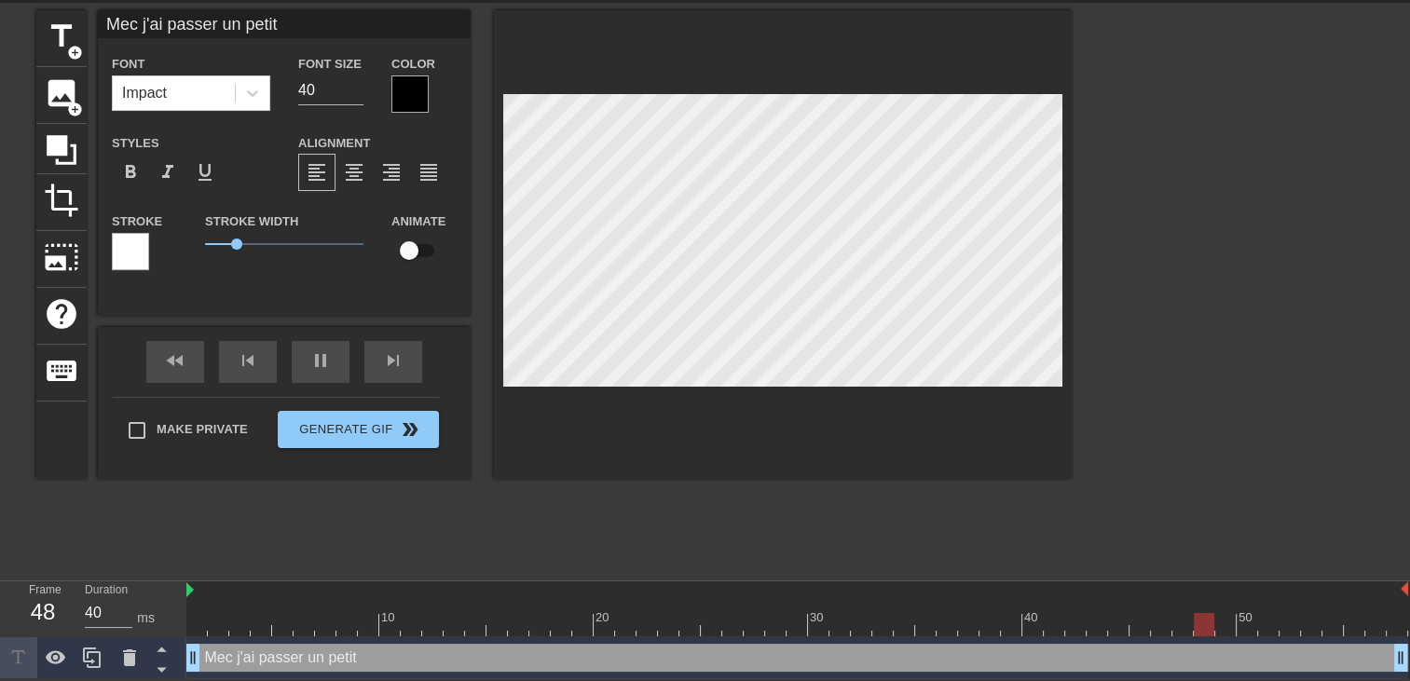
type input "Mec j'ai passer un petit m"
type textarea "Mec j'ai passer un petit m"
type input "Mec j'ai passer un petit mo"
type textarea "Mec j'ai passer un petit mo"
type input "Mec j'ai passer un petit moe"
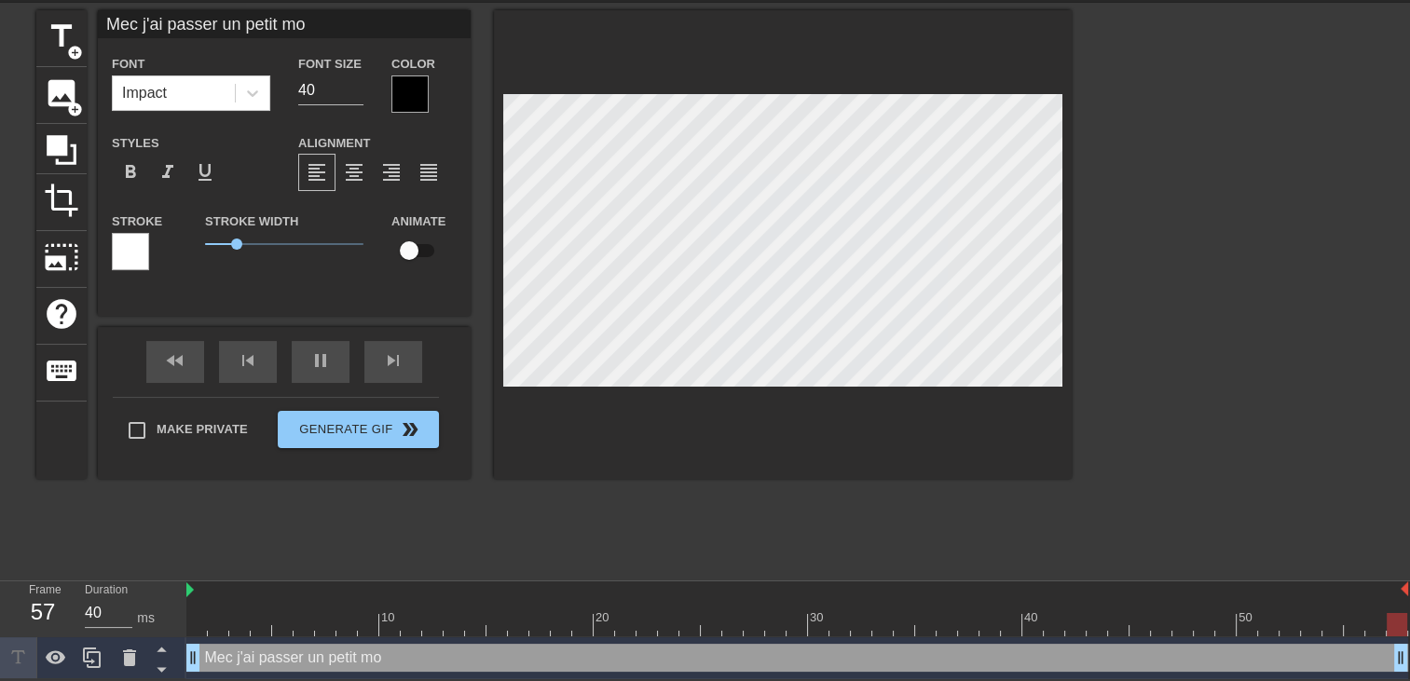
type textarea "Mec j'ai passer un petit moe"
type input "Mec j'ai passer un petit moem"
type textarea "Mec j'ai passer un petit moem"
type input "Mec j'ai passer un petit moeme"
type textarea "Mec j'ai passer un petit moeme"
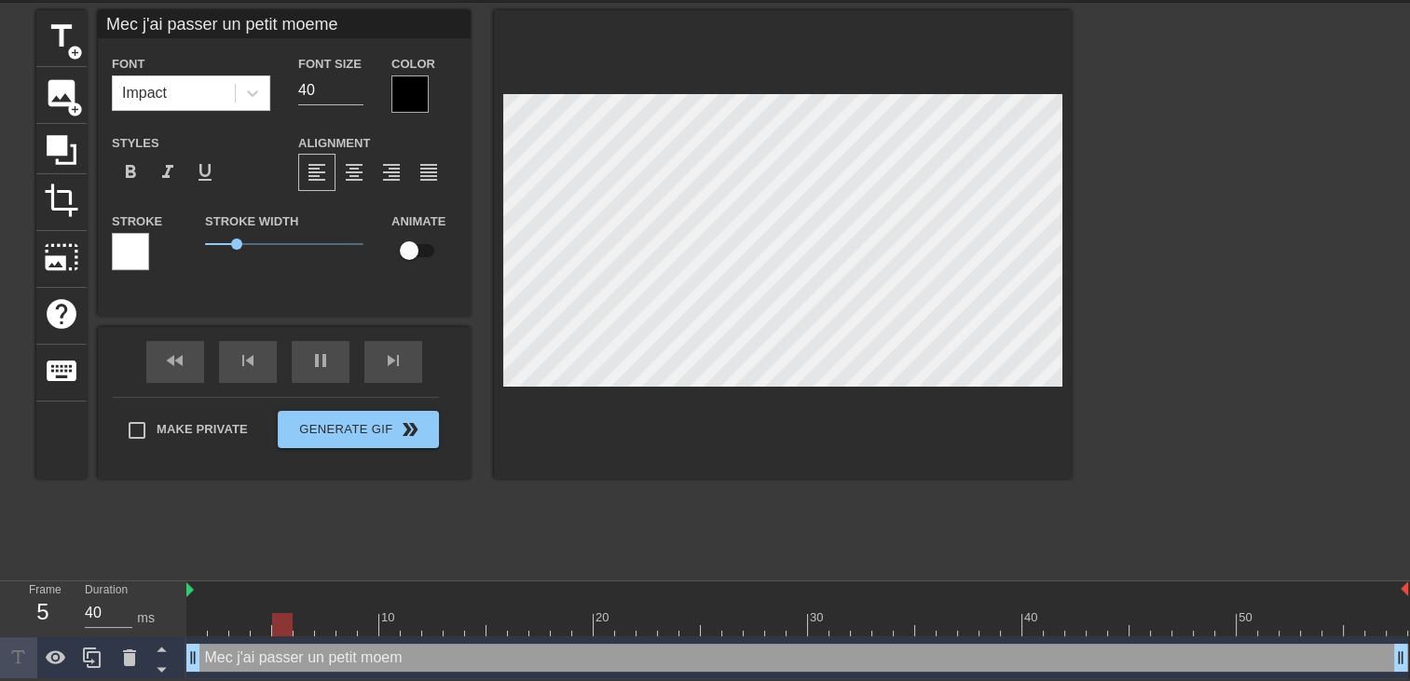
scroll to position [1, 13]
type input "Mec j'ai passer un petit moemen"
type textarea "Mec j'ai passer un petit moemen"
type input "Mec j'ai passer un petit moeme"
type textarea "Mec j'ai passer un petit moeme"
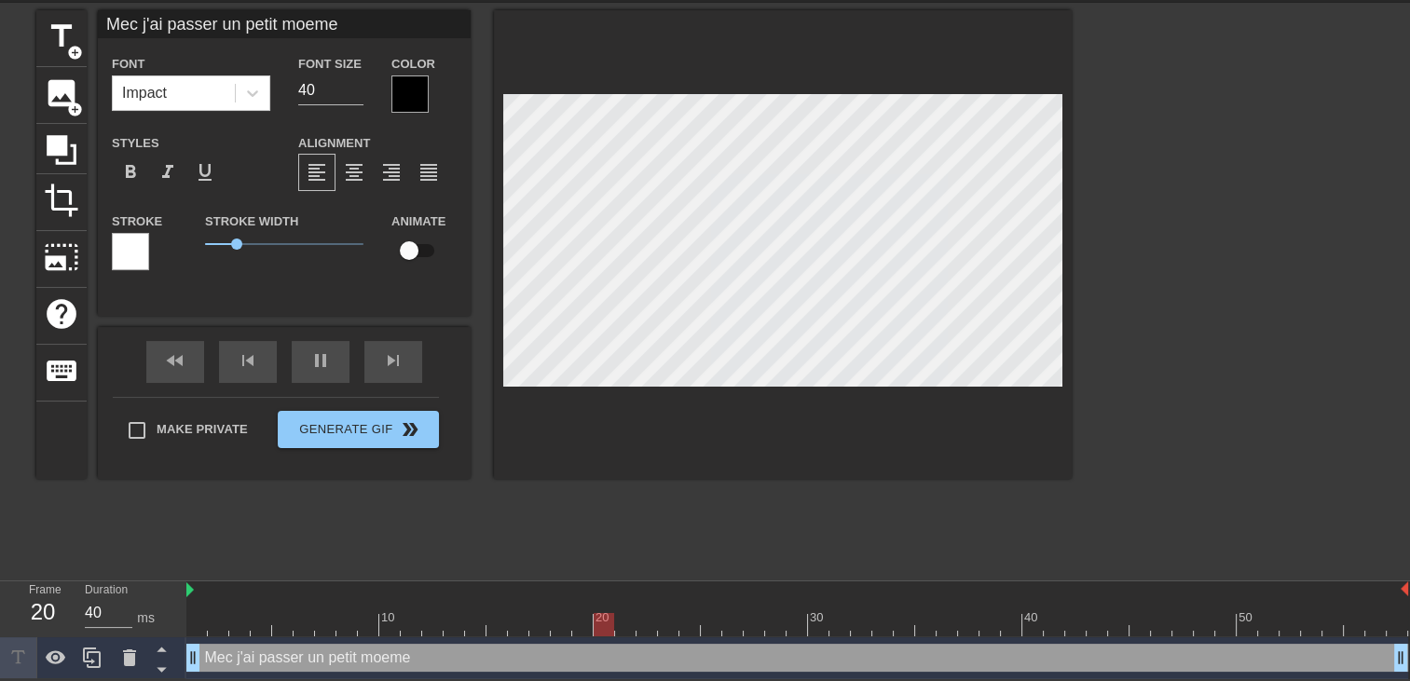
type input "Mec j'ai passer un petit moem"
type textarea "Mec j'ai passer un petit moem"
type input "Mec j'ai passer un petit moe"
type textarea "Mec j'ai passer un petit moe"
type input "Mec j'ai passer un petit mo"
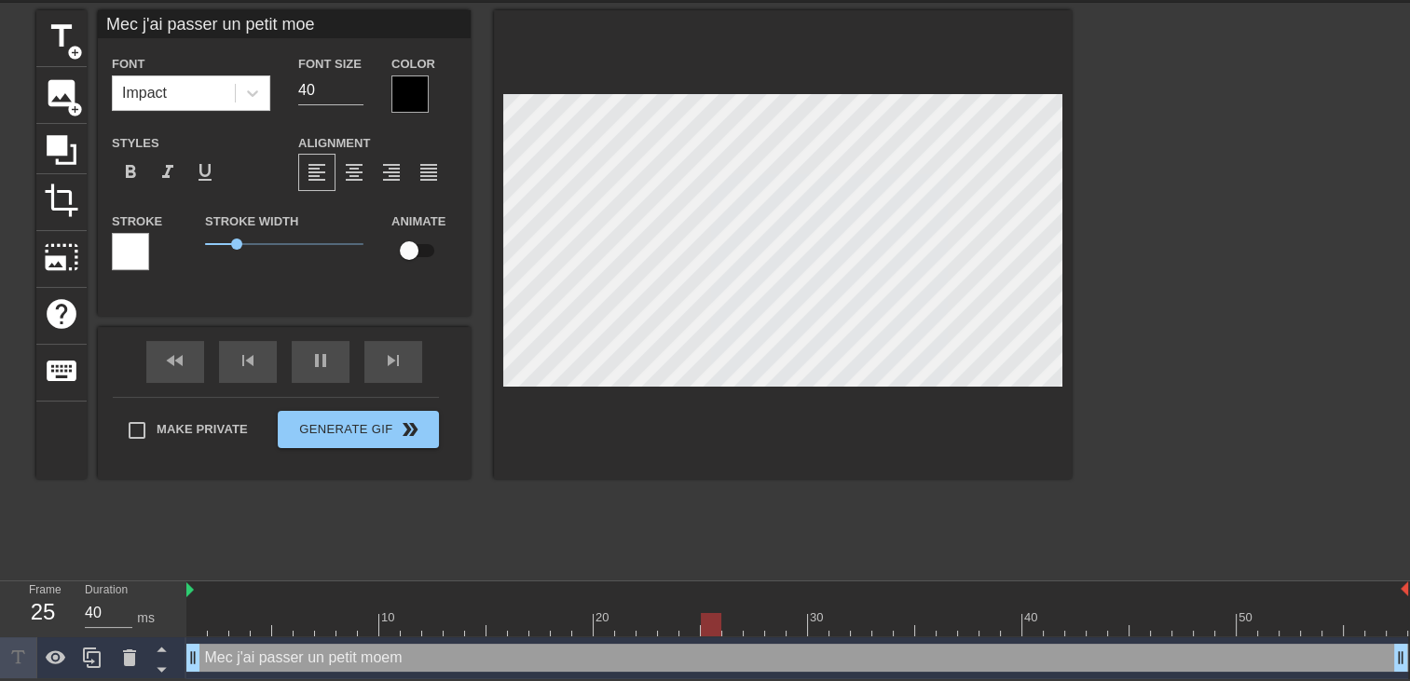
type textarea "Mec j'ai passer un petit mo"
type input "Mec j'ai passer un petit mom"
type textarea "Mec j'ai passer un petit mom"
type input "Mec j'ai passer un petit mome"
type textarea "Mec j'ai passer un petit mome"
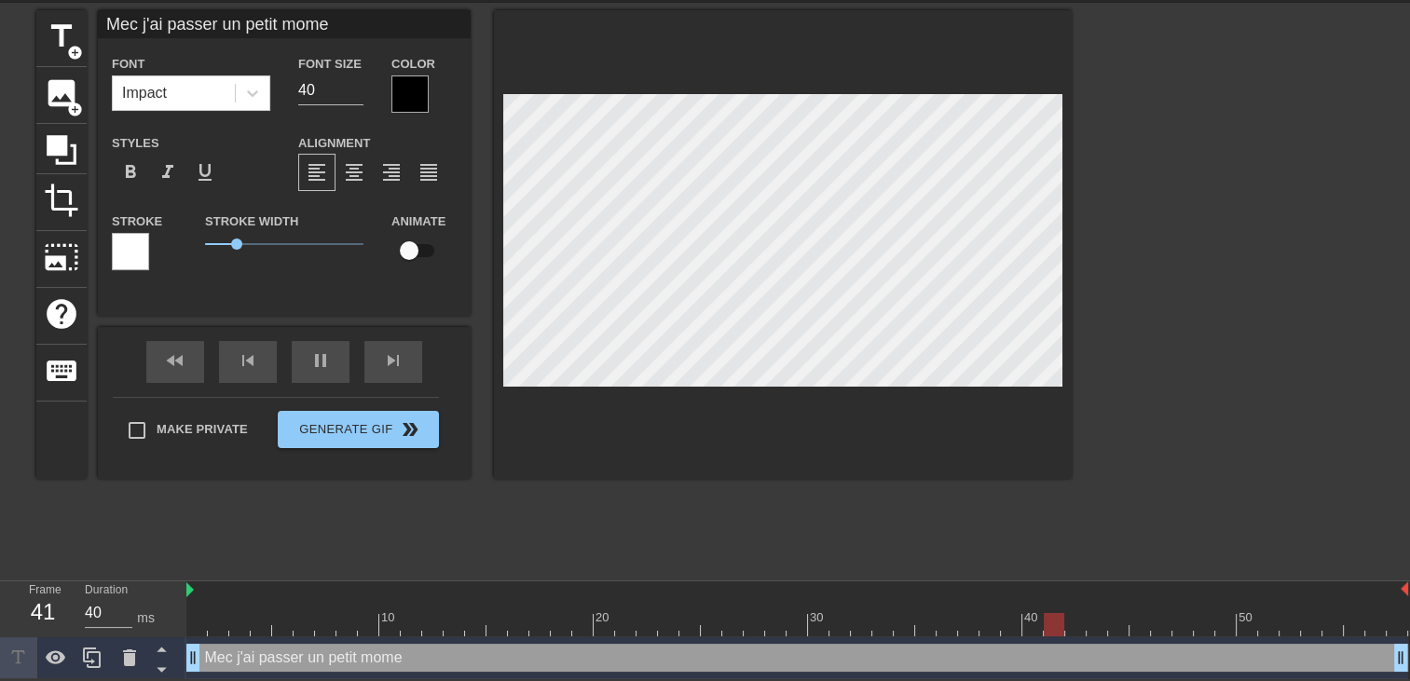
type input "Mec j'ai passer un petit momen"
type textarea "Mec j'ai passer un petit momen"
type input "Mec j'ai passer un petit moment"
type textarea "Mec j'ai passer un petit moment"
type input "Mec j'ai passer un petit moment"
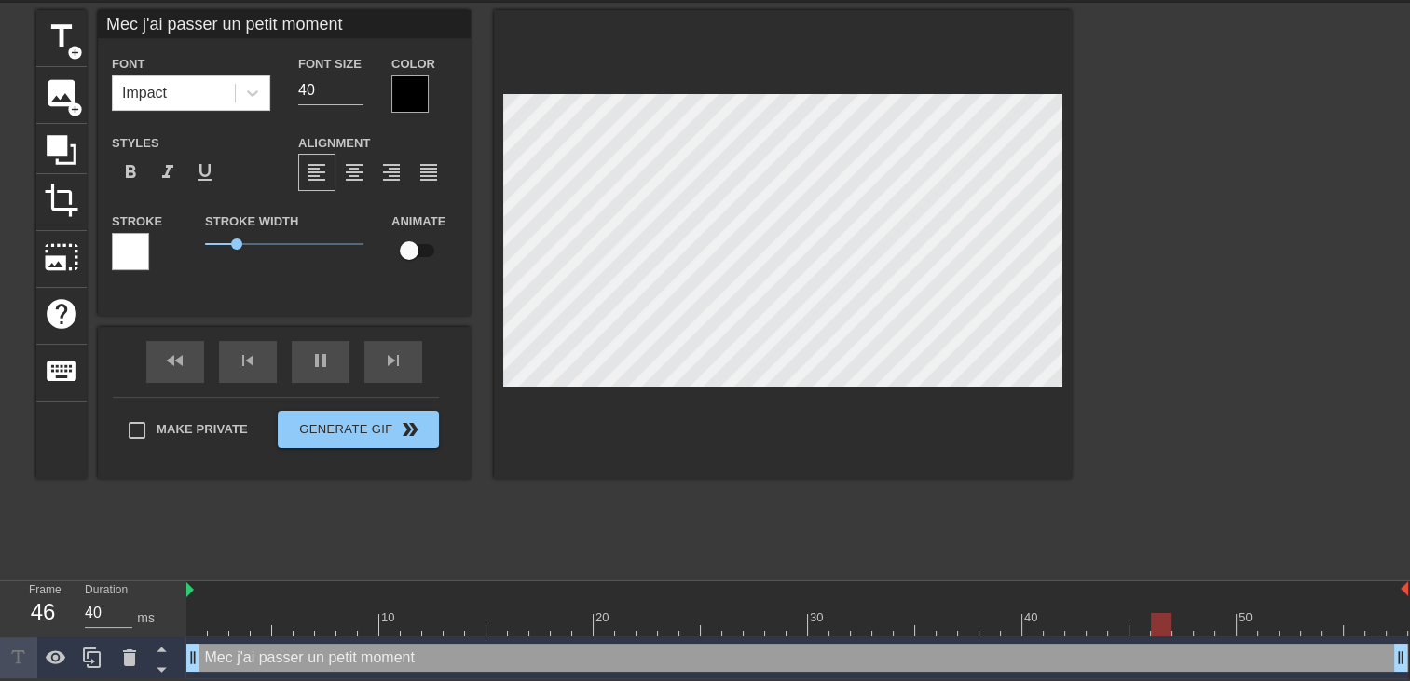
type textarea "Mec j'ai passer un petit moment"
type input "Mec j'ai passer un petit moment"
type textarea "Mec j'ai passer un petit moment"
type input "Mec j'ai passer un petit moment s"
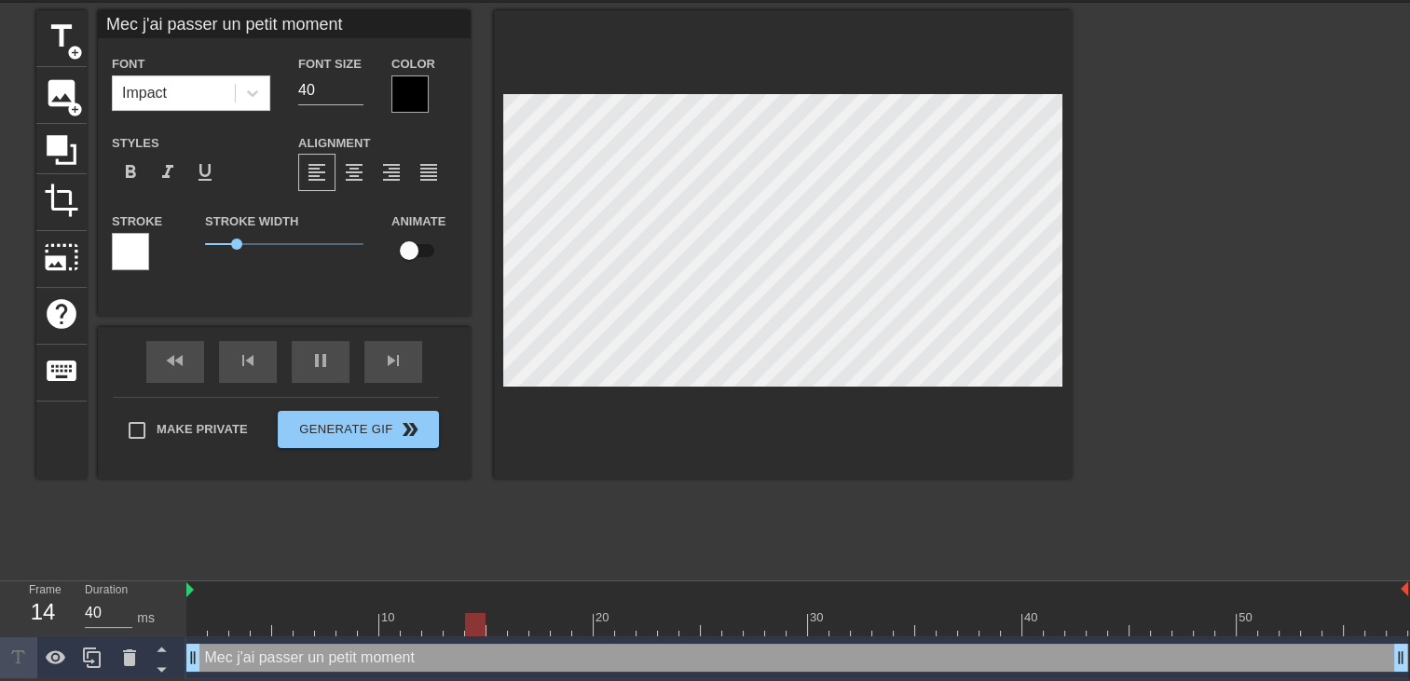
type textarea "Mec j'ai passer un petit moment s"
type input "Mec j'ai passer un petit moment sy"
type textarea "Mec j'ai passer un petit moment sy"
type input "Mec j'ai passer un petit moment sym"
type textarea "Mec j'ai passer un petit moment sym"
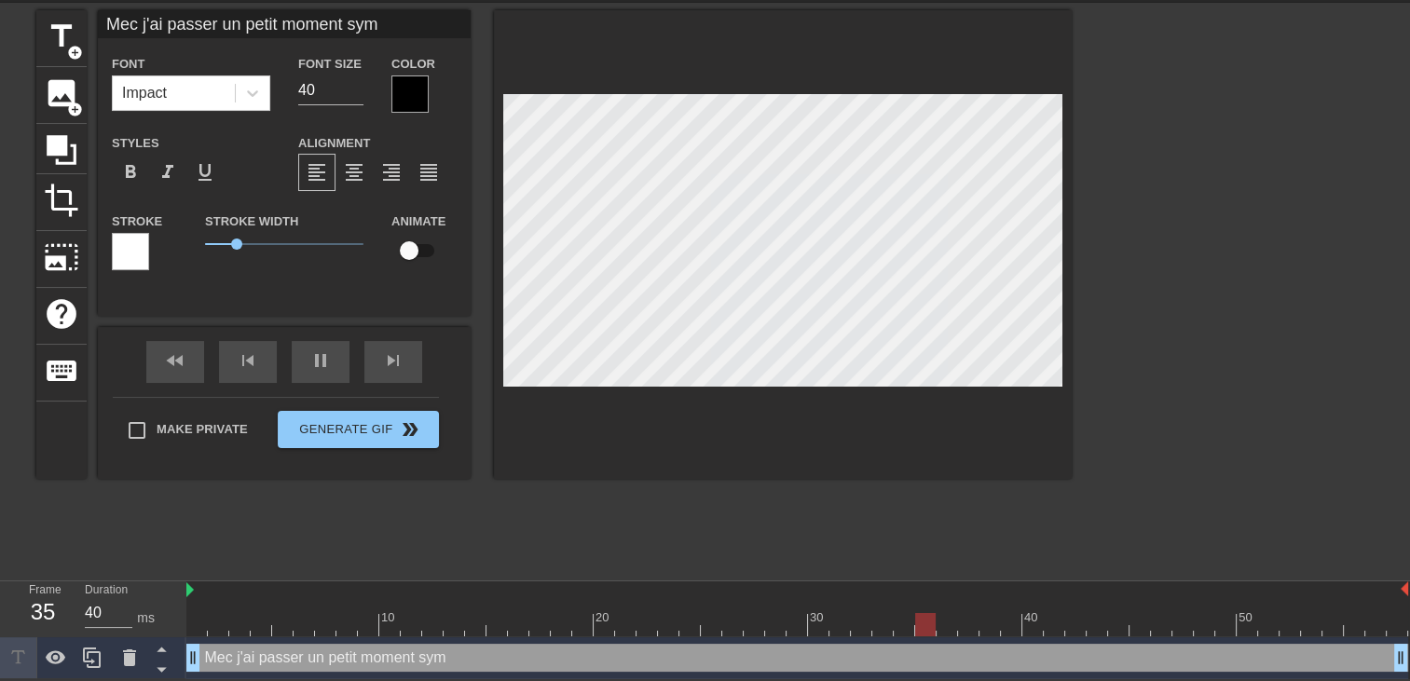
type input "Mec j'ai passer un petit moment symp"
type textarea "Mec j'ai passer un petit moment symp"
type input "Mec j'ai passer un petit moment sympa"
type textarea "Mec j'ai passer un petit moment sympa"
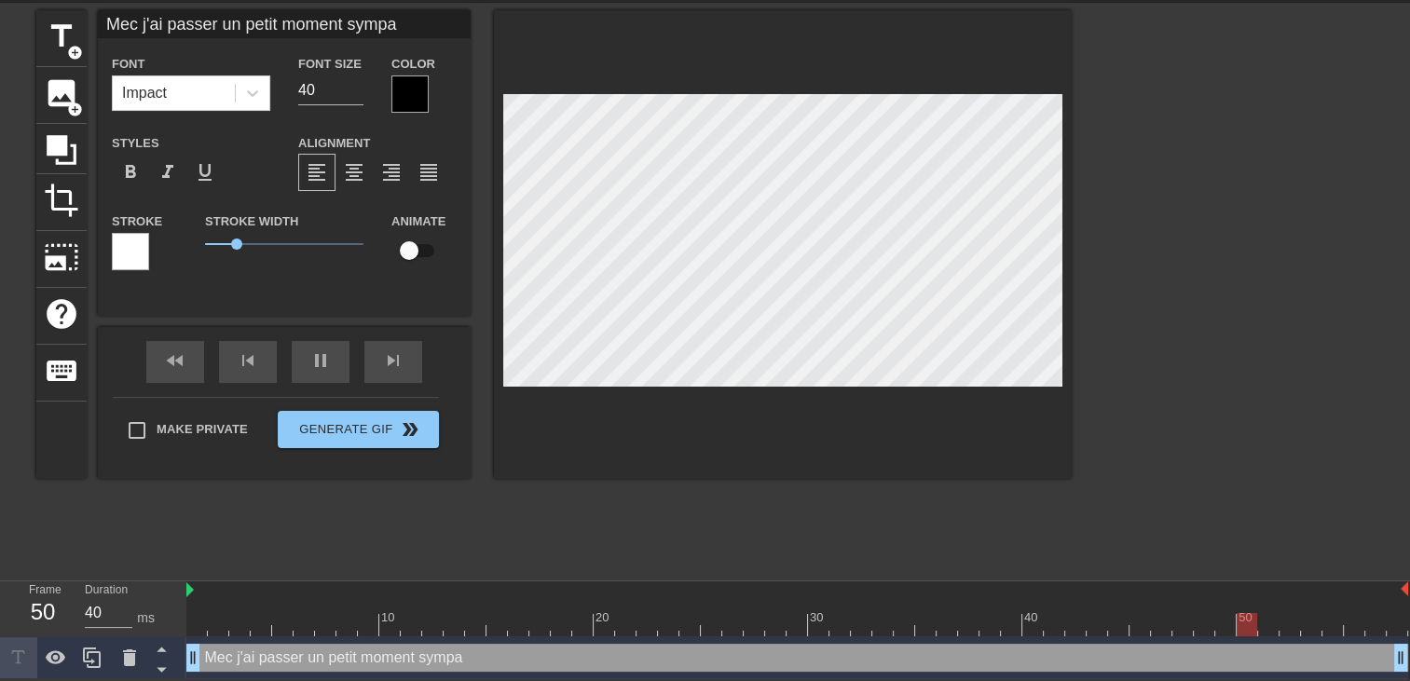
type input "Mec j'ai passer un petit moment sympa"
type textarea "Mec j'ai passer un petit moment sympa"
type input "Mec j'ai passer un petit moment sympa a"
type textarea "Mec j'ai passer un petit moment sympa a"
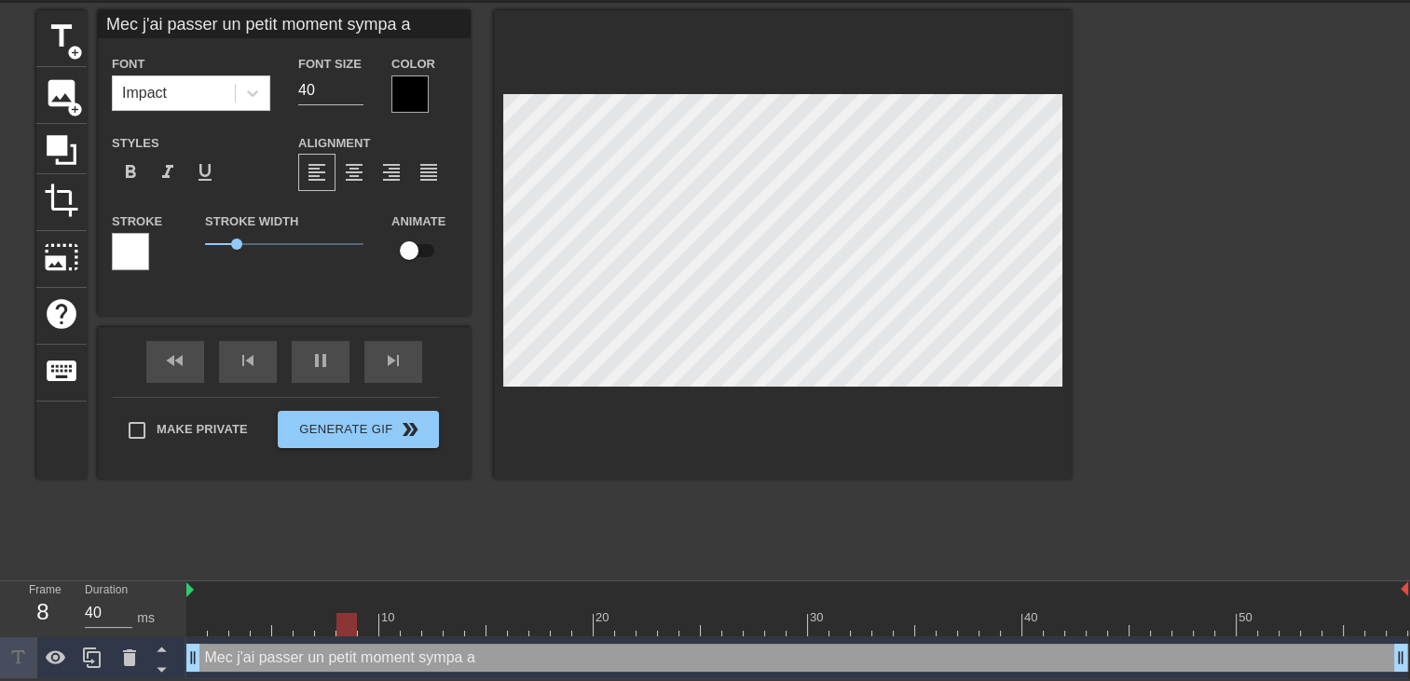
type input "Mec j'ai passer un petit moment sympa a"
type textarea "Mec j'ai passer un petit moment sympa a"
type input "Mec j'ai passer un petit moment sympa a l"
type textarea "Mec j'ai passer un petit moment sympa a l"
type input "Mec j'ai passer un petit moment sympa a la"
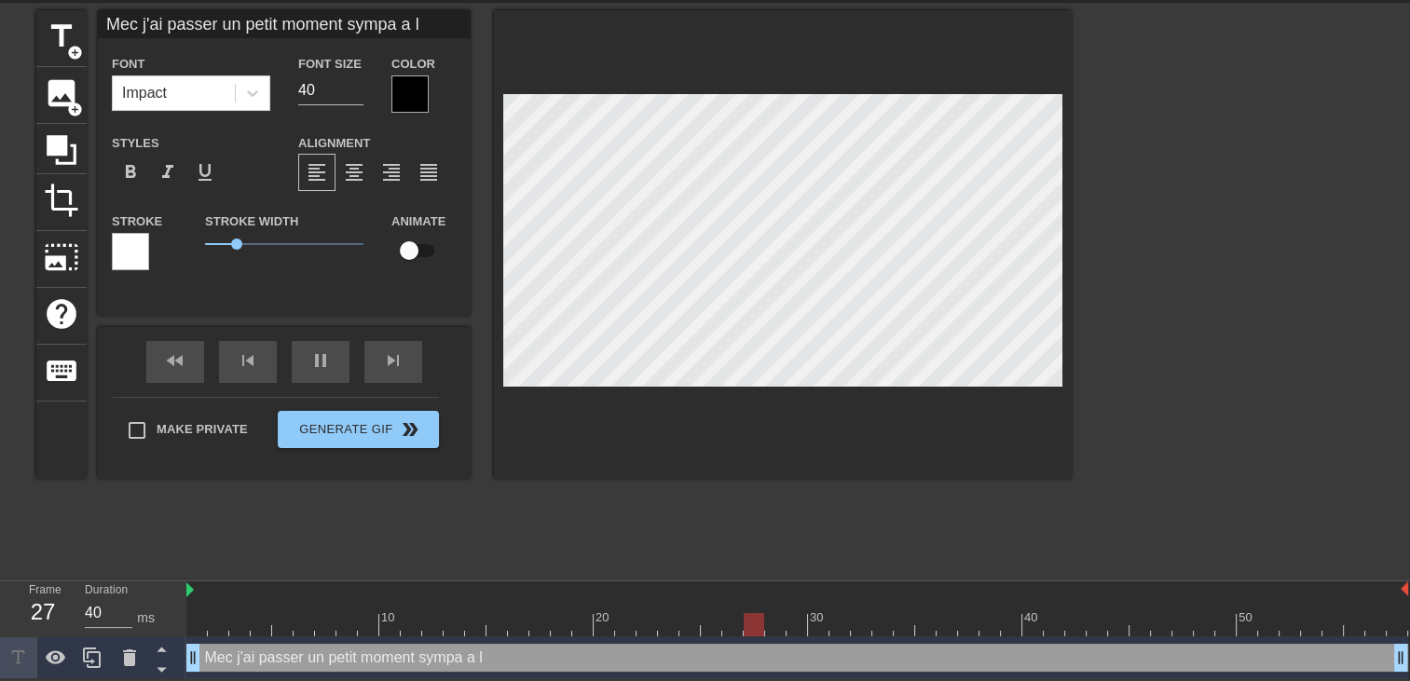
type textarea "Mec j'ai passer un petit moment sympa a la"
type input "Mec j'ai passer un petit moment sympa a la"
type textarea "Mec j'ai passer un petit moment sympa a la"
type input "Mec j'ai passer un petit moment sympa a la p"
type textarea "Mec j'ai passer un petit moment sympa a la p"
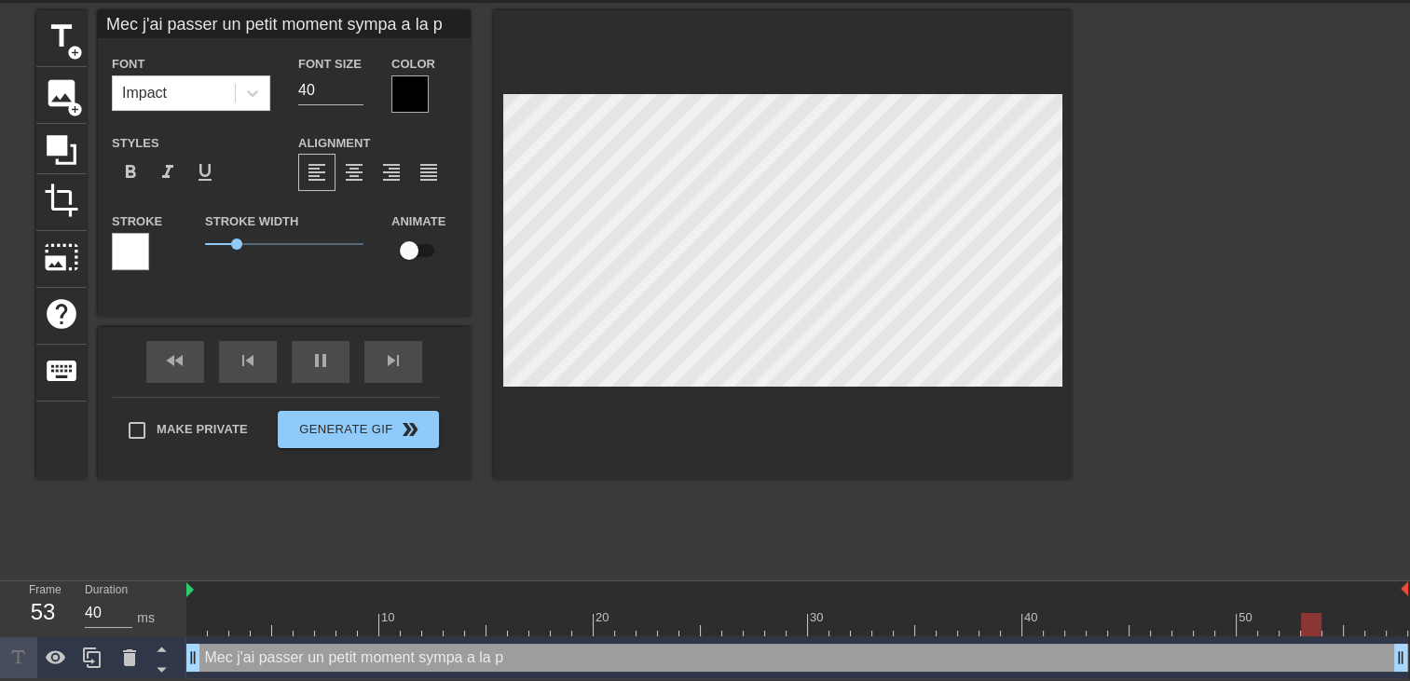
type input "Mec j'ai passer un petit moment sympa a la pi"
type textarea "Mec j'ai passer un petit moment sympa a la pi"
type input "Mec j'ai passer un petit moment sympa a la pis"
type textarea "Mec j'ai passer un petit moment sympa a la pis"
type input "Mec j'ai passer un petit moment sympa a la pisc"
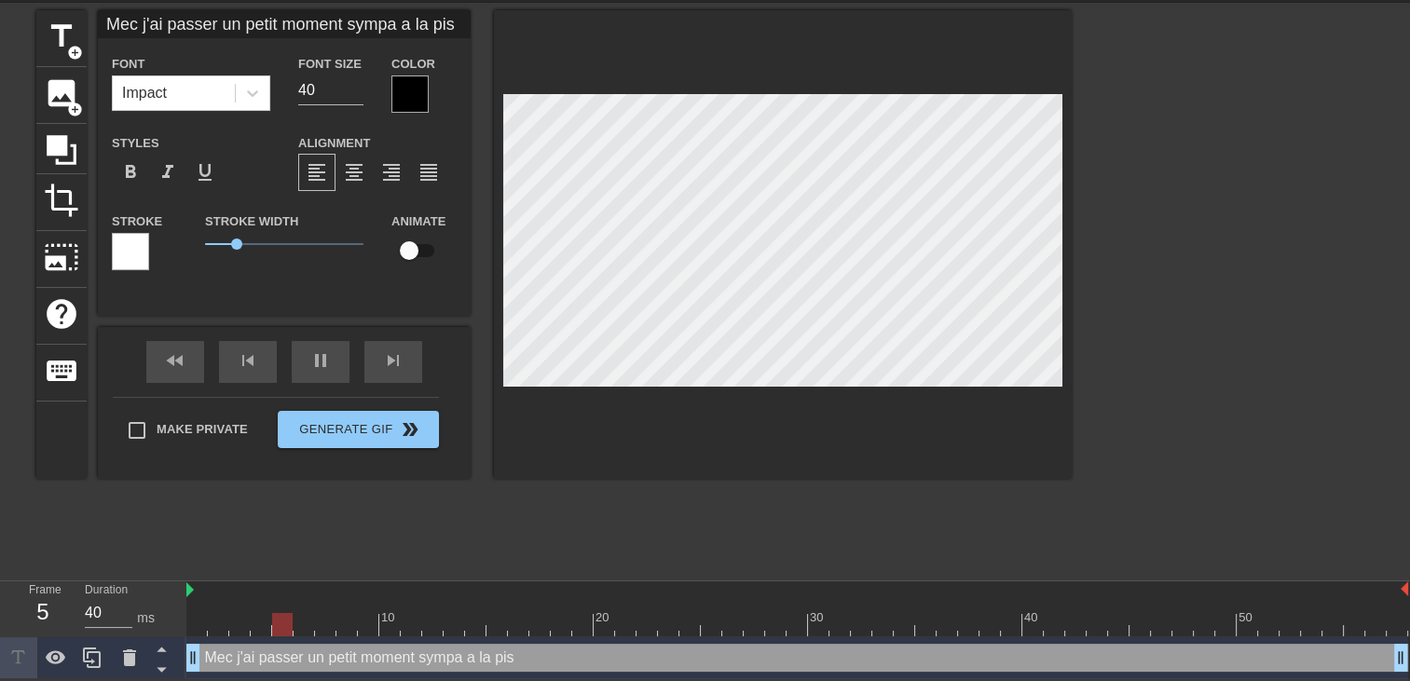
type textarea "Mec j'ai passer un petit moment sympa a la pisc"
type input "Mec j'ai passer un petit moment sympa a la pisci"
type textarea "Mec j'ai passer un petit moment sympa a la pisci"
type input "Mec j'ai passer un petit moment sympa a la piscin"
type textarea "Mec j'ai passer un petit moment sympa a la piscin"
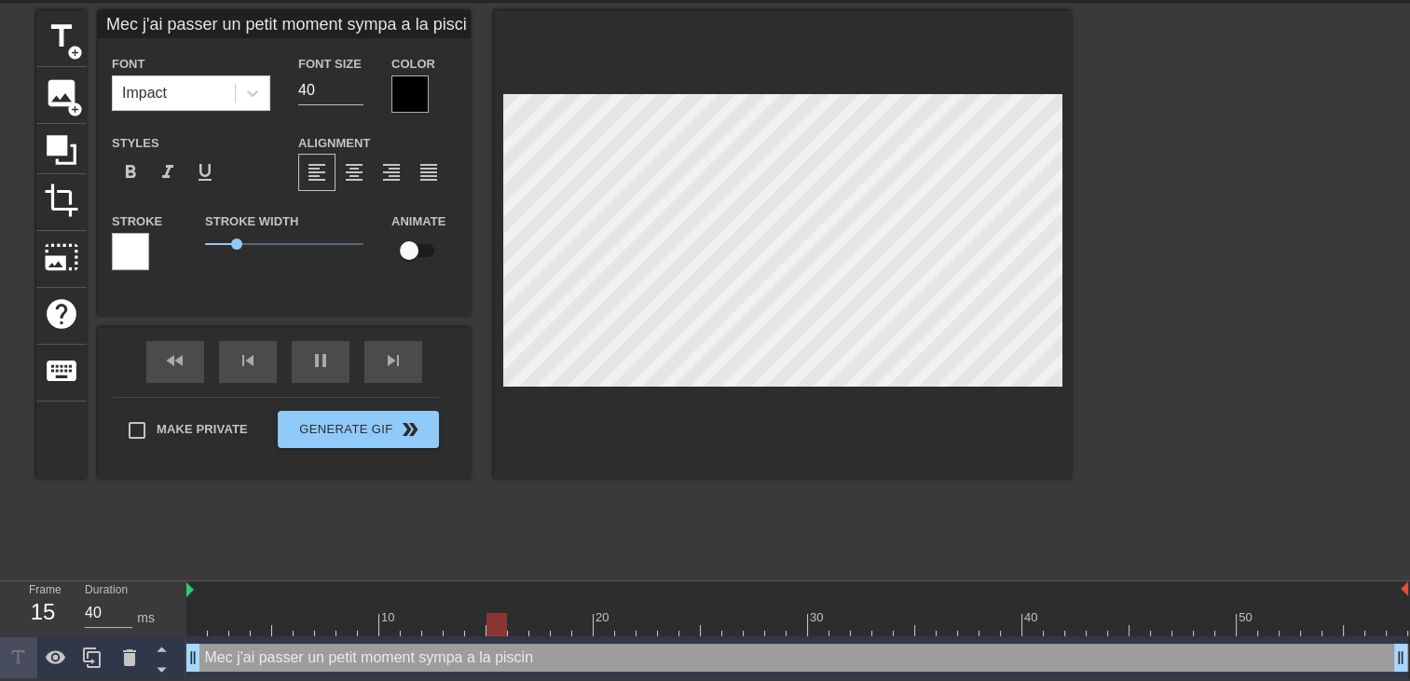
type input "Mec j'ai passer un petit moment sympa a la piscine"
type textarea "Mec j'ai passer un petit moment sympa a la piscine"
type input "Mec j'ai passer un petit moment sympa a la piscine"
type textarea "Mec j'ai passer un petit moment sympa a la piscine"
type input "Mec j'ai passer un petit moment sympa a la piscine"
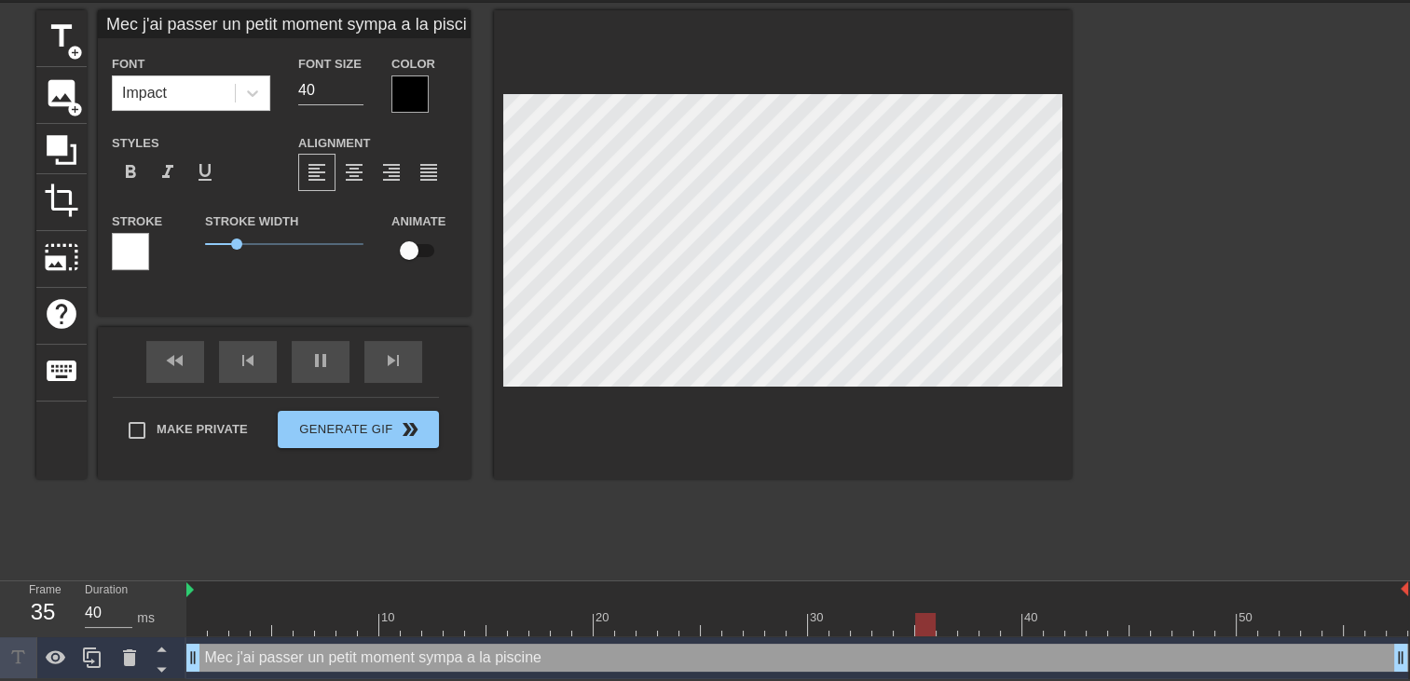
type textarea "Mec j'ai passer un petit moment sympa a la piscine"
type input "Mec j'ai passer un petit moment sympa a la piscine a"
type textarea "Mec j'ai passer un petit moment sympa a la piscine a"
type input "Mec j'ai passer un petit moment sympa a la piscine av"
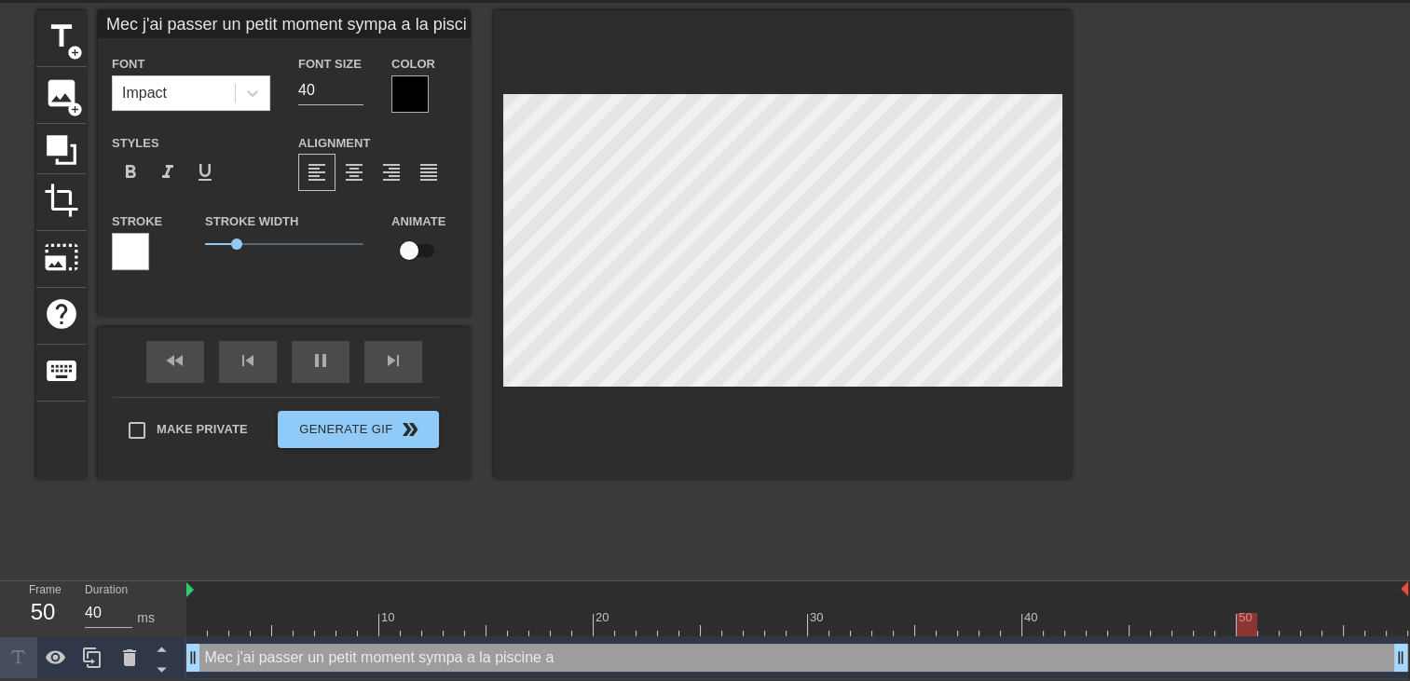
type textarea "Mec j'ai passer un petit moment sympa a la piscine av"
type input "Mec j'ai passer un petit moment sympa a la piscine ave"
type textarea "Mec j'ai passer un petit moment sympa a la piscine ave"
type input "Mec j'ai passer un petit moment sympa a la piscine avec"
type textarea "Mec j'ai passer un petit moment sympa a la piscine avec"
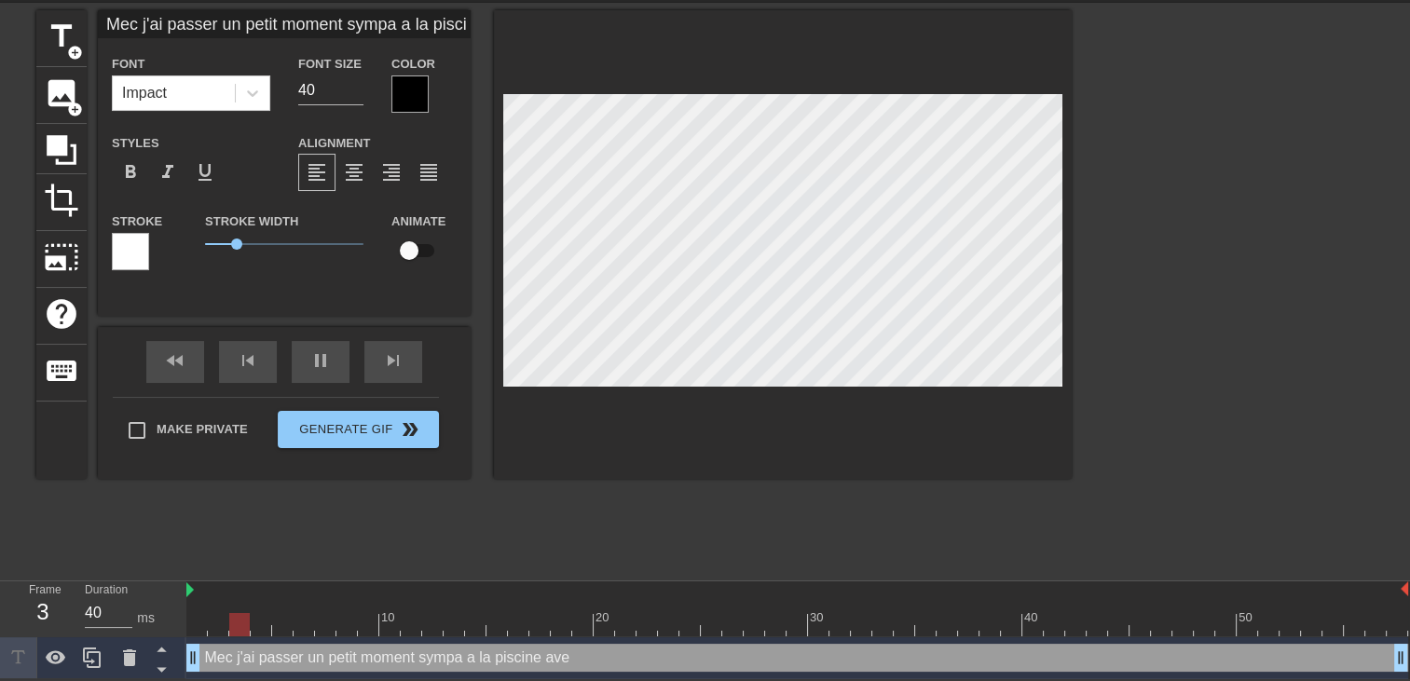
type input "Mec j'ai passer un petit moment sympa a la piscine avec"
type textarea "Mec j'ai passer un petit moment sympa a la piscine avec"
type input "Mec j'ai passer un petit moment sympa a la piscine avec t"
type textarea "Mec j'ai passer un petit moment sympa a la piscine avec t"
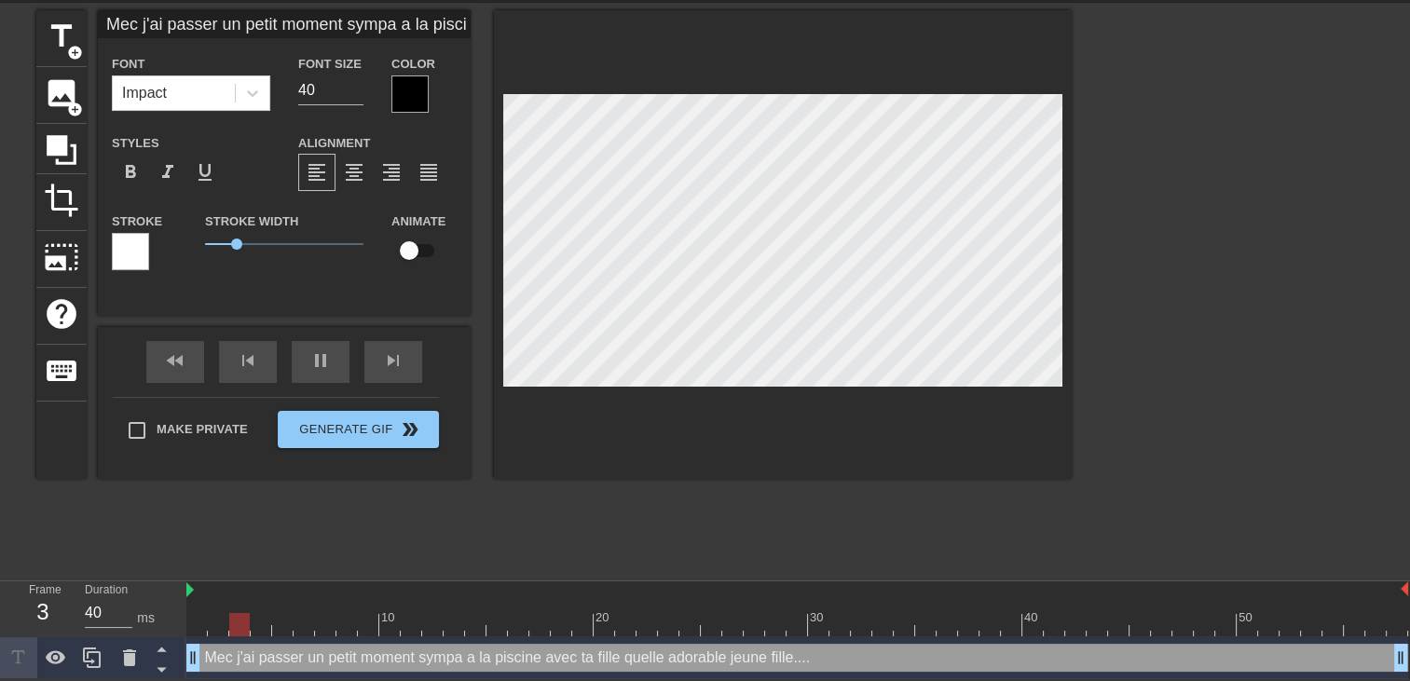
click at [1047, 416] on div at bounding box center [783, 244] width 578 height 469
click at [417, 95] on div at bounding box center [409, 93] width 37 height 37
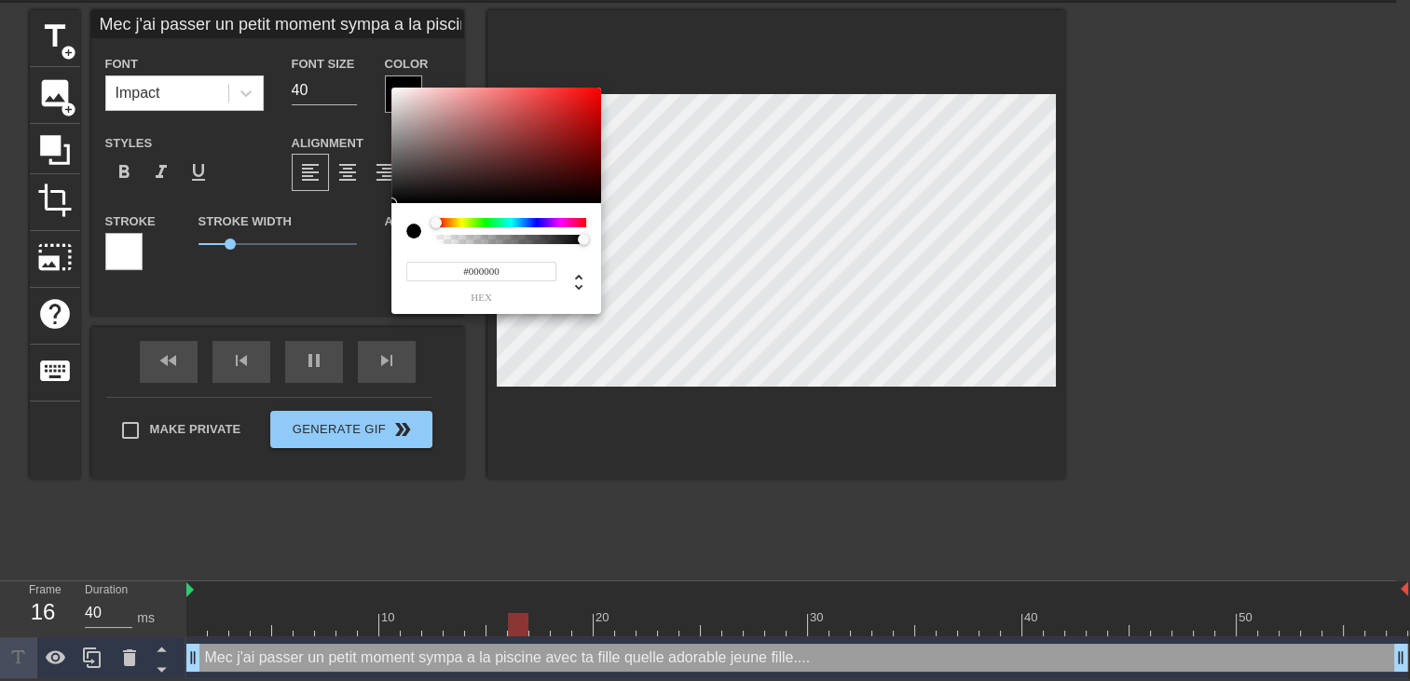
scroll to position [50, 0]
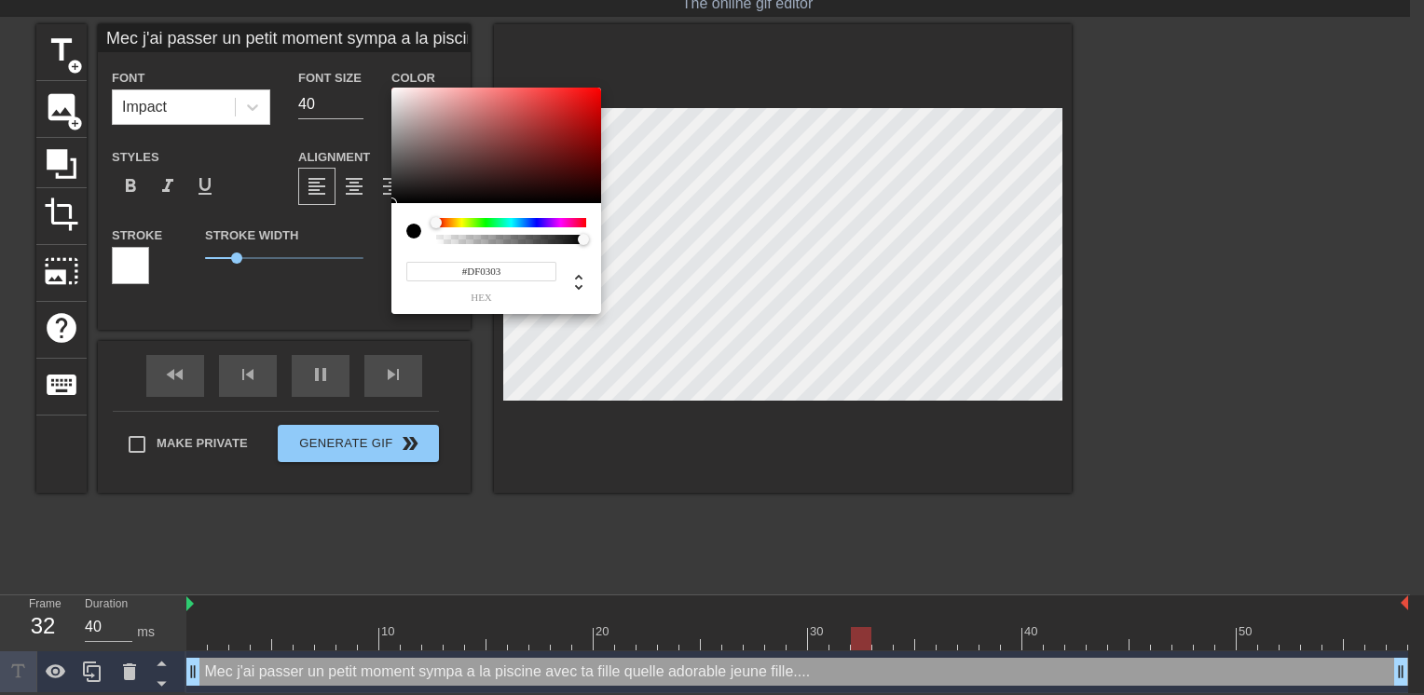
click at [598, 102] on div at bounding box center [496, 146] width 210 height 116
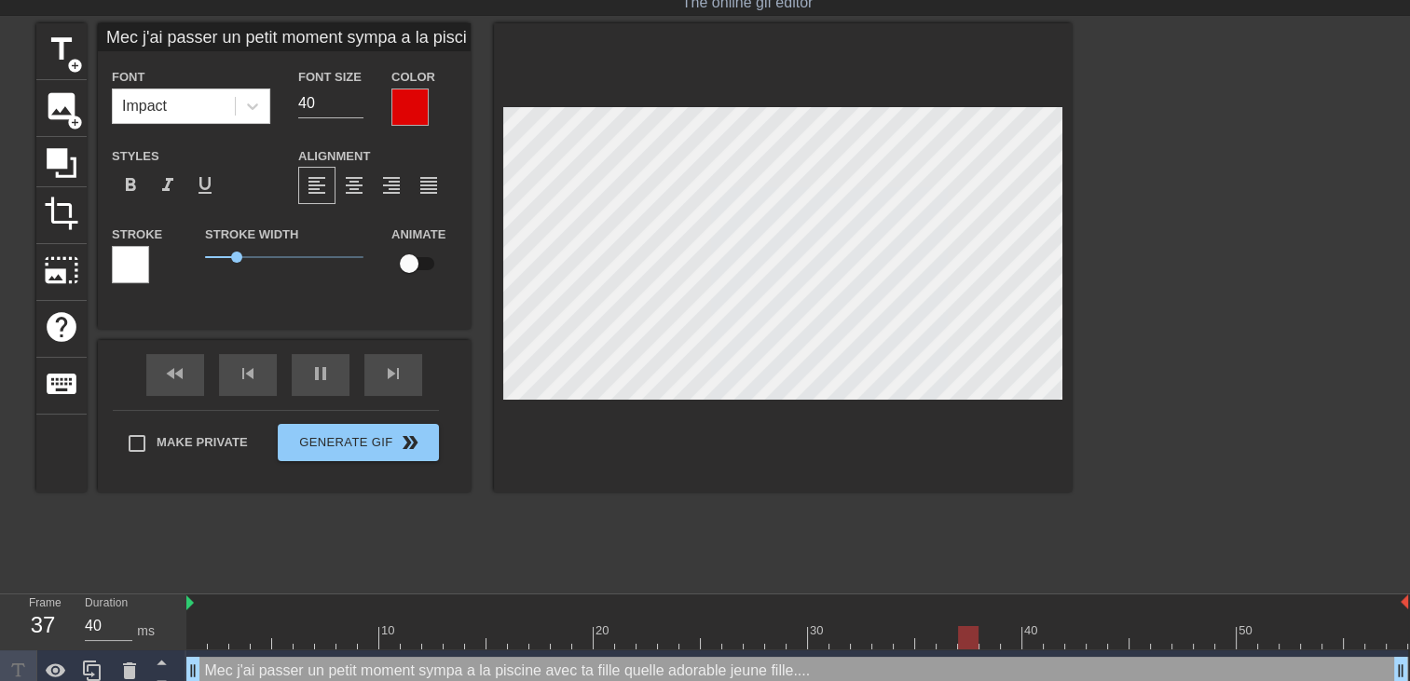
drag, startPoint x: 743, startPoint y: 291, endPoint x: 682, endPoint y: 401, distance: 125.5
click at [686, 401] on div at bounding box center [783, 257] width 578 height 469
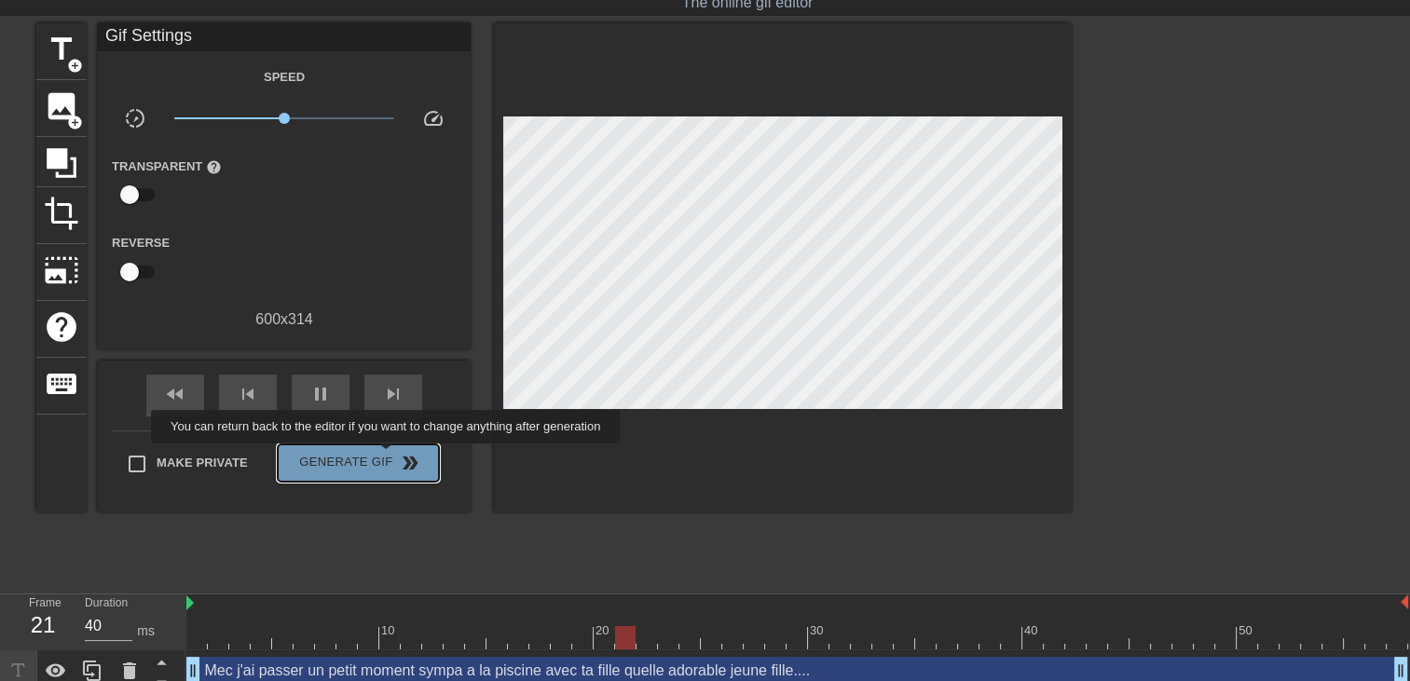
drag, startPoint x: 388, startPoint y: 457, endPoint x: 797, endPoint y: 0, distance: 613.0
click at [385, 457] on button "Generate Gif double_arrow" at bounding box center [358, 462] width 161 height 37
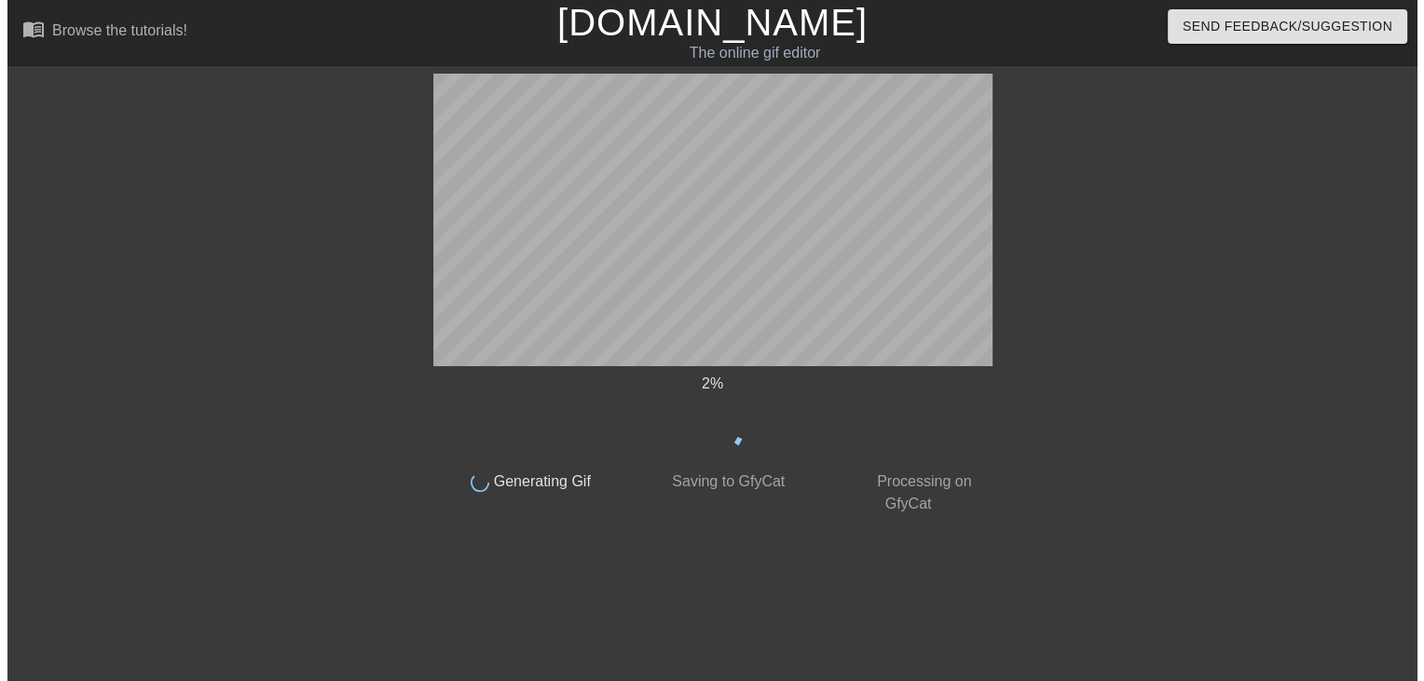
scroll to position [0, 0]
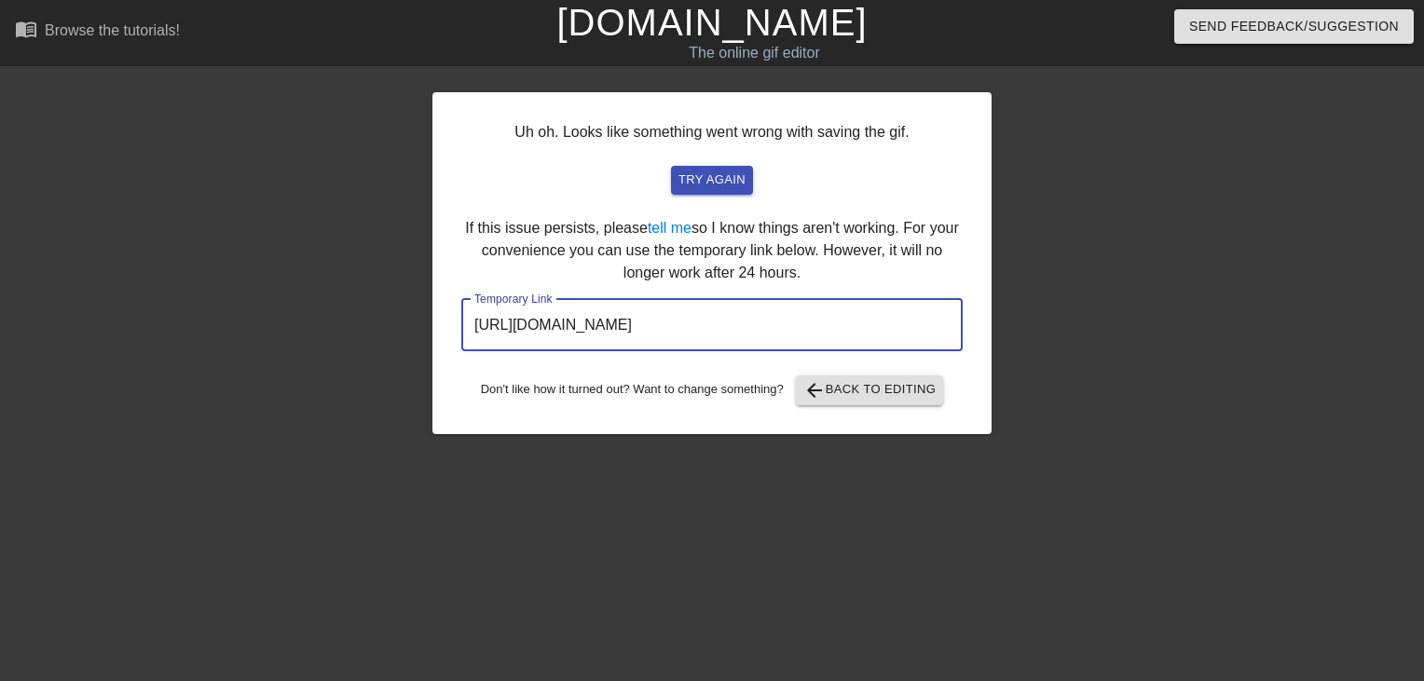
drag, startPoint x: 660, startPoint y: 328, endPoint x: 192, endPoint y: 310, distance: 468.1
click at [200, 311] on div "Uh oh. Looks like something went wrong with saving the gif. try again If this i…" at bounding box center [712, 353] width 1424 height 559
click at [781, 31] on link "[DOMAIN_NAME]" at bounding box center [711, 22] width 310 height 41
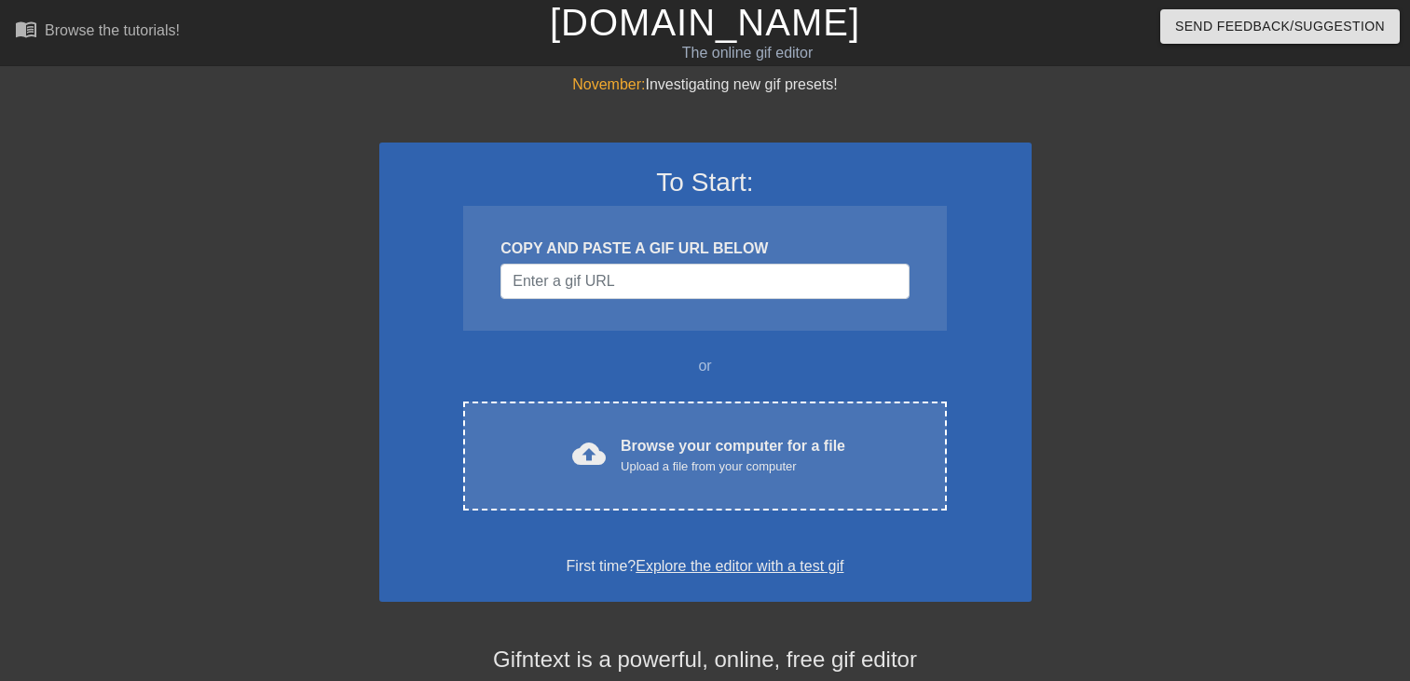
click at [686, 467] on div "Upload a file from your computer" at bounding box center [733, 466] width 225 height 19
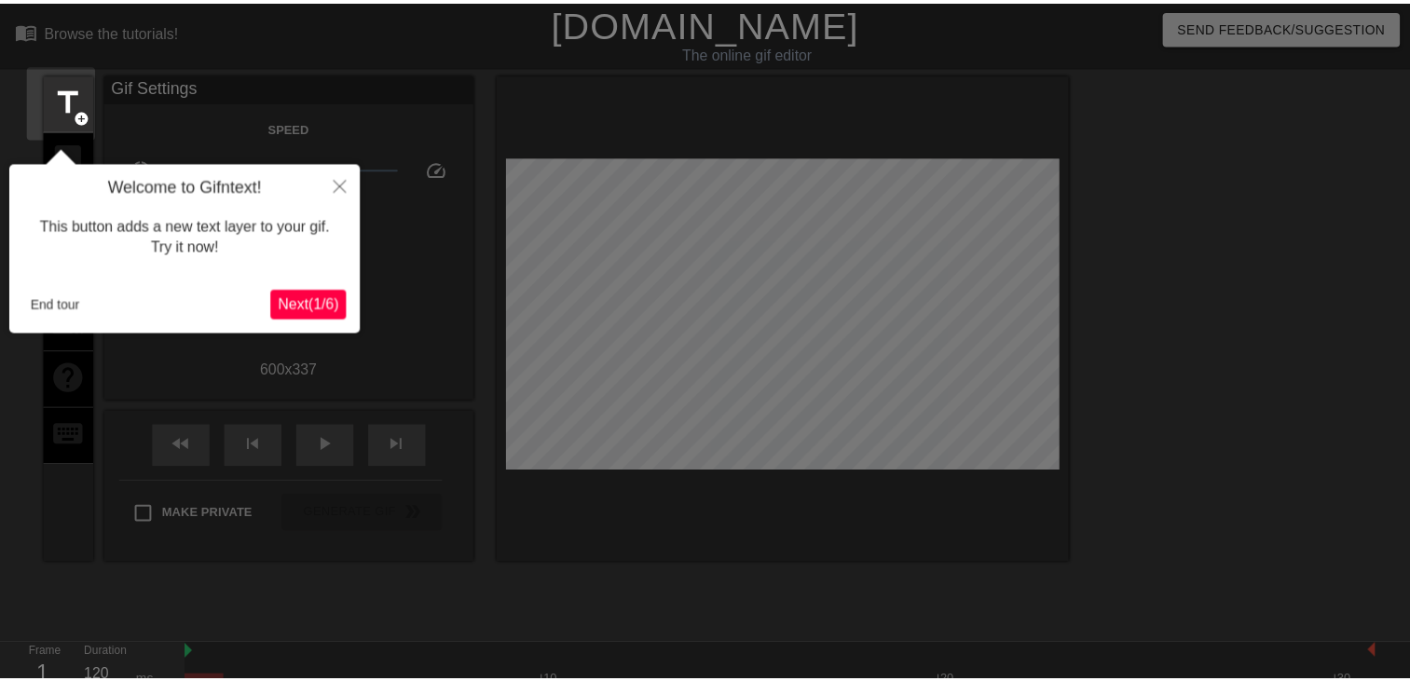
scroll to position [45, 0]
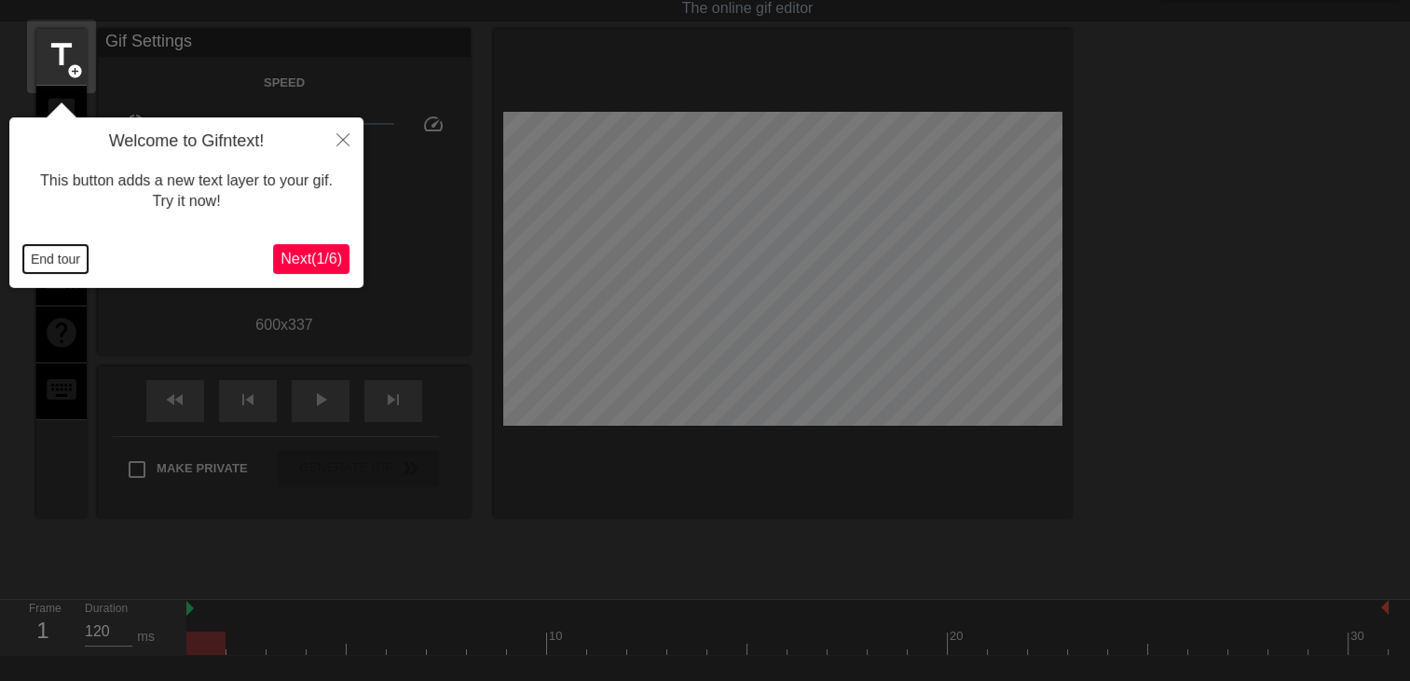
click at [59, 252] on button "End tour" at bounding box center [55, 259] width 64 height 28
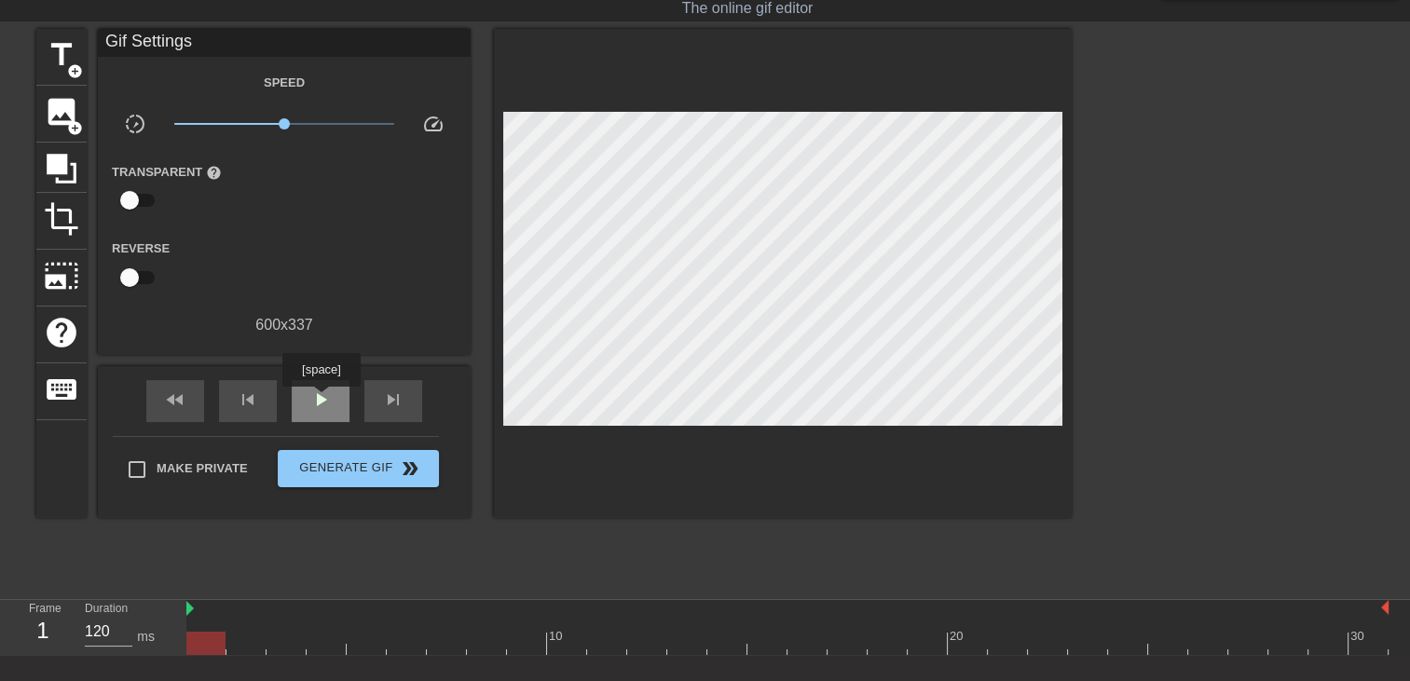
click at [317, 397] on span "play_arrow" at bounding box center [320, 400] width 22 height 22
click at [60, 29] on div "title add_circle" at bounding box center [61, 57] width 50 height 57
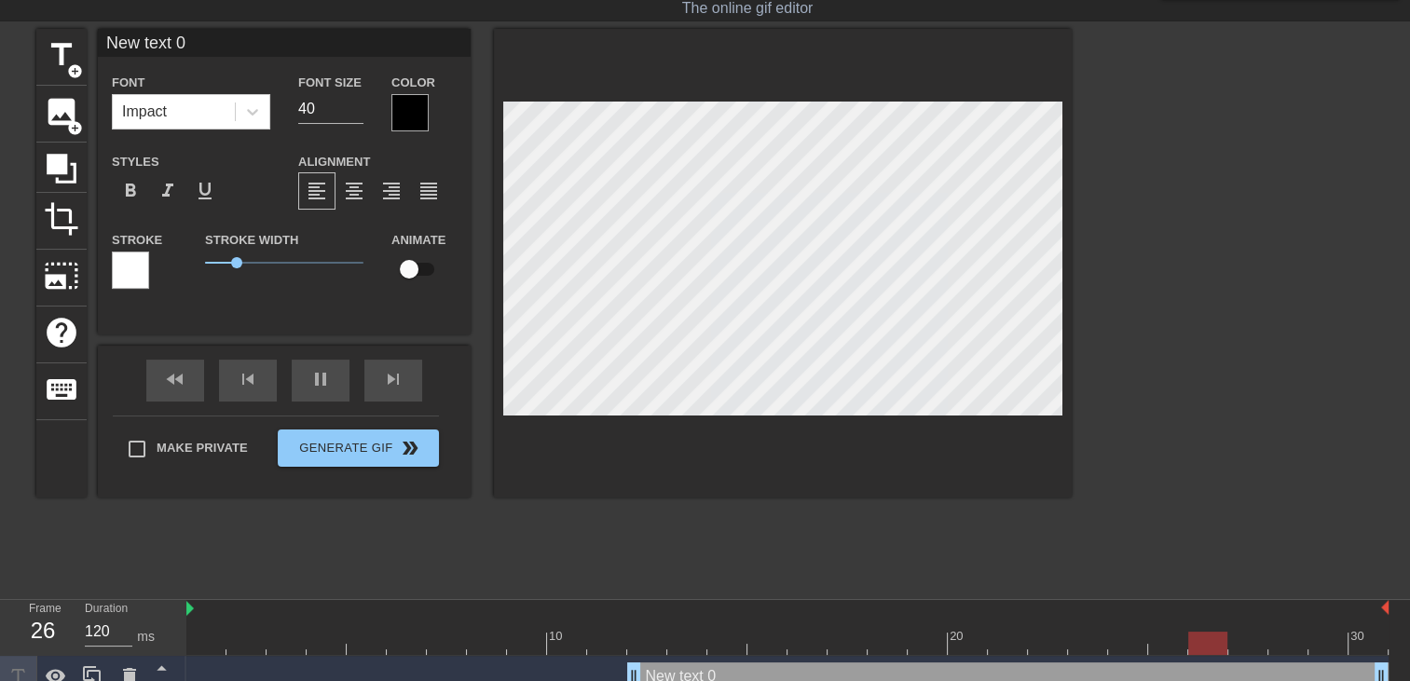
scroll to position [2, 5]
type input "New text"
type textarea "New text"
type input "New text"
type textarea "New te"
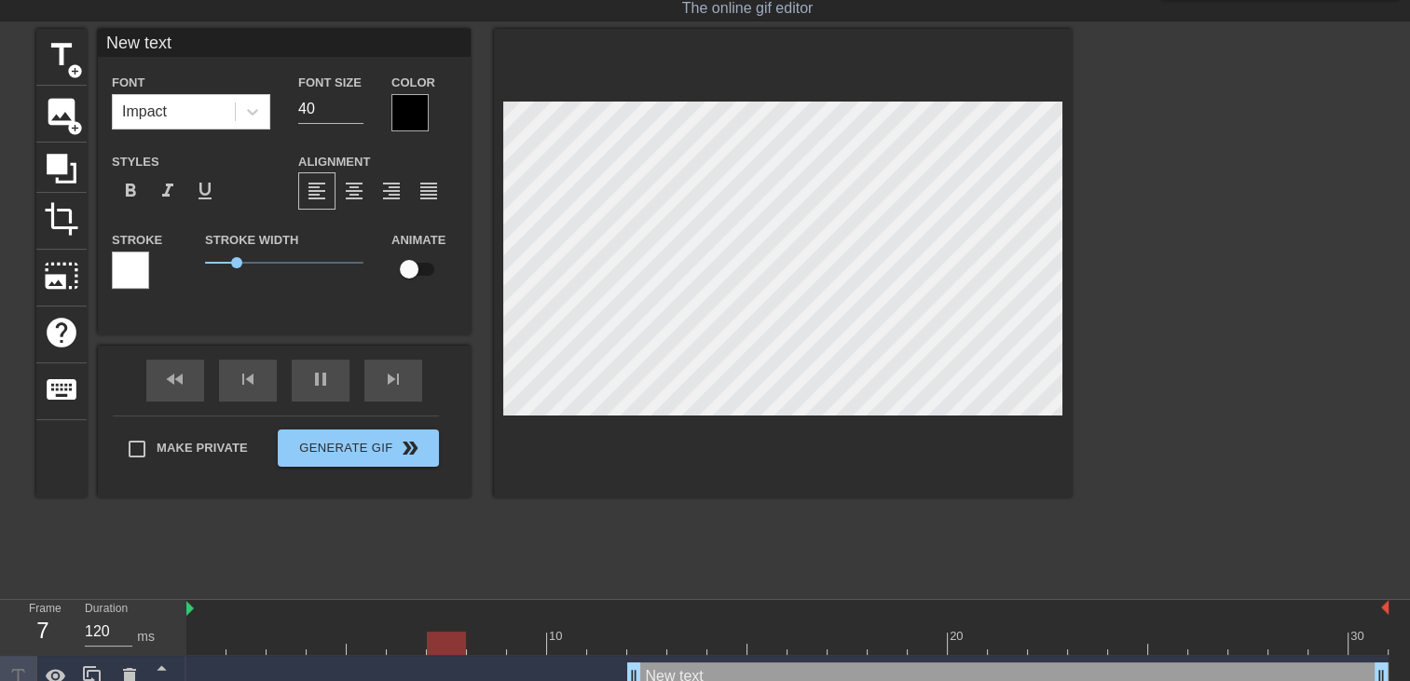
type input "New t"
type textarea "New"
type input "New"
type textarea "New"
type input "Ne"
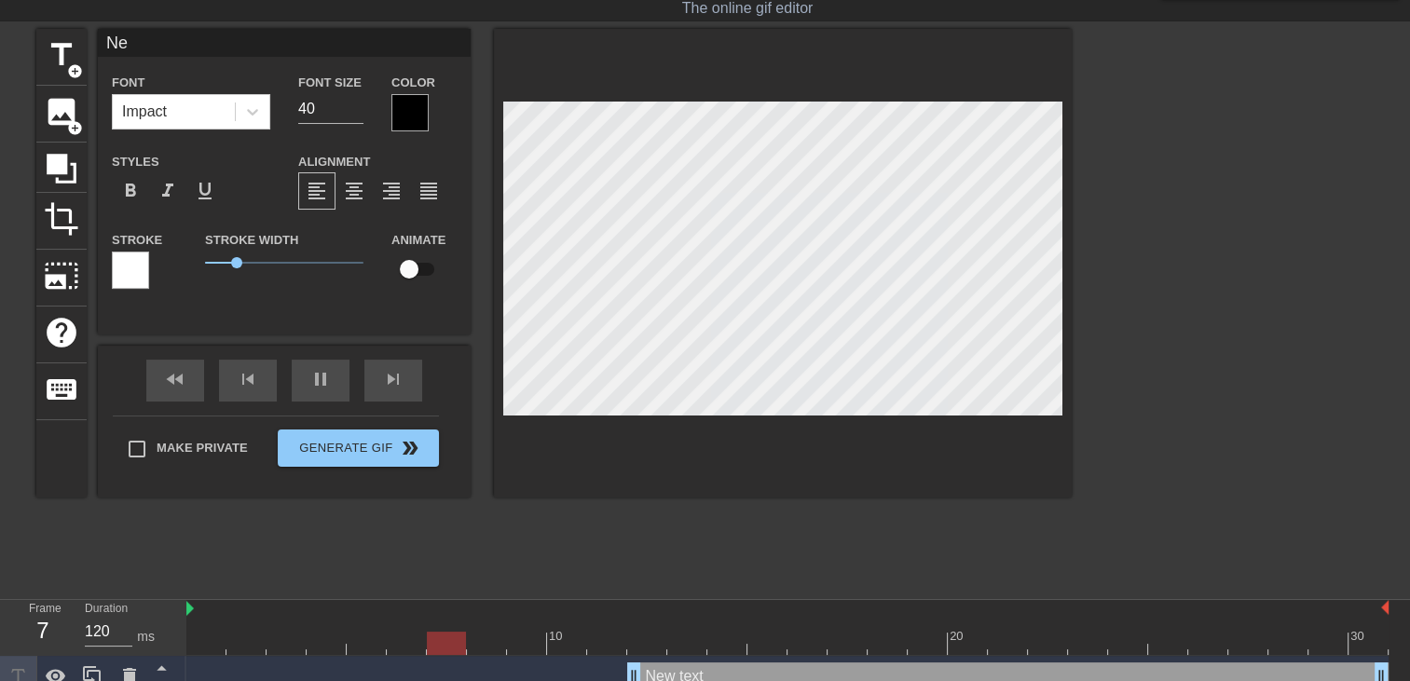
type textarea "N"
type input "C"
type textarea "C"
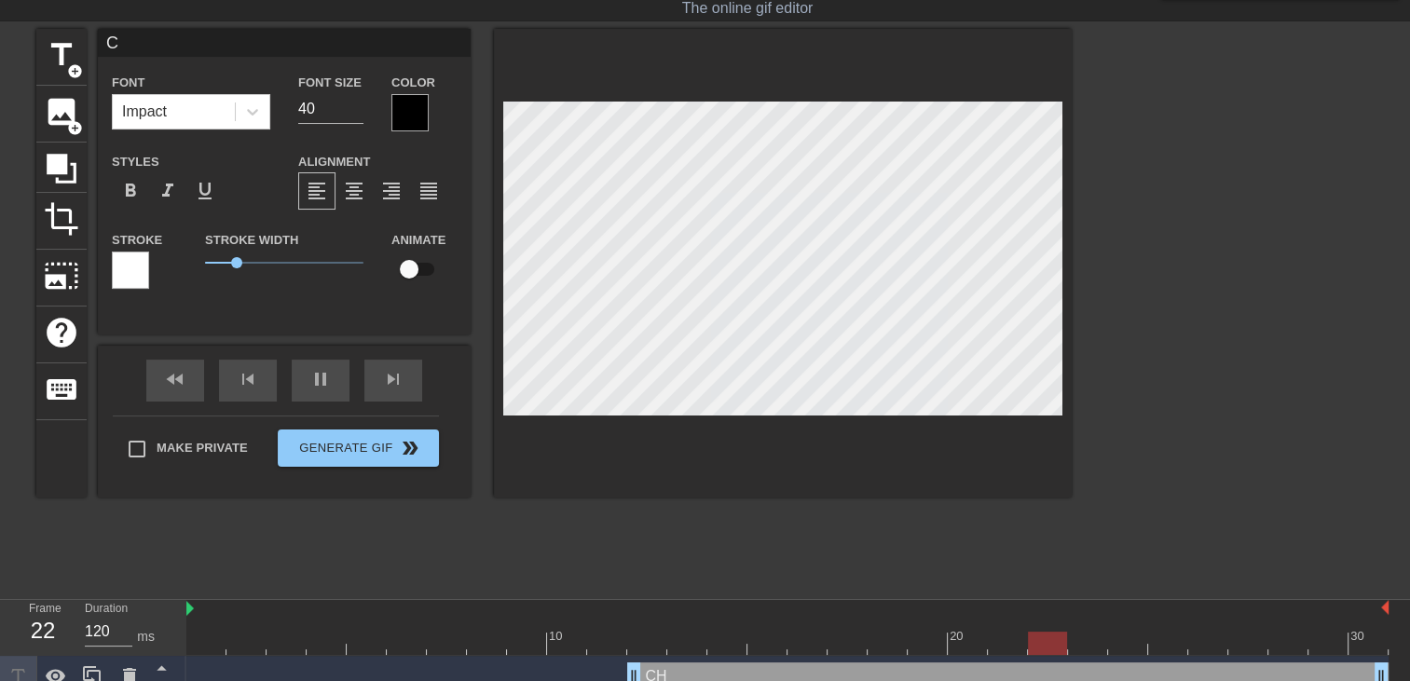
type input "CH"
type textarea "CH"
type input "CHE"
type textarea "CHE"
type input "CHER"
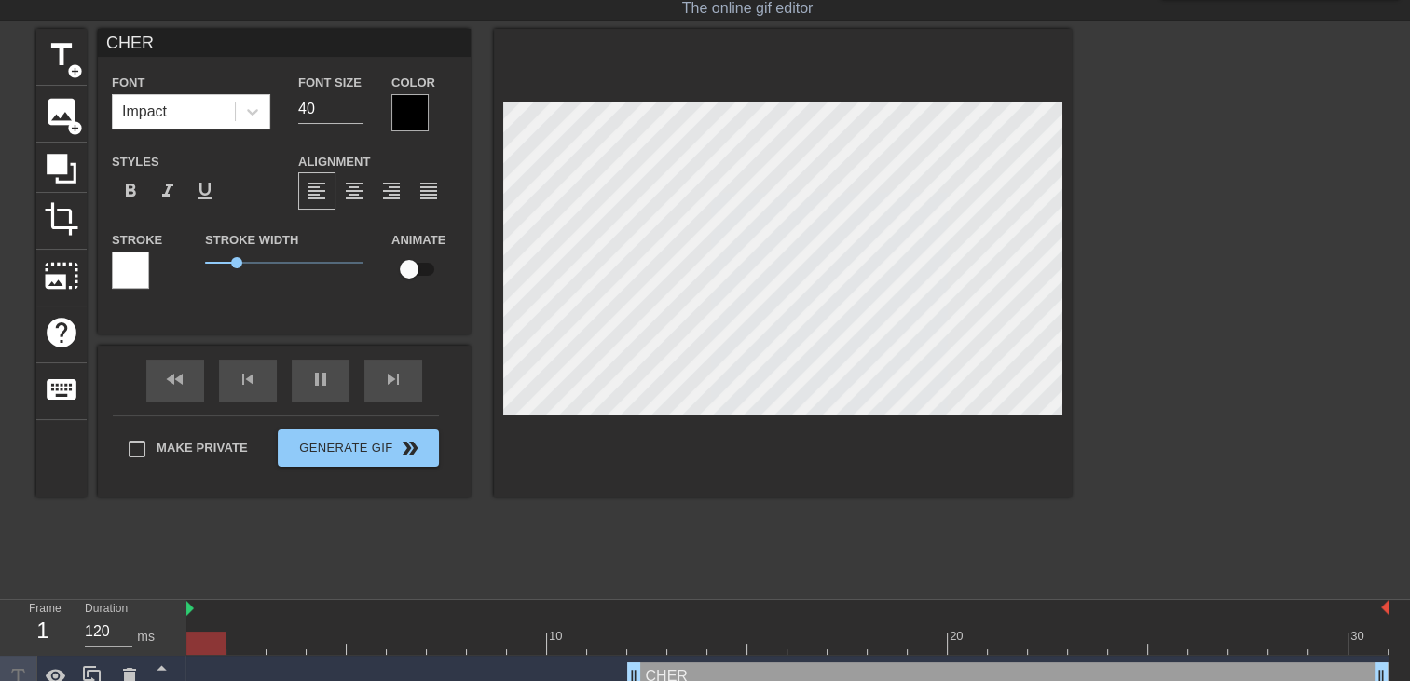
type textarea "CHERI"
type input "CHERII"
type textarea "CHERII"
type input "CHERI"
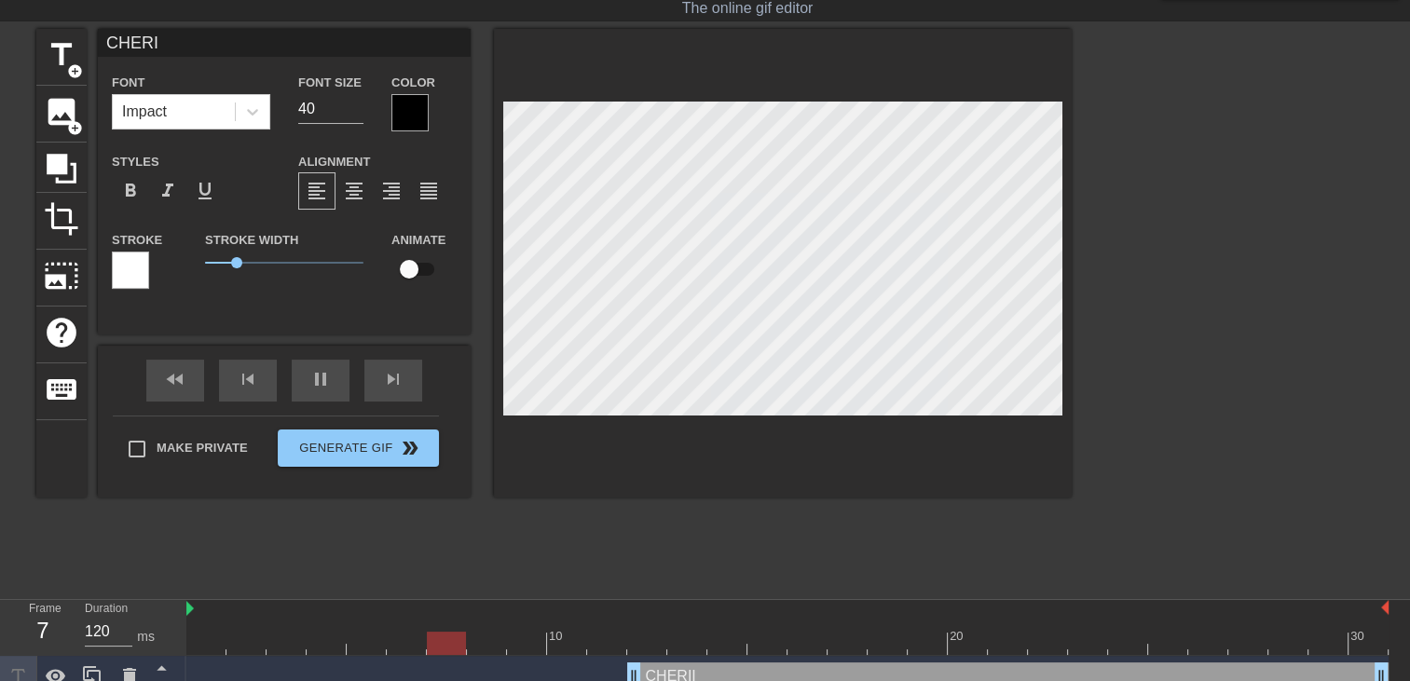
type textarea "CHERI"
type input "CHERI"
type textarea "CHERI"
type input "CHERI t"
type textarea "CHERI t"
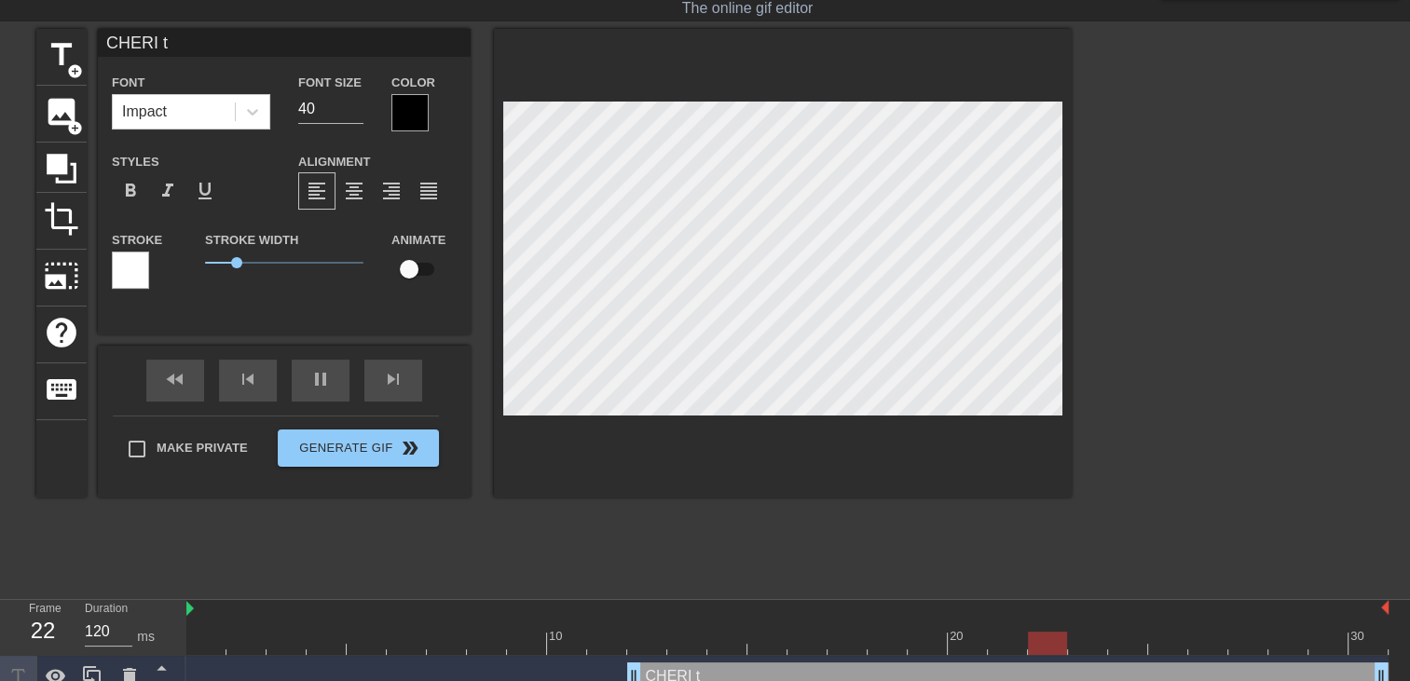
type input "CHERI tu"
type textarea "CHERI tu"
type input "CHERI tu"
type textarea "CHERI tu"
type input "CHERI tu e"
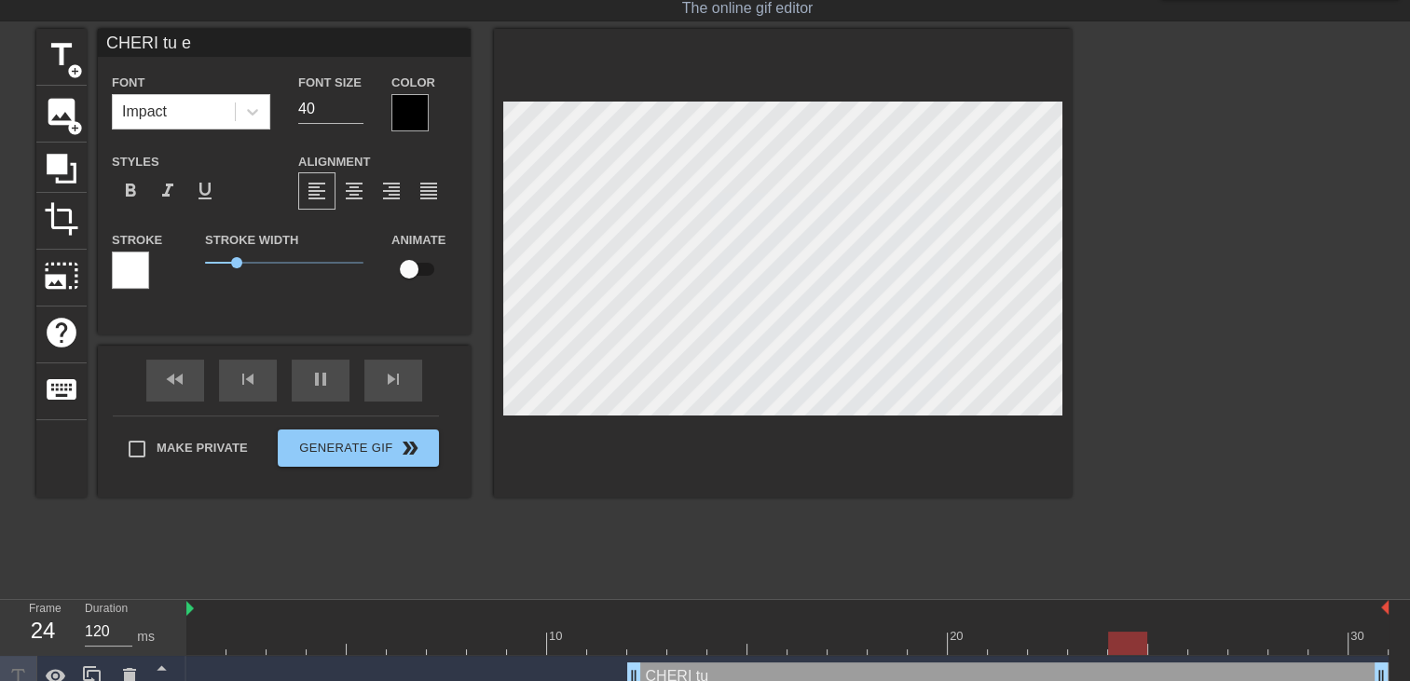
type textarea "CHERI tu e"
type input "CHERI tu et"
type textarea "CHERI tu et"
type input "CHERI tu eta"
type textarea "CHERI tu eta"
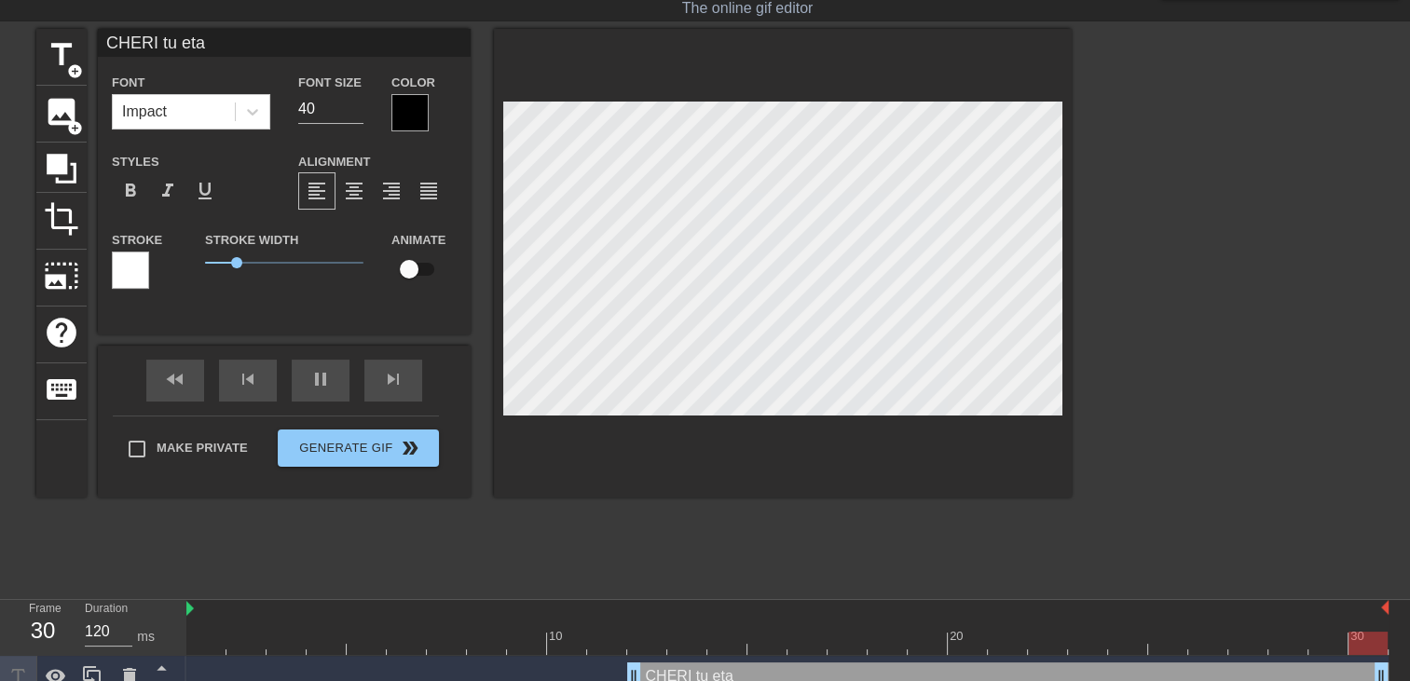
type input "CHERI tu etai"
type textarea "CHERI tu etai"
type input "CHERI tu etait"
type textarea "CHERI tu etait"
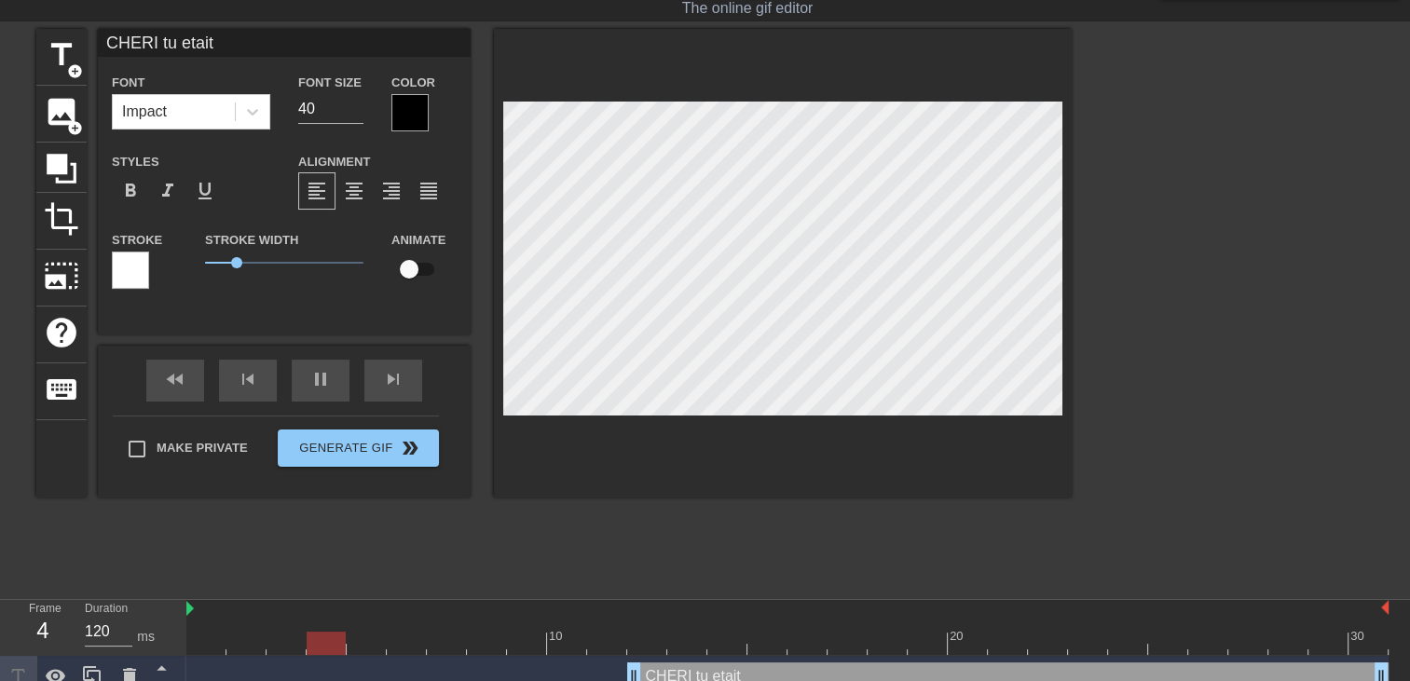
type input "CHERI tu etait"
type textarea "CHERI tu etait"
type input "CHERI tu etait o"
type textarea "CHERI tu etait o"
type input "CHERI tu etait ou"
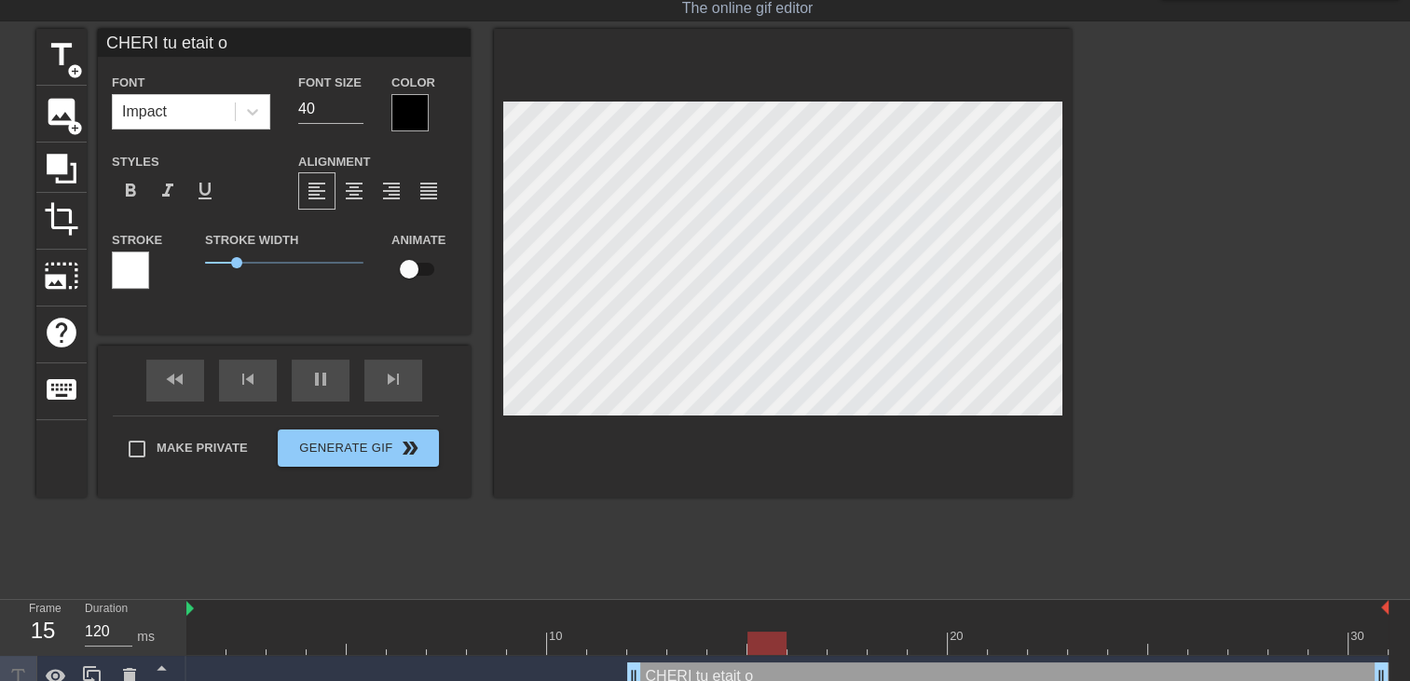
type textarea "CHERI tu etait ou"
type input "CHERI tu etait ou?"
type textarea "CHERI tu etait ou?"
type input "CHERI tu etait ou??"
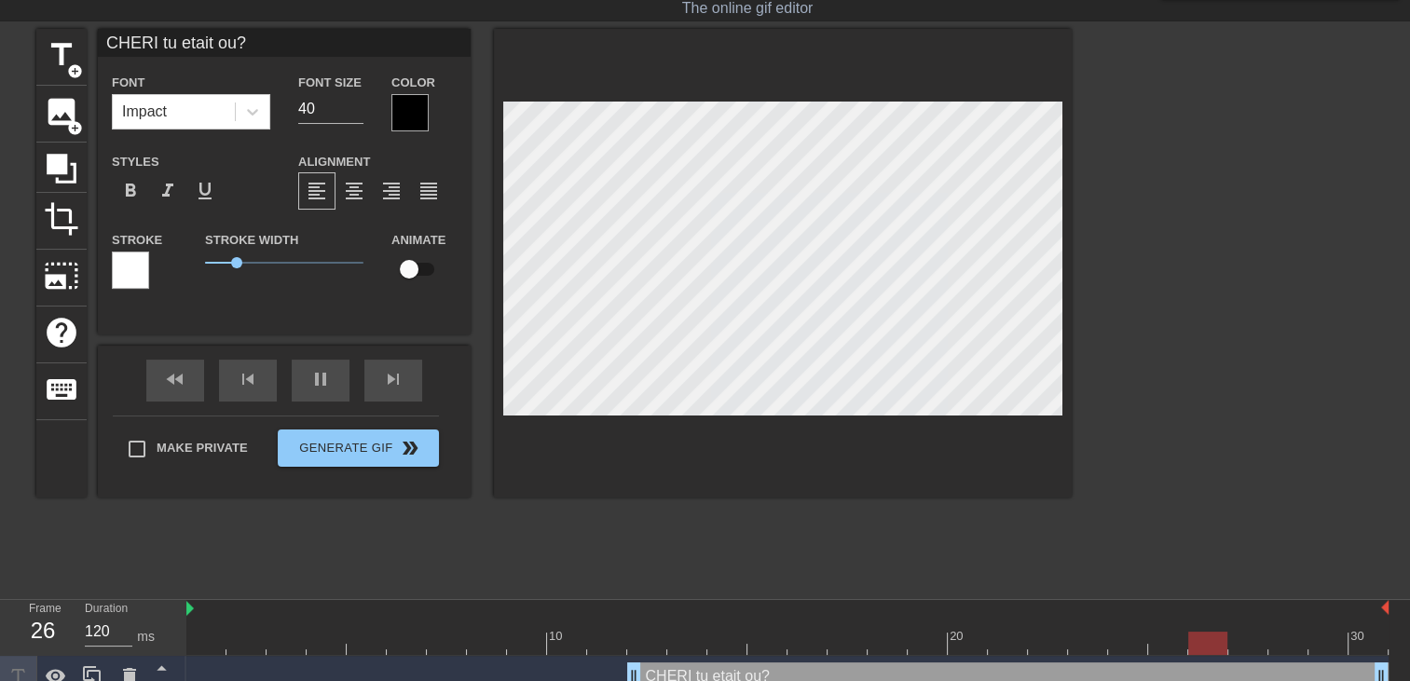
type textarea "CHERI tu etait ou??"
type input "CHERI tu etait ou???"
type textarea "CHERI tu etait ou???"
type input "CHERI tu etait ou????"
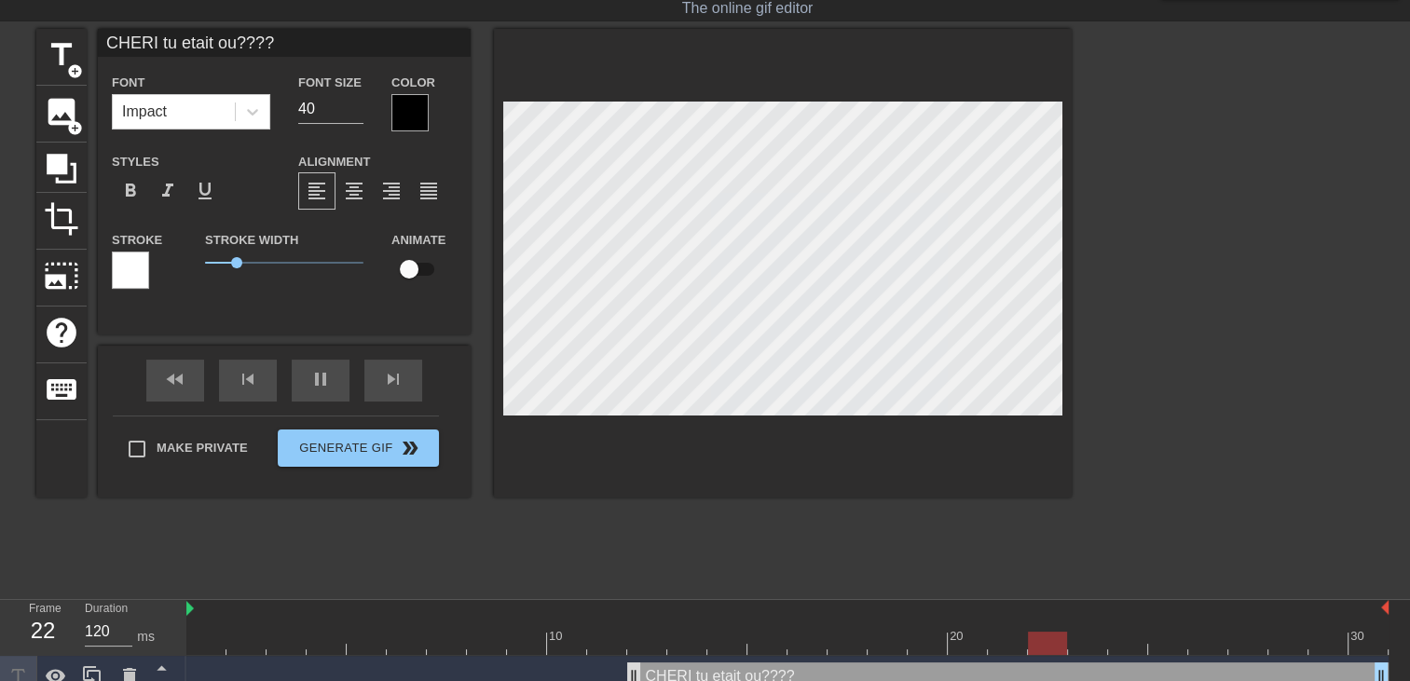
type textarea "CHERI tu etait ou????"
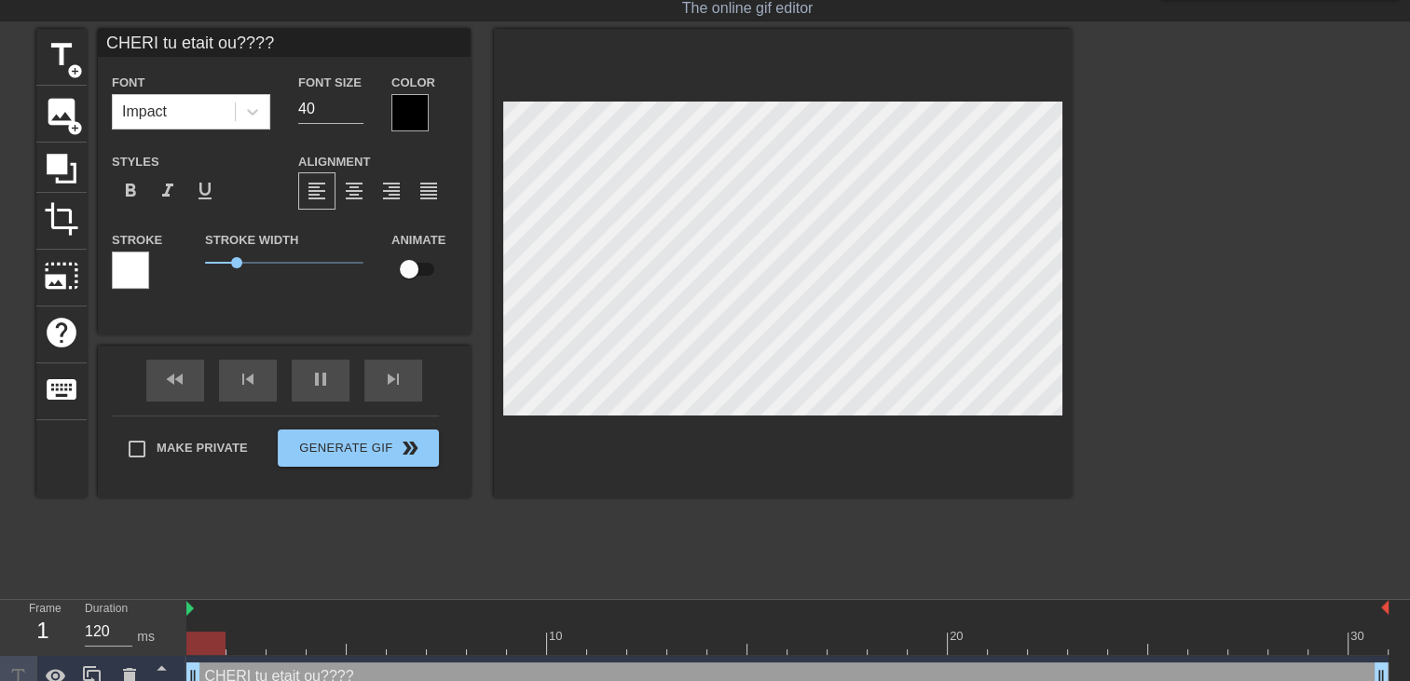
drag, startPoint x: 631, startPoint y: 668, endPoint x: 4, endPoint y: 527, distance: 642.6
click at [0, 532] on html "menu_book Browse the tutorials! Gifntext.com The online gif editor Send Feedbac…" at bounding box center [705, 326] width 1410 height 743
click at [425, 117] on div at bounding box center [409, 112] width 37 height 37
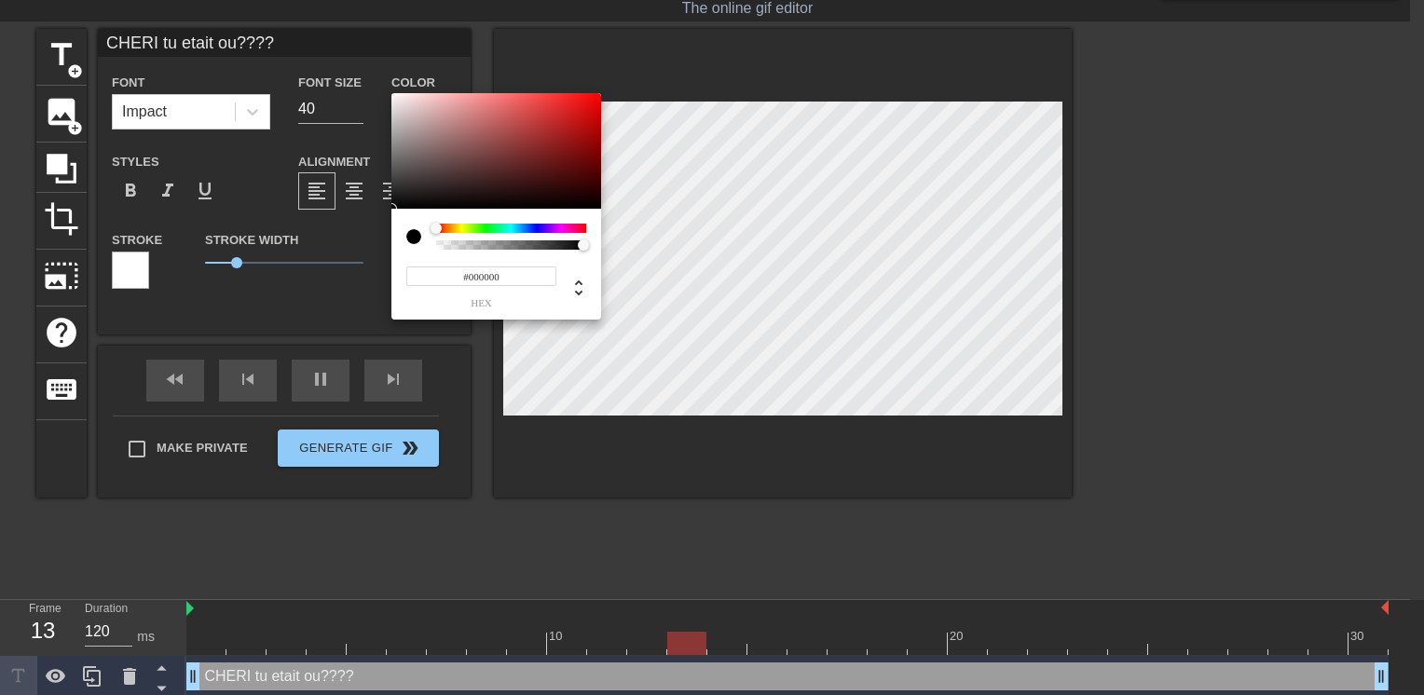
type input "#E61111"
click at [585, 104] on div at bounding box center [496, 151] width 210 height 116
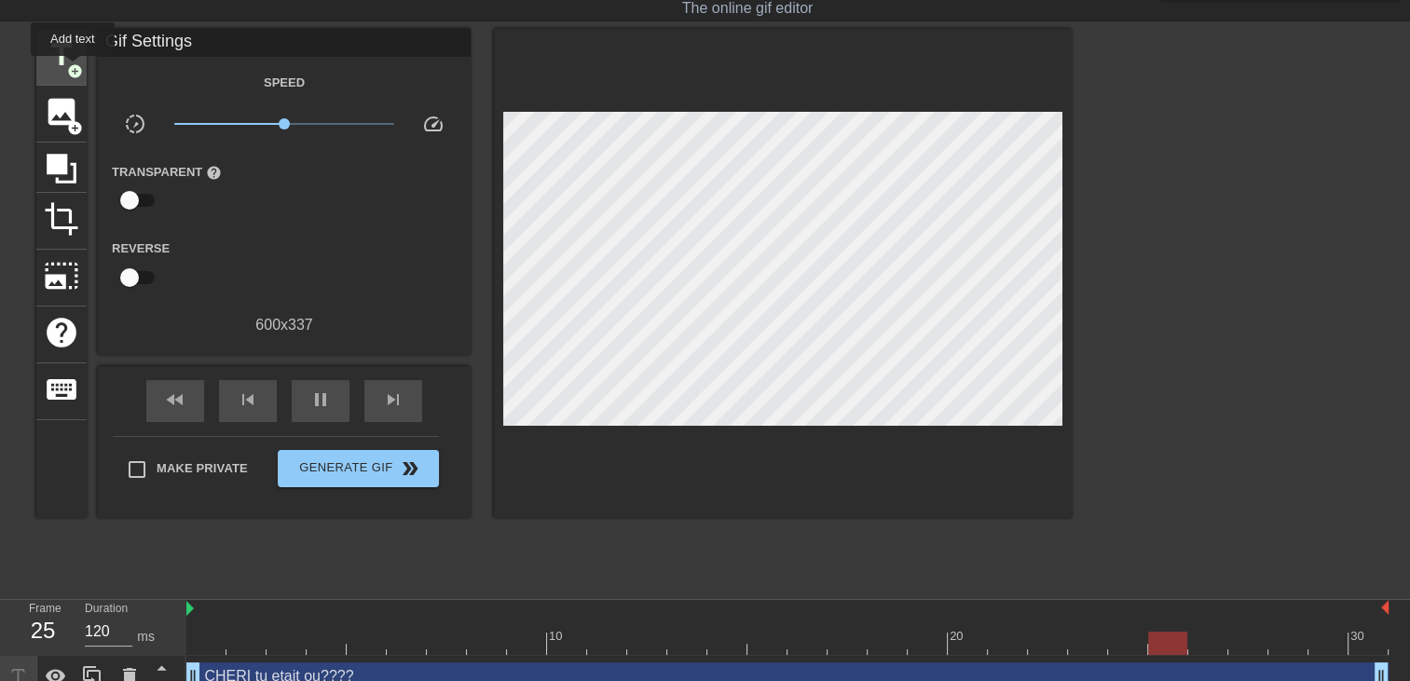
click at [65, 57] on span "title" at bounding box center [61, 54] width 35 height 35
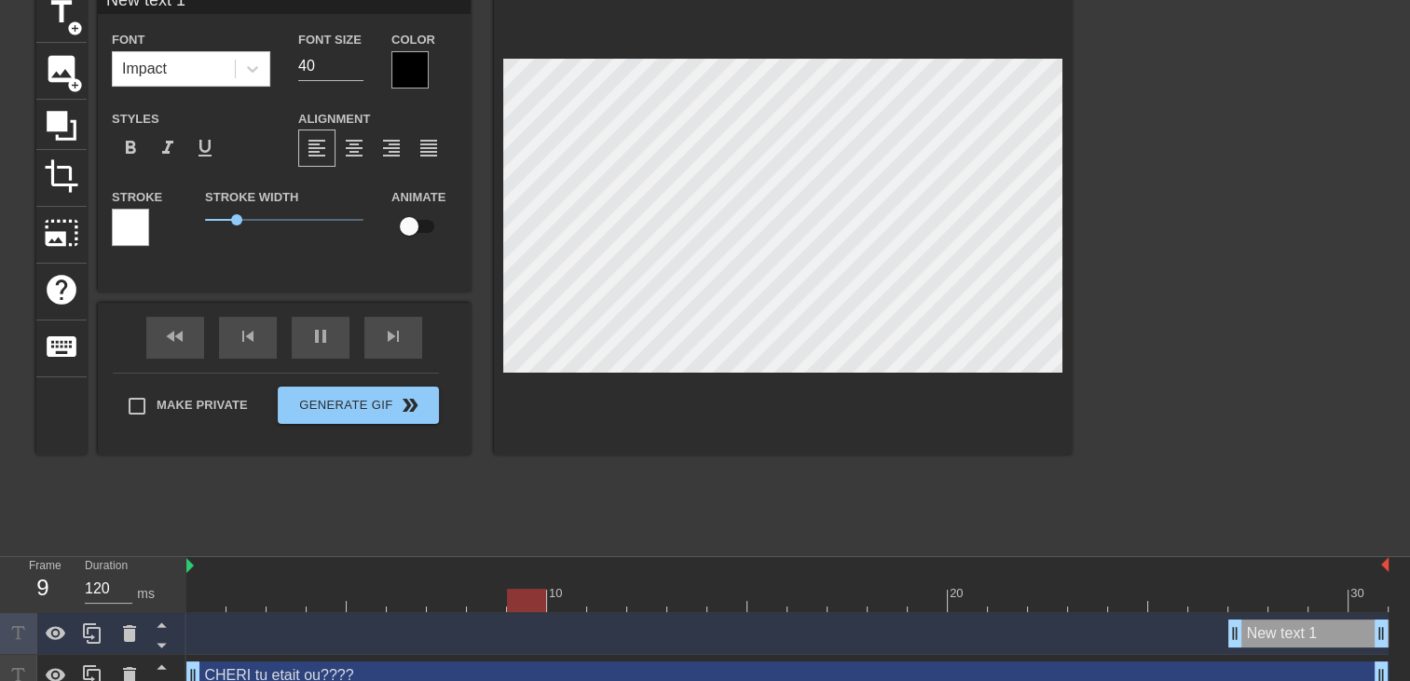
scroll to position [106, 0]
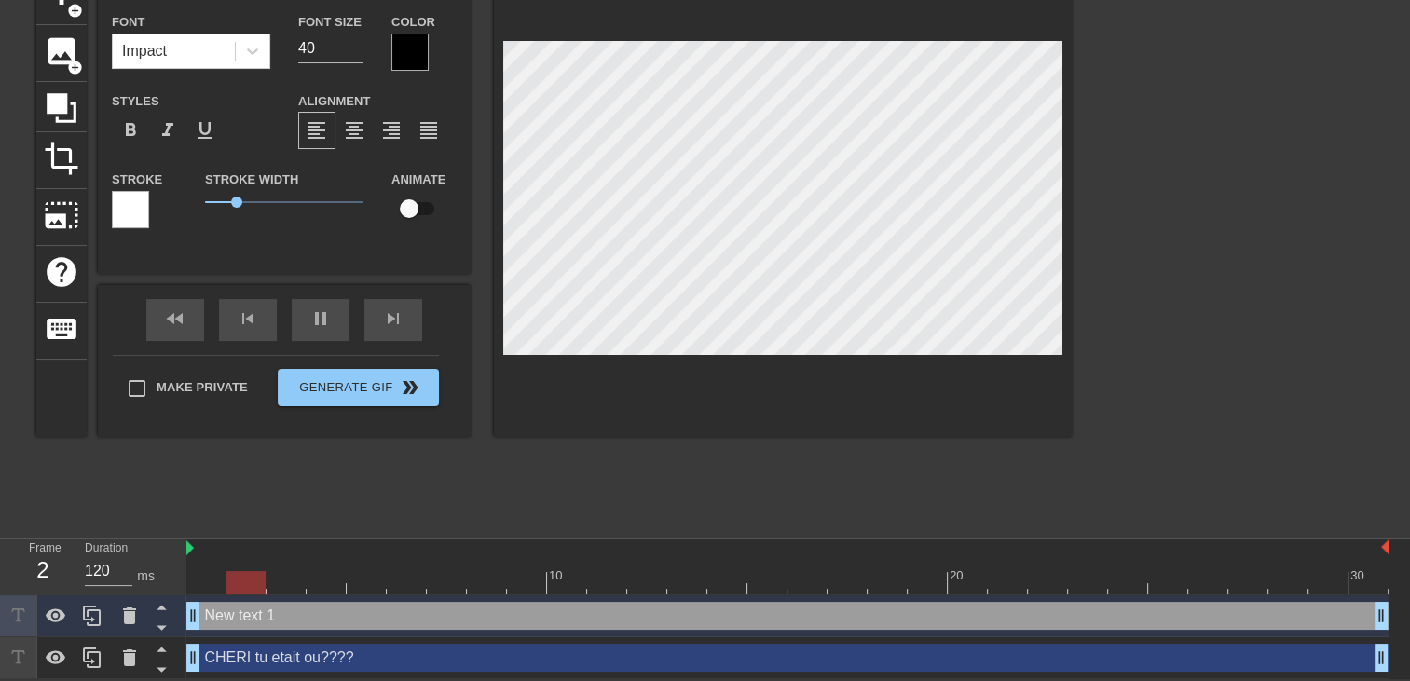
drag, startPoint x: 1237, startPoint y: 621, endPoint x: 1, endPoint y: 553, distance: 1238.2
click at [12, 564] on div "Frame 2 Duration 120 ms 10 20 30 New text 1 drag_handle drag_handle CHERI tu et…" at bounding box center [705, 609] width 1410 height 140
type input "New text"
type textarea "New te"
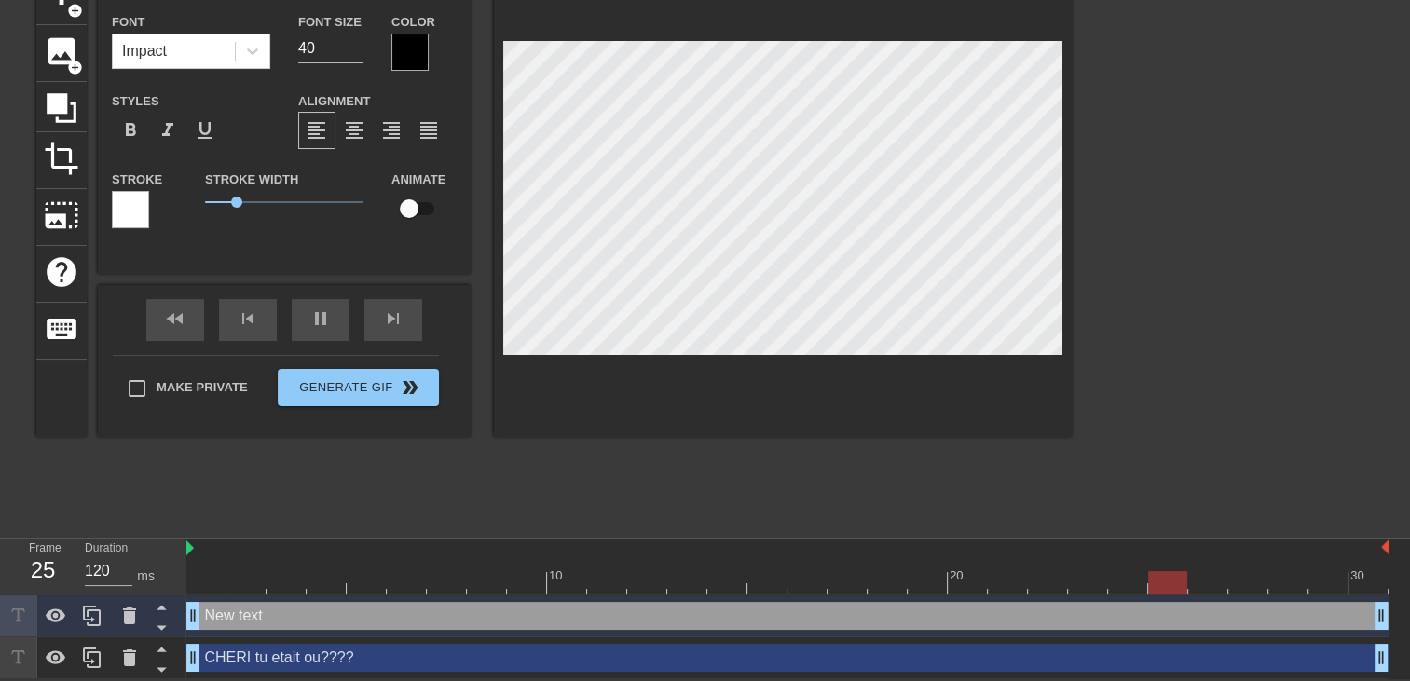
type input "New t"
type textarea "New"
type input "New"
type textarea "N"
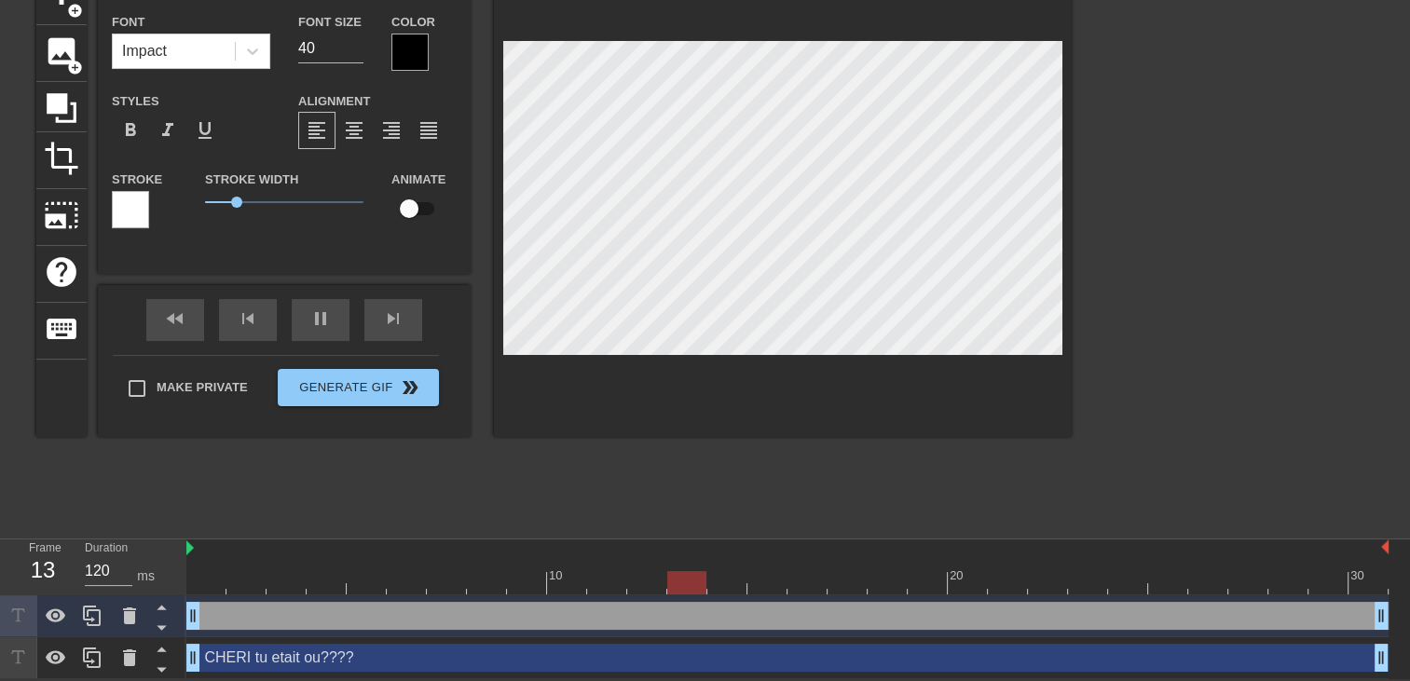
type input "C"
type textarea "C"
type input "C'"
type textarea "C'"
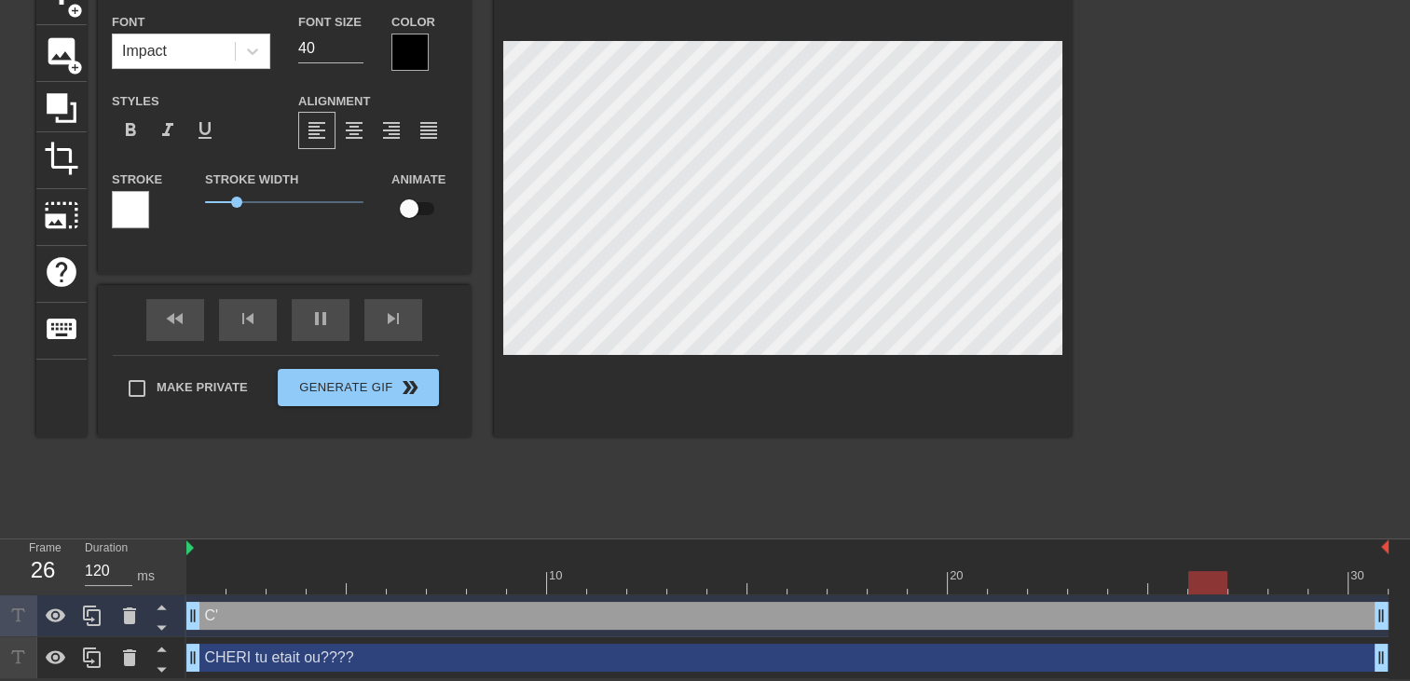
type input "C'e"
type textarea "C'e"
type input "C'es"
type textarea "C'es"
type input "C'est"
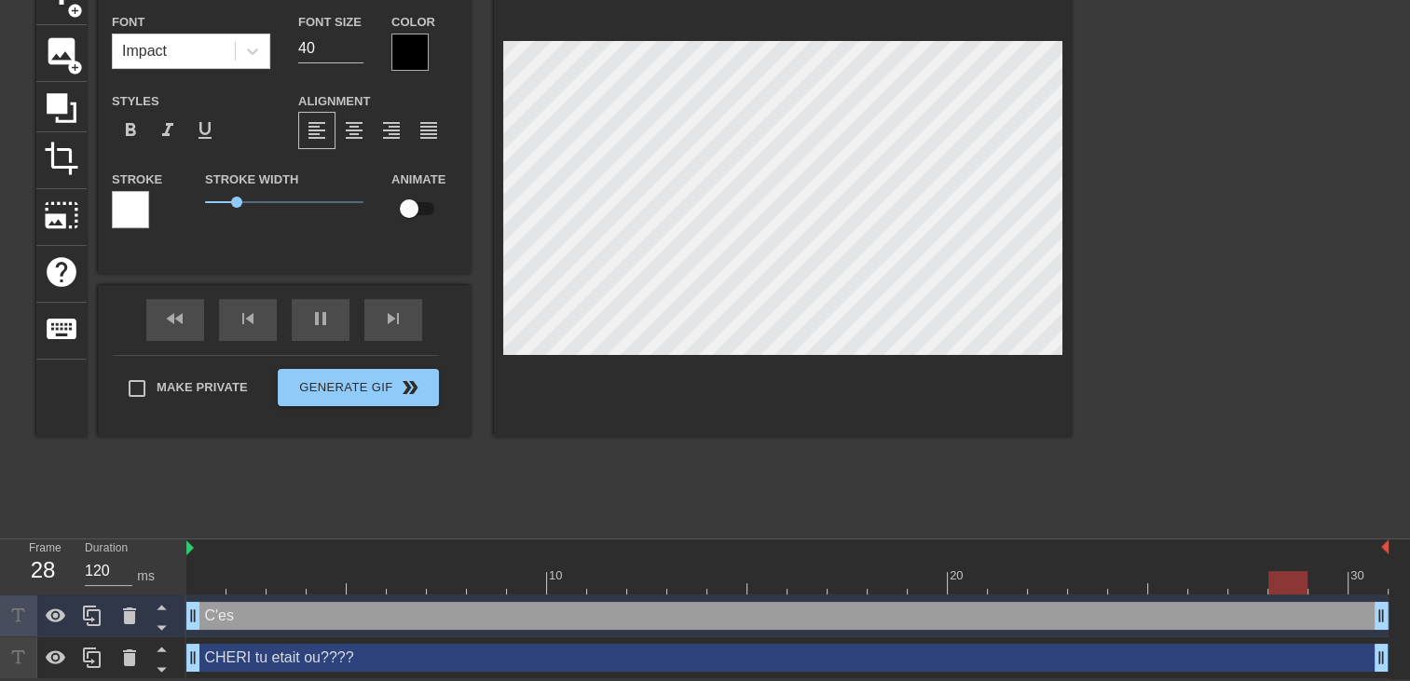
type textarea "C'est"
type input "C'est"
type textarea "C'est"
type input "C'est b"
type textarea "C'est b"
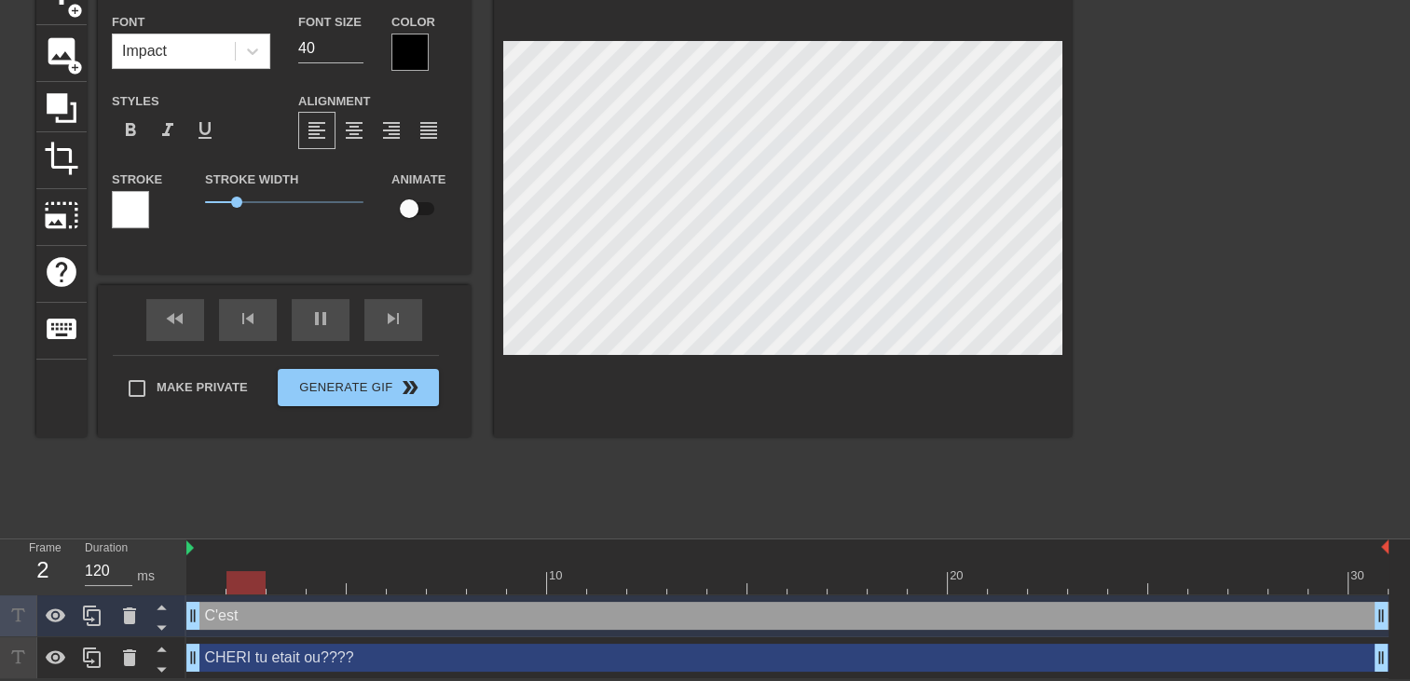
type input "C'est bo"
type textarea "C'est bo"
type input "C'est bon"
type textarea "C'est bon"
type input "C'est bon"
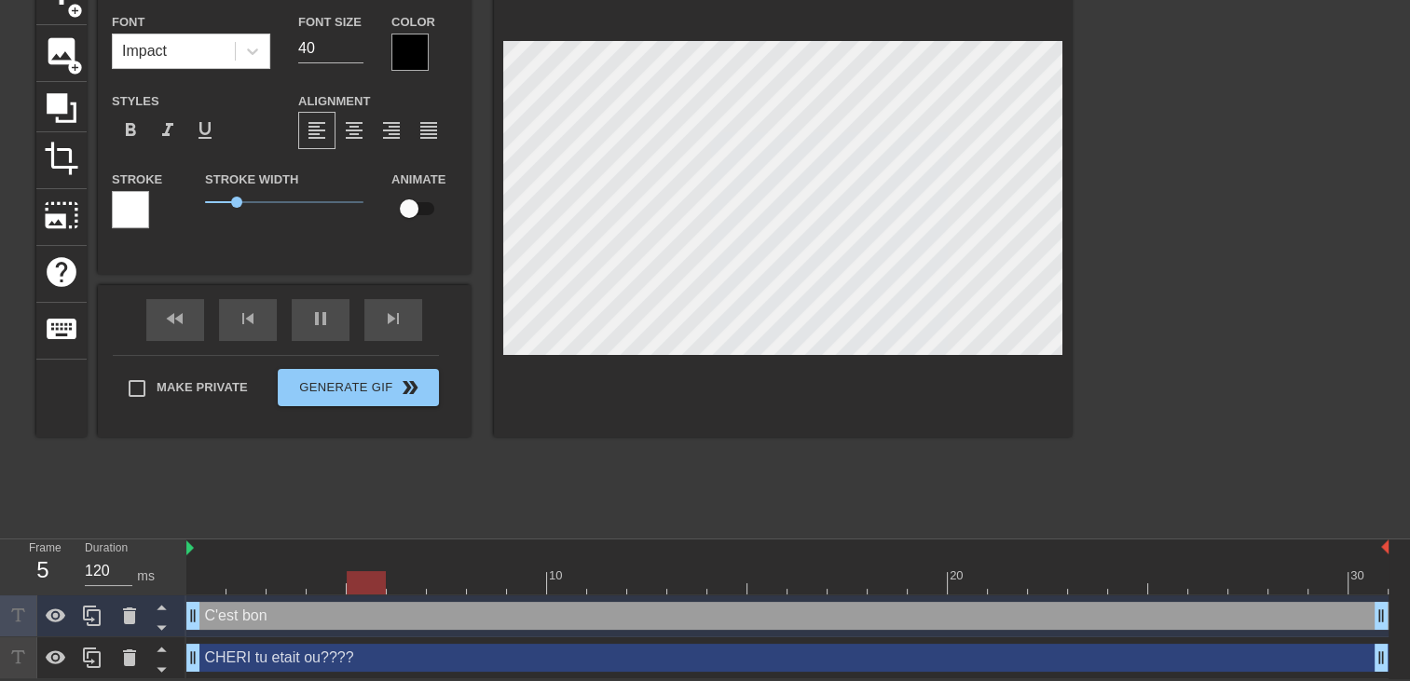
type textarea "C'est bon"
type input "C'est bon b"
type textarea "C'est bon b"
type input "C'est bon bé"
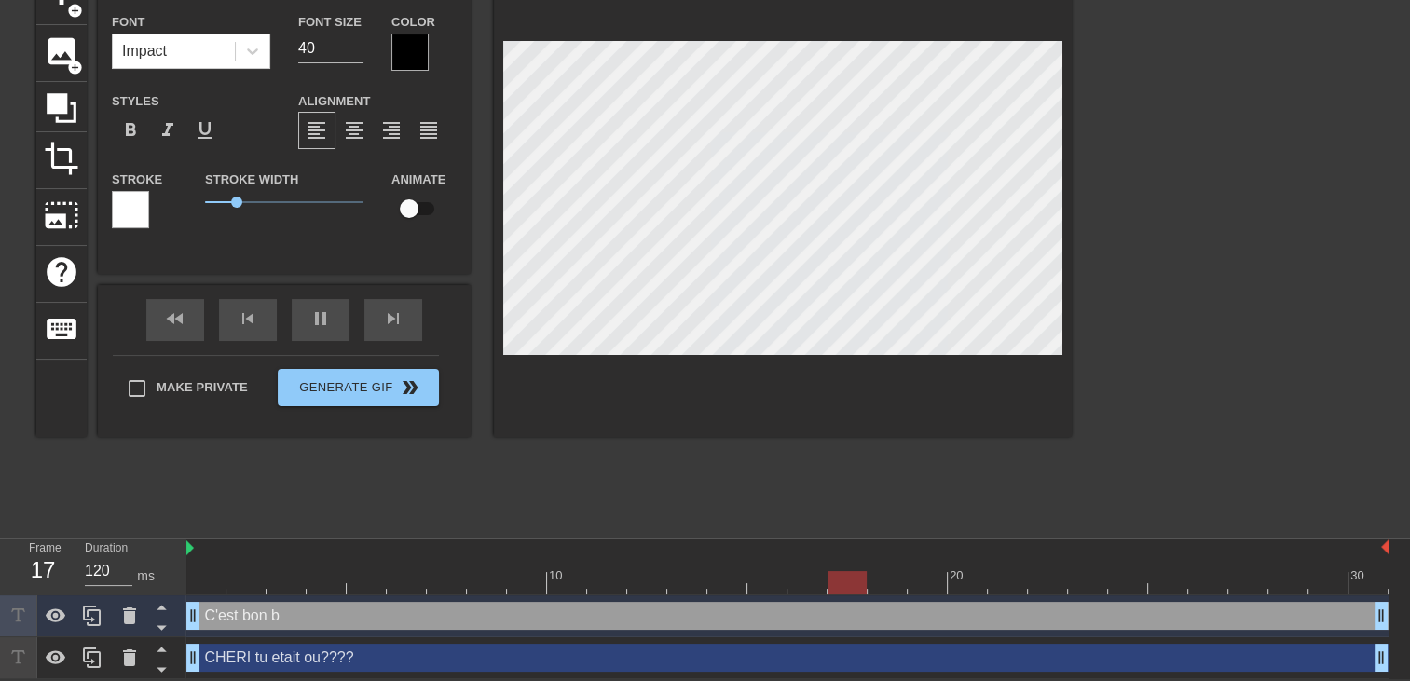
type textarea "C'est bon bé"
type input "C'est bon béb"
type textarea "C'est bon béb"
type input "C'est bon bébé"
type textarea "C'est bon bébé"
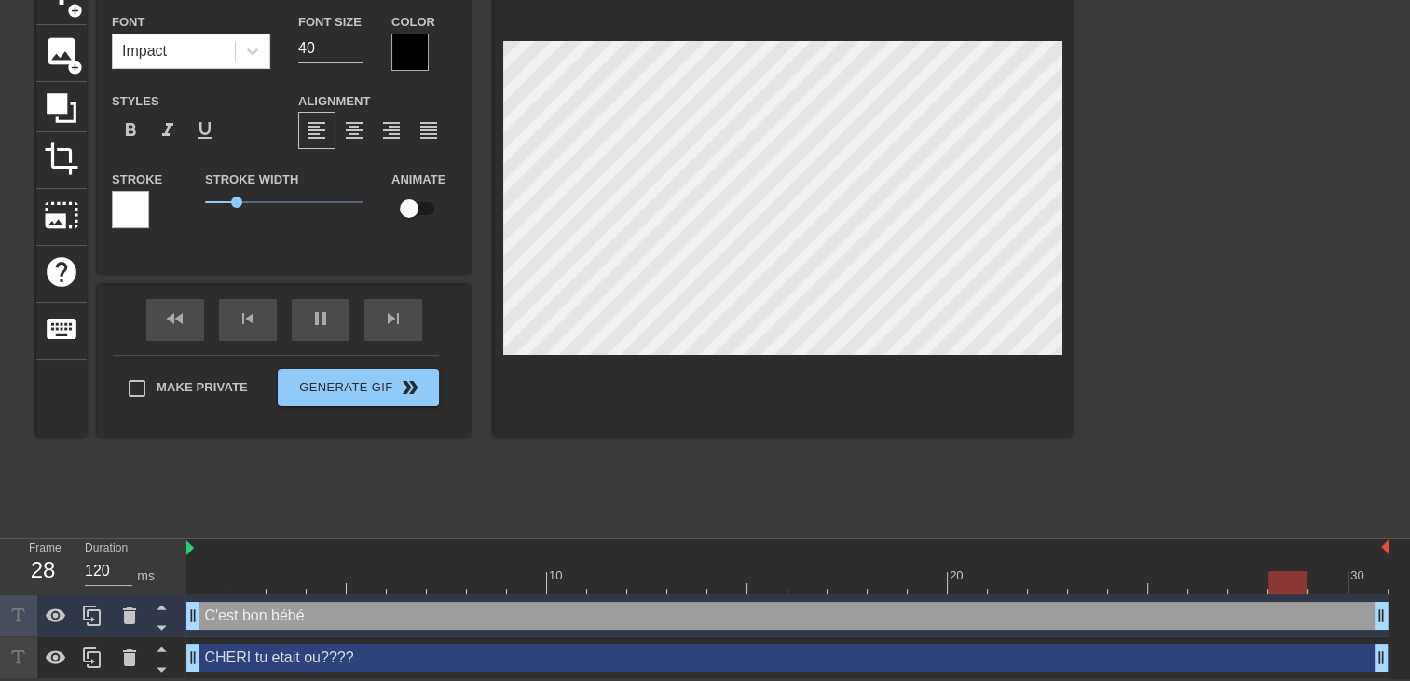
type input "C'est bon bébé"
type textarea "C'est bon bébé"
type input "C'est bon bébé j"
type textarea "C'est bon bébé j"
type input "C'est bon bébé je"
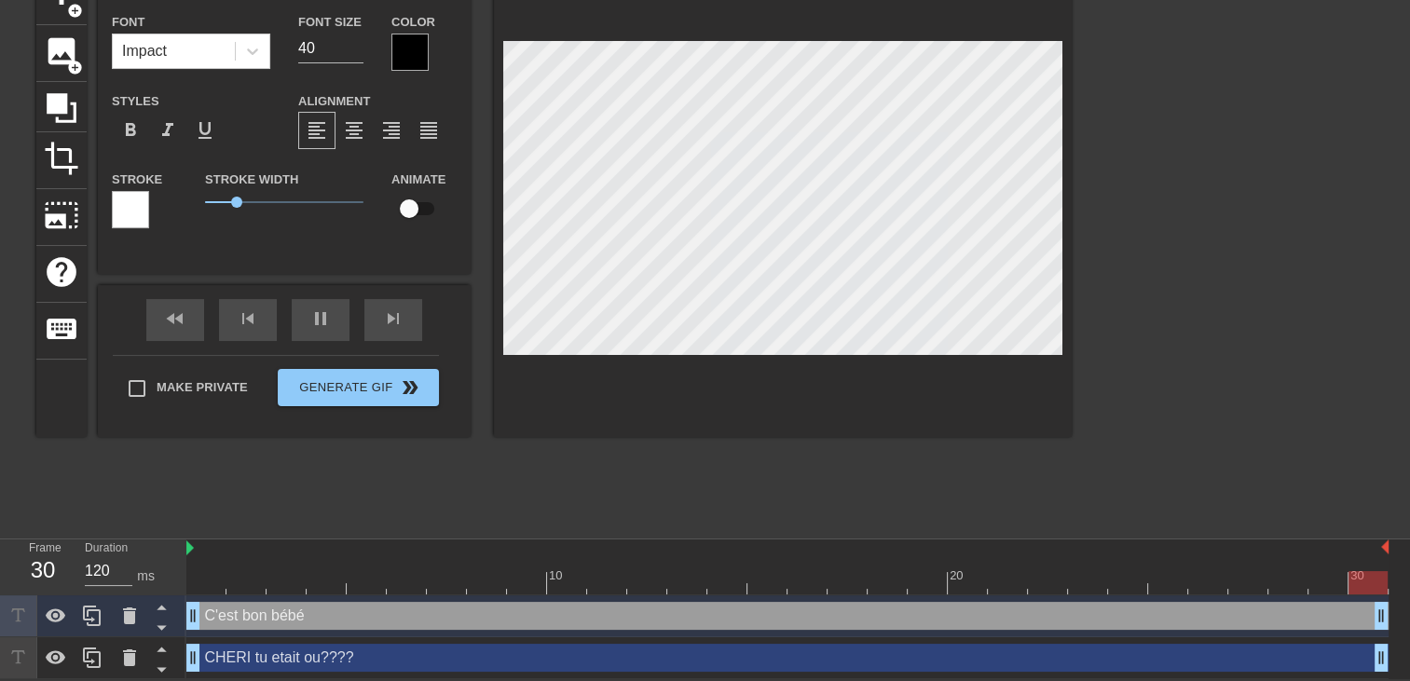
type textarea "C'est bon bébé je"
type input "C'est bon bébé je"
type textarea "C'est bon bébé je"
type input "C'est bon bébé je s"
type textarea "C'est bon bébé je s"
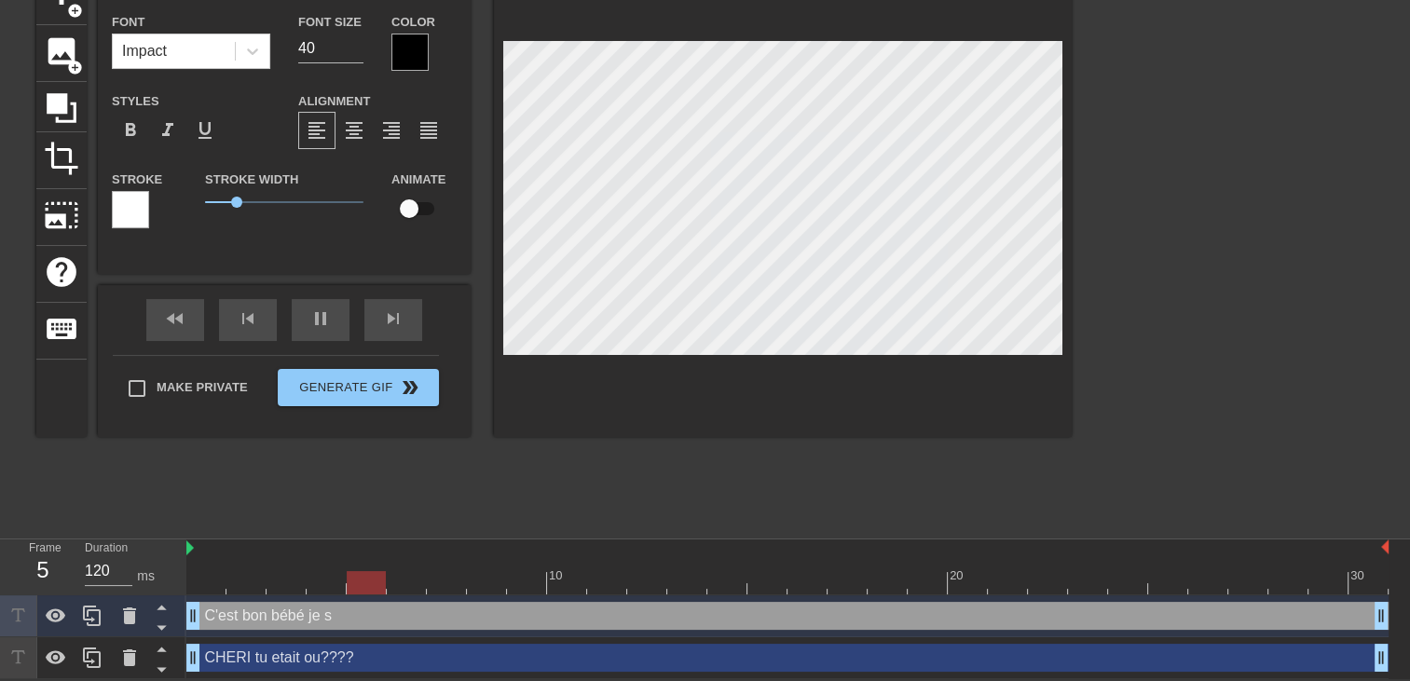
type input "C'est bon bébé je su"
type textarea "C'est bon bébé je su"
type input "C'est bon bébé je sui"
type textarea "C'est bon bébé je sui"
type input "C'est bon bébé je suis"
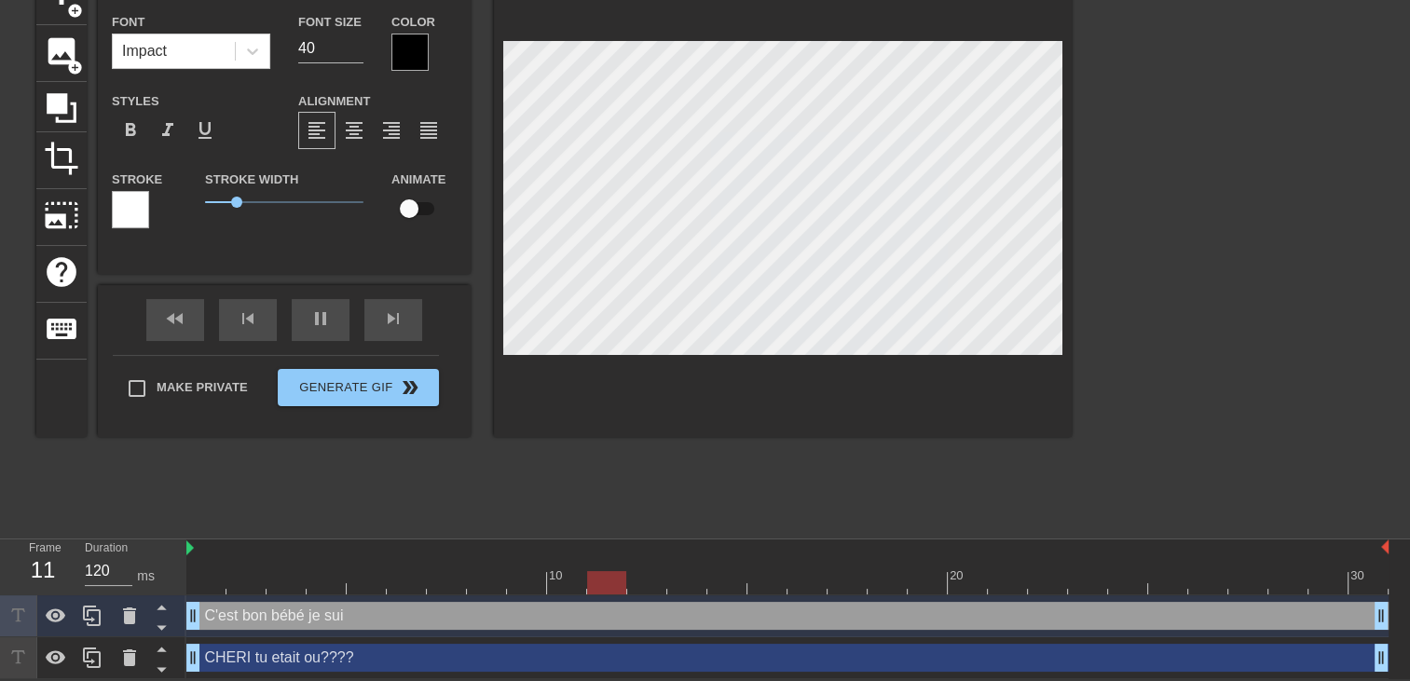
type textarea "C'est bon bébé je suis"
type input "C'est bon bébé je suis"
type textarea "C'est bon bébé je suis"
type input "C'est bon bébé je suis a"
type textarea "C'est bon bébé je suis a"
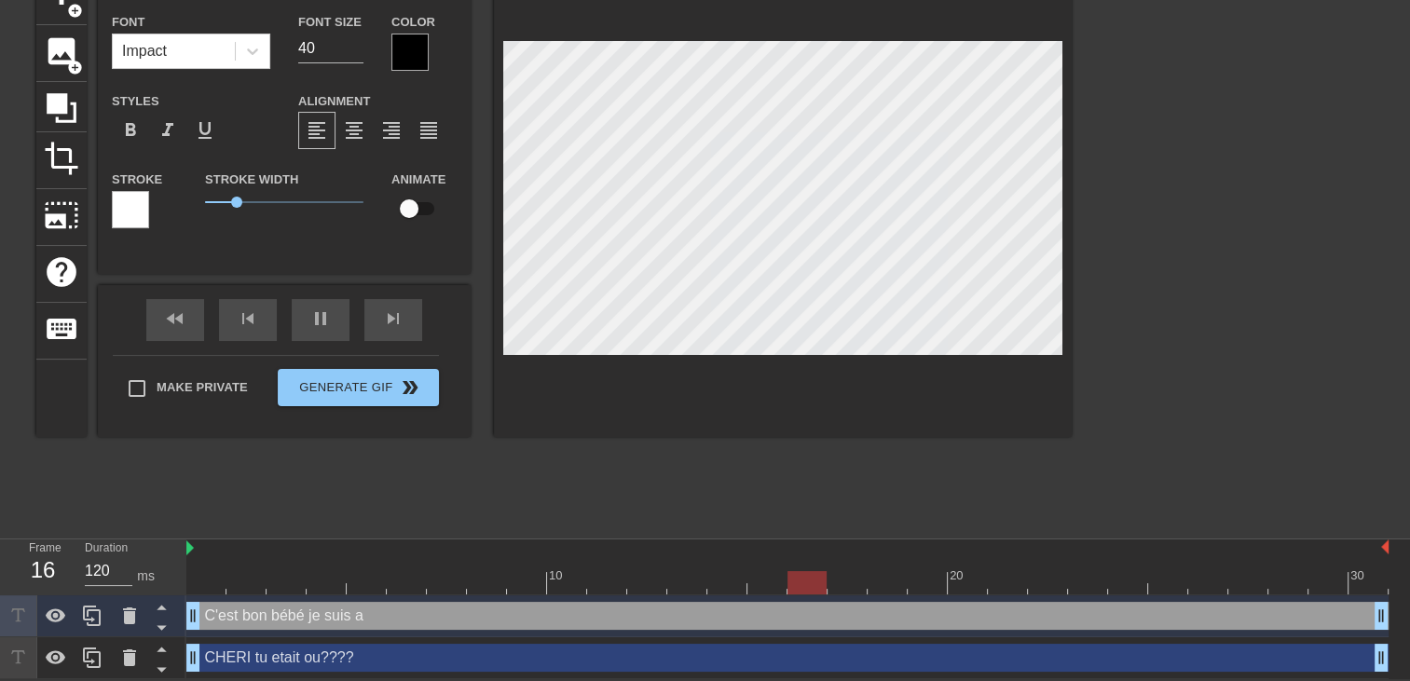
type input "C'est bon bébé je suis al"
type textarea "C'est bon bébé je suis al"
type input "C'est bon bébé je suis all"
type textarea "C'est bon bébé je suis all"
type input "C'est bon bébé je suis allé"
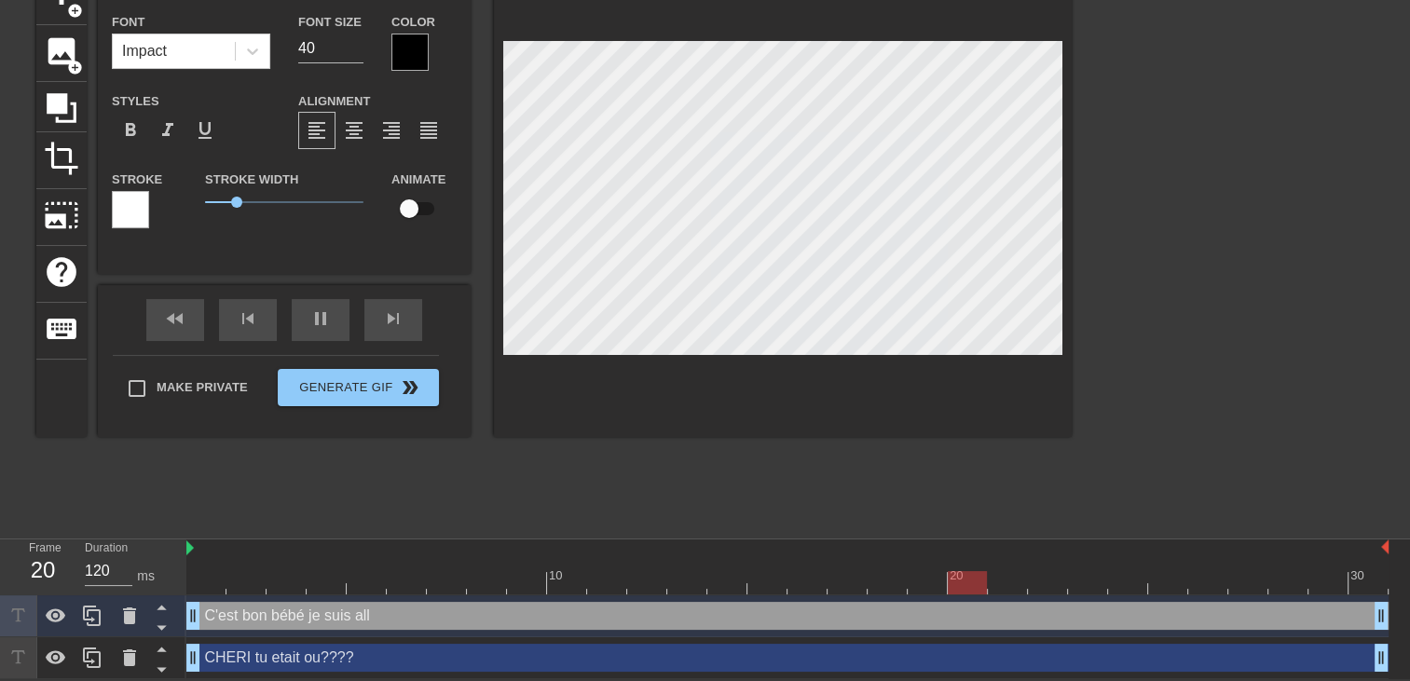
type textarea "C'est bon bébé je suis allé"
type input "C'est bon bébé je suis allé"
type textarea "C'est bon bébé je suis allé"
type input "C'est bon bébé je suis allé"
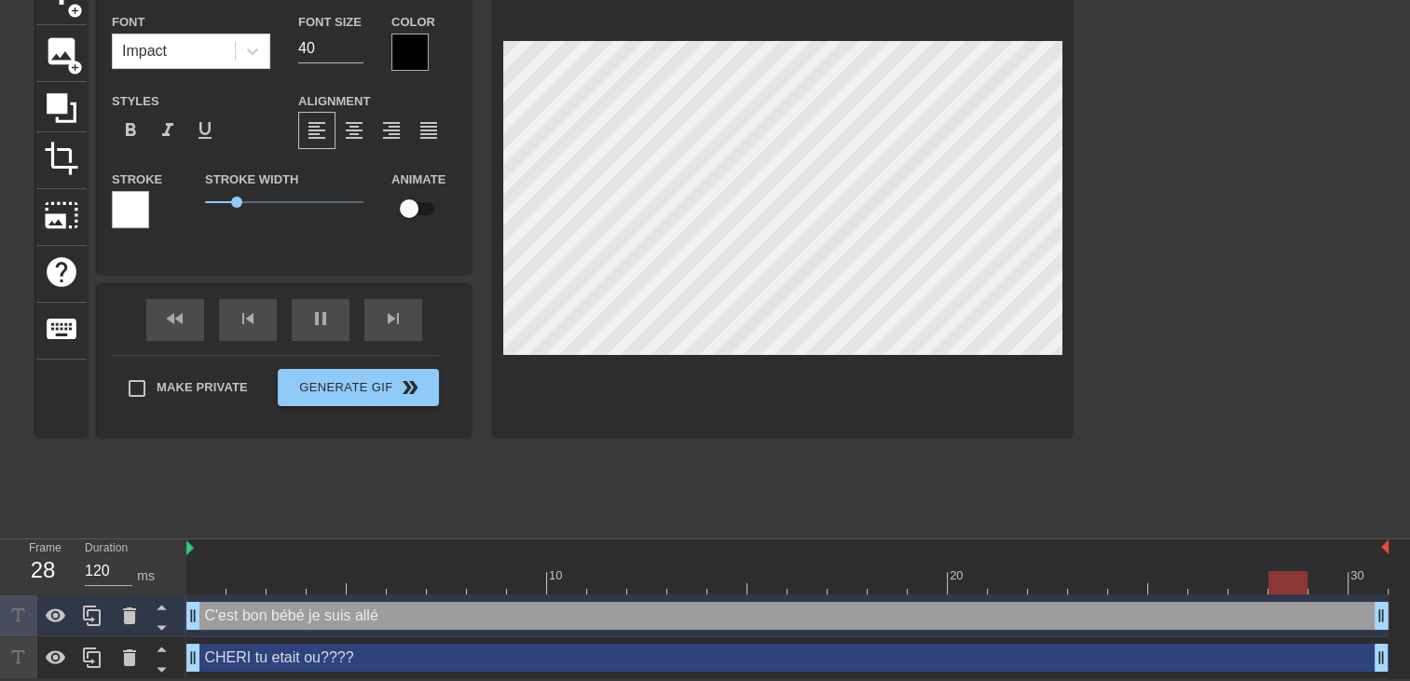
type textarea "C'est bon bébé je suis allé"
type input "C'est bon bébé je suis all"
type textarea "C'est bon bébé je suis all"
type input "C'est bon bébé je suis alle"
type textarea "C'est bon bébé je suis alle"
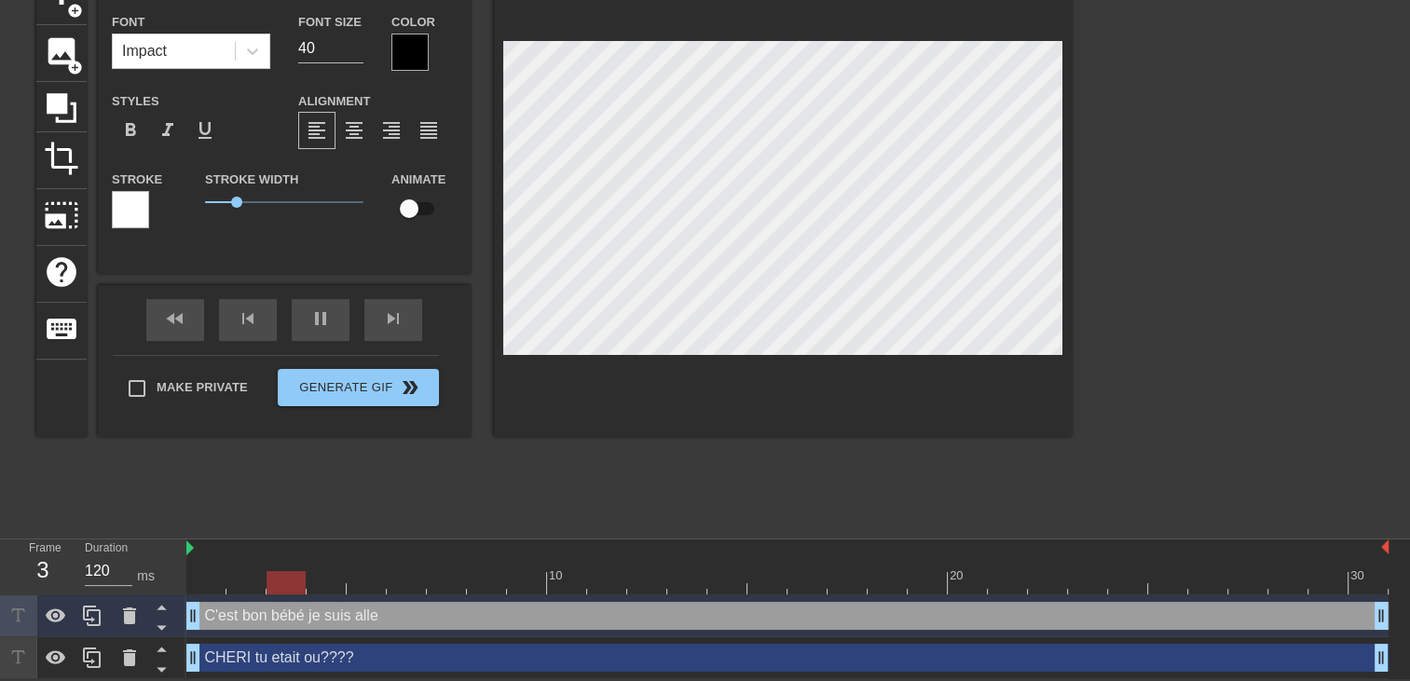
type input "C'est bon bébé je suis aller"
type textarea "C'est bon bébé je suis aller"
type input "C'est bon bébé je suis aller"
type textarea "C'est bon bébé je suis aller"
type input "C'est bon bébé je suis aller p"
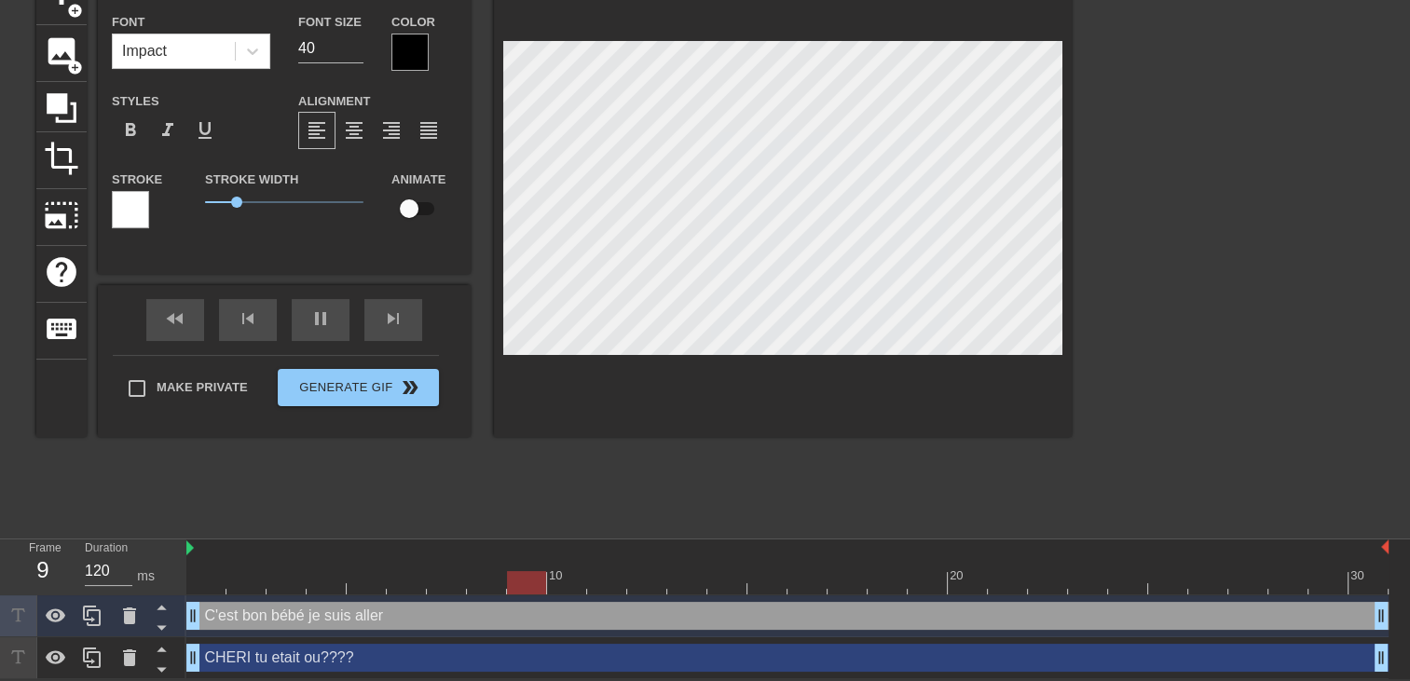
type textarea "C'est bon bébé je suis aller p"
type input "C'est bon bébé je suis aller pi"
type textarea "C'est bon bébé je suis aller pi"
type input "C'est bon bébé je suis aller pis"
type textarea "C'est bon bébé je suis aller pis"
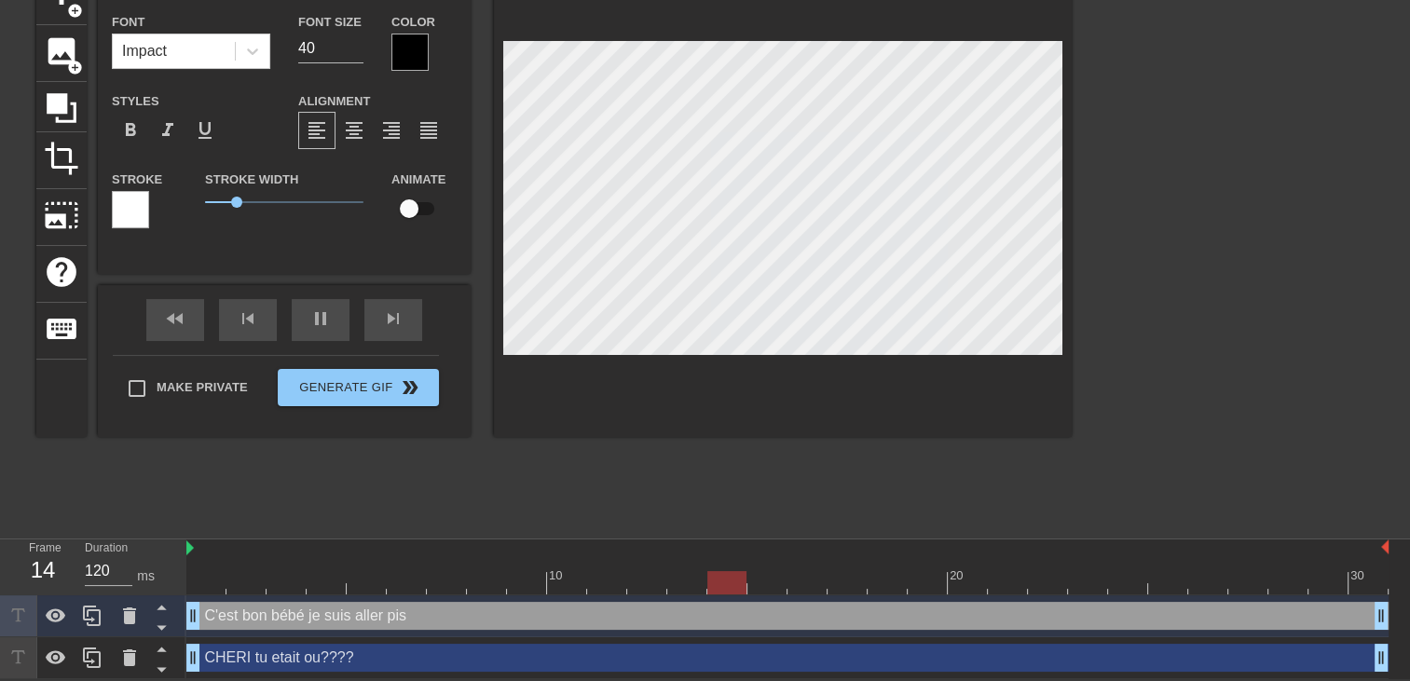
type input "C'est bon bébé je suis aller piss"
type textarea "C'est bon bébé je suis aller piss"
type input "C'est bon bébé je suis aller pisse"
type textarea "C'est bon bébé je suis aller pisse"
type input "C'est bon bébé je suis aller pisser"
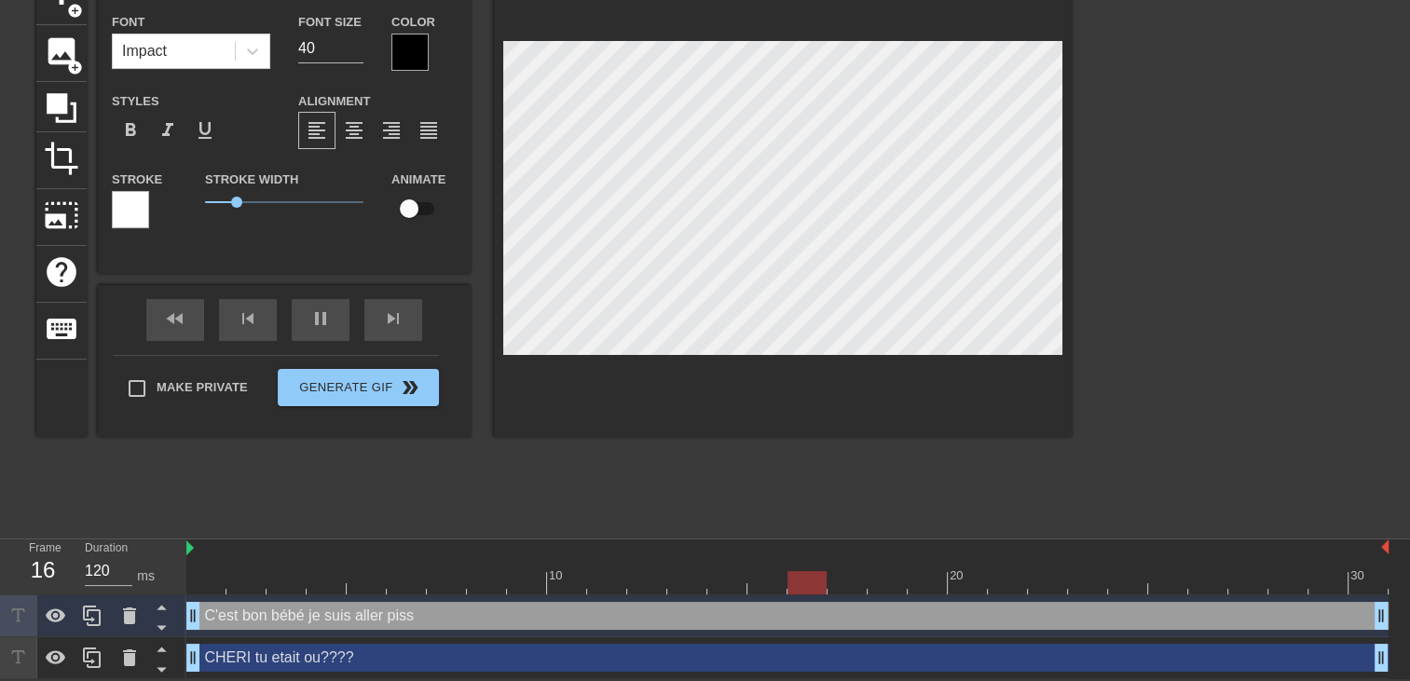
type textarea "C'est bon bébé je suis aller pisser"
type input "C'est bon bébé je suis aller pisser"
type textarea "C'est bon bébé je suis aller pisser"
type input "C'est bon bébé je suis aller pisser s"
type textarea "C'est bon bébé je suis aller pisser s"
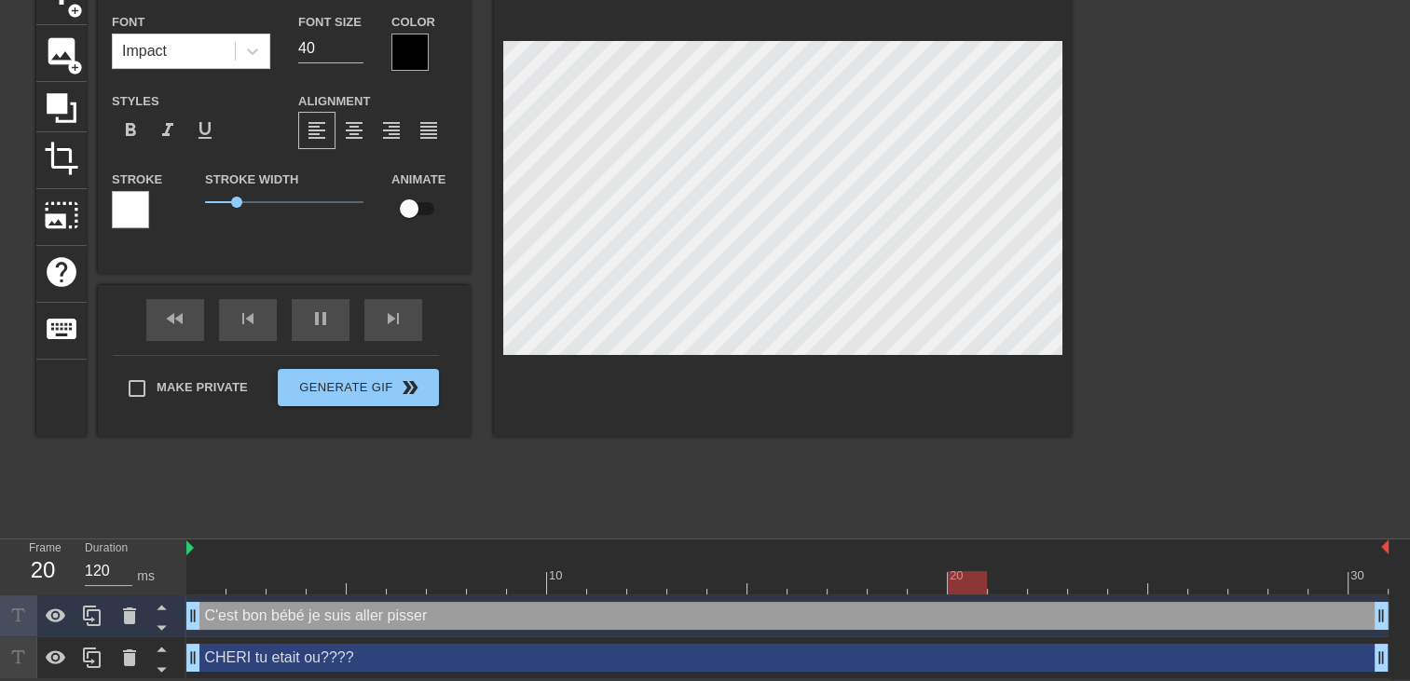
type input "C'est bon bébé je suis aller pisser su"
type textarea "C'est bon bébé je suis aller pisser su"
type input "C'est bon bébé je suis aller pisser sur"
type textarea "C'est bon bébé je suis aller pisser sur"
type input "C'est bon bébé je suis aller pisser sur"
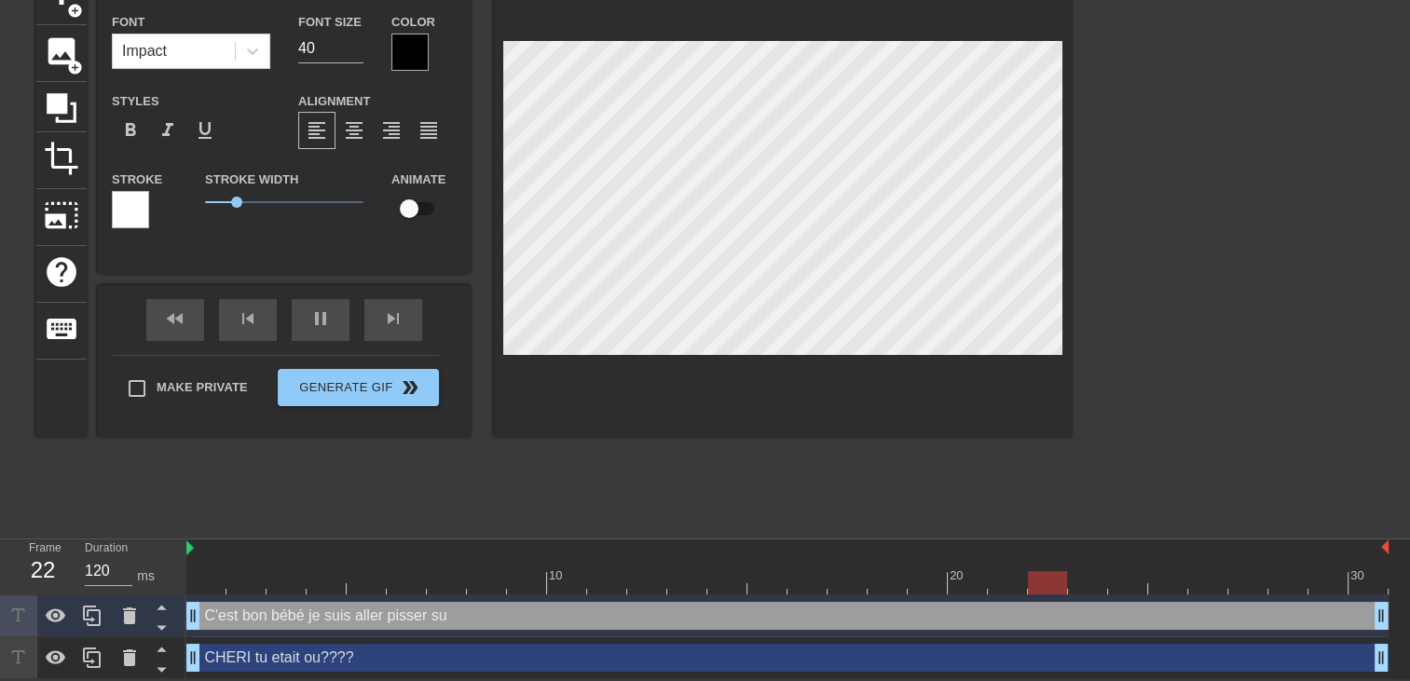
type textarea "C'est bon bébé je suis aller pisser sur"
type input "C'est bon bébé je suis aller pisser sur"
type textarea "C'est bon bébé je suis aller pisser sur"
type input "C'est bon bébé je suis aller pisser sur l"
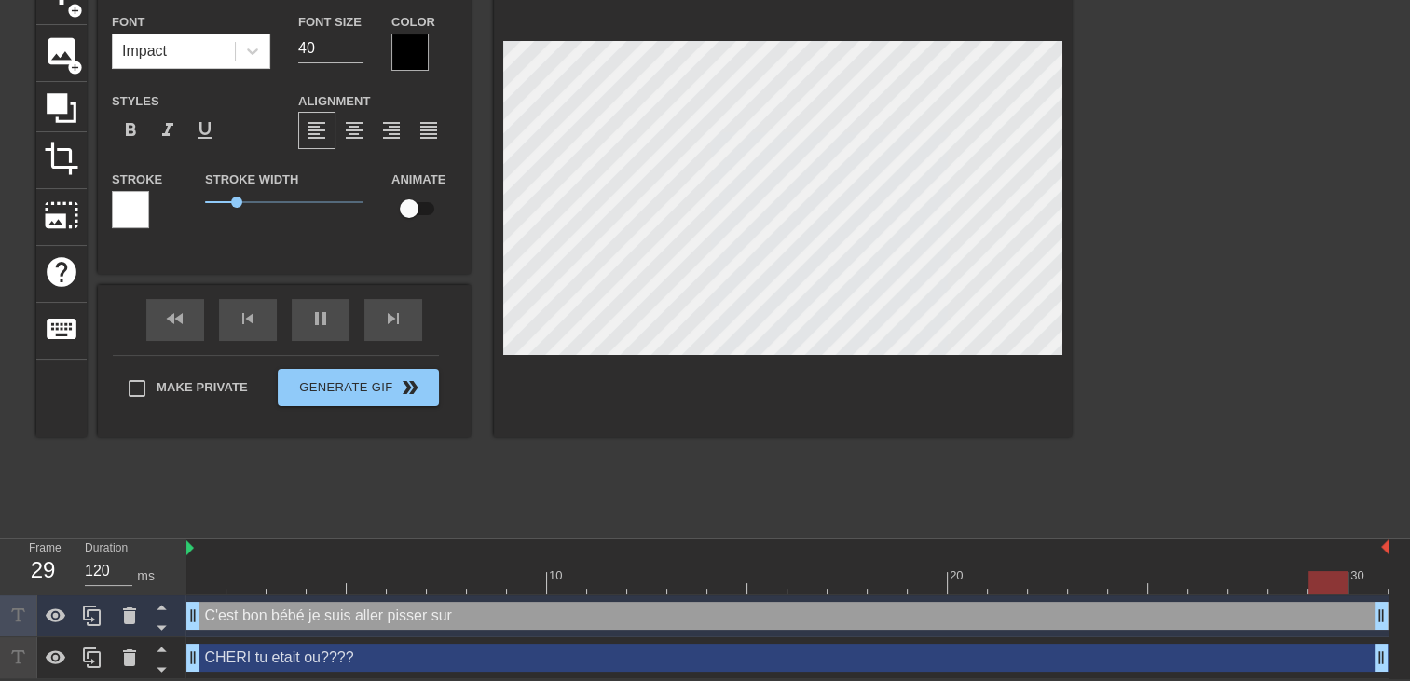
type textarea "C'est bon bébé je suis aller pisser sur l"
type input "C'est bon bébé je suis aller pisser sur le"
type textarea "C'est bon bébé je suis aller pisser sur le"
type input "C'est bon bébé je suis aller pisser sur le"
type textarea "C'est bon bébé je suis aller pisser sur le"
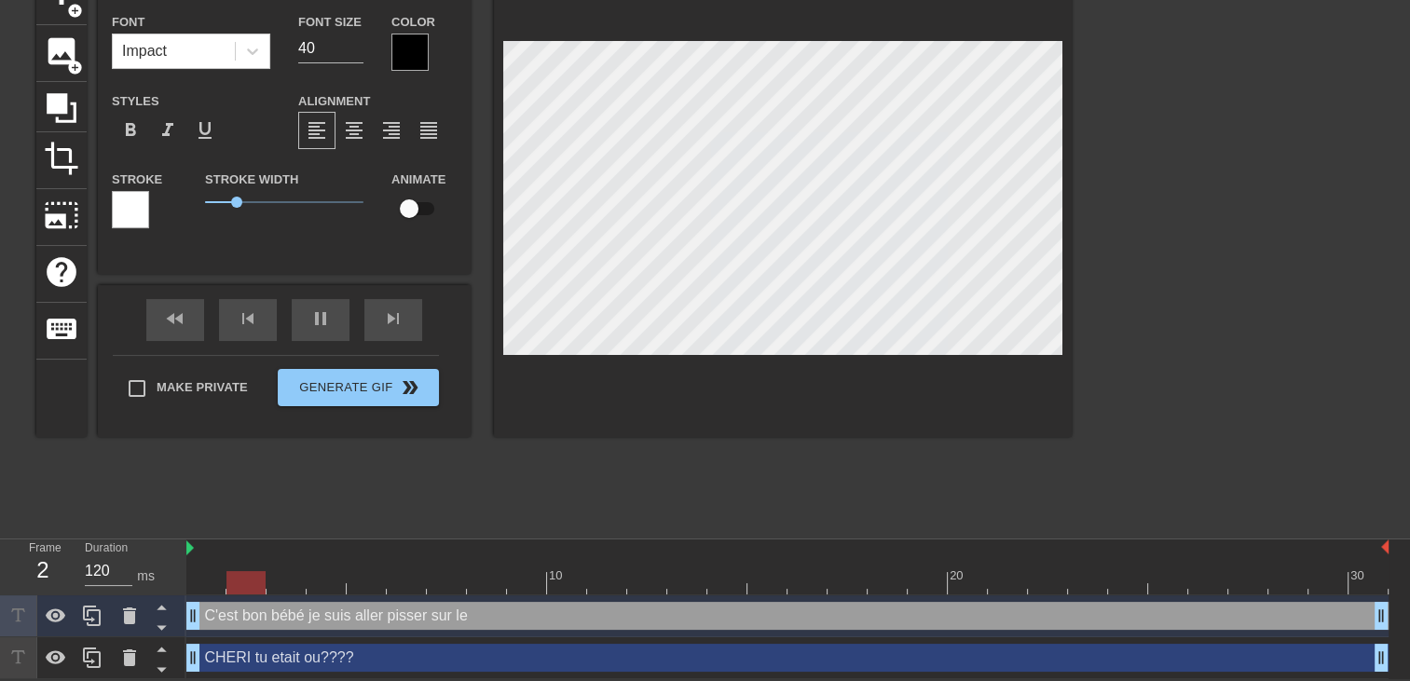
type input "C'est bon bébé je suis aller pisser sur le p"
type textarea "C'est bon bébé je suis aller pisser sur le p"
type input "C'est bon bébé je suis aller pisser sur le pa"
type textarea "C'est bon bébé je suis aller pisser sur le pa"
type input "C'est bon bébé je suis aller pisser sur le par"
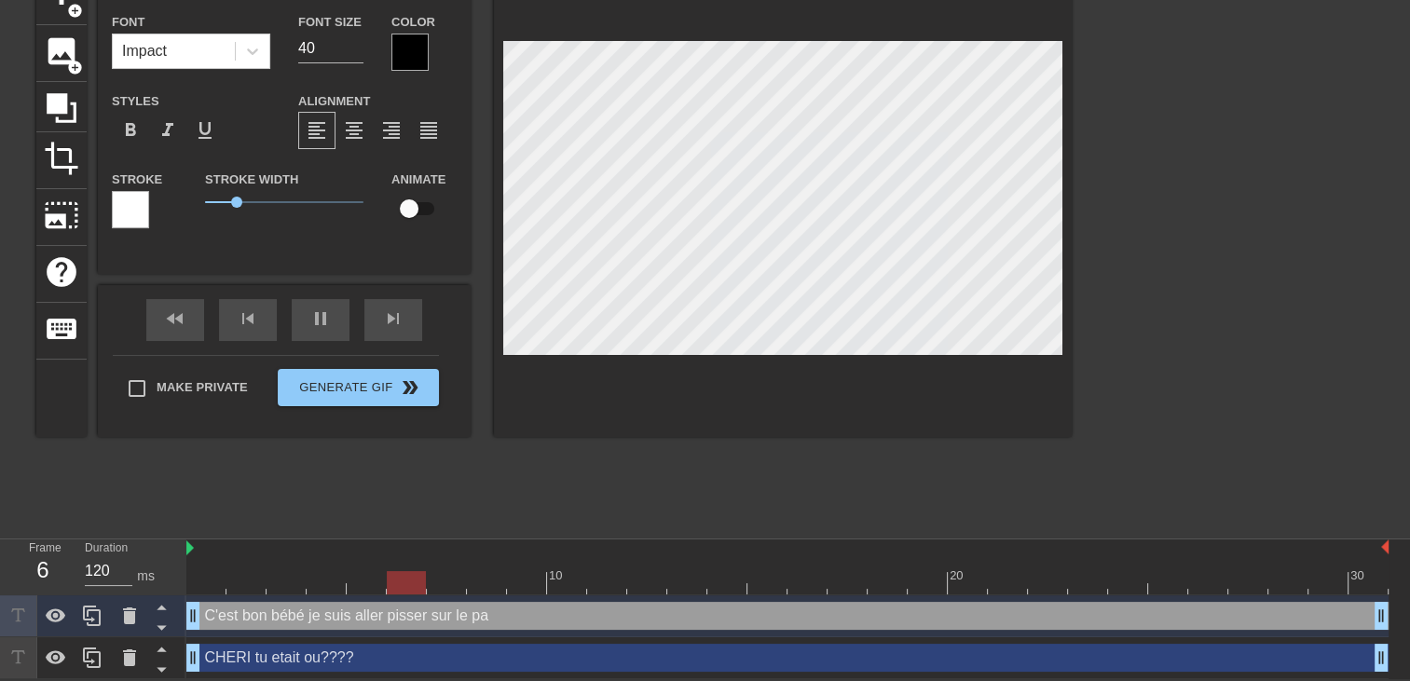
type textarea "C'est bon bébé je suis aller pisser sur le par"
type input "C'est bon bébé je suis aller pisser sur le park"
type textarea "C'est bon bébé je suis aller pisser sur le park"
type input "C'est bon bébé je suis aller pisser sur le parki"
type textarea "C'est bon bébé je suis aller pisser sur le parki"
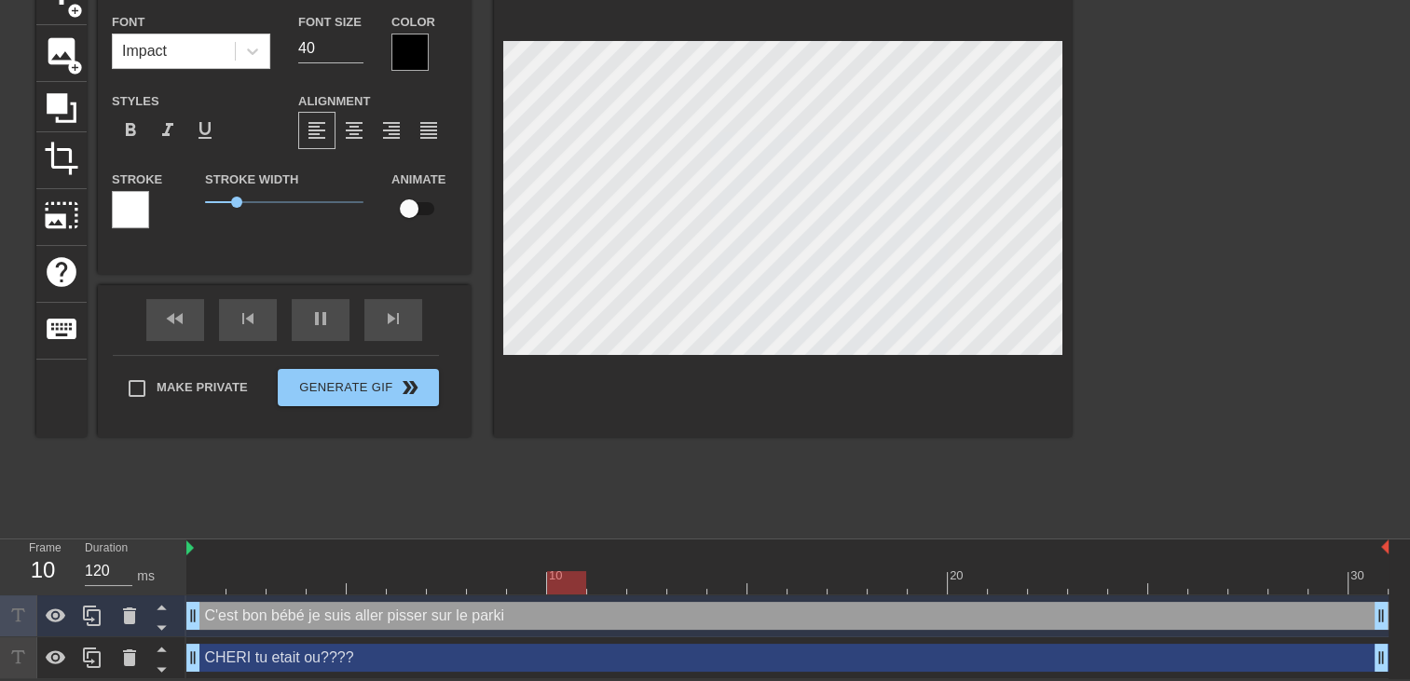
type input "C'est bon bébé je suis aller pisser sur le parkin"
type textarea "C'est bon bébé je suis aller pisser sur le parkin"
type input "C'est bon bébé je suis aller pisser sur le parking"
type textarea "C'est bon bébé je suis aller pisser sur le parking"
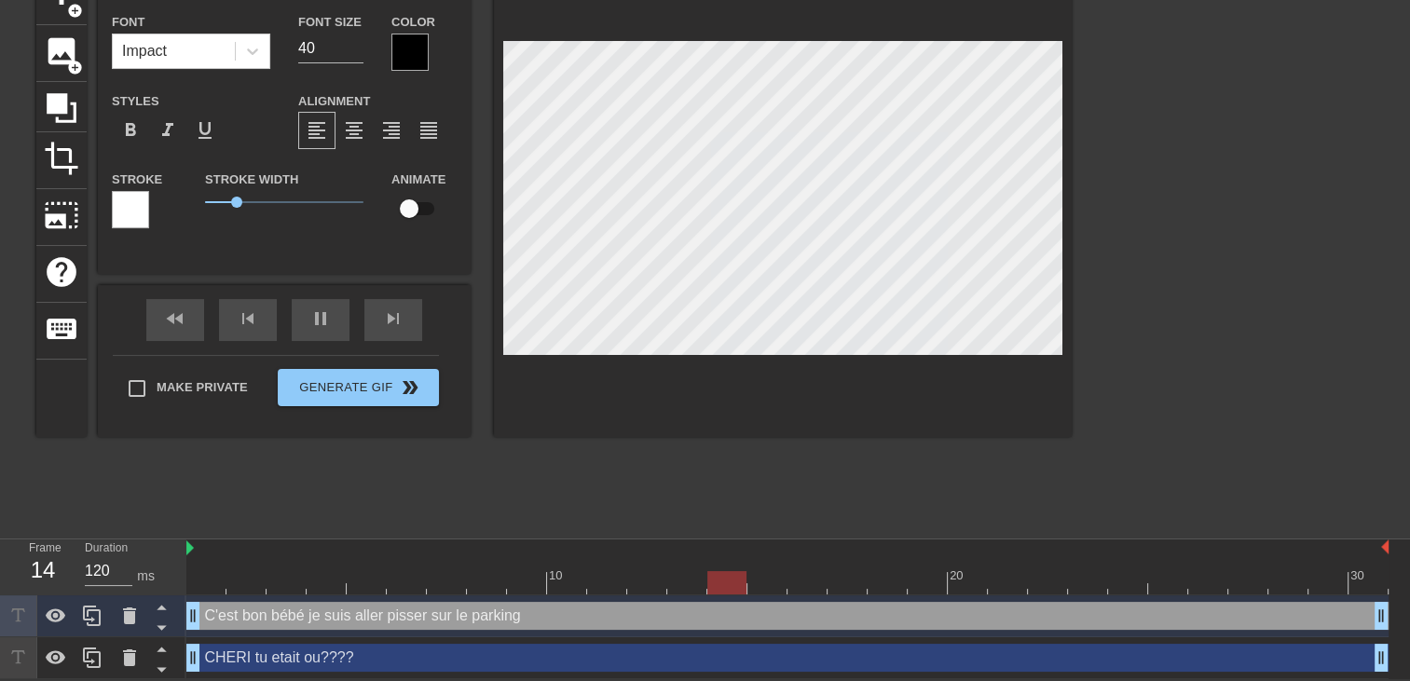
type input "C'est bon bébé je suis aller pisser sur le parking"
type textarea "C'est bon bébé je suis aller pisser sur le parking"
type input "C'est bon bébé je suis aller pisser sur le parking t"
type textarea "C'est bon bébé je suis aller pisser sur le parking t"
type input "C'est bon bébé je suis aller pisser sur le parking t'"
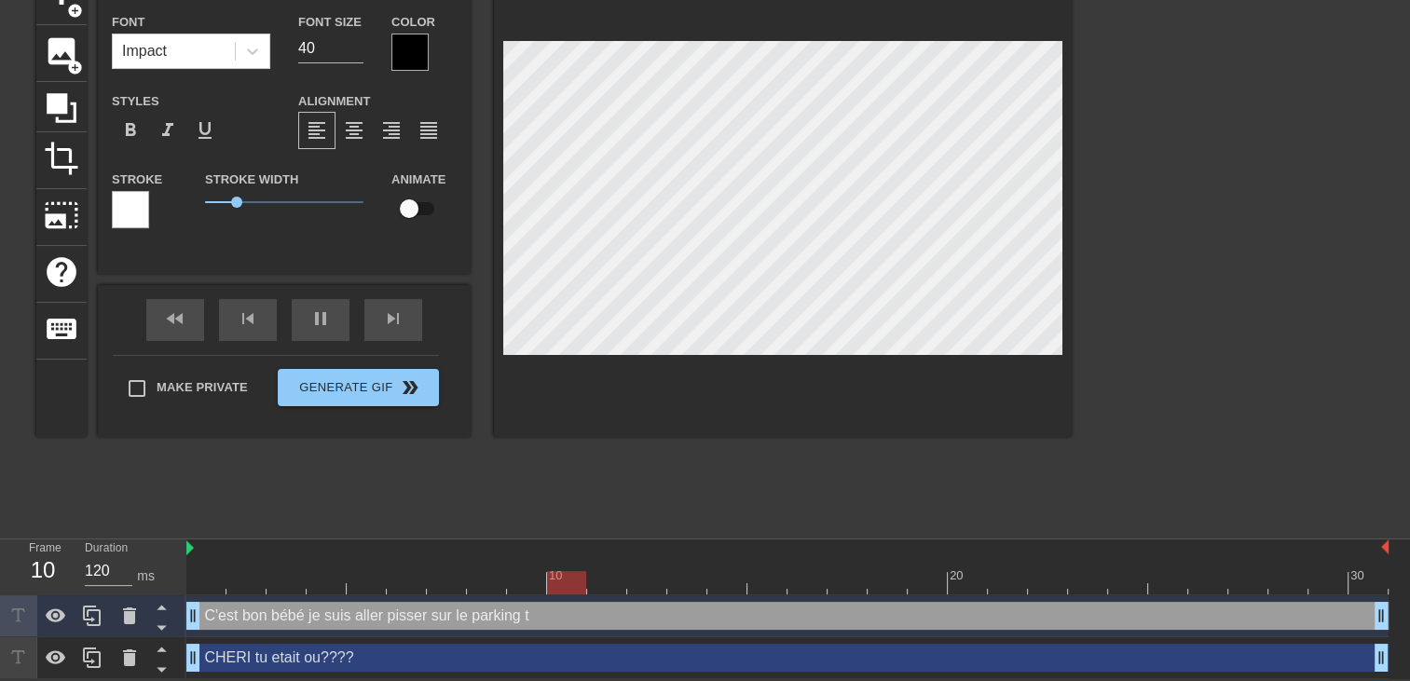
type textarea "C'est bon bébé je suis aller pisser sur le parking t'"
type input "C'est bon bébé je suis aller pisser sur le parking t'i"
type textarea "C'est bon bébé je suis aller pisser sur le parking t'i"
type input "C'est bon bébé je suis aller pisser sur le parking t'in"
type textarea "C'est bon bébé je suis aller pisser sur le parking t'in"
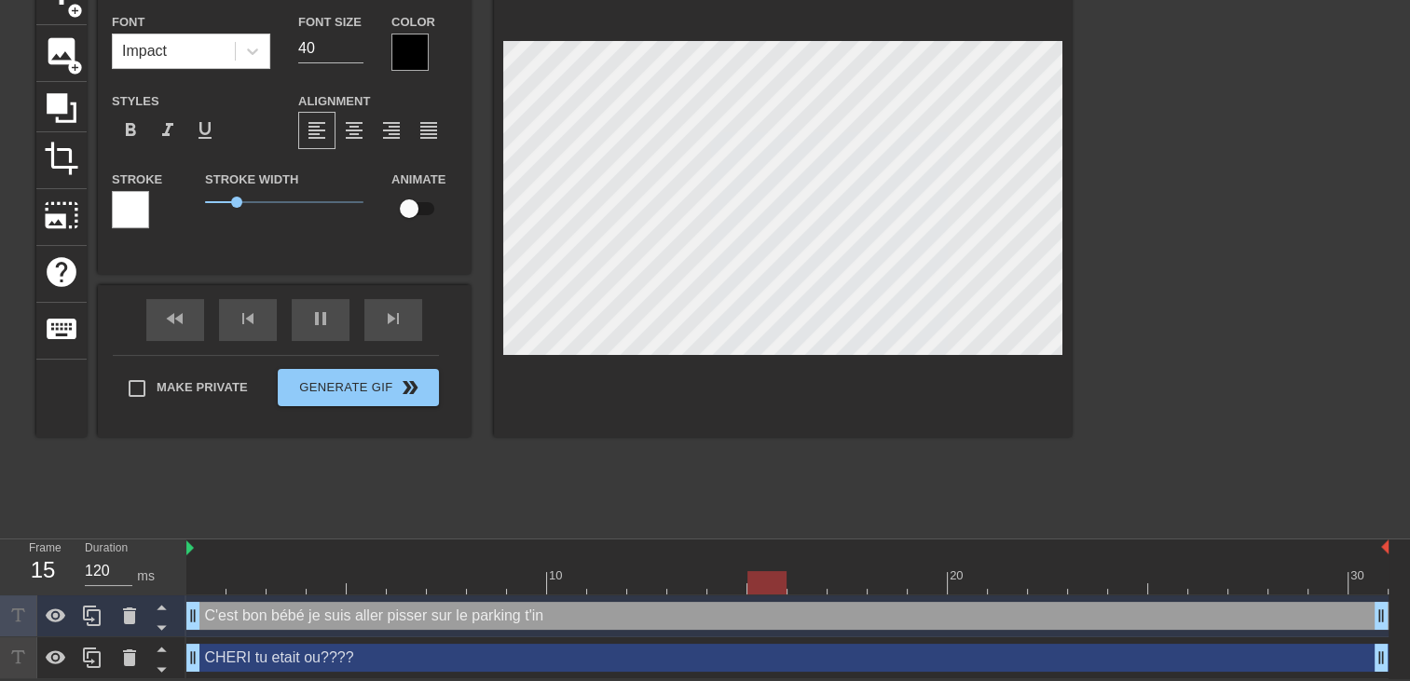
type input "C'est bon bébé je suis aller pisser sur le parking t'inq"
type textarea "C'est bon bébé je suis aller pisser sur le parking t'inq"
type input "C'est bon bébé je suis aller pisser sur le parking t'inqu"
type textarea "C'est bon bébé je suis aller pisser sur le parking t'inqu"
type input "C'est bon bébé je suis aller pisser sur le parking t'inqui"
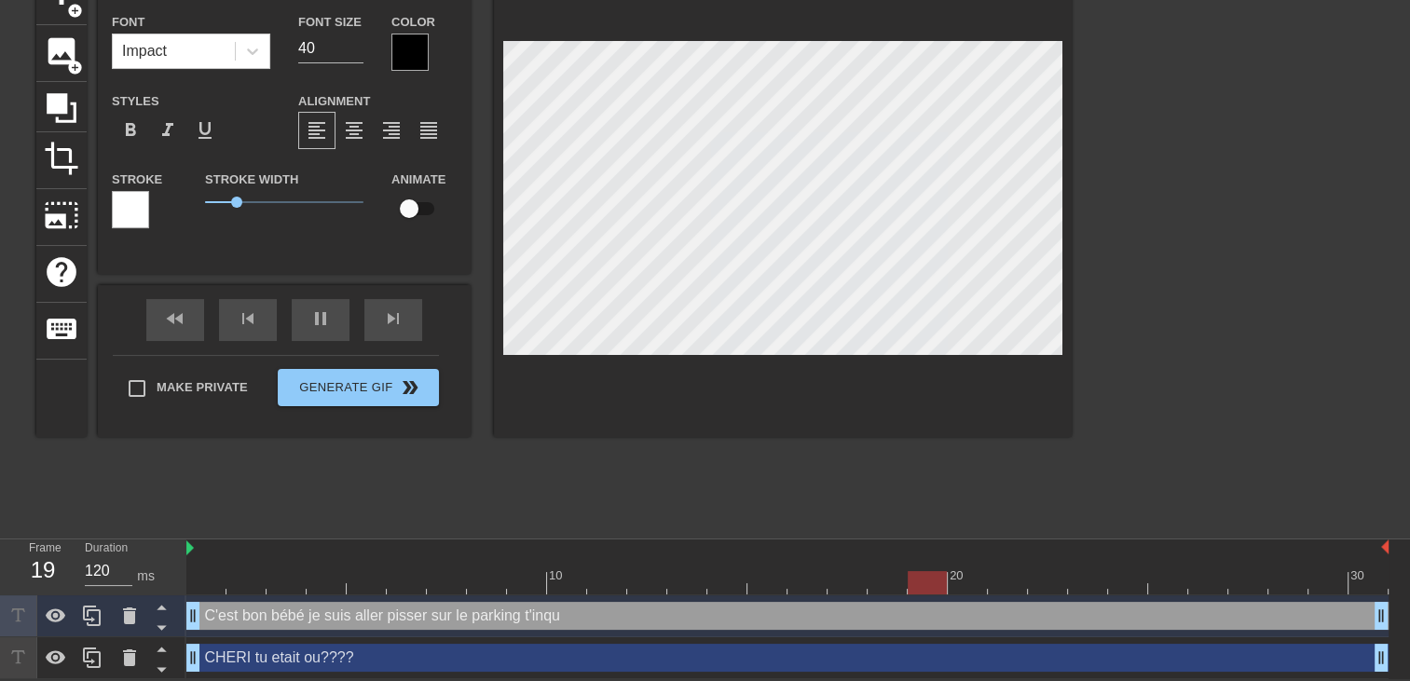
type textarea "C'est bon bébé je suis aller pisser sur le parking t'inqui"
type input "C'est bon bébé je suis aller pisser sur le parking t'inquie"
type textarea "C'est bon bébé je suis aller pisser sur le parking t'inquie"
type input "C'est bon bébé je suis aller pisser sur le parking t'inquiet"
type textarea "C'est bon bébé je suis aller pisser sur le parking t'inquiet"
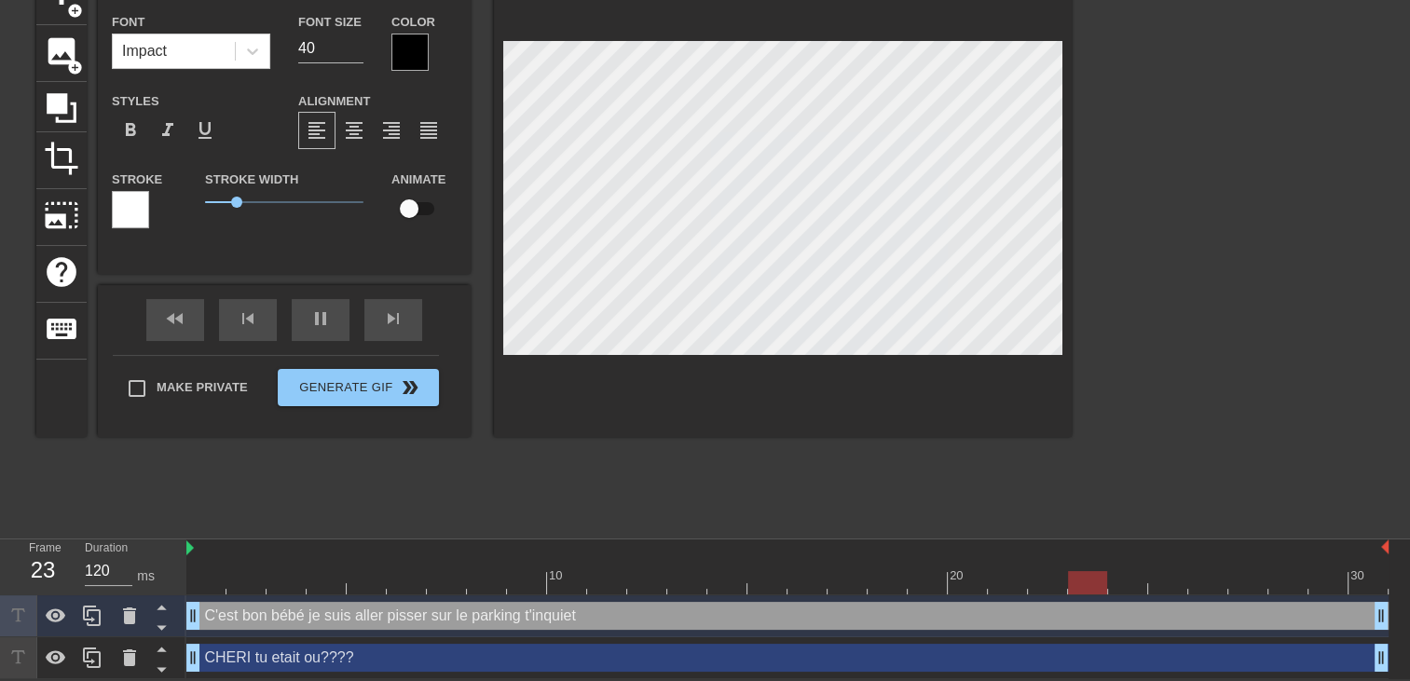
type input "C'est bon bébé je suis aller pisser sur le parking t'inquiete"
type textarea "C'est bon bébé je suis aller pisser sur le parking t'inquiete"
type input "C'est bon bébé je suis aller pisser sur le parking t'inquiete"
type textarea "C'est bon bébé je suis aller pisser sur le parking t'inquiete"
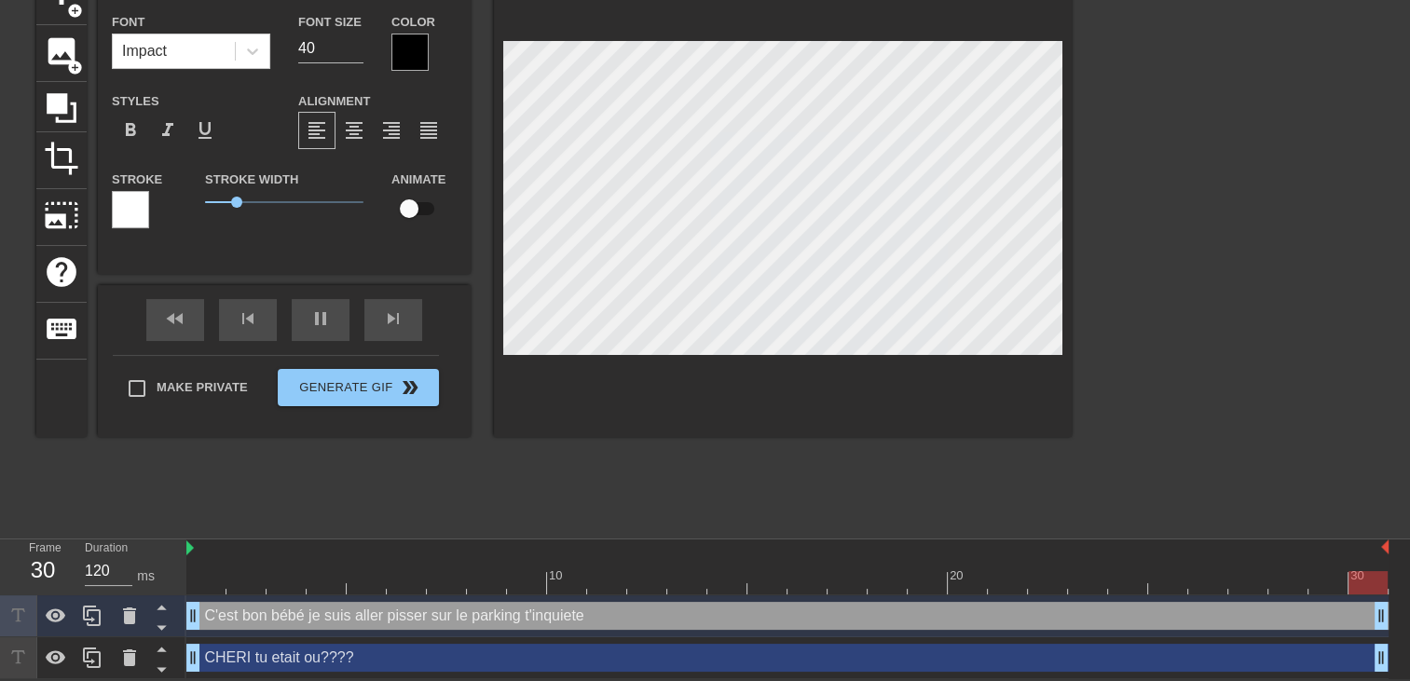
type input "C'est bon bébé je suis aller pisser sur le parking t'inquiete p"
type textarea "C'est bon bébé je suis aller pisser sur le parking t'inquiete p"
click at [407, 50] on div at bounding box center [409, 52] width 37 height 37
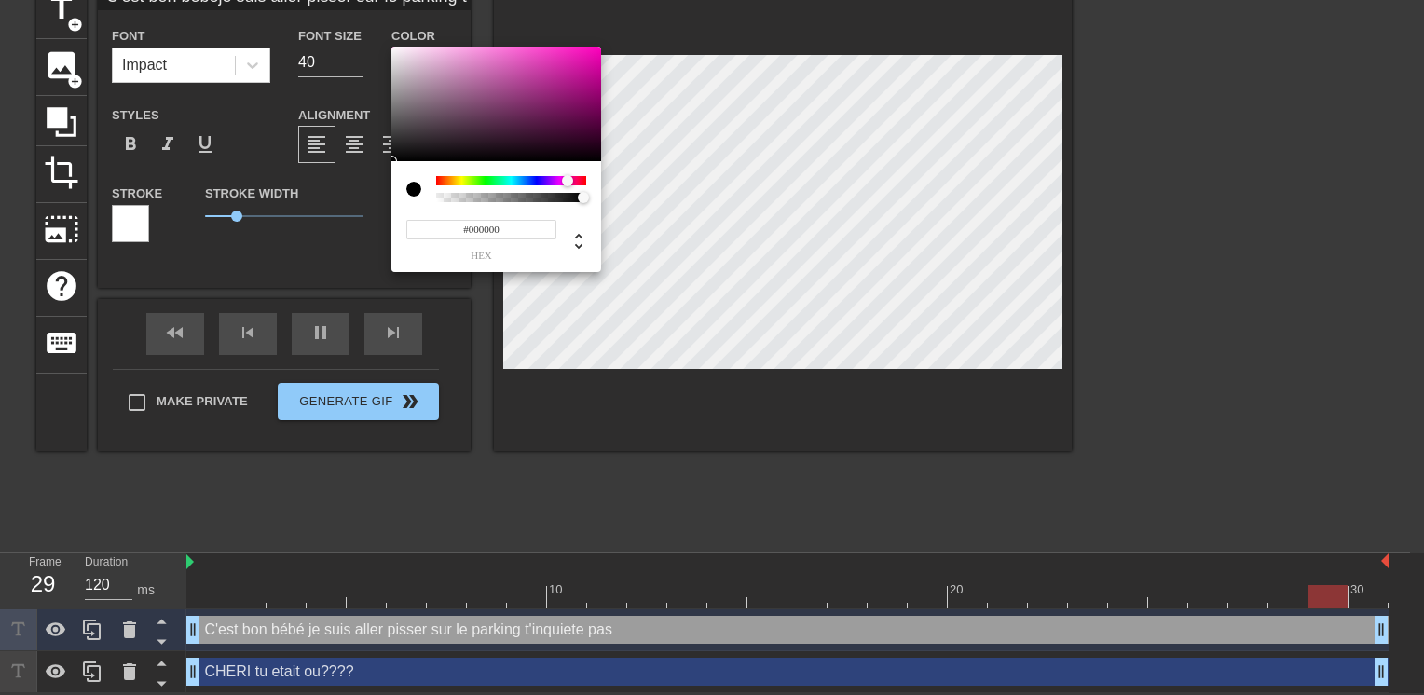
click at [567, 180] on div at bounding box center [511, 180] width 150 height 9
click at [581, 73] on div at bounding box center [496, 105] width 210 height 116
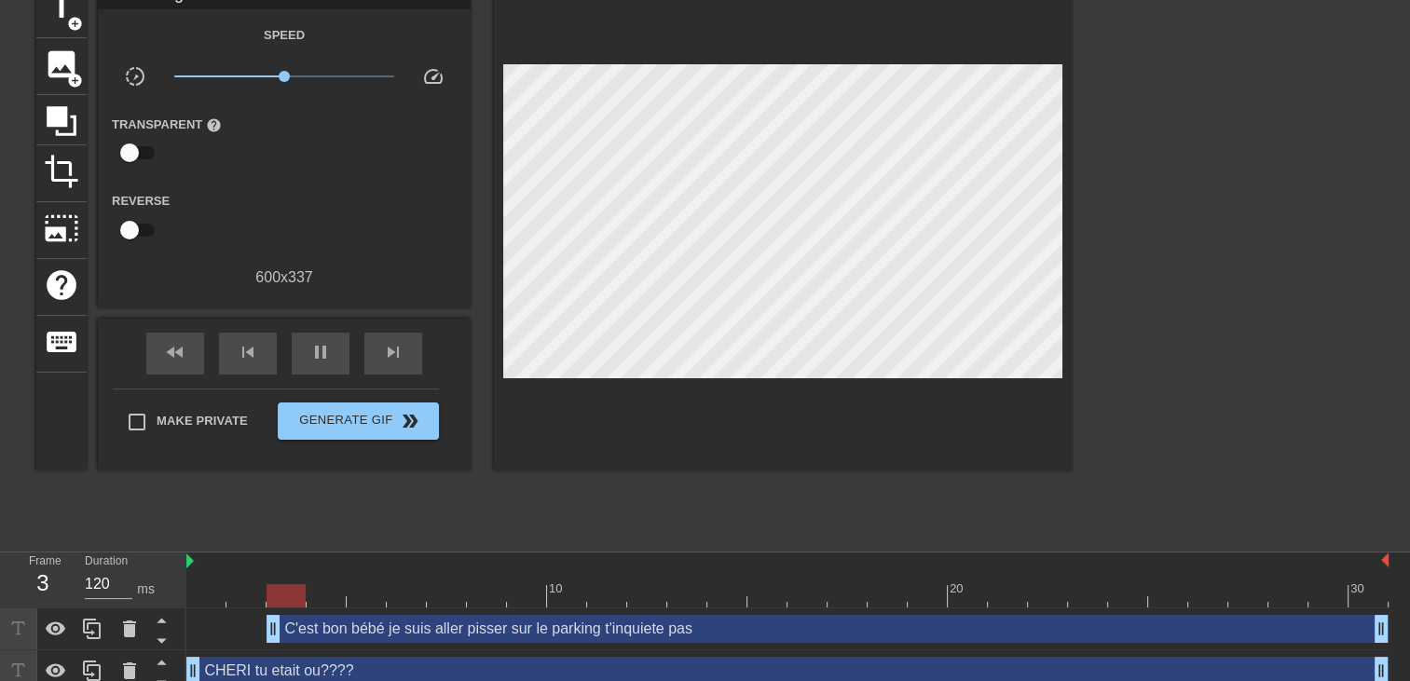
drag, startPoint x: 191, startPoint y: 630, endPoint x: 378, endPoint y: 582, distance: 193.2
click at [378, 582] on div "10 20 30 C'est bon bébé je suis aller pisser sur le parking t'inquiete pas drag…" at bounding box center [797, 623] width 1223 height 140
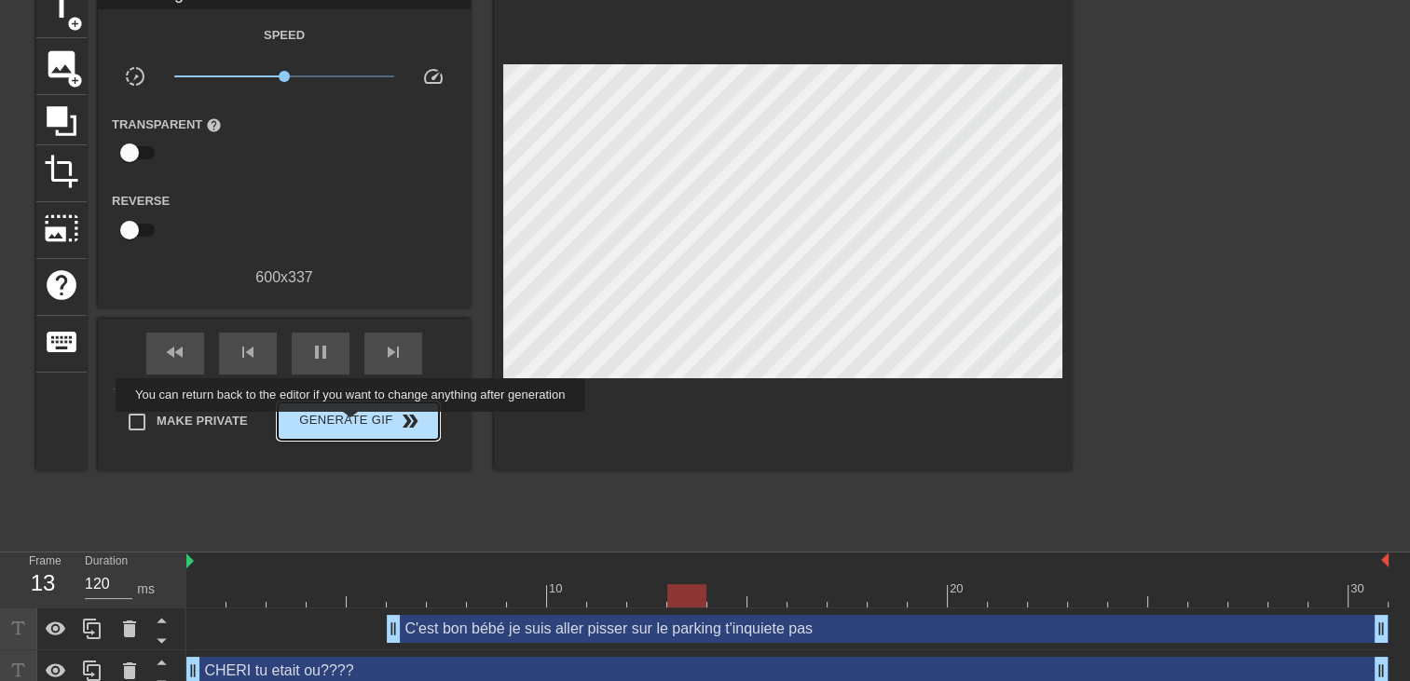
click at [356, 420] on span "Generate Gif double_arrow" at bounding box center [358, 421] width 146 height 22
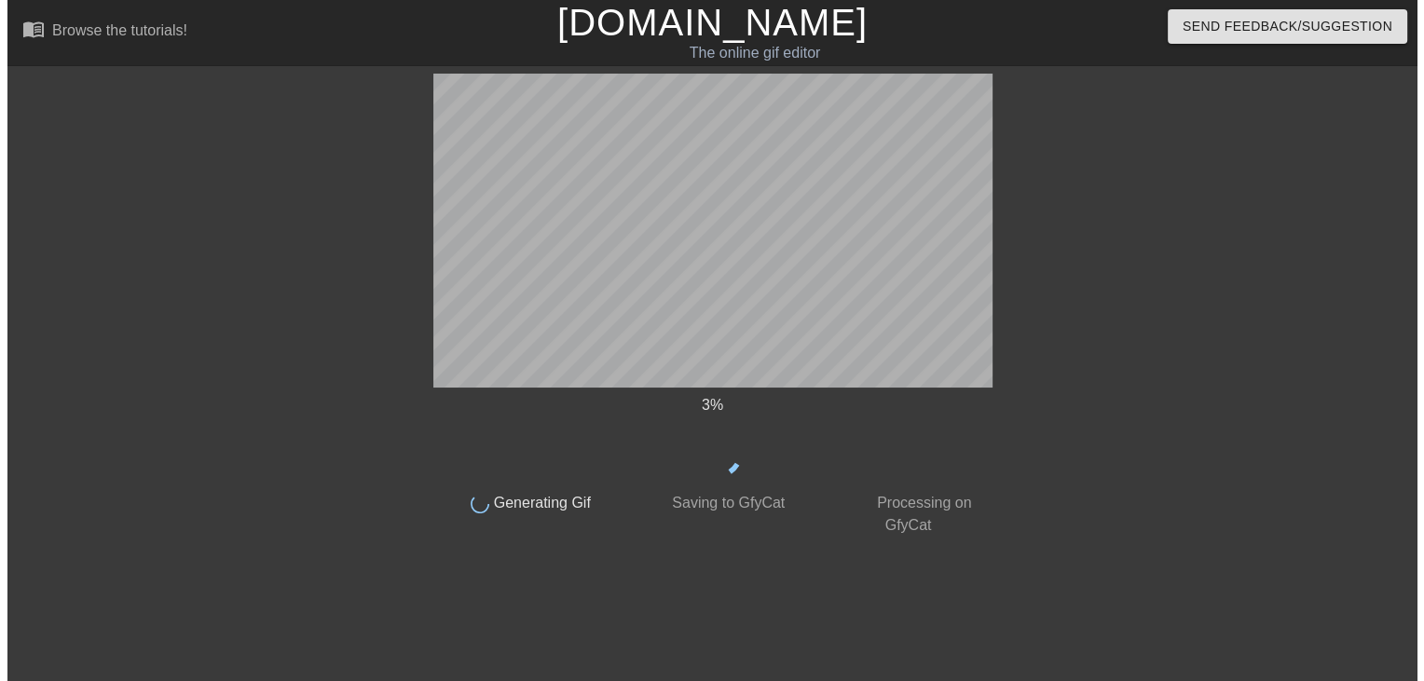
scroll to position [0, 0]
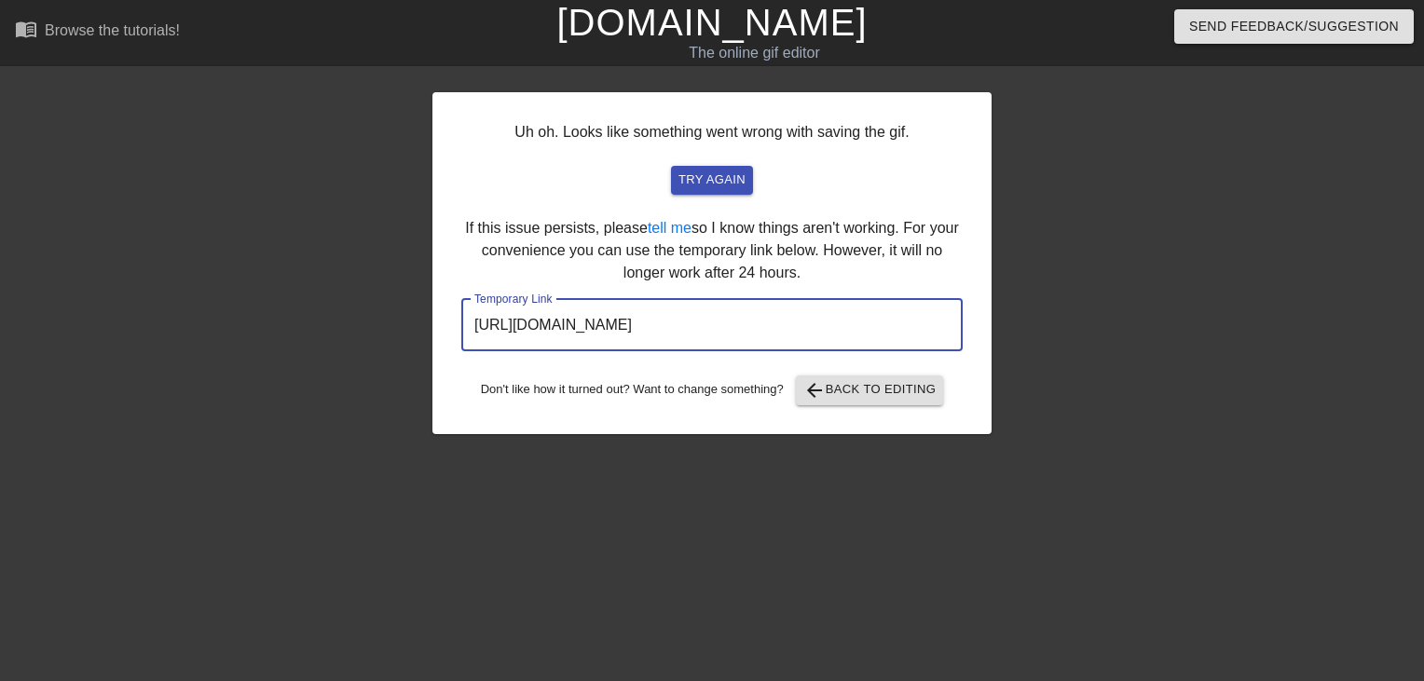
drag, startPoint x: 678, startPoint y: 394, endPoint x: 124, endPoint y: 401, distance: 554.4
click at [124, 401] on div "Uh oh. Looks like something went wrong with saving the gif. try again If this i…" at bounding box center [712, 353] width 1424 height 559
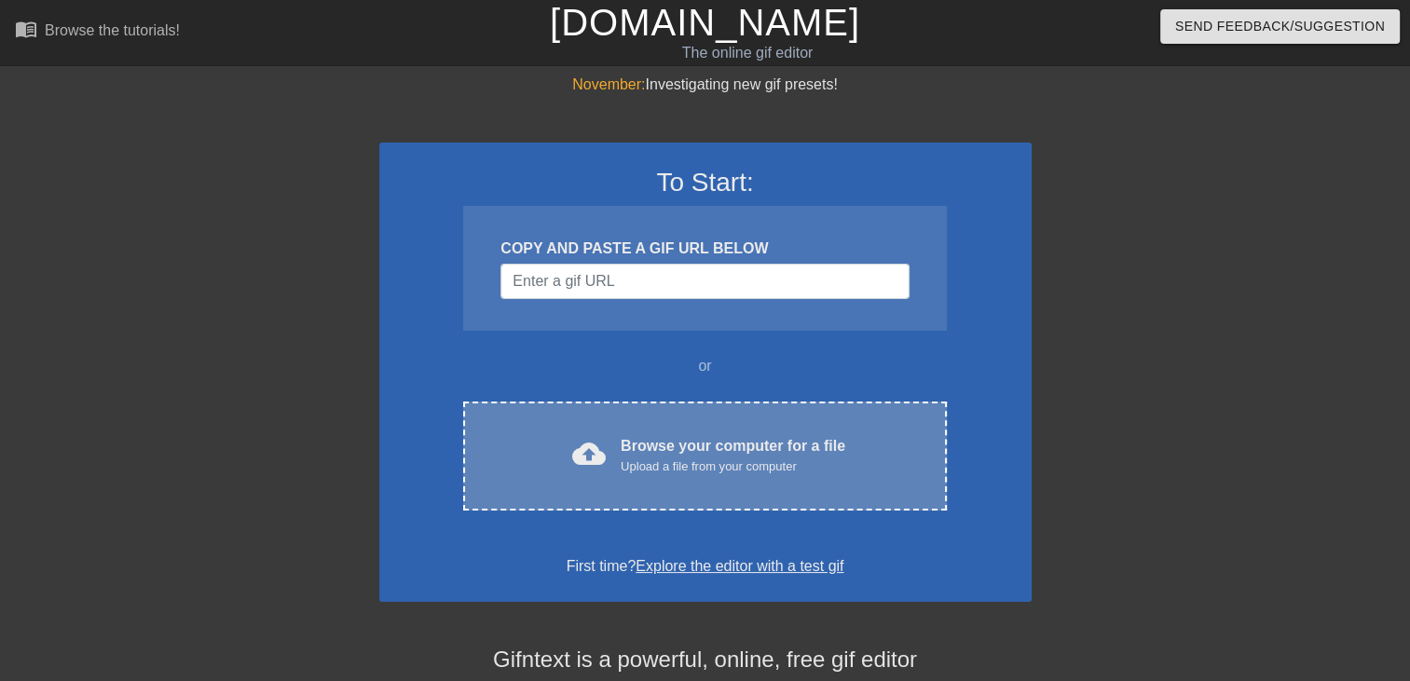
click at [714, 489] on div "cloud_upload Browse your computer for a file Upload a file from your computer C…" at bounding box center [704, 456] width 483 height 109
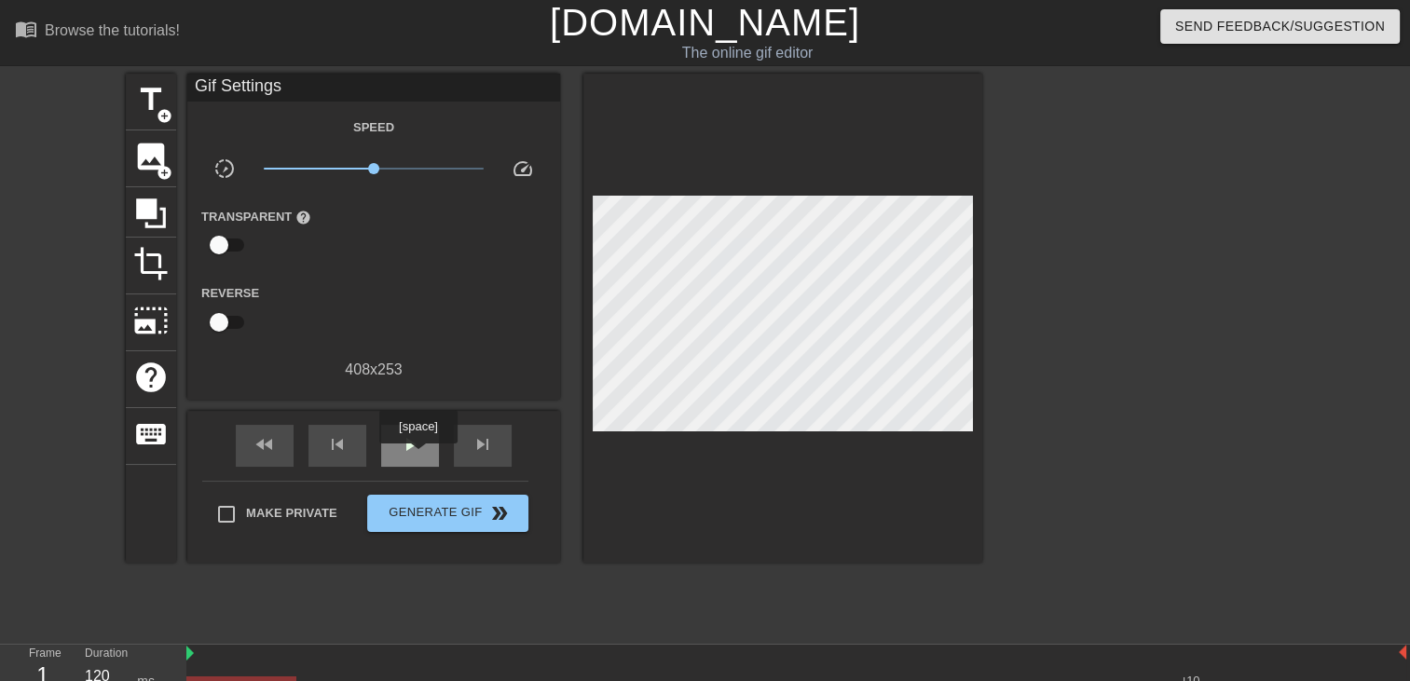
click at [416, 457] on div "play_arrow" at bounding box center [410, 446] width 58 height 42
click at [158, 119] on span "add_circle" at bounding box center [165, 116] width 16 height 16
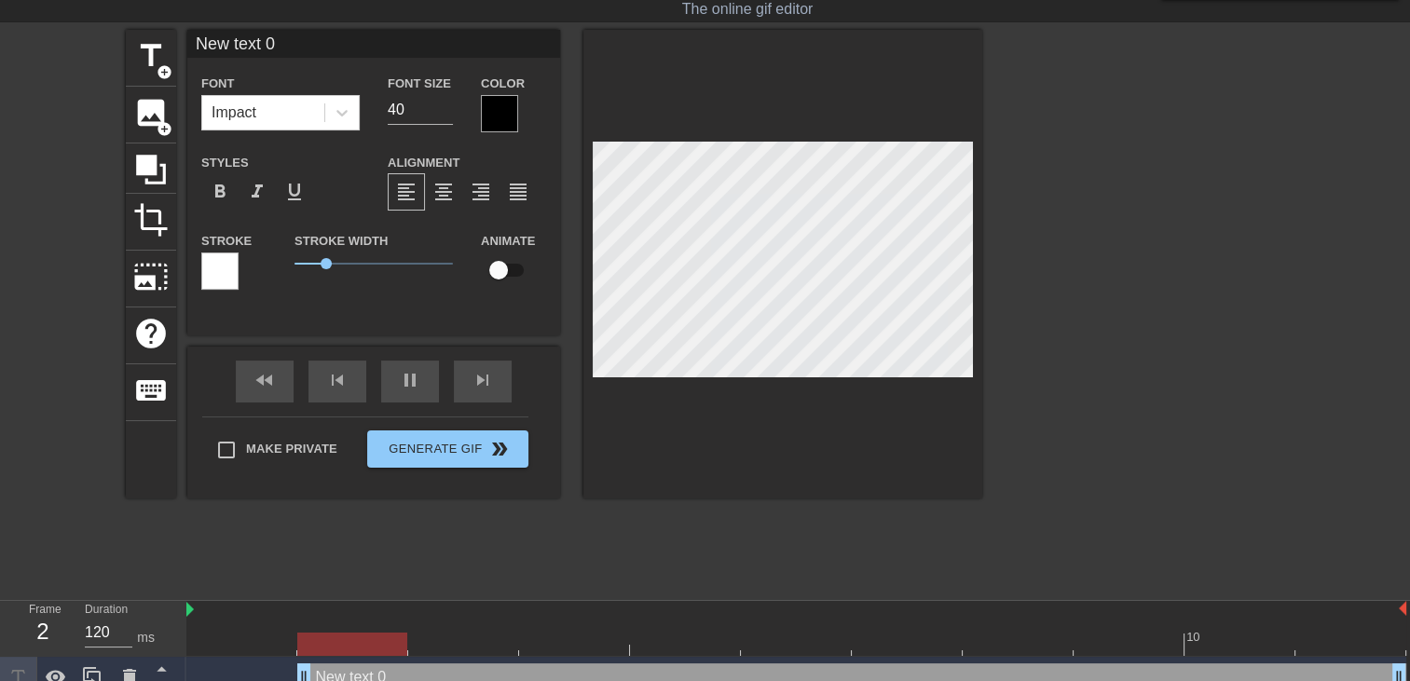
scroll to position [64, 0]
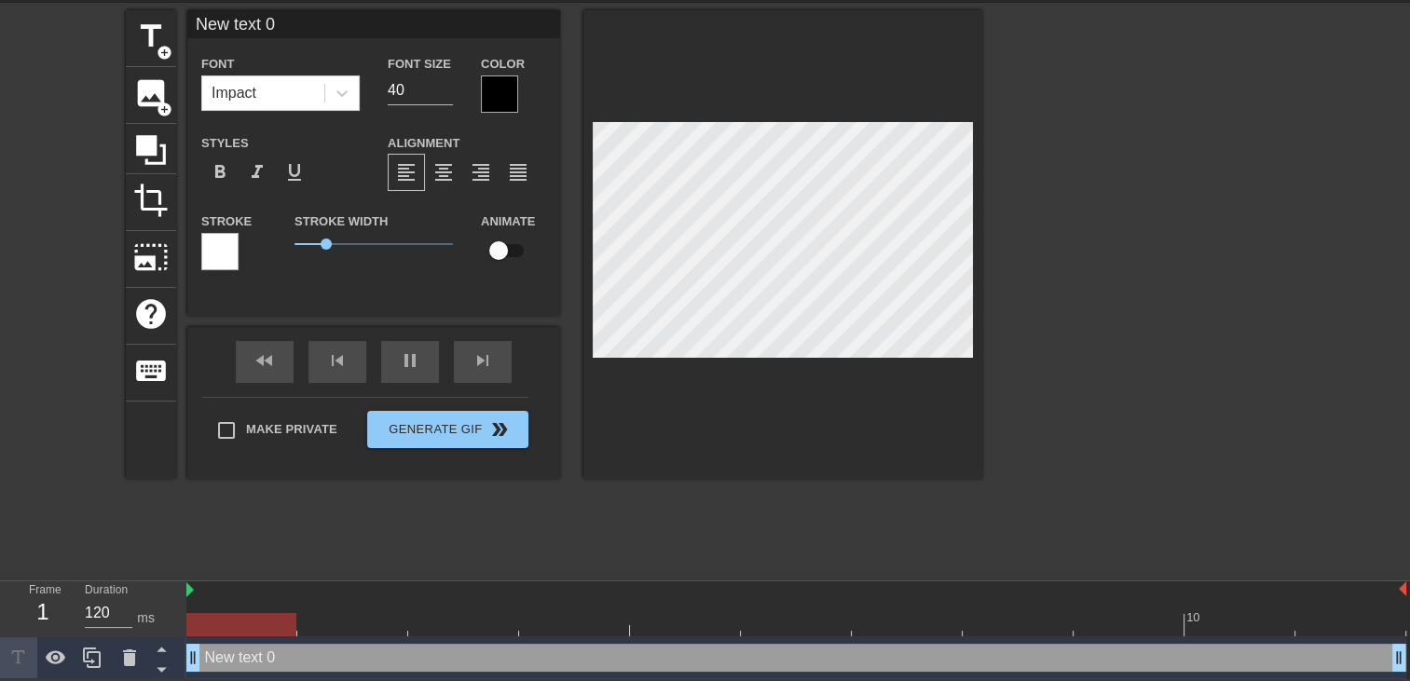
drag, startPoint x: 306, startPoint y: 659, endPoint x: 9, endPoint y: 596, distance: 302.8
click at [20, 597] on div "Frame 1 Duration 120 ms 10 New text 0 drag_handle drag_handle" at bounding box center [705, 630] width 1410 height 98
type input "120"
type input "New text"
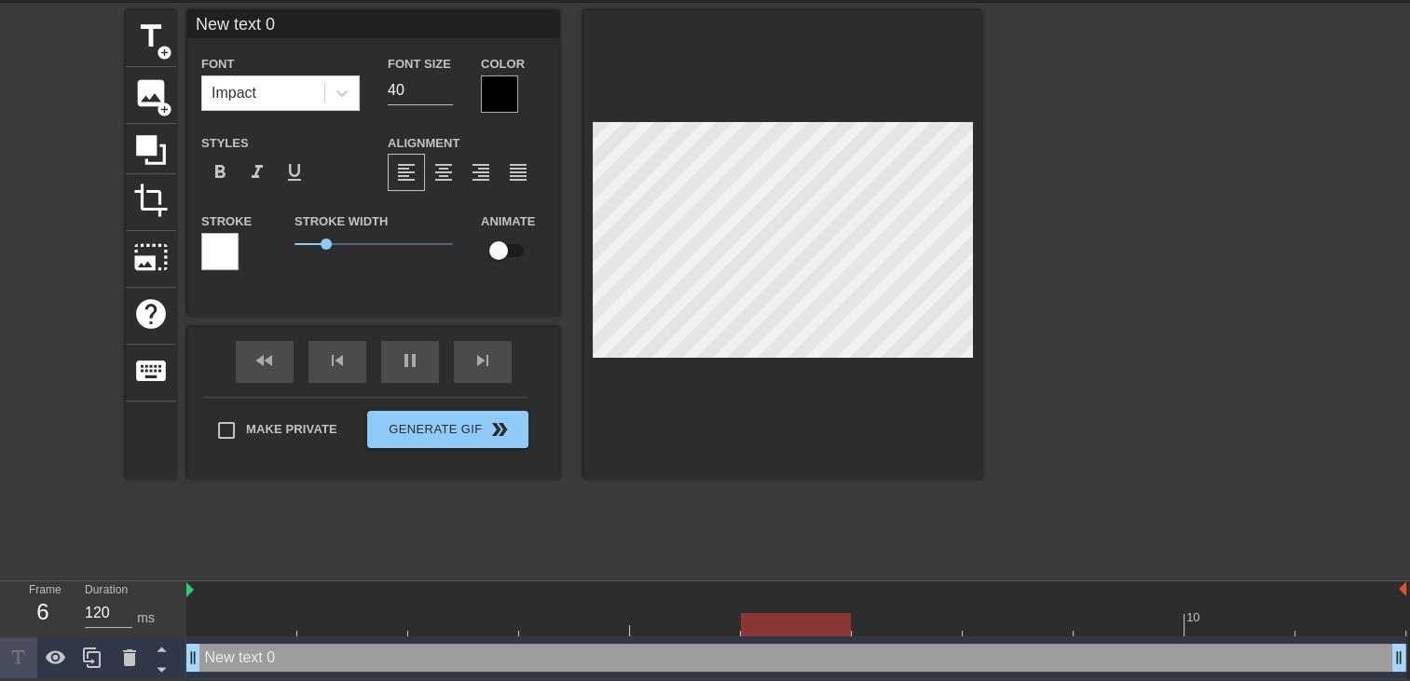
type textarea "New text"
type input "120"
type input "New text"
type textarea "New tex"
type input "New te"
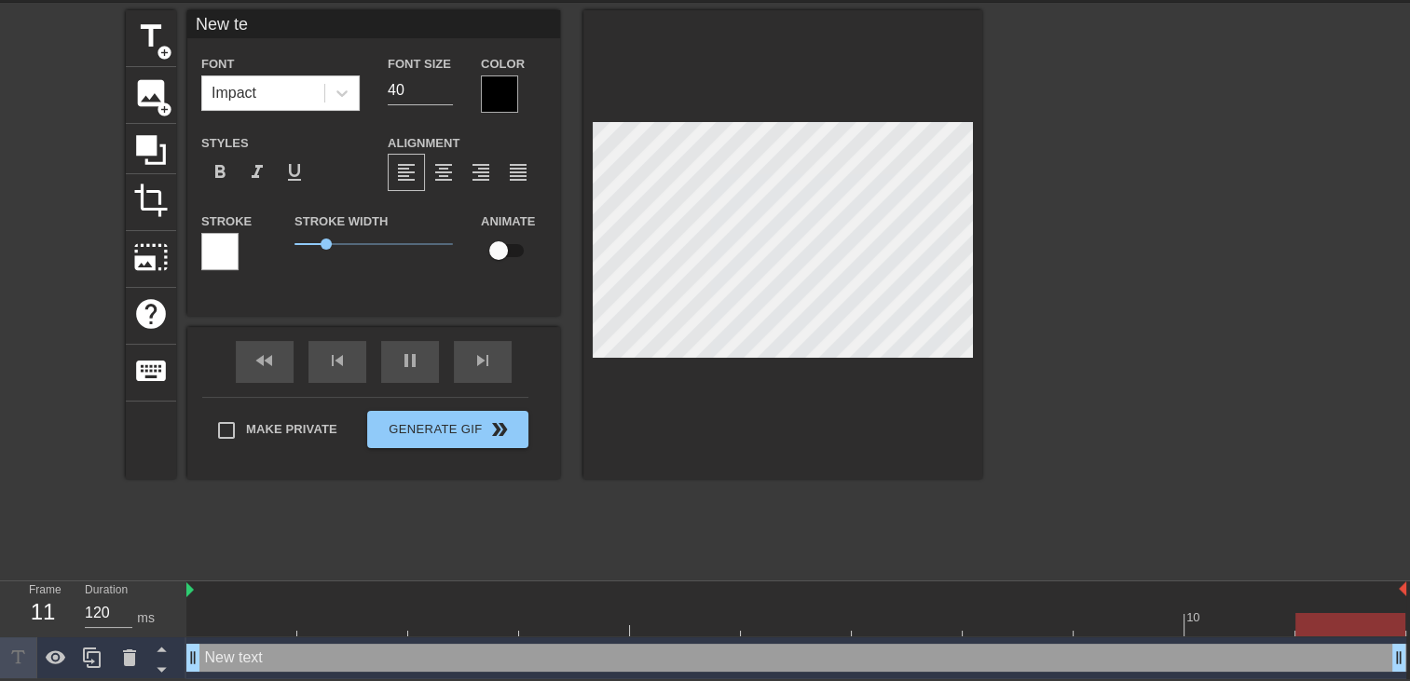
type textarea "New te"
type input "New t"
type textarea "New t"
type input "New"
type textarea "New"
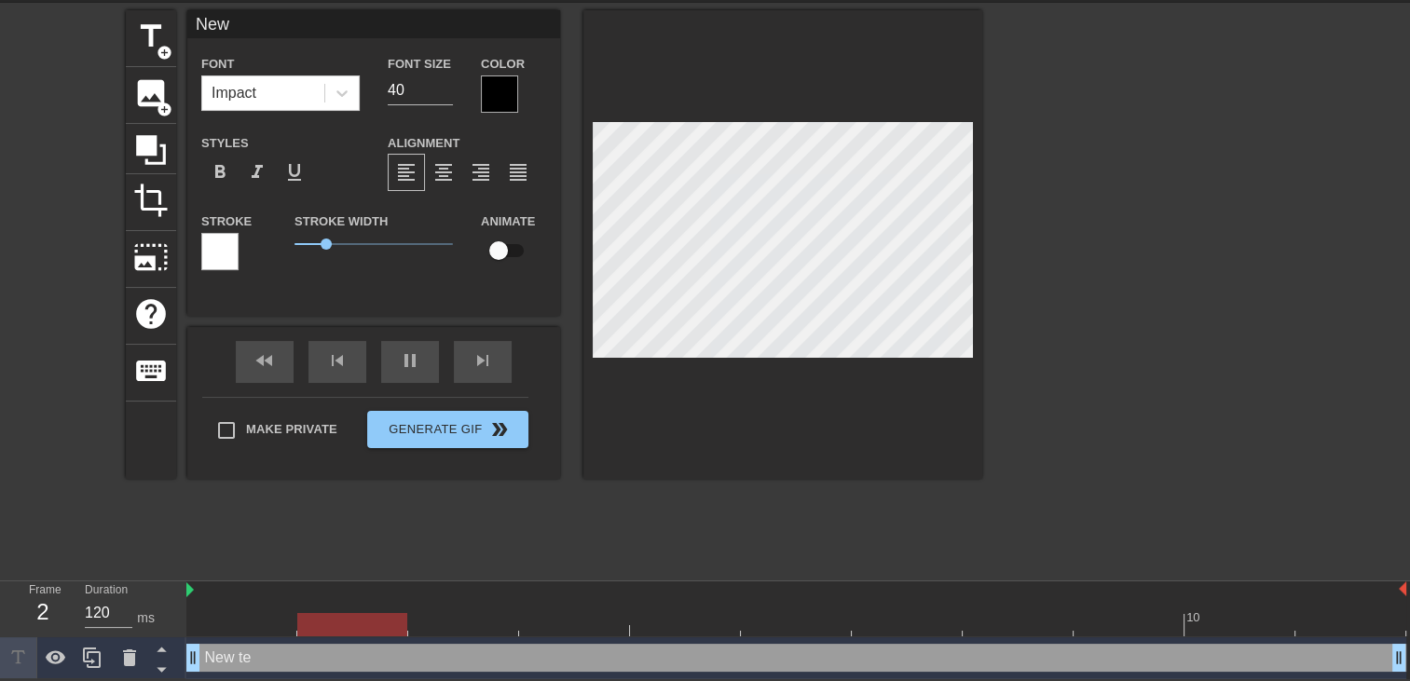
type input "New"
type textarea "New"
type input "60"
type input "Ne"
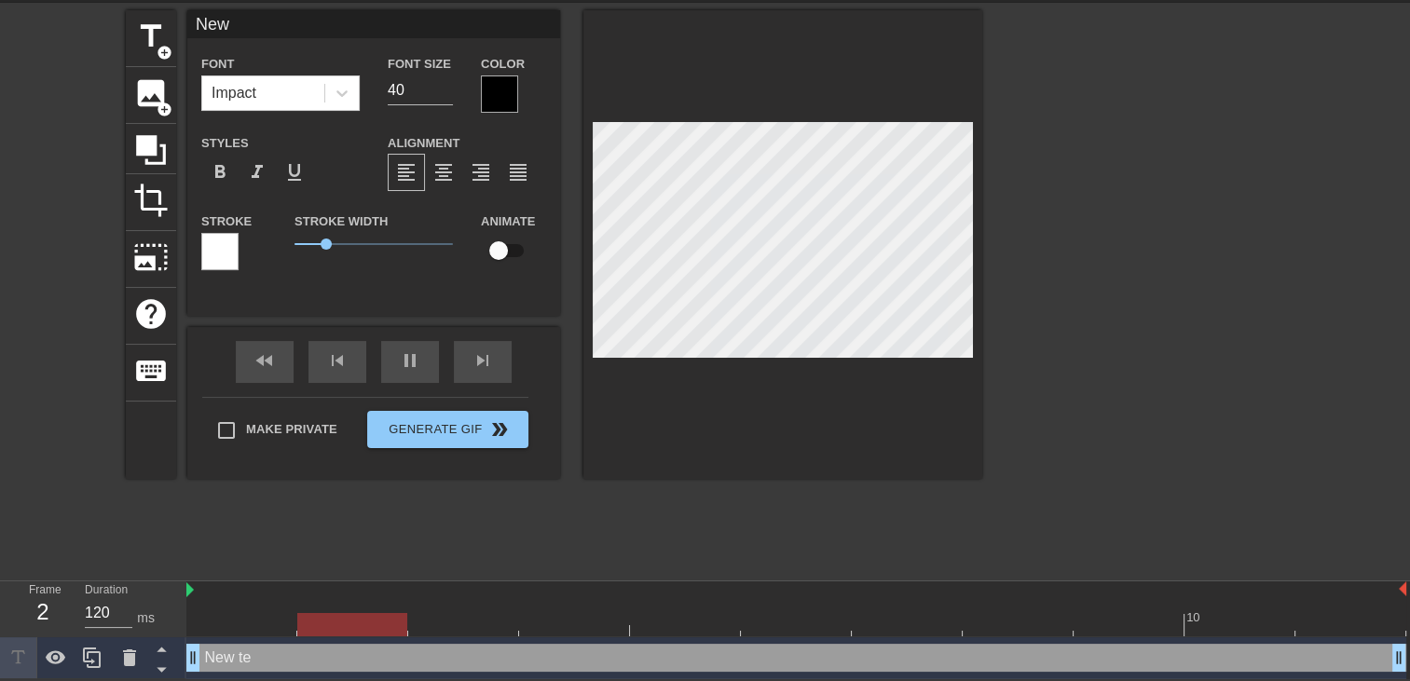
type textarea "Ne"
type input "N"
type textarea "N"
type input "120"
type input "A"
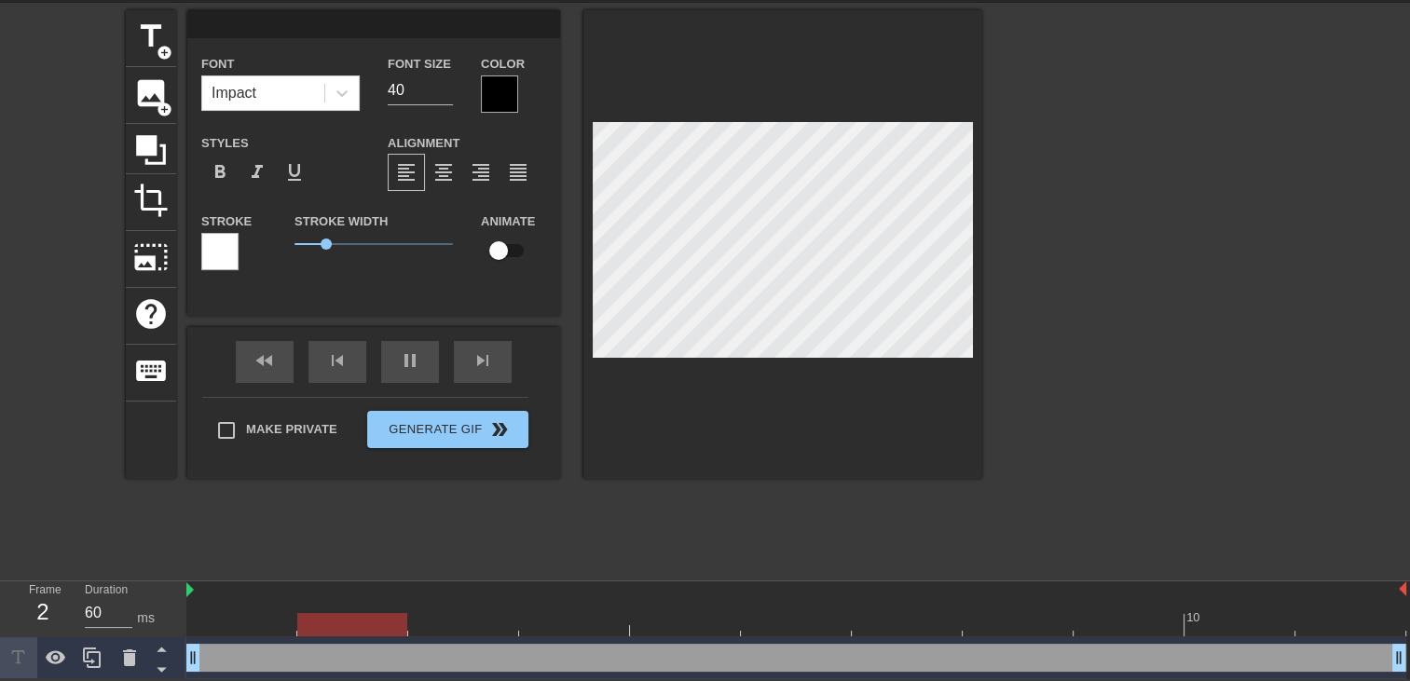
type textarea "A"
type input "60"
type input "AL"
type textarea "AL"
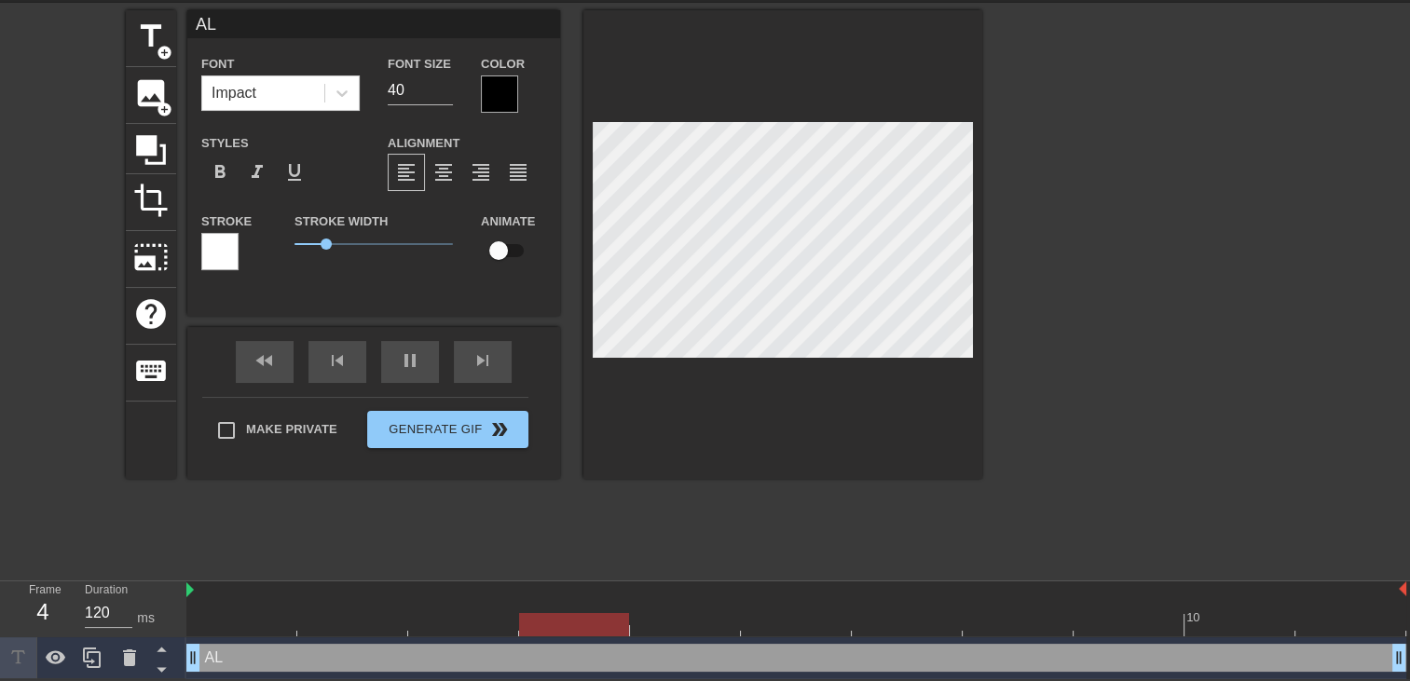
type input "60"
type input "A"
type textarea "A"
type input "120"
type input "Al"
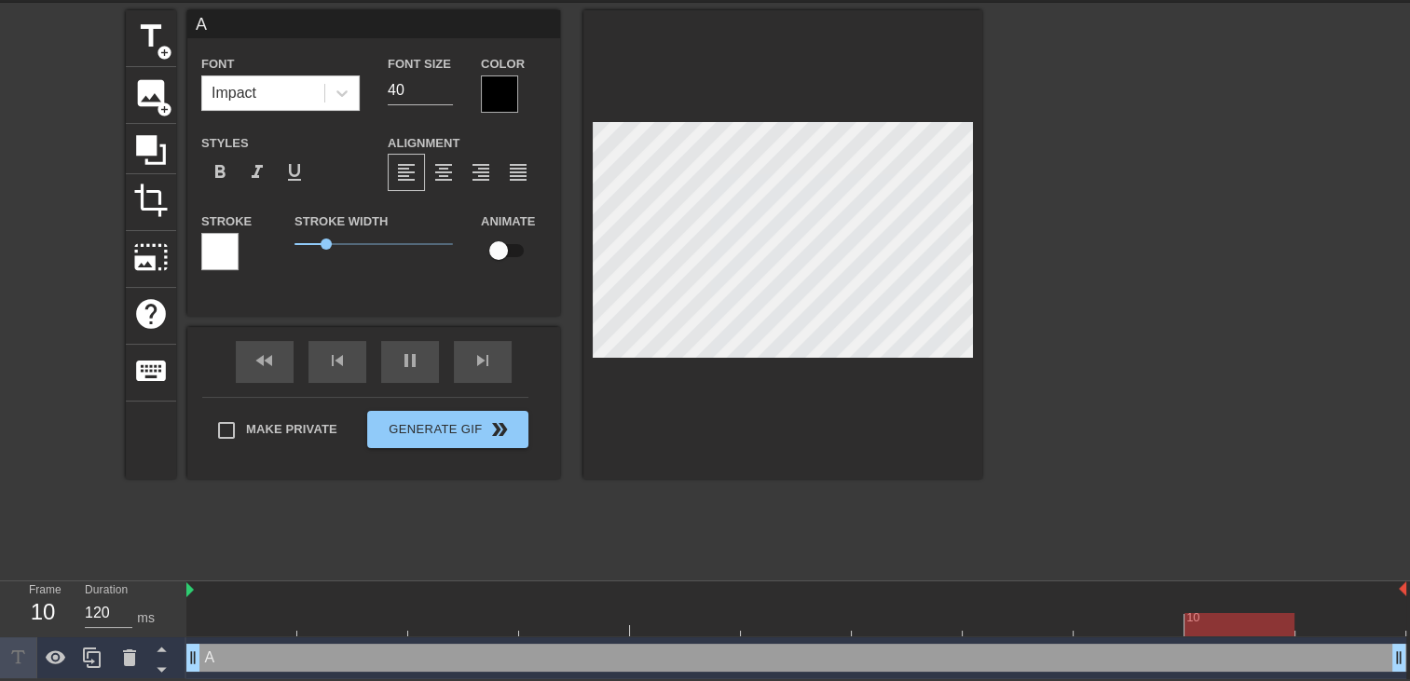
type textarea "Al"
type input "All"
type textarea "All"
type input "60"
type input "Alle"
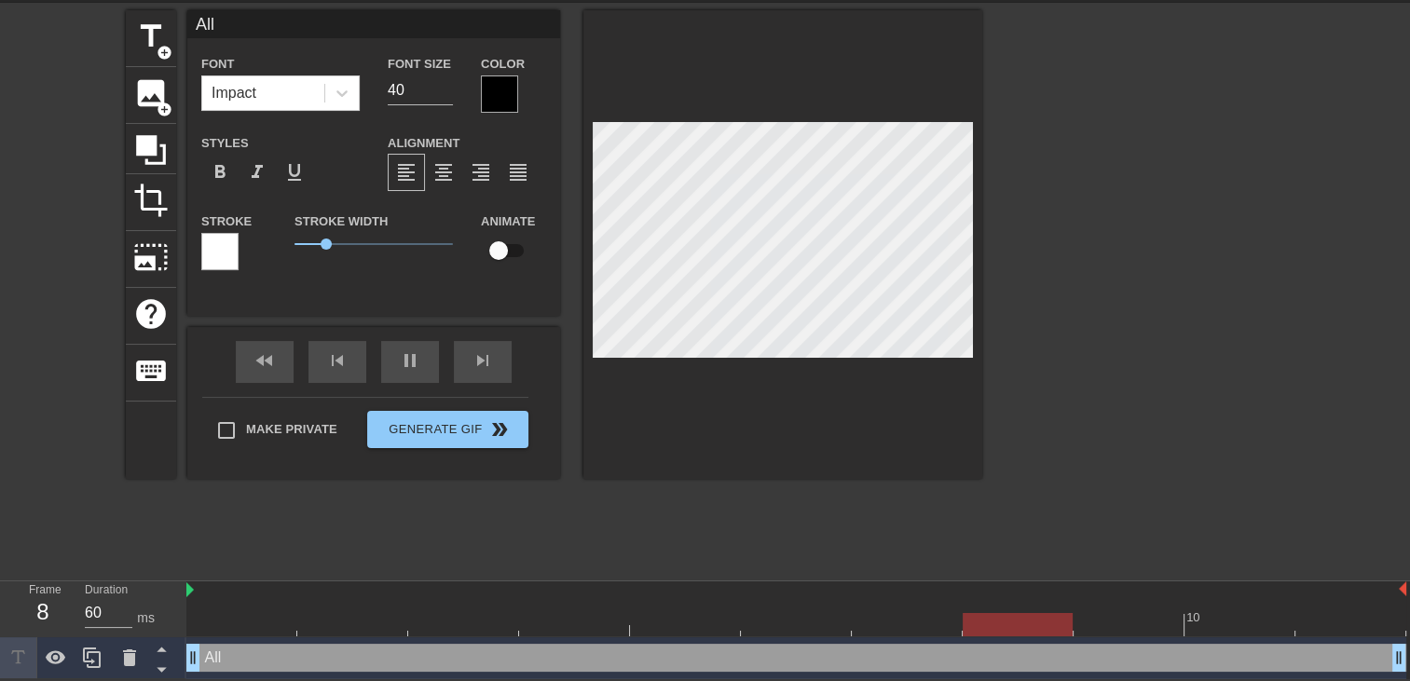
type textarea "Alle"
type input "120"
type input "Aller"
type textarea "Aller"
type input "Aller"
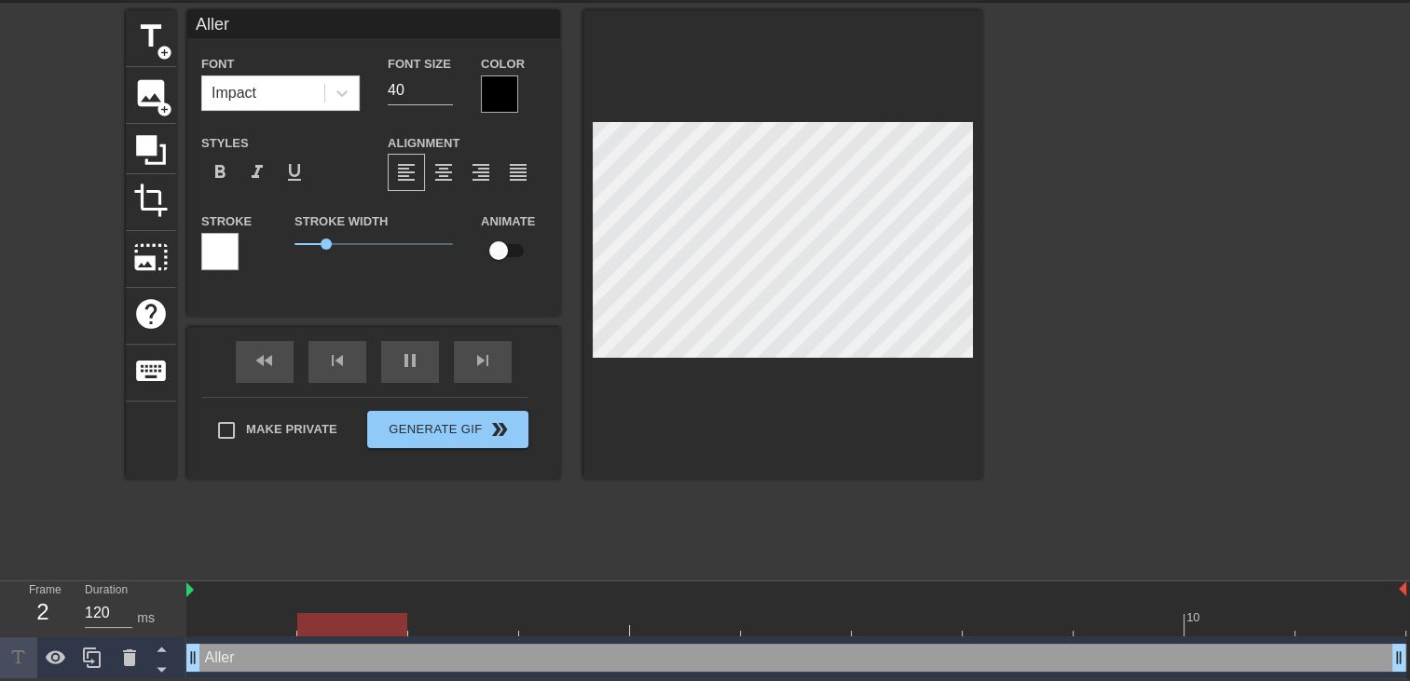
type textarea "Aller"
type input "120"
type input "Aller m"
type textarea "Aller m"
type input "60"
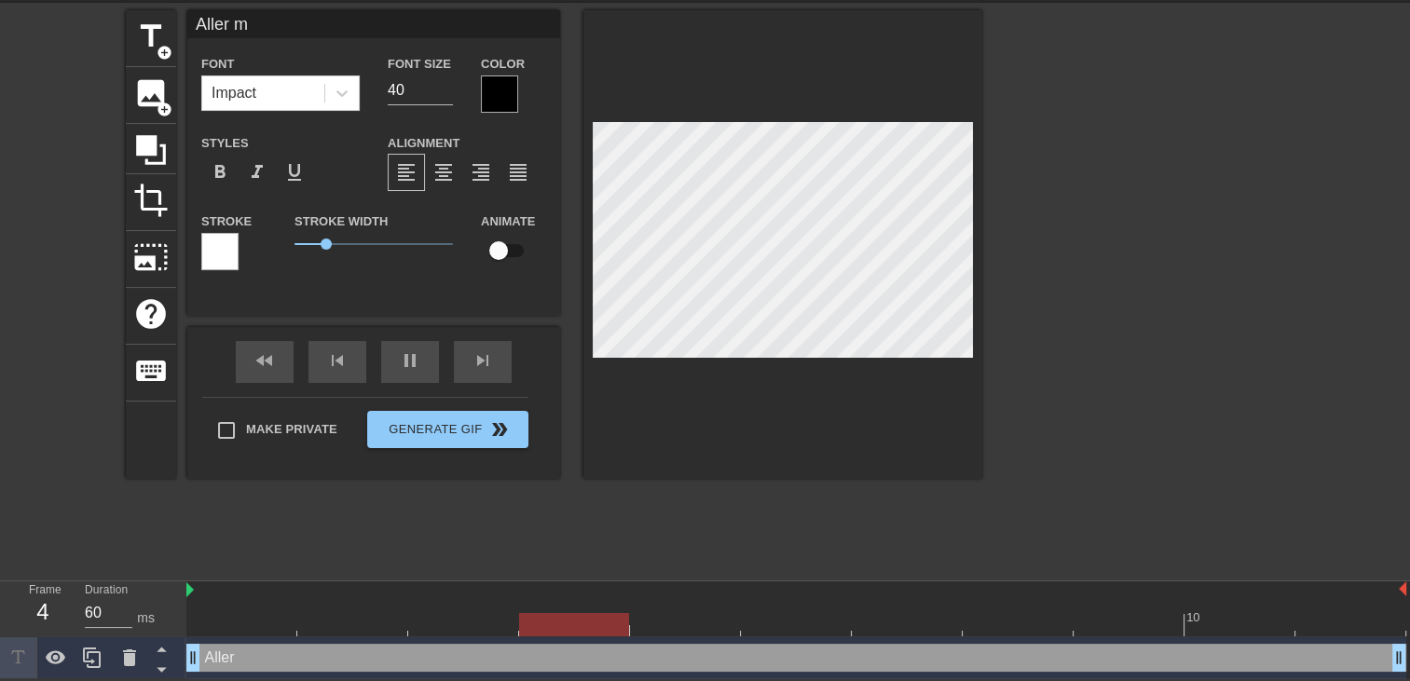
type input "Aller mm"
type textarea "Aller mm"
type input "60"
type input "Aller m"
type textarea "Aller m"
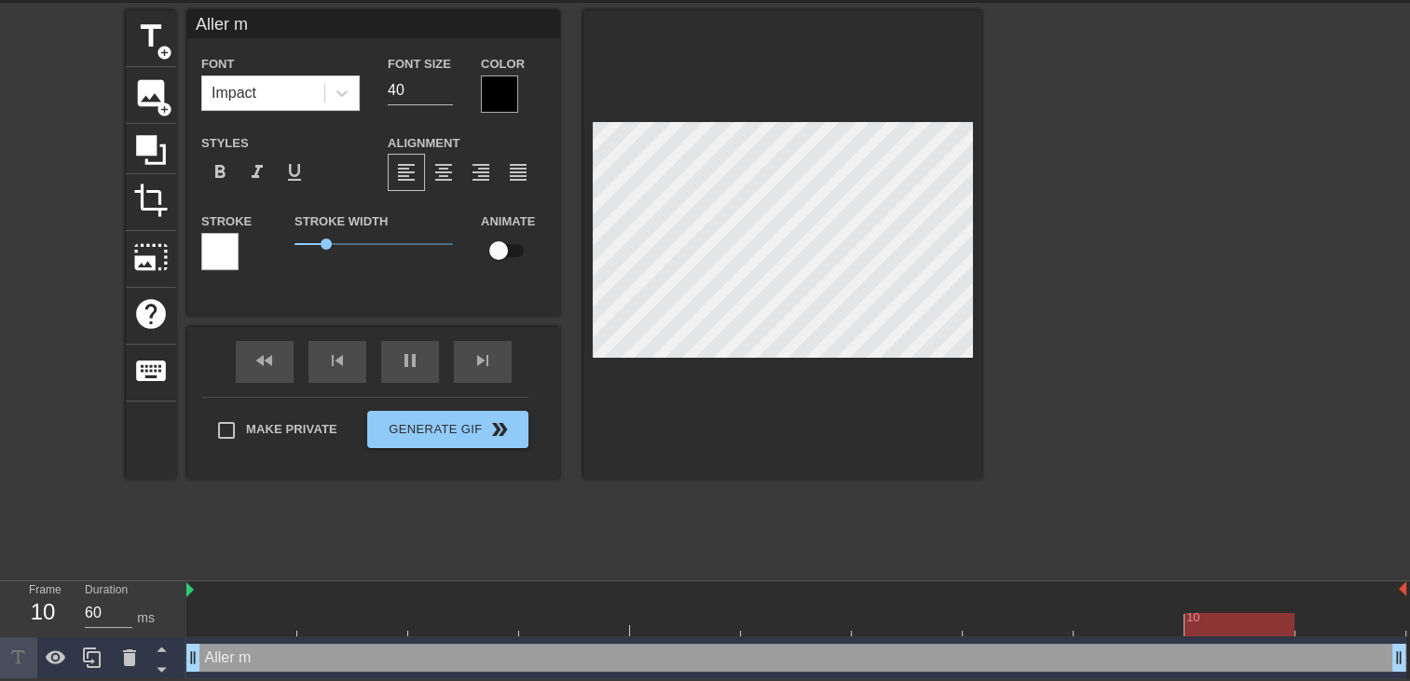
type input "120"
type input "Aller"
type textarea "Aller"
type input "Aller"
type textarea "Aller"
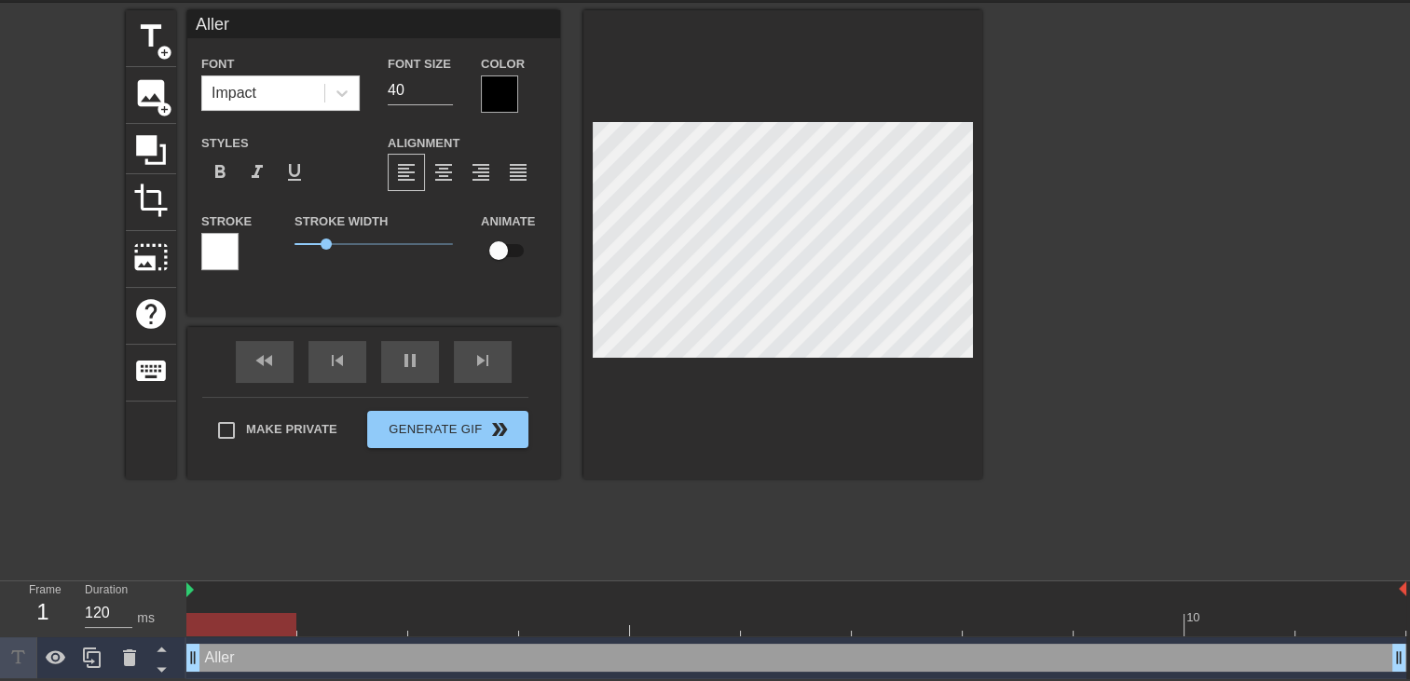
type input "Alle"
type textarea "Alle"
type input "60"
type input "All"
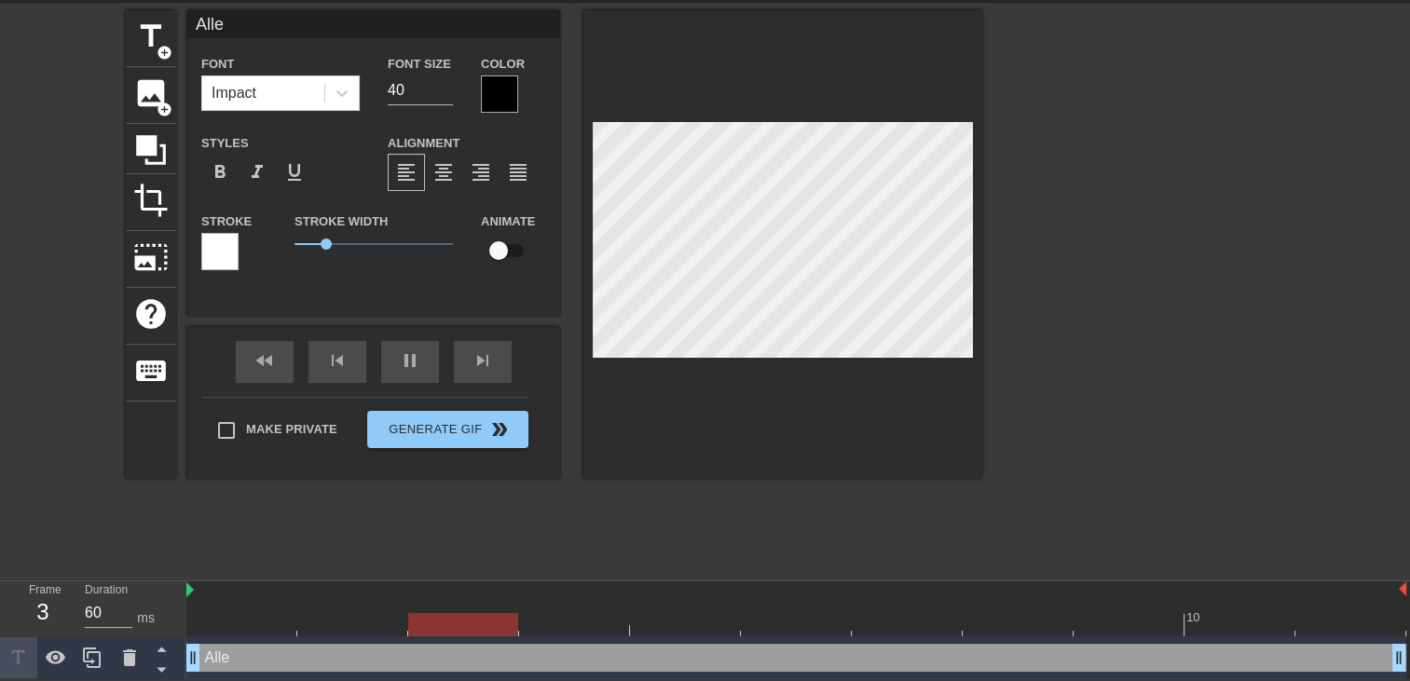
type textarea "All"
type input "60"
type input "Allé"
type textarea "Allé"
type input "60"
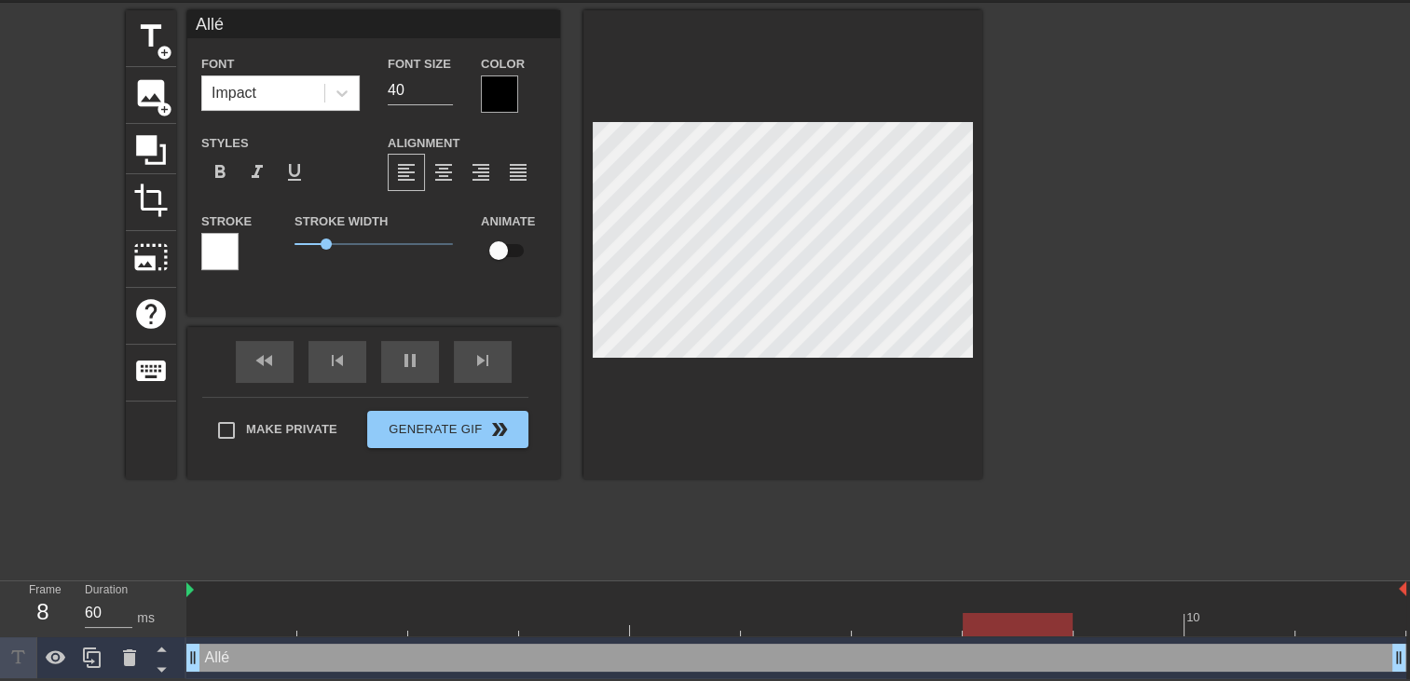
type input "Allé"
type textarea "Allé"
type input "120"
type input "Allé m"
type textarea "Allé m"
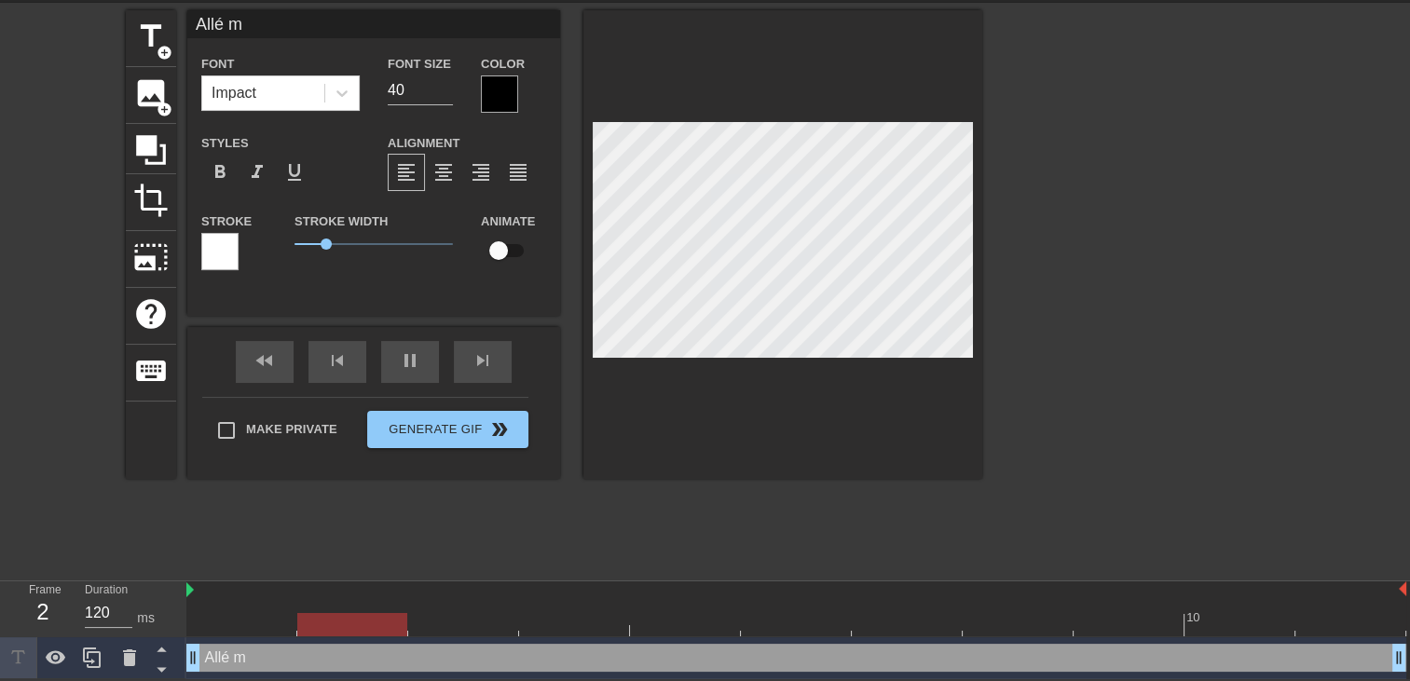
type input "60"
type input "Allé ma"
type textarea "Allé ma"
type input "60"
type input "Allé mam"
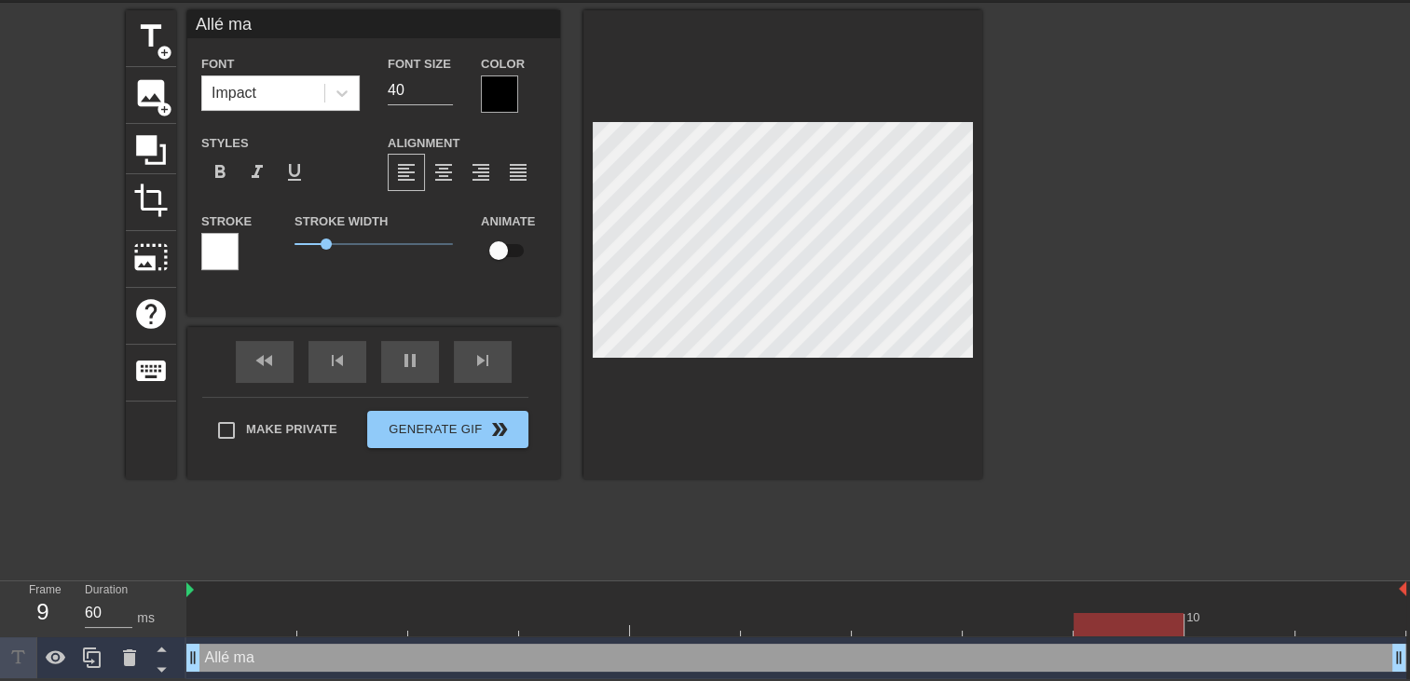
type textarea "Allé mam"
type input "120"
type input "Allé mama"
type textarea "Allé mama"
type input "120"
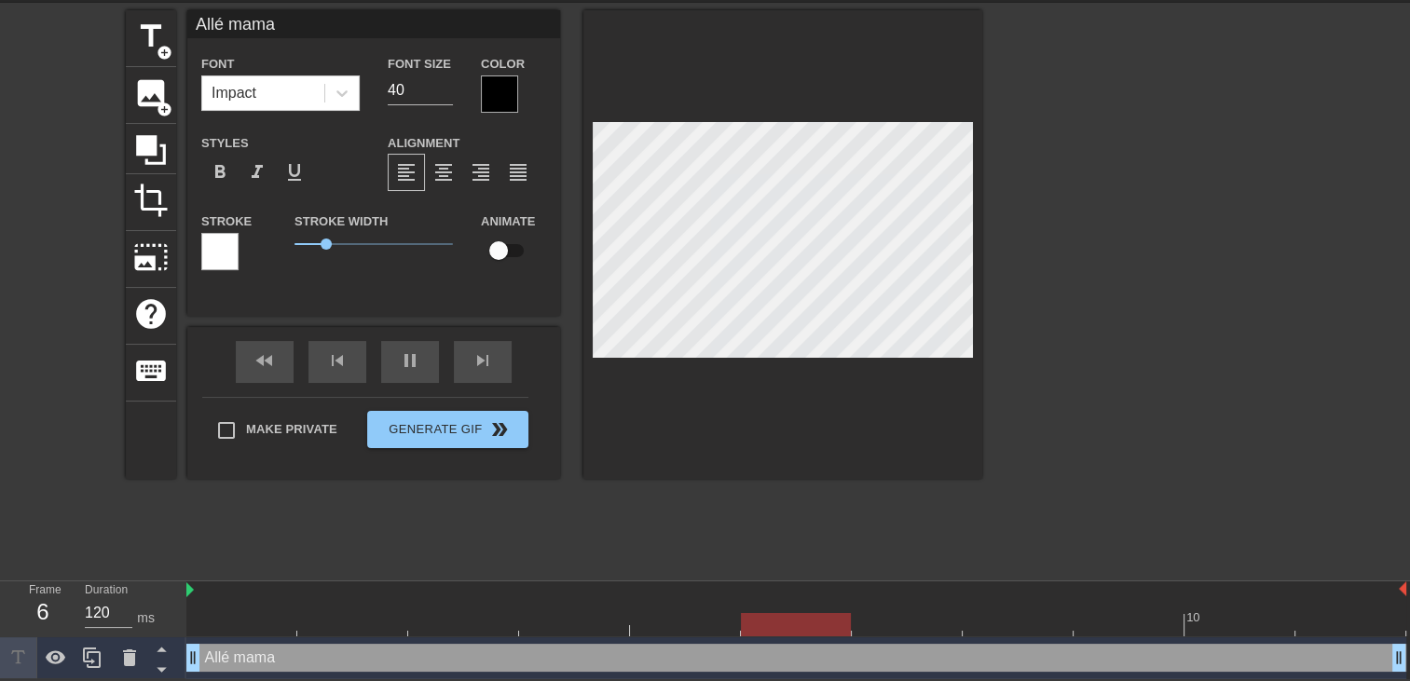
type input "Allé maman"
type textarea "Allé maman"
type input "120"
type input "Allé maman"
type textarea "Allé maman"
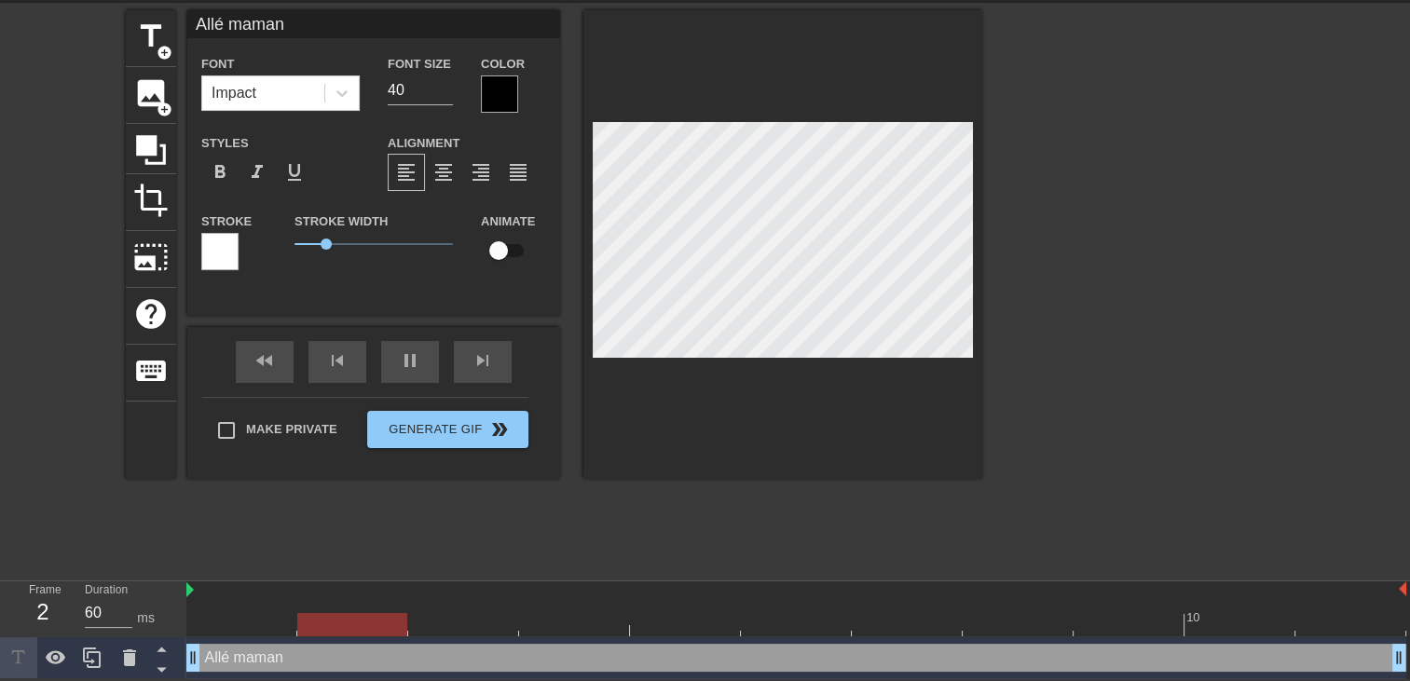
type input "120"
type input "Allé maman c"
type textarea "Allé maman c"
type input "120"
type input "Allé maman c'"
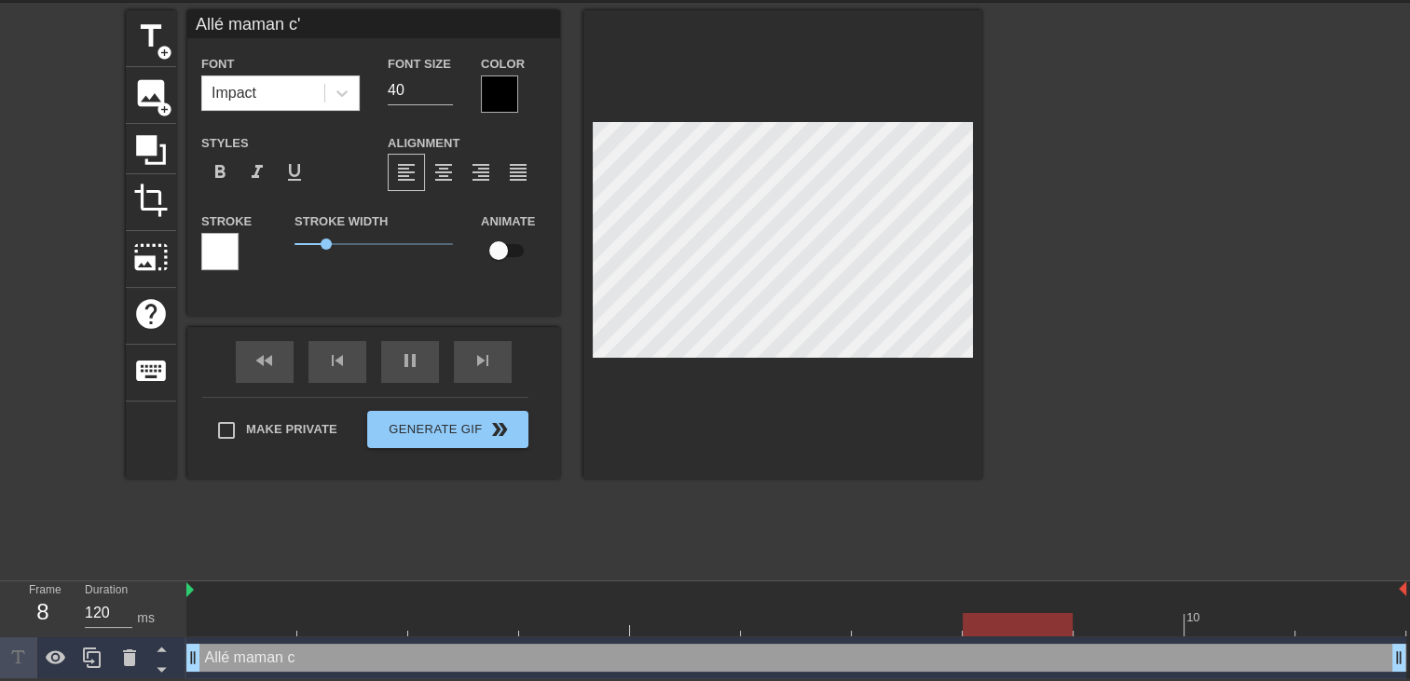
type textarea "Allé maman c'"
type input "60"
type input "Allé maman c'e"
type textarea "Allé maman c'e"
type input "120"
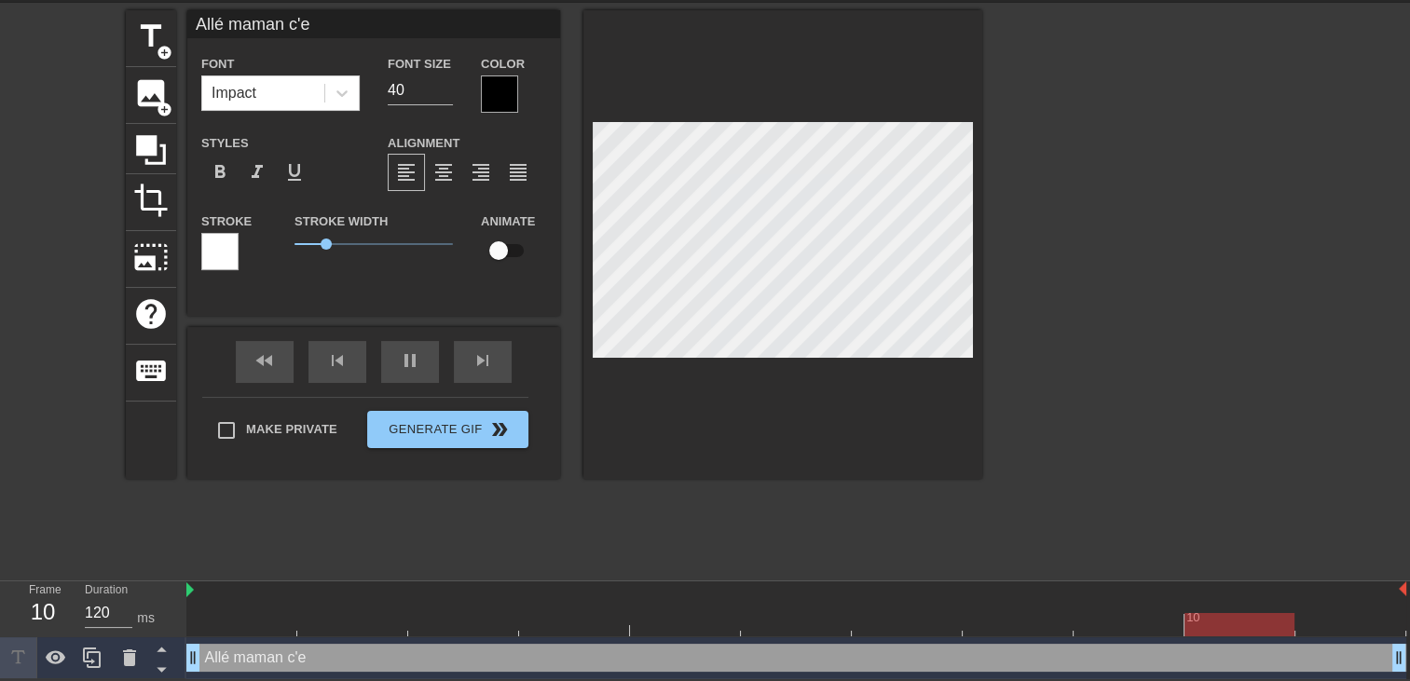
type input "Allé maman c'es"
type textarea "Allé maman c'es"
type input "Allé maman c'est"
type textarea "Allé maman c'est"
type input "60"
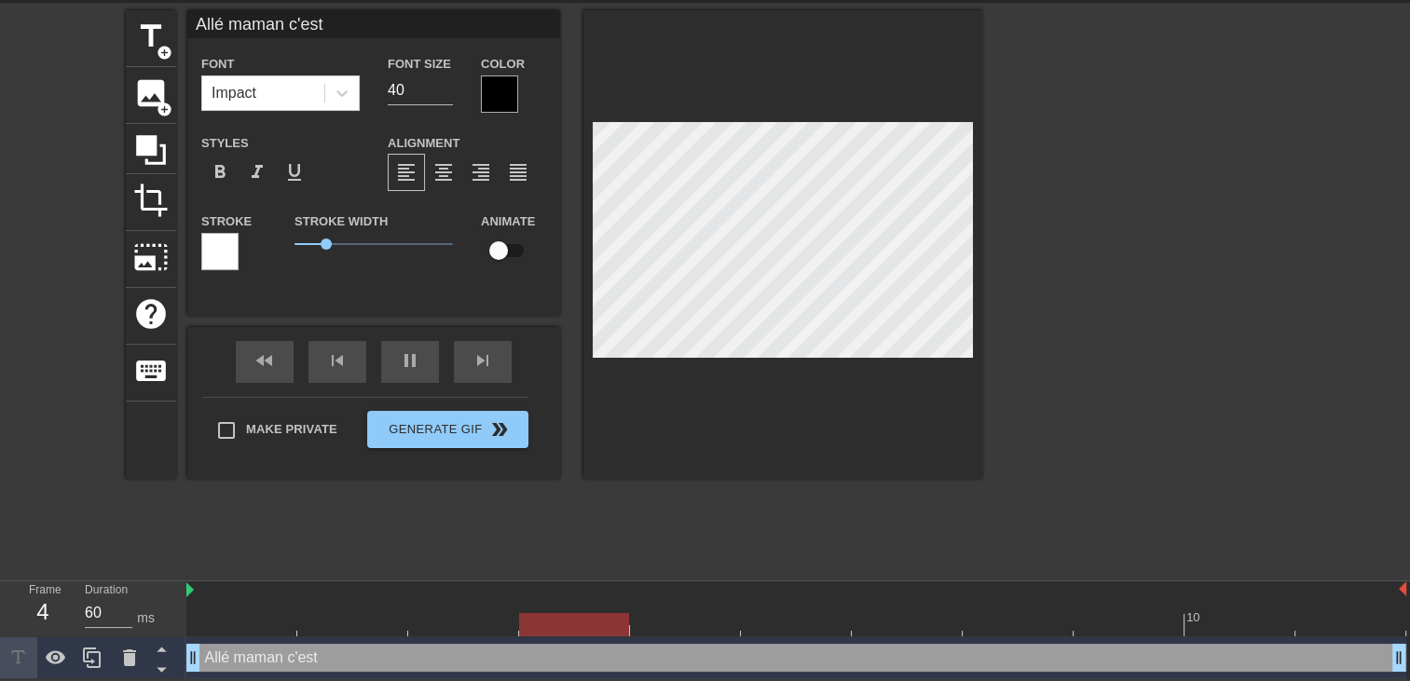
type input "Allé maman c'est"
type textarea "Allé maman c'est"
type input "60"
type input "Allé maman c'est p"
type textarea "Allé maman c'est p"
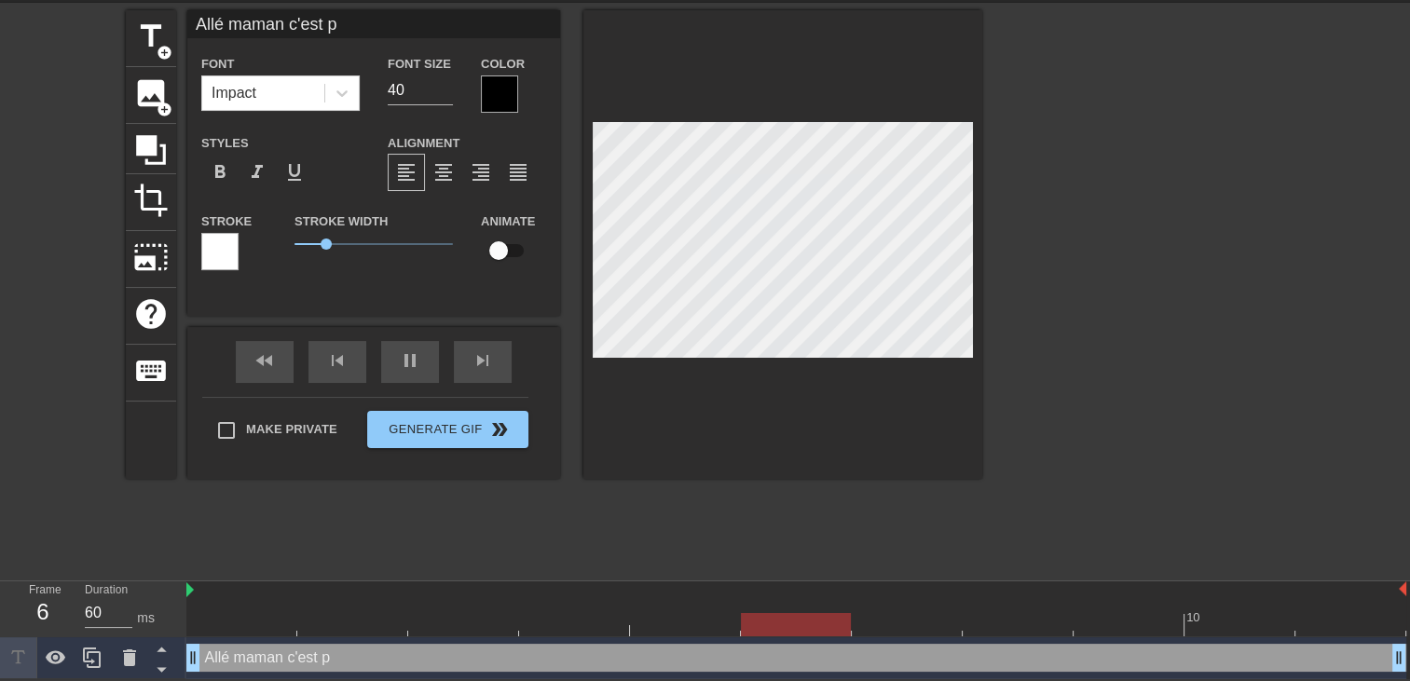
type input "120"
type input "Allé maman c'est pa"
type textarea "Allé maman c'est pa"
type input "120"
type input "Allé maman c'est pas"
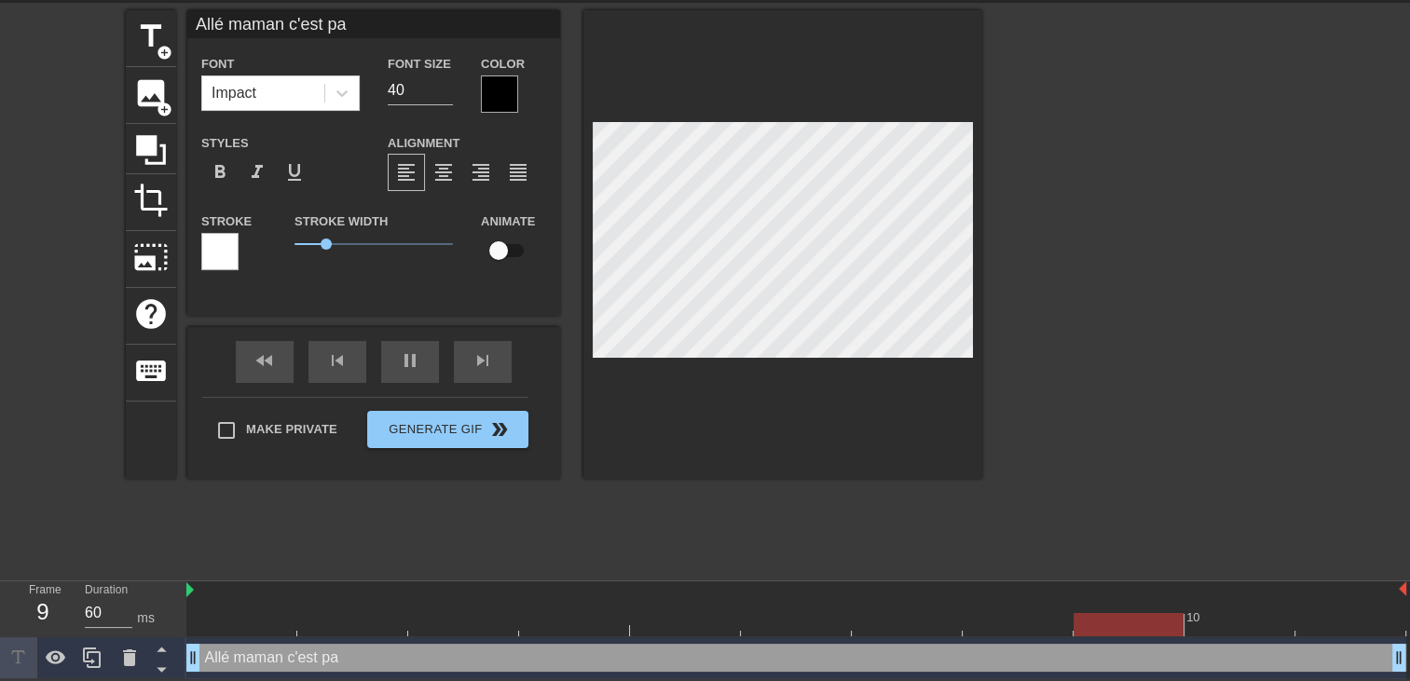
type textarea "Allé maman c'est pas"
type input "60"
type input "Allé maman c'est pa"
type textarea "Allé maman c'est pa"
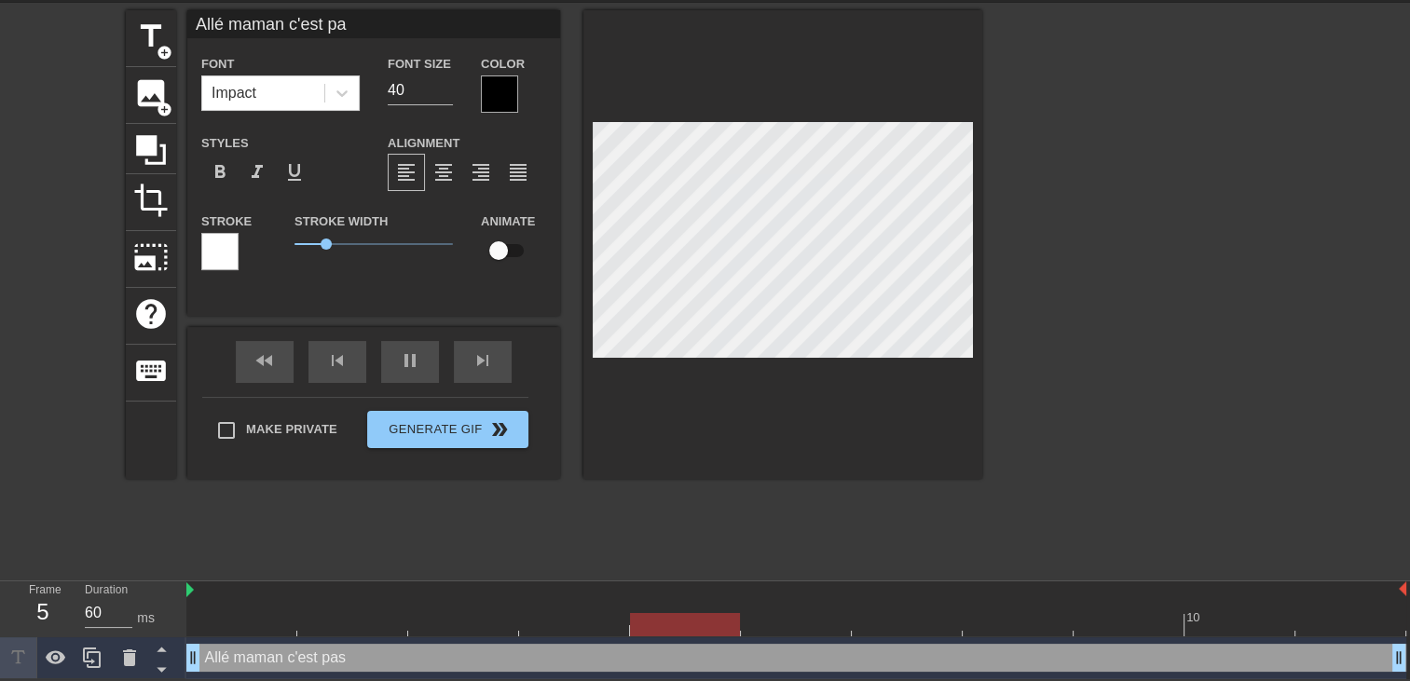
type input "120"
type input "Allé maman c'est p"
type textarea "Allé maman c'est p"
type input "60"
type input "Allé maman c'est"
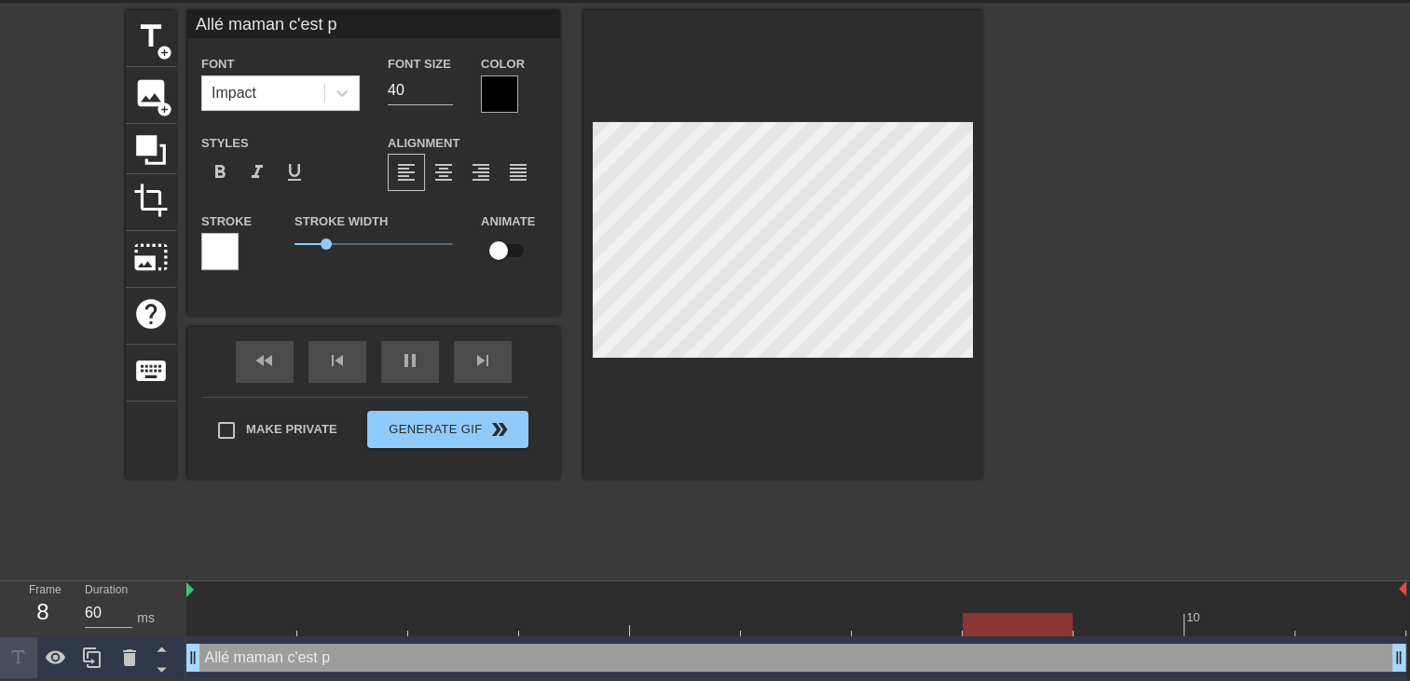
type textarea "Allé maman c'est"
type input "60"
type input "Allé maman c'est b"
type textarea "Allé maman c'est b"
type input "120"
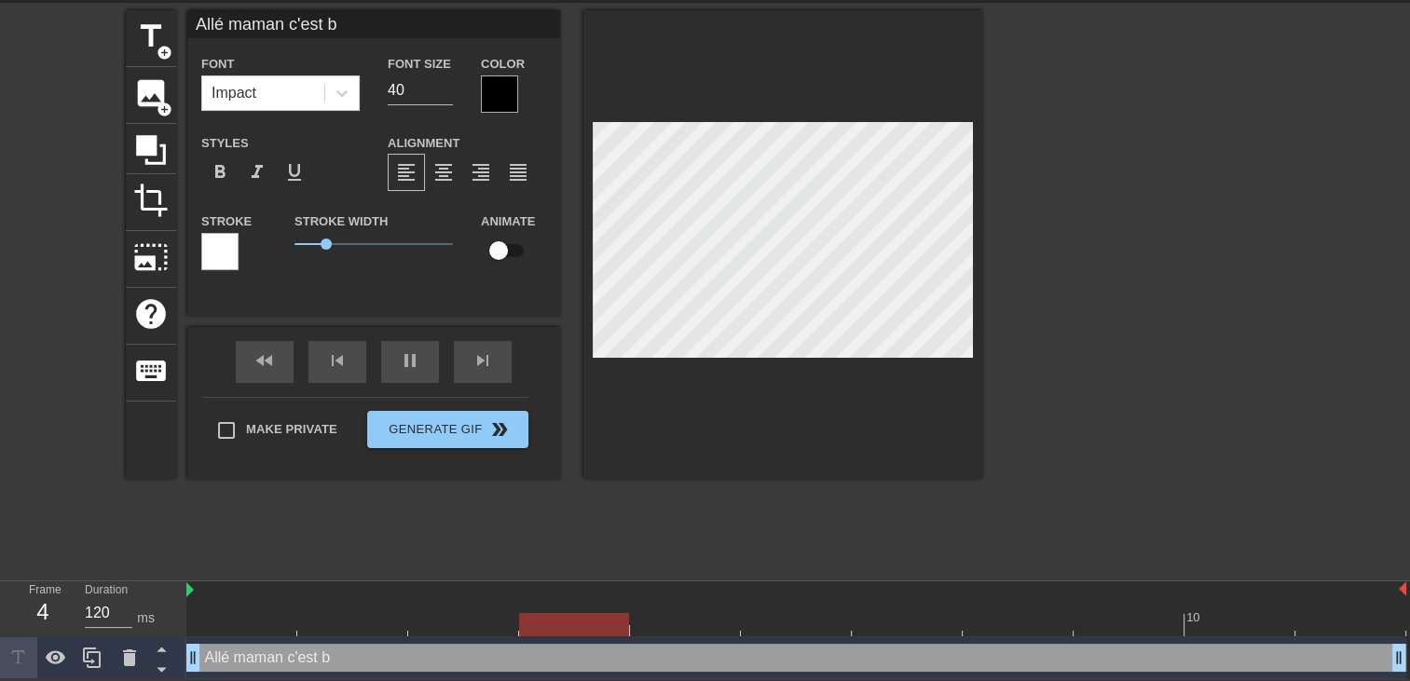
type input "Allé maman c'est bo"
type textarea "Allé maman c'est bo"
type input "120"
type input "Allé maman c'est bon"
type textarea "Allé maman c'est bon"
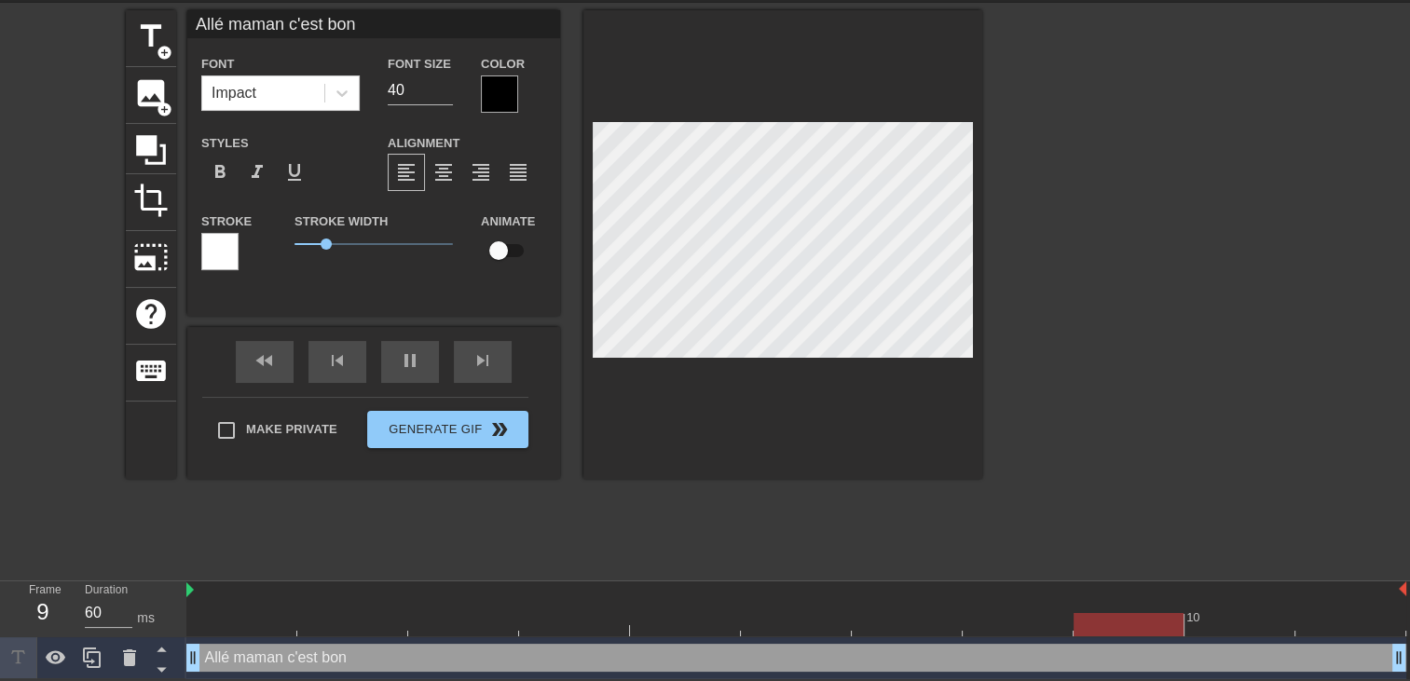
type input "120"
type input "Allé maman c'est bon"
type textarea "Allé maman c'est bon"
type input "120"
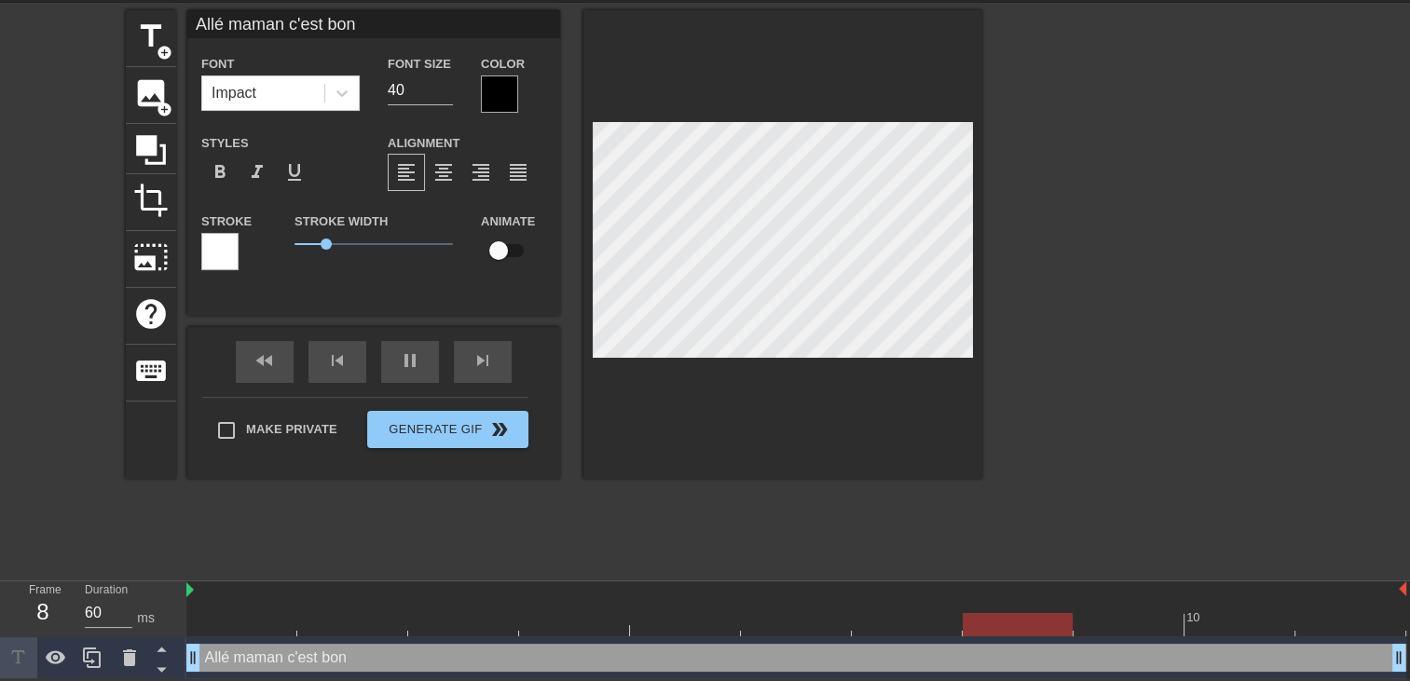
type input "Allé maman c'est bont"
type textarea "Allé maman c'est bon t"
type input "Allé maman c'est bonto"
type textarea "Allé maman c'est bon to"
type input "120"
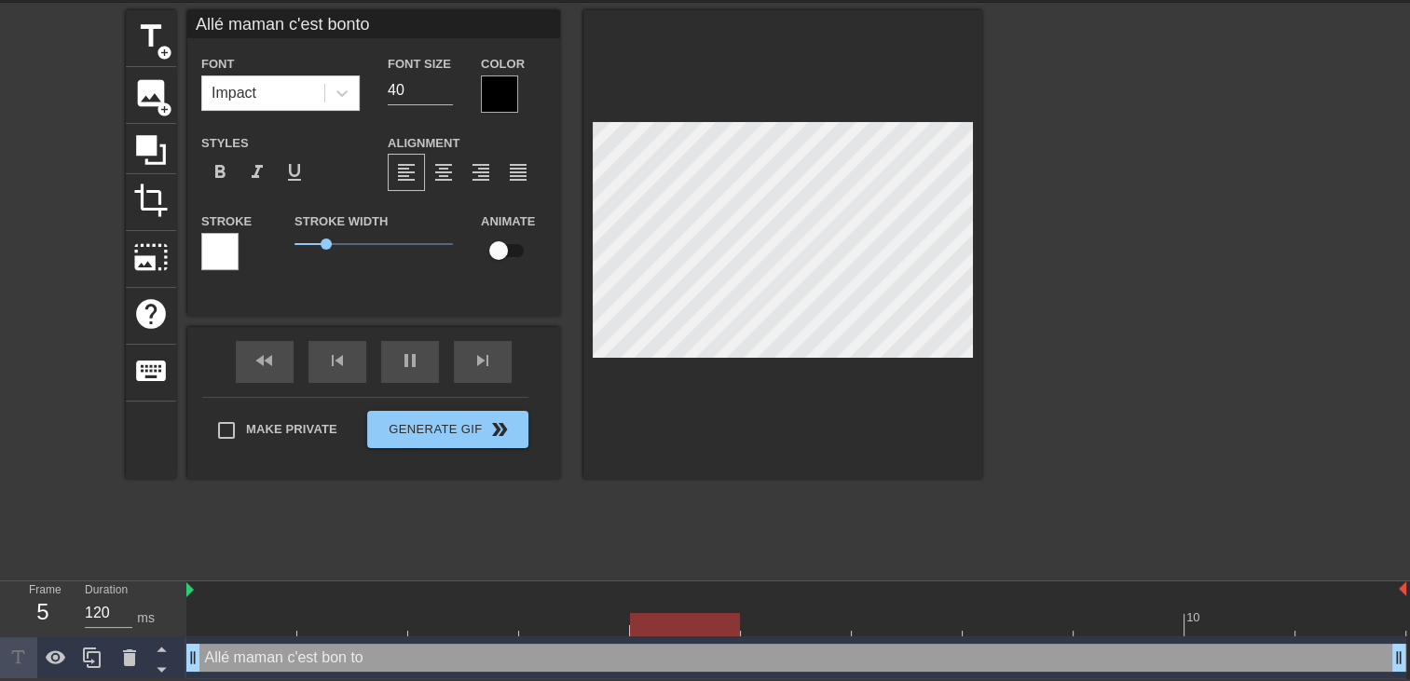
type input "Allé maman c'est bonton"
type textarea "Allé maman c'est bon ton"
type input "120"
type input "Allé maman c'est bontont"
type textarea "Allé maman c'est bon tont"
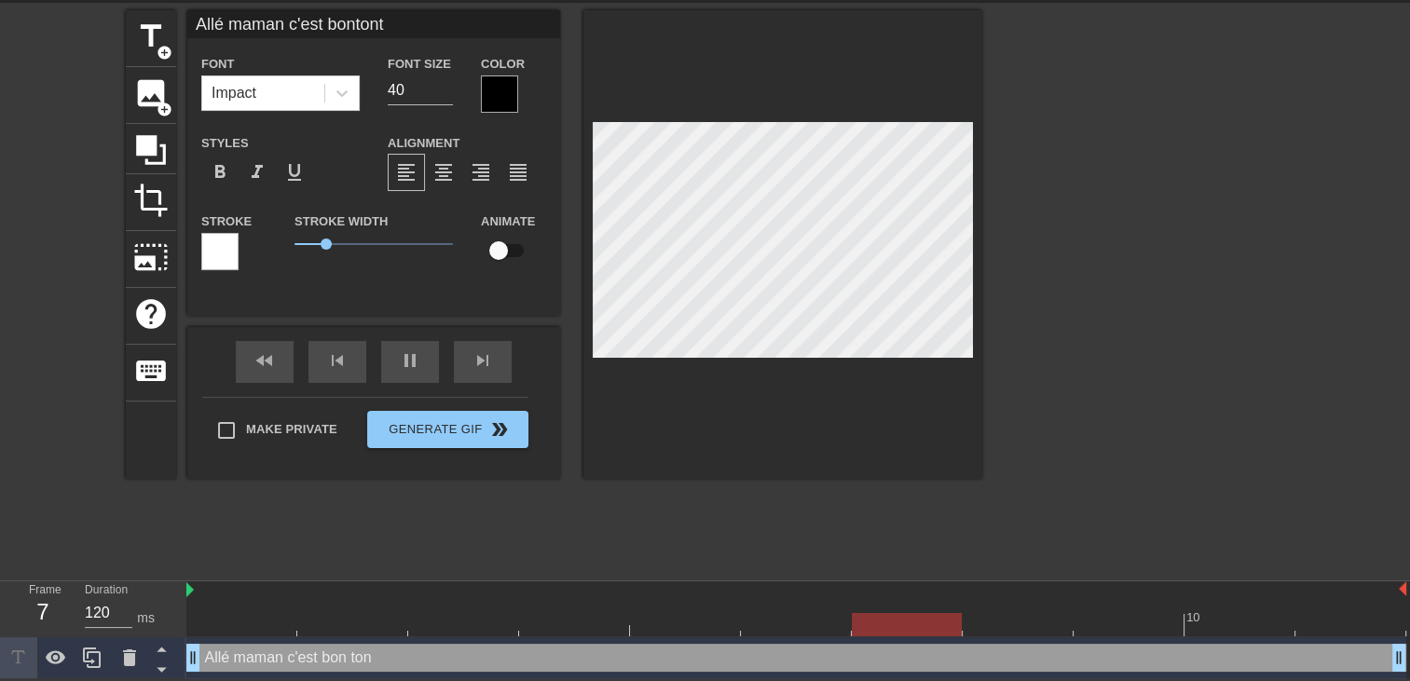
type input "60"
type input "Allé maman c'est bontonto"
type textarea "Allé maman c'est bon tonto"
type input "120"
type input "Allé maman c'est bontonton"
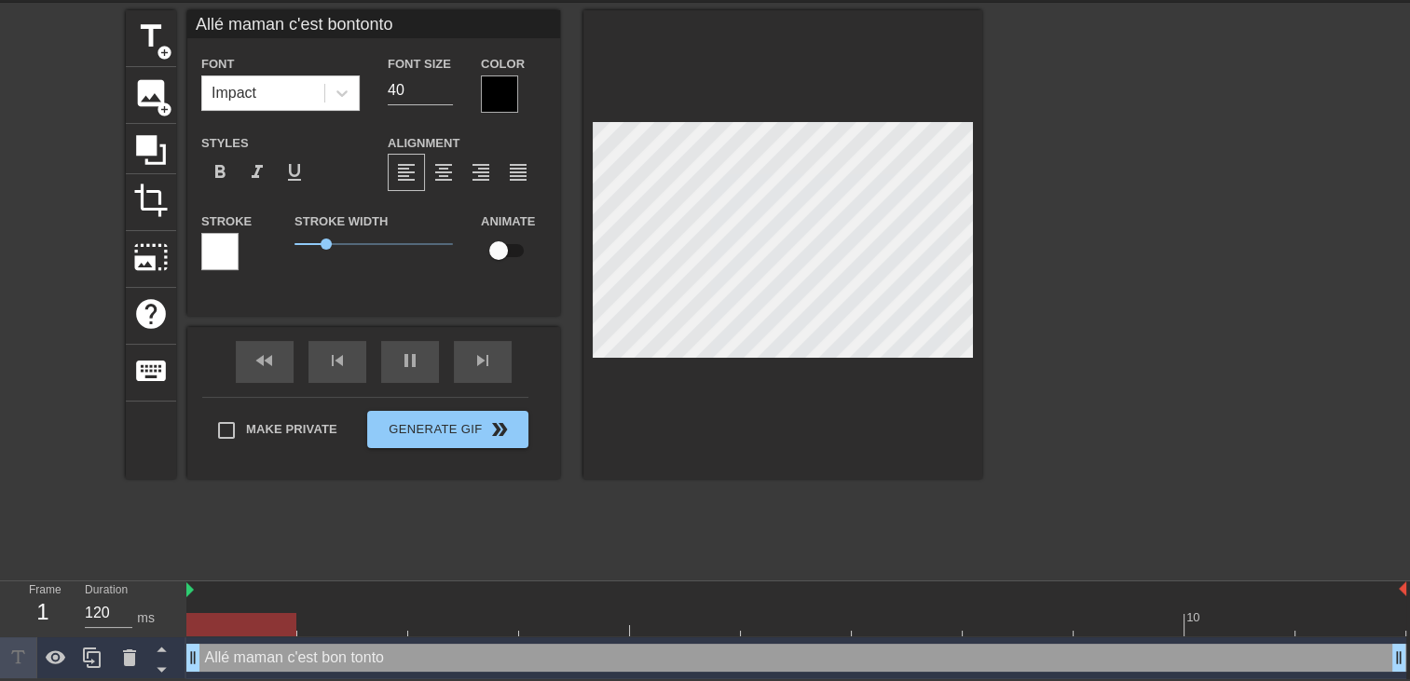
type textarea "Allé maman c'est bon tonton"
type input "60"
type input "Allé maman c'est bontonton"
type textarea "Allé maman c'est bon tonton"
type input "120"
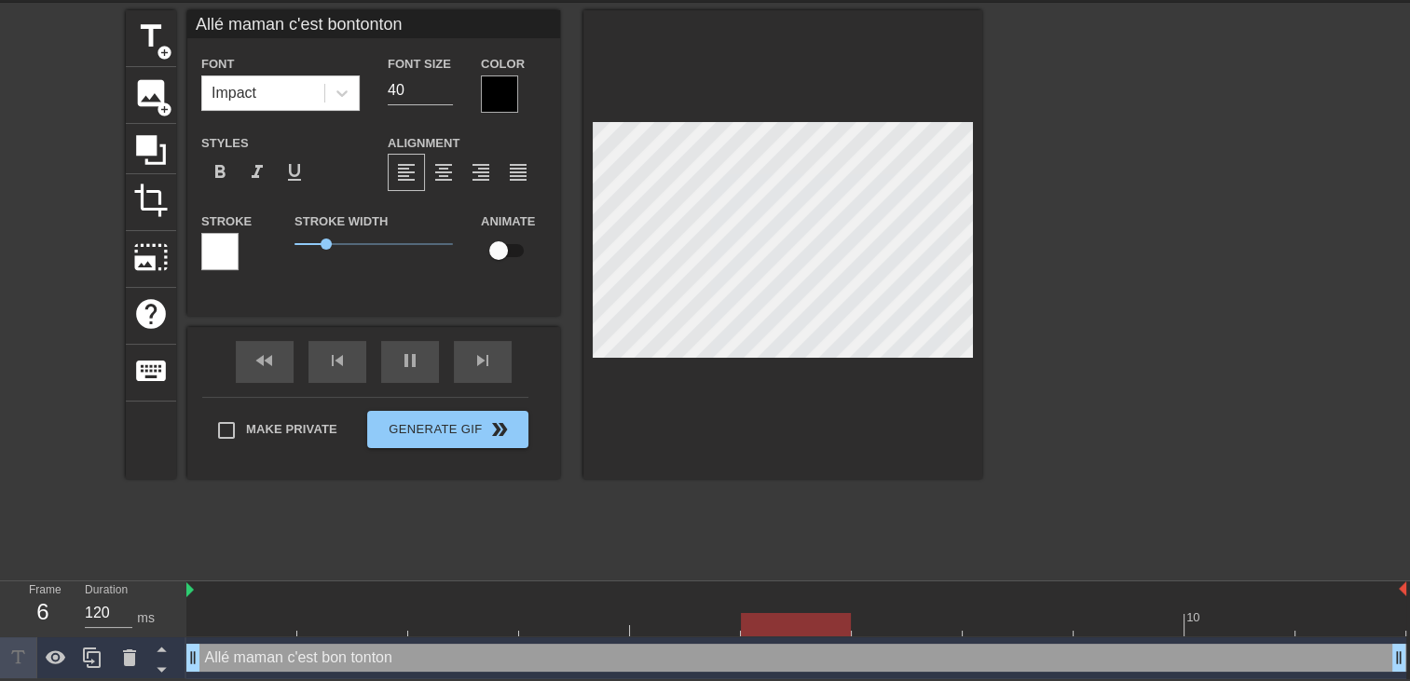
type input "Allé maman c'est bontonton r"
type textarea "Allé maman c'est bon tonton r"
type input "120"
type input "Allé maman c'est bontonton re"
type textarea "Allé maman c'est bon tonton re"
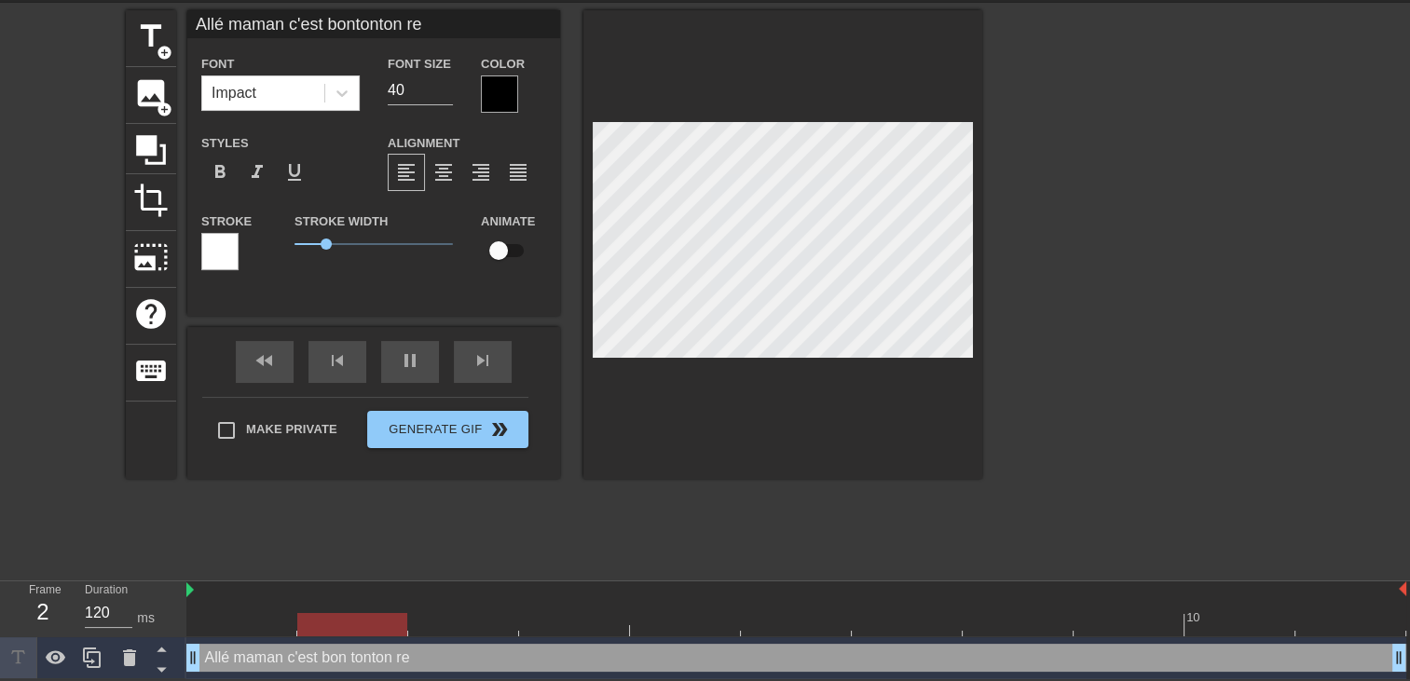
type input "60"
type input "Allé maman c'est bontonton reb"
type textarea "Allé maman c'est bon tonton reb"
type input "60"
type input "Allé maman c'est bontonton reba"
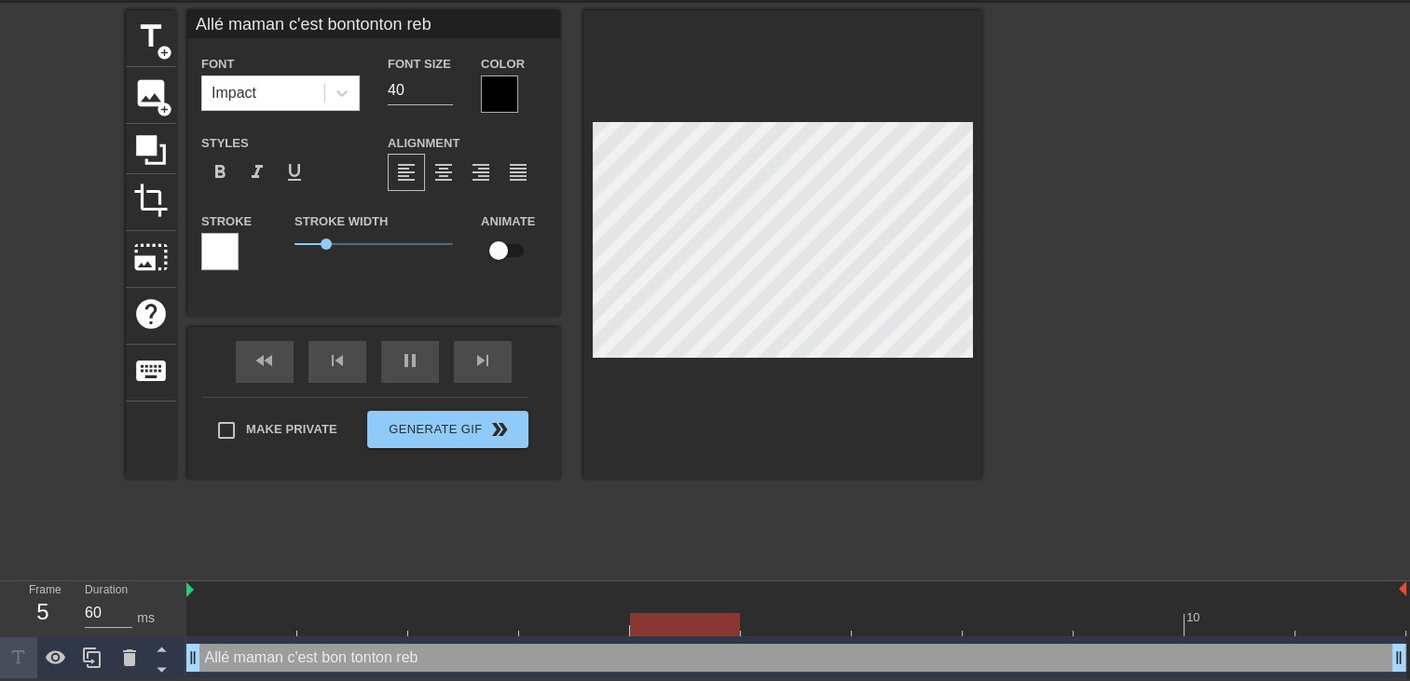
type textarea "Allé maman c'est bon tonton reba"
type input "120"
type input "Allé maman c'est bontonton reban"
type textarea "Allé maman c'est bon tonton reban"
type input "60"
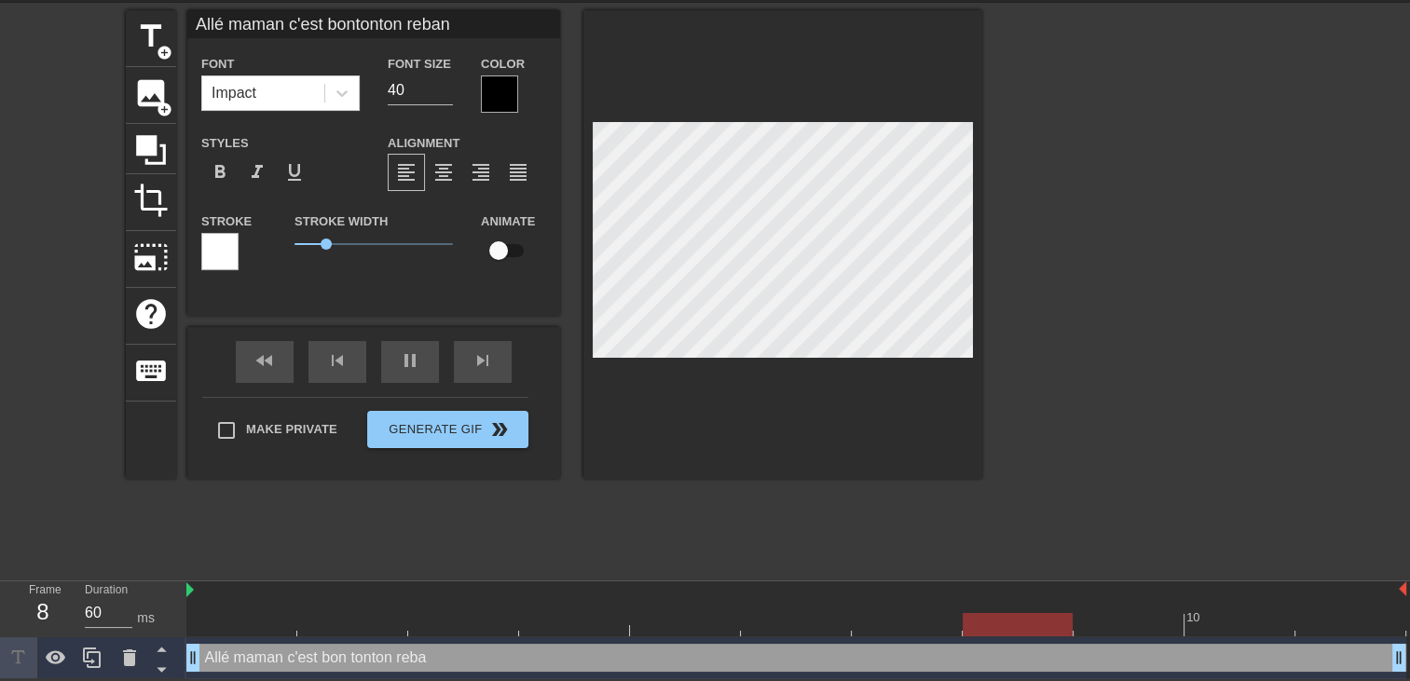
type input "Allé maman c'est bontonton reband"
type textarea "Allé maman c'est bon tonton reband"
type input "120"
type input "Allé maman c'est bontonton rebande"
type textarea "Allé maman c'est bon tonton rebande"
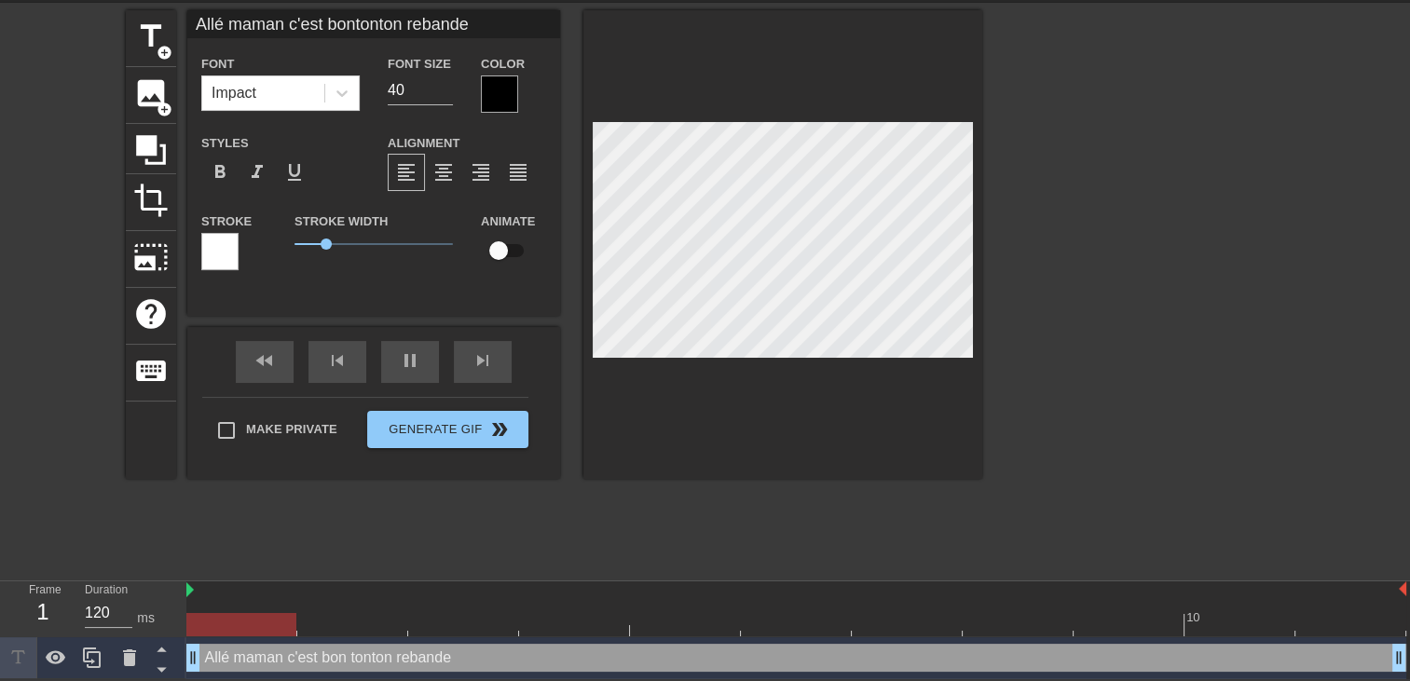
type input "Allé maman c'est bontonton rebande"
type textarea "Allé maman c'est bon tonton rebande"
type input "120"
type input "Allé maman c'est bontonton rebande t"
type textarea "Allé maman c'est bon tonton rebande t"
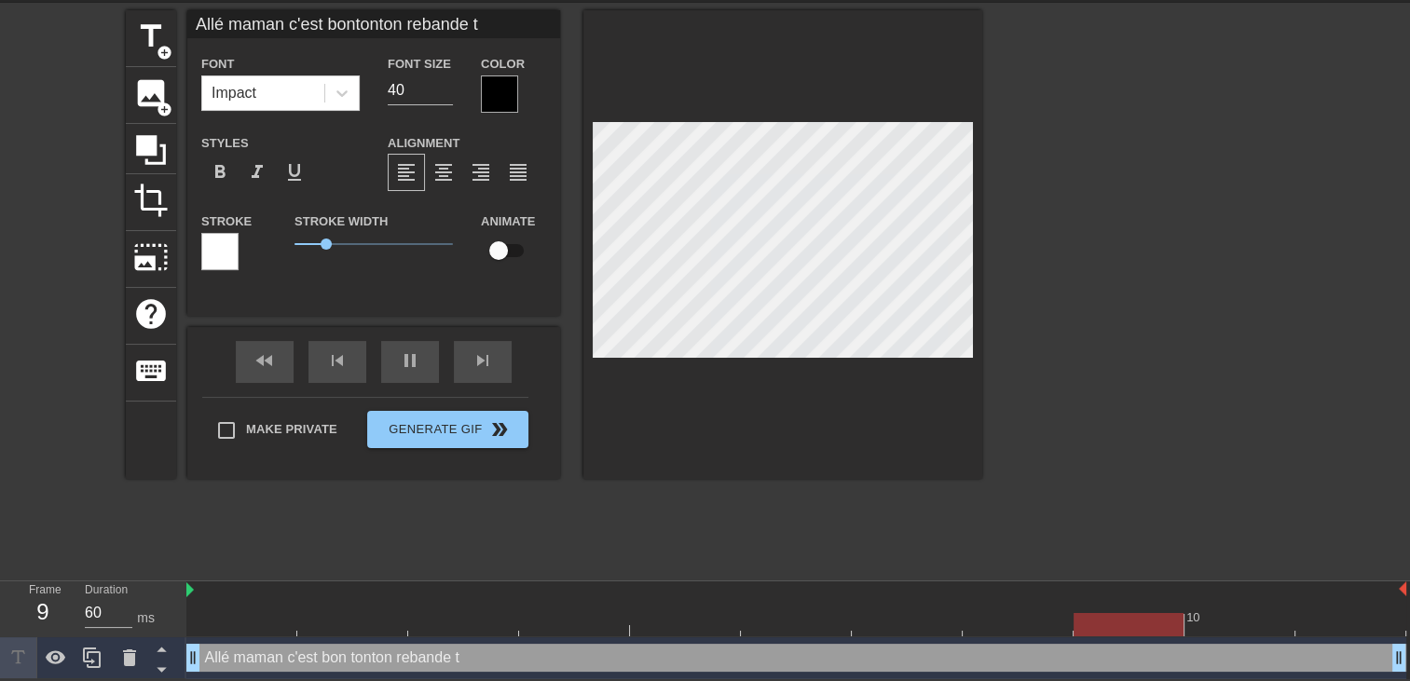
type input "120"
type input "Allé maman c'est bontonton rebande tu"
type textarea "Allé maman c'est bon tonton rebande tu"
type input "60"
type input "Allé maman c'est bontonton rebande tu"
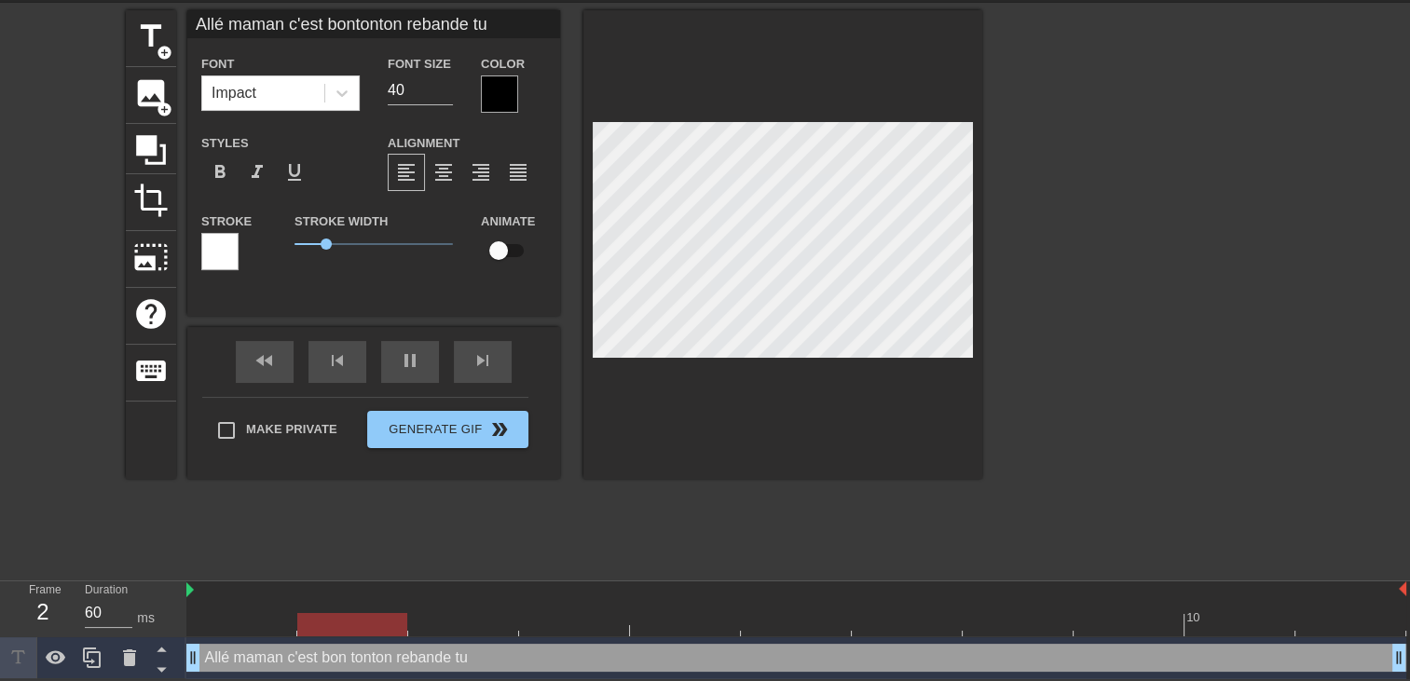
type textarea "Allé maman c'est bon tonton rebande tu"
type input "120"
type input "Allé maman c'est bontonton rebande tuv"
type textarea "Allé maman c'est bon tonton rebande tu v"
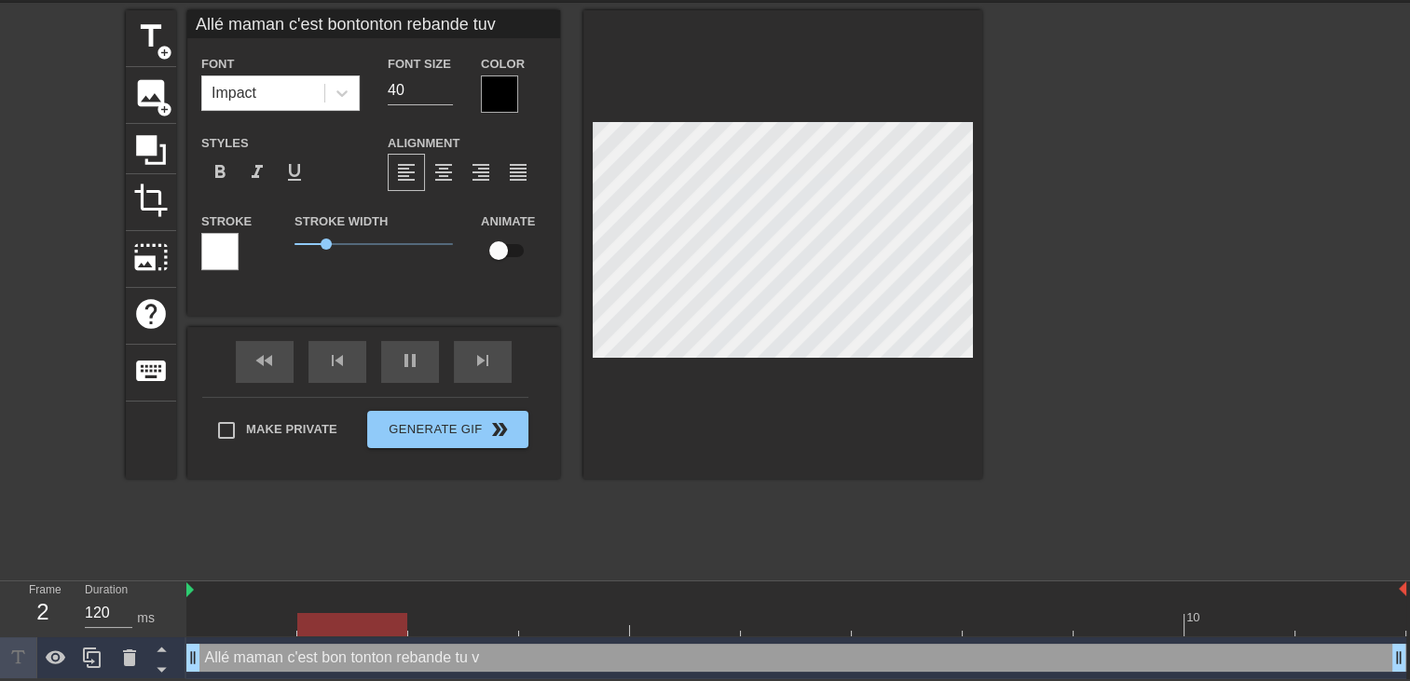
type input "Allé maman c'est bontonton rebande tuva"
type textarea "Allé maman c'est bon tonton rebande tu va"
type input "60"
type input "Allé maman c'est bontonton rebande tuva"
type textarea "Allé maman c'est bon tonton rebande tu va"
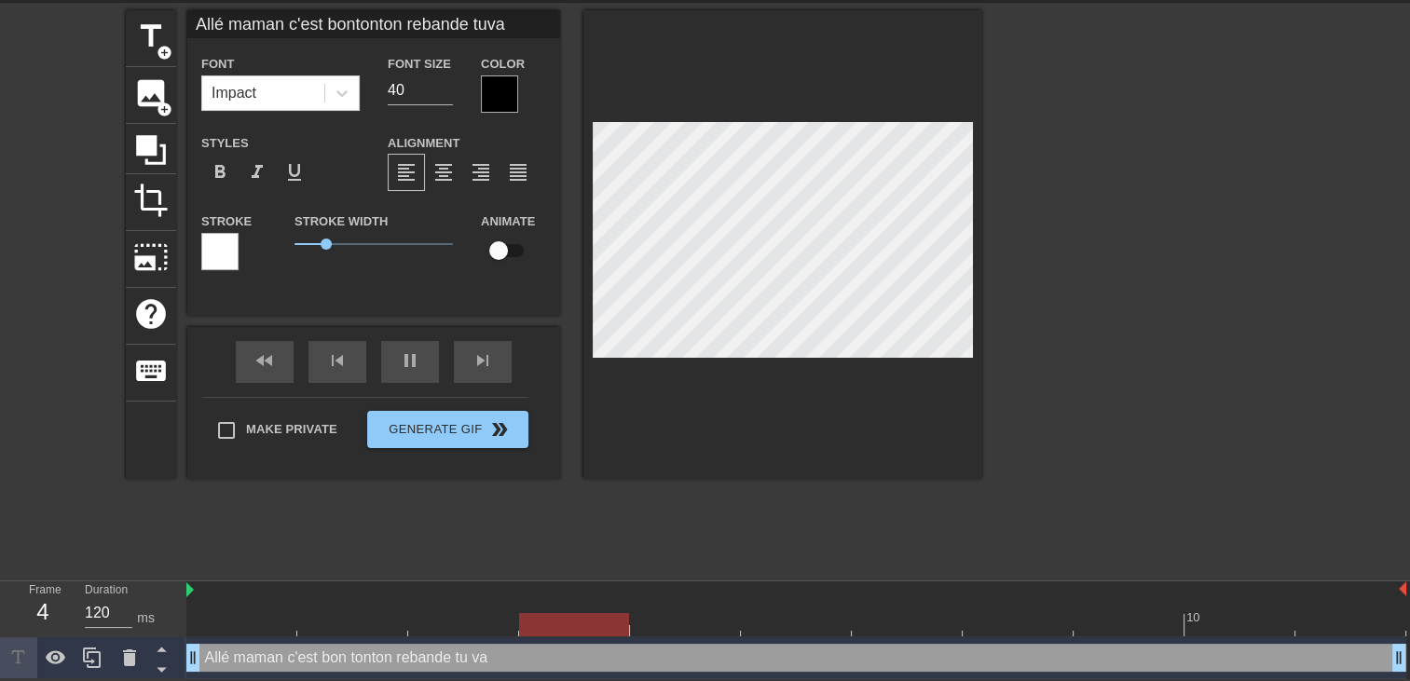
type input "60"
type input "Allé maman c'est bontonton rebande tuva p"
type textarea "Allé maman c'est bon tonton rebande tu va p"
type input "120"
type input "Allé maman c'est bontonton rebande tuva po"
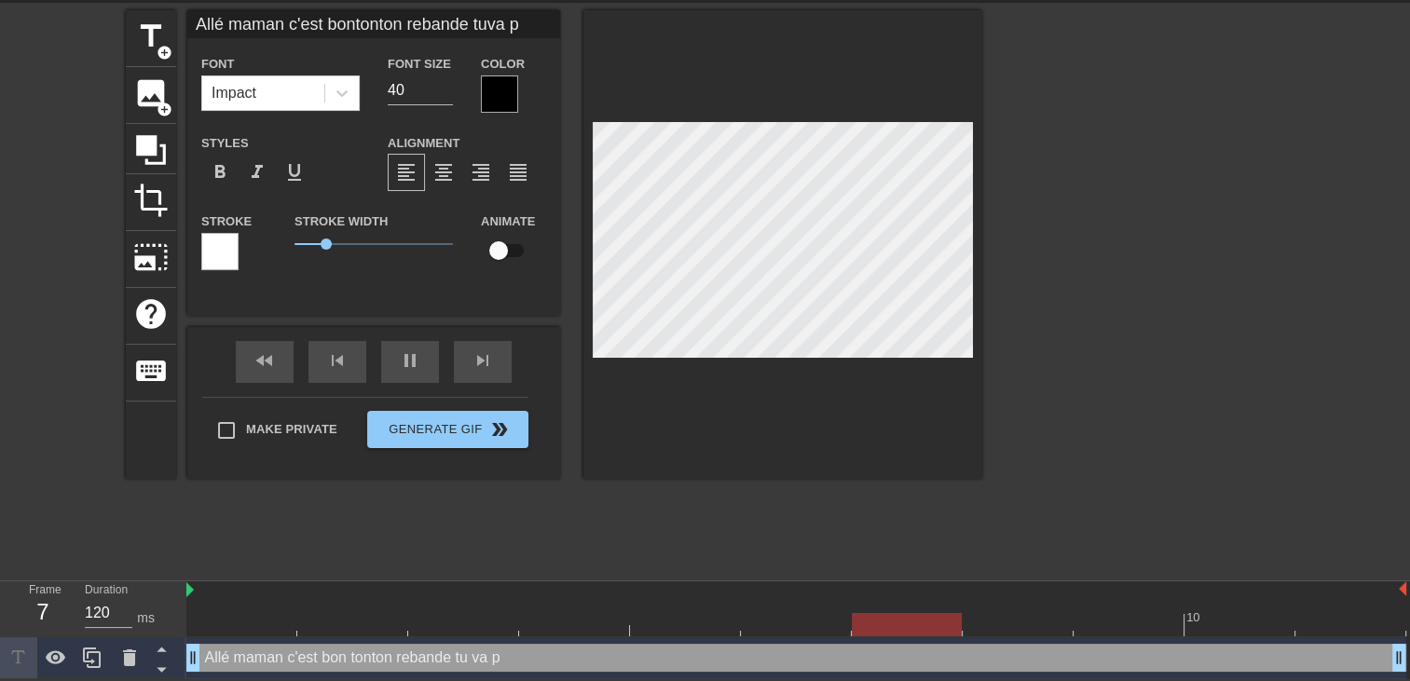
type textarea "Allé maman c'est bon tonton rebande tu va po"
type input "120"
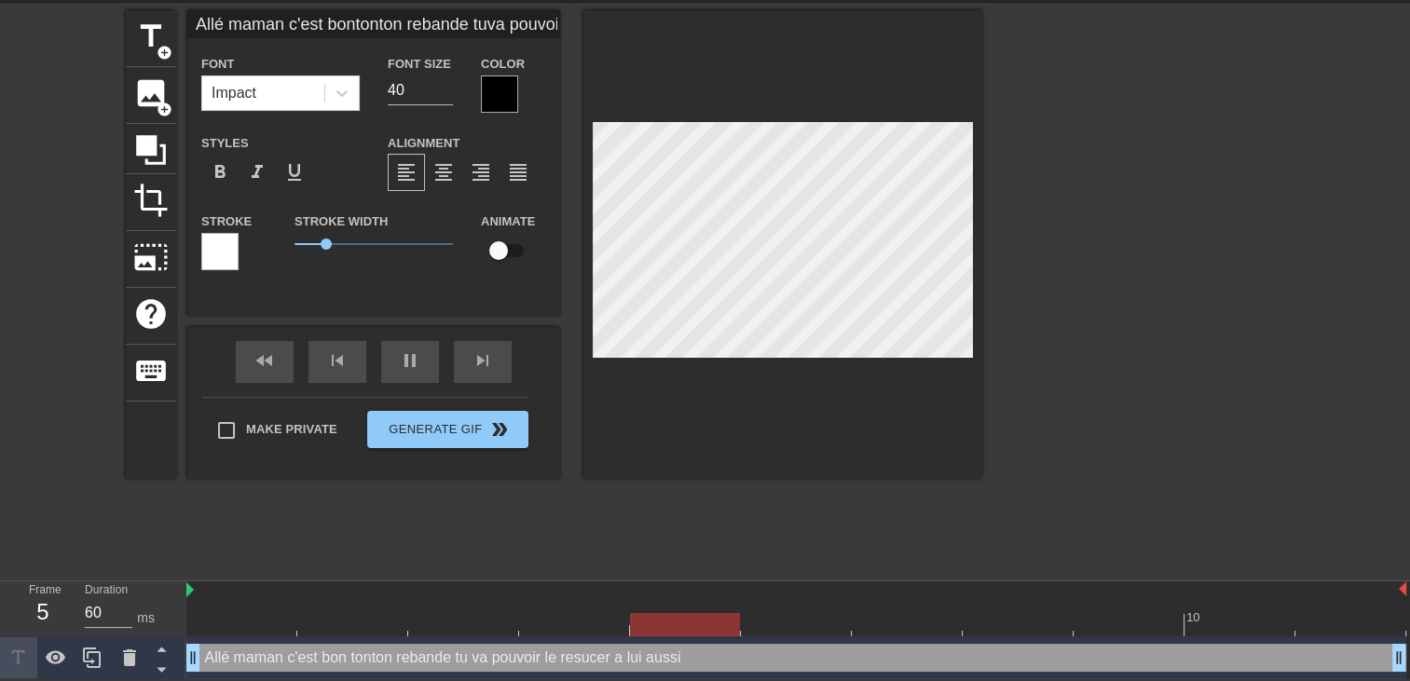
click at [1162, 392] on div at bounding box center [1144, 289] width 280 height 559
click at [721, 119] on div at bounding box center [782, 244] width 399 height 469
click at [494, 104] on div at bounding box center [499, 93] width 37 height 37
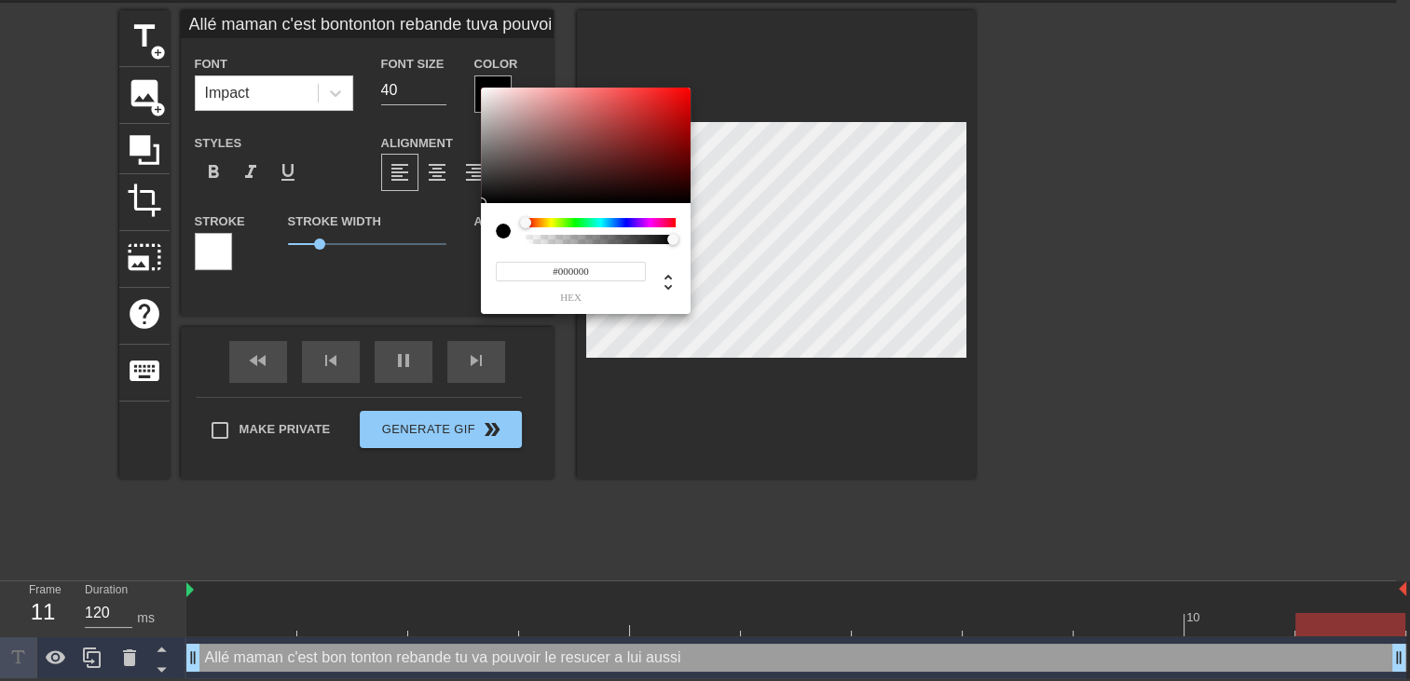
scroll to position [50, 0]
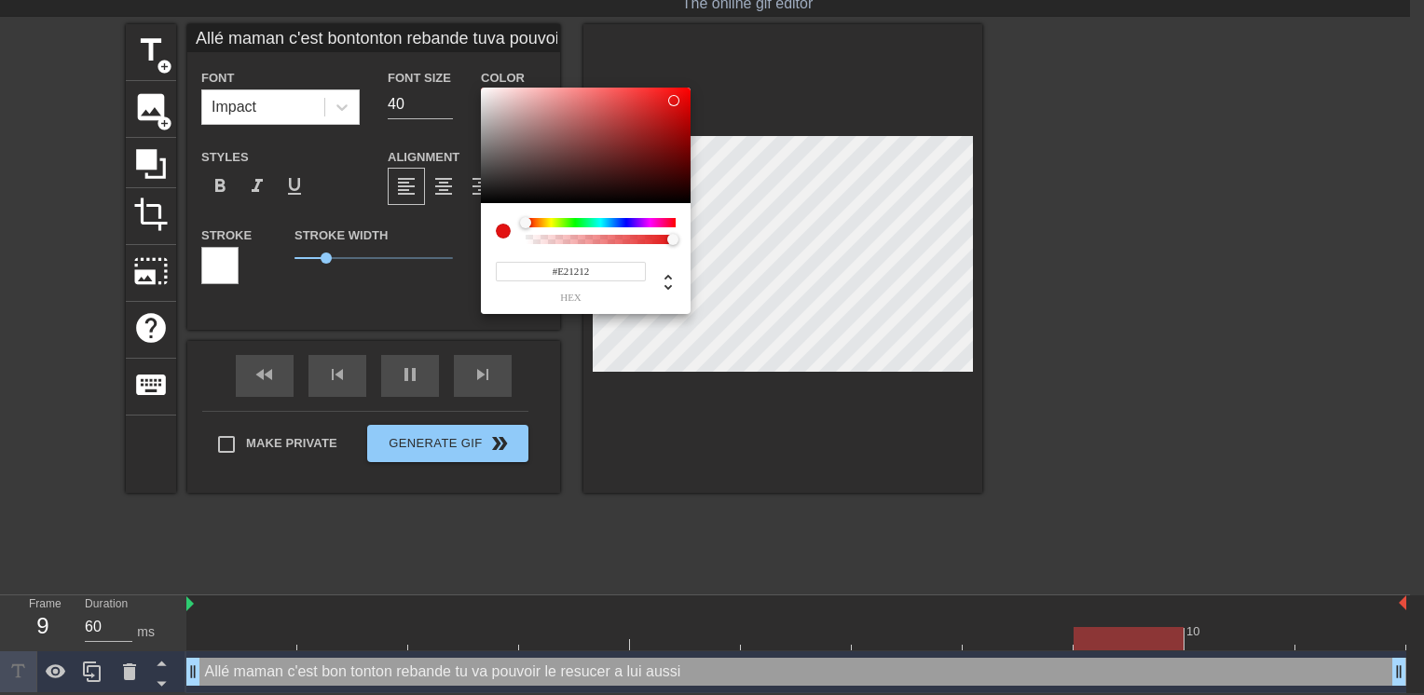
click at [674, 102] on div at bounding box center [586, 146] width 210 height 116
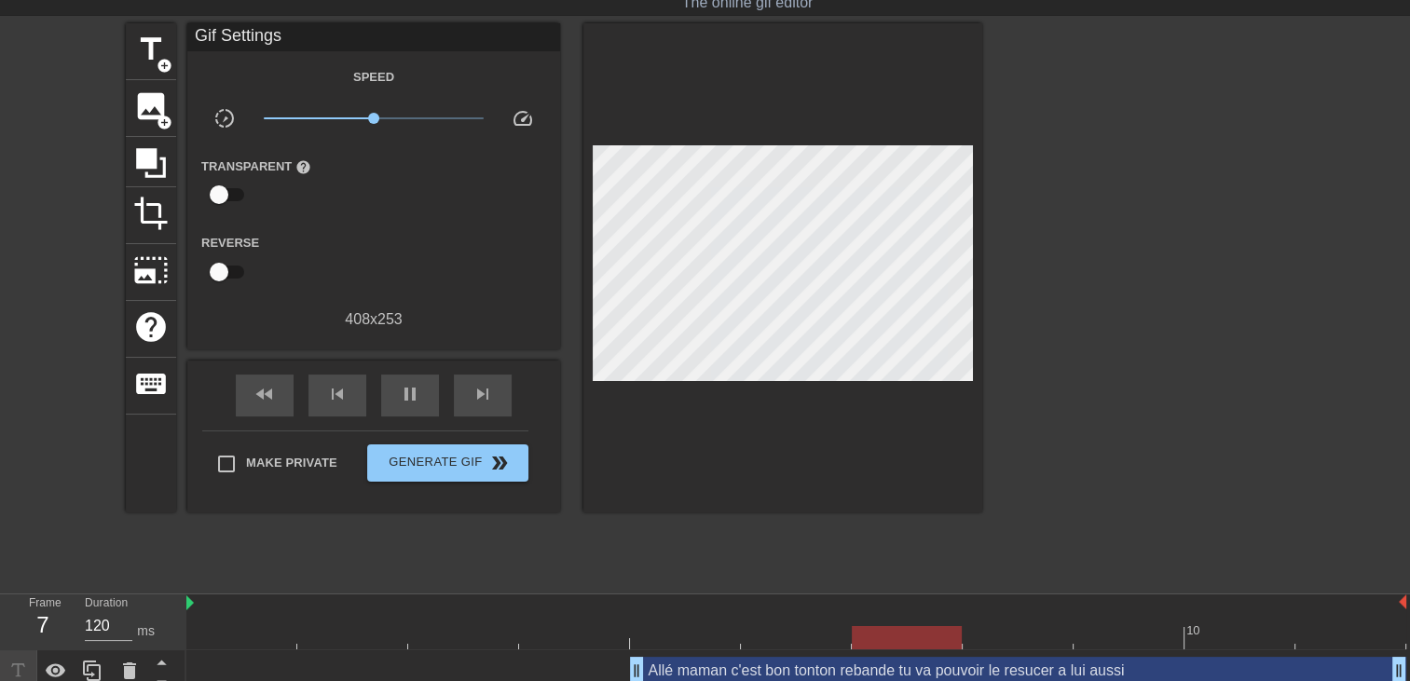
drag, startPoint x: 191, startPoint y: 666, endPoint x: 645, endPoint y: 650, distance: 454.0
click at [645, 650] on div "Allé maman c'est bon tonton rebande tu va pouvoir le resucer a lui aussi drag_h…" at bounding box center [796, 671] width 1220 height 42
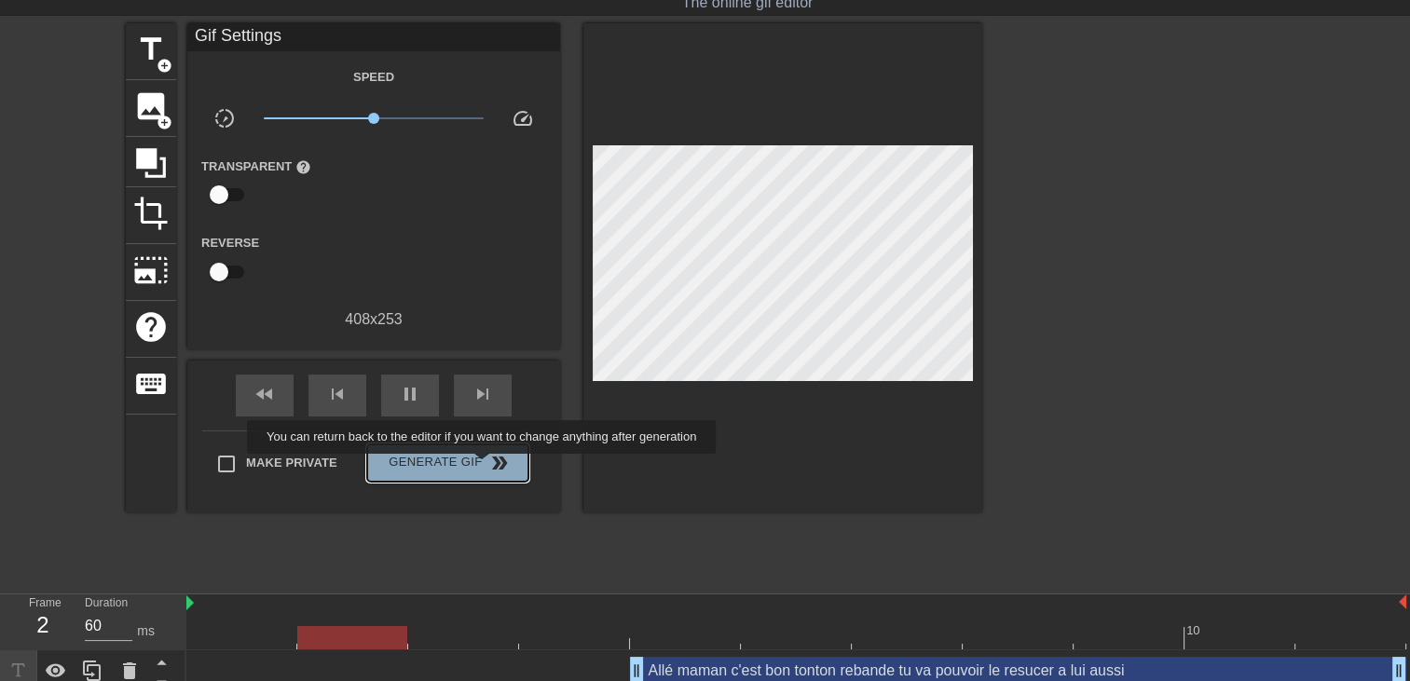
click at [488, 467] on span "double_arrow" at bounding box center [499, 463] width 22 height 22
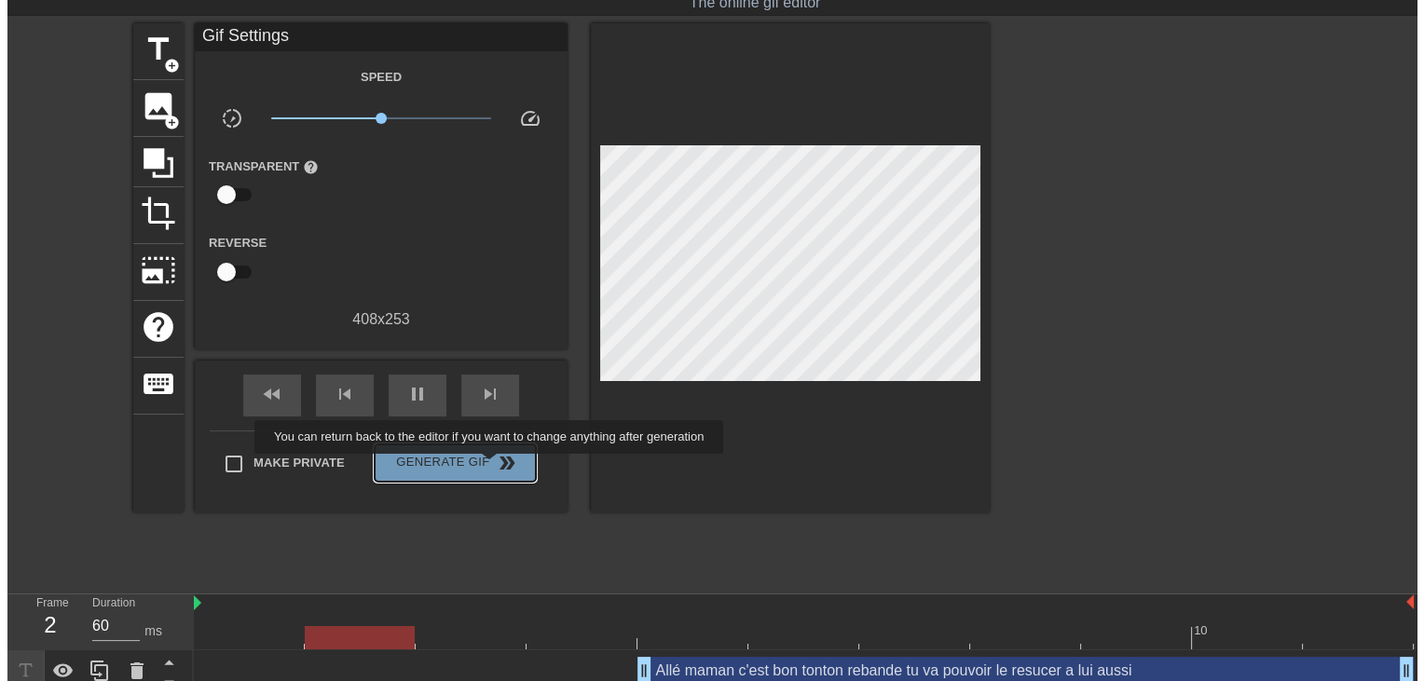
scroll to position [0, 0]
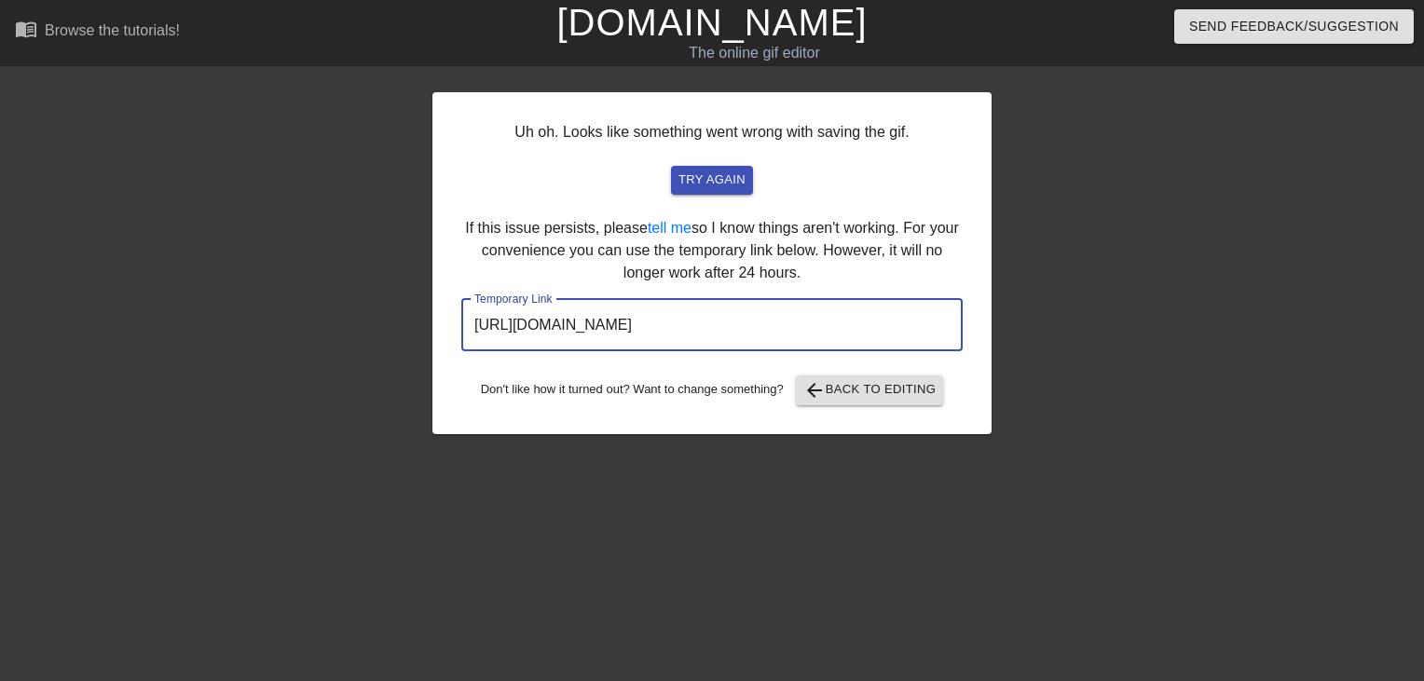
drag, startPoint x: 900, startPoint y: 348, endPoint x: -4, endPoint y: 370, distance: 904.1
click at [0, 370] on html "menu_book Browse the tutorials! Gifntext.com The online gif editor Send Feedbac…" at bounding box center [712, 320] width 1424 height 641
click at [756, 28] on link "[DOMAIN_NAME]" at bounding box center [711, 22] width 310 height 41
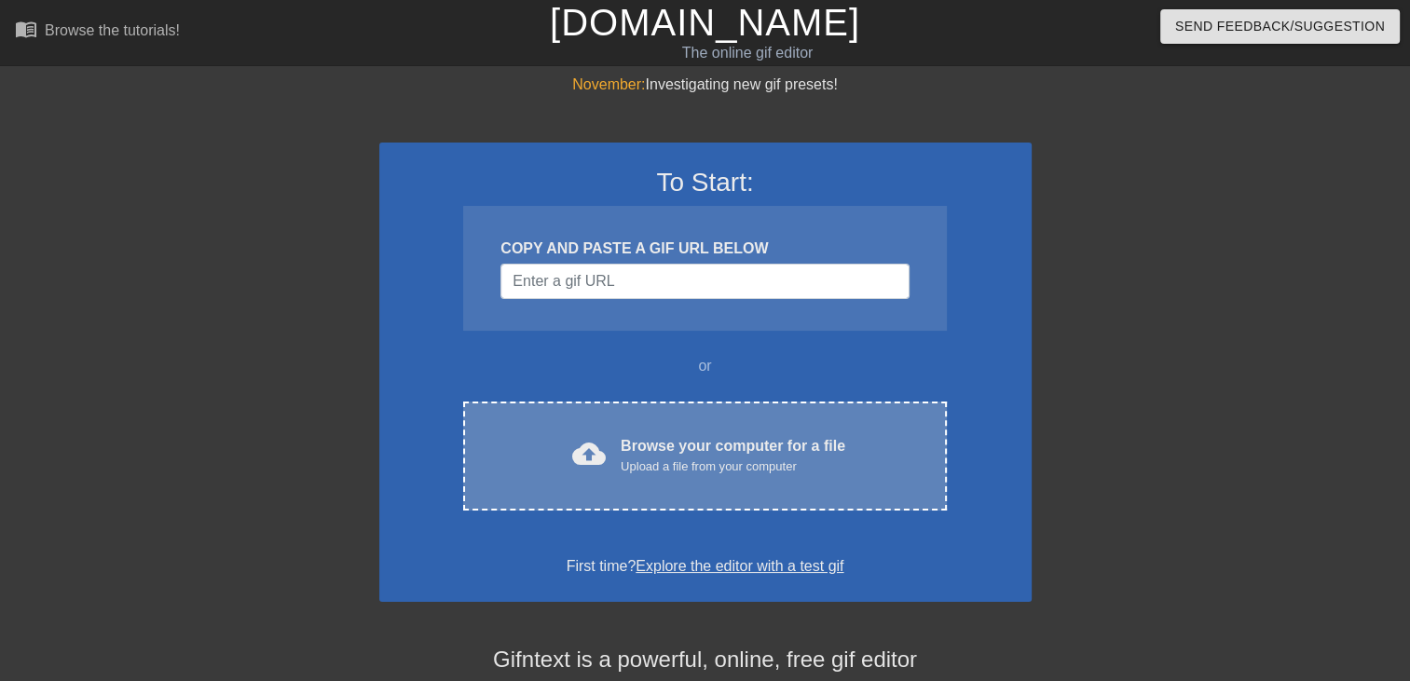
click at [775, 416] on div "cloud_upload Browse your computer for a file Upload a file from your computer C…" at bounding box center [704, 456] width 483 height 109
